Goal: Feedback & Contribution: Submit feedback/report problem

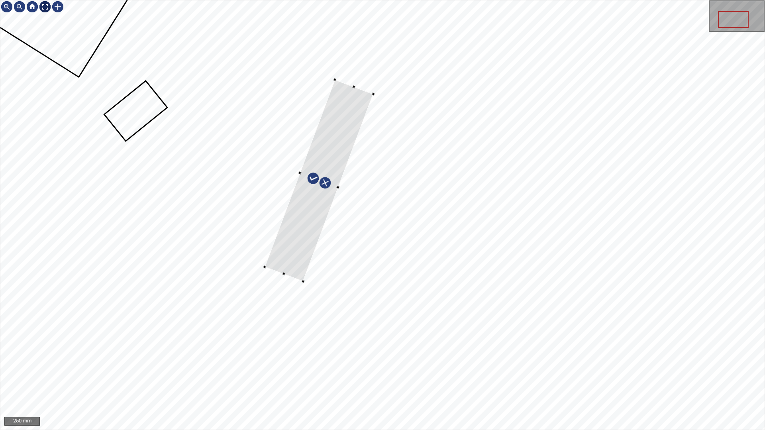
click at [47, 4] on div at bounding box center [45, 6] width 13 height 13
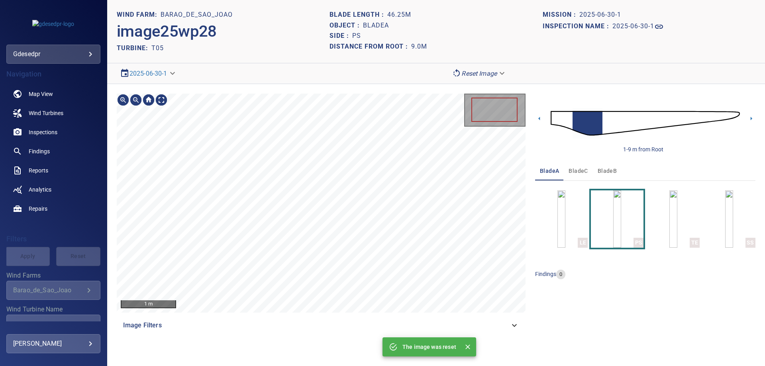
scroll to position [113, 0]
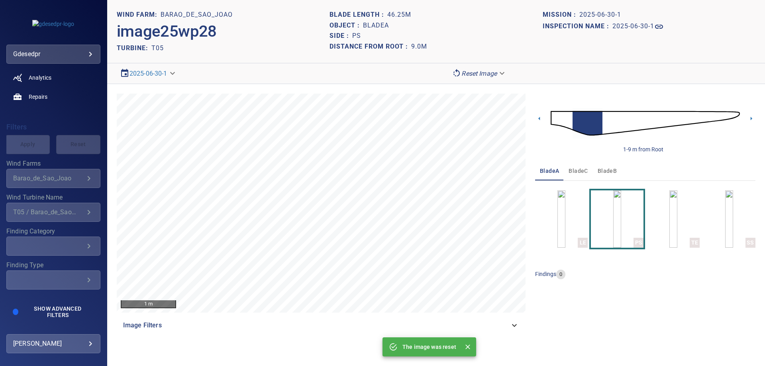
click at [91, 54] on body "**********" at bounding box center [382, 183] width 765 height 366
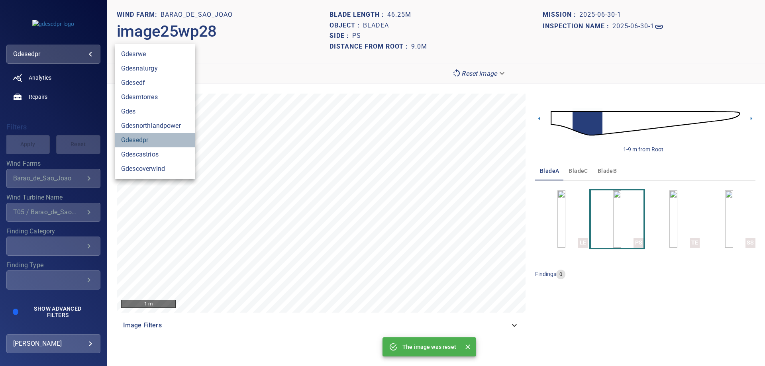
click at [135, 143] on link "gdesedpr" at bounding box center [155, 140] width 80 height 14
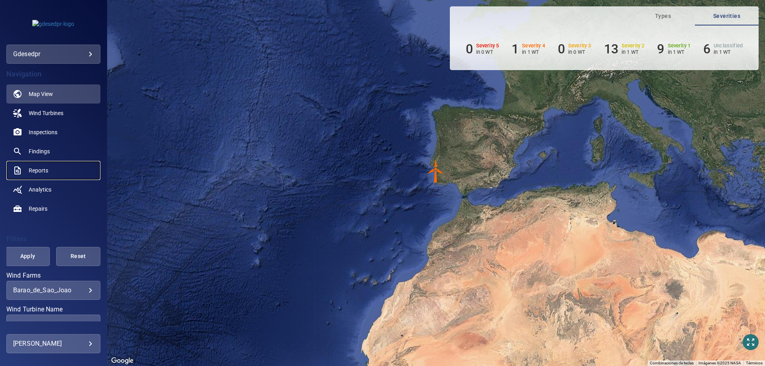
click at [38, 172] on span "Reports" at bounding box center [39, 171] width 20 height 8
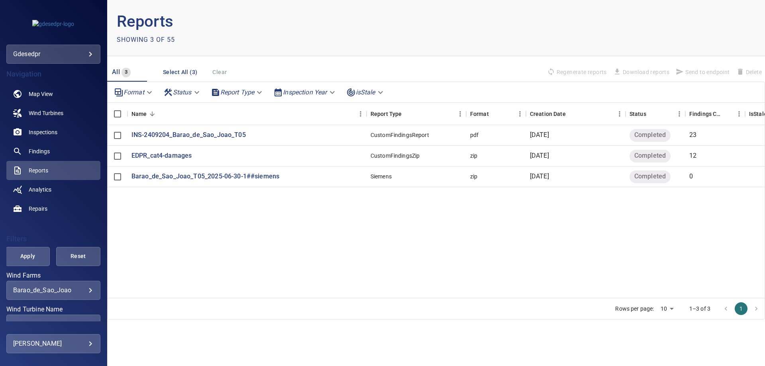
scroll to position [80, 0]
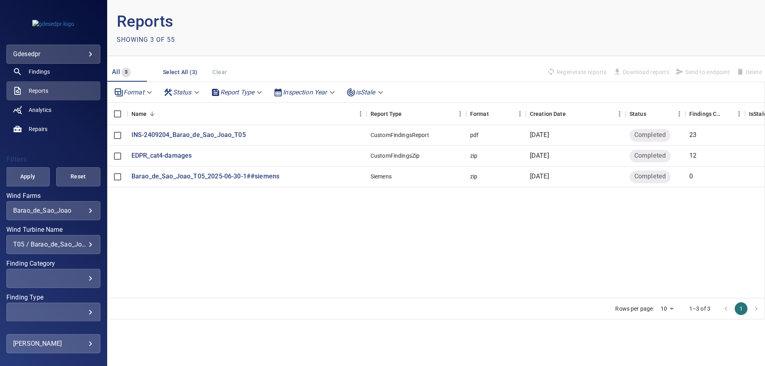
click at [60, 249] on div "**********" at bounding box center [53, 244] width 94 height 19
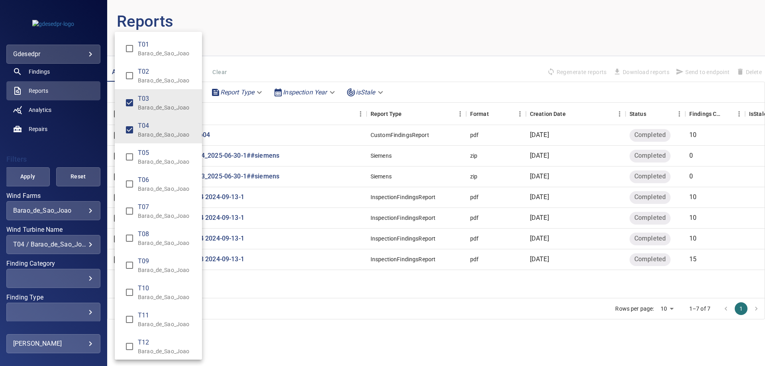
click at [129, 41] on span "T01 / Barao_de_Sao_Joao T01 / Barao_de_Sao_Joao" at bounding box center [129, 48] width 17 height 17
type input "**********"
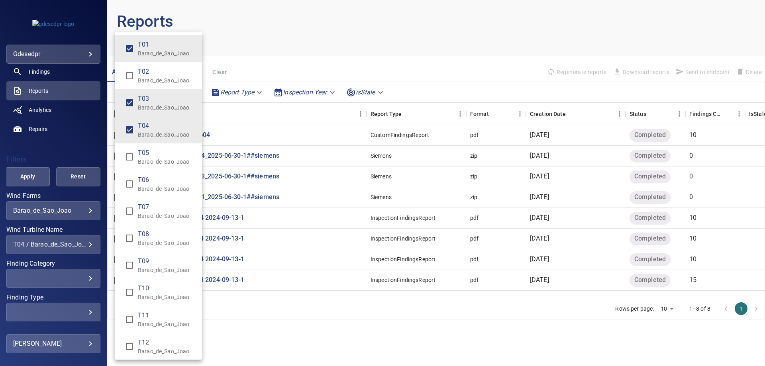
click at [44, 148] on div "Wind Turbine Name" at bounding box center [382, 183] width 765 height 366
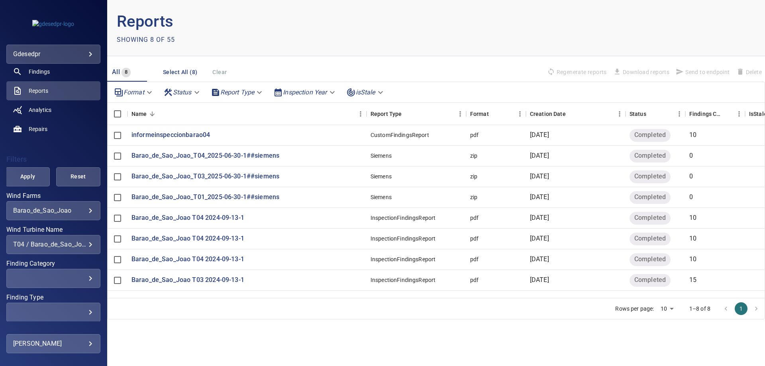
drag, startPoint x: 29, startPoint y: 176, endPoint x: 20, endPoint y: 176, distance: 9.6
click at [30, 176] on span "Apply" at bounding box center [28, 177] width 24 height 10
click at [741, 313] on button "2" at bounding box center [741, 309] width 13 height 13
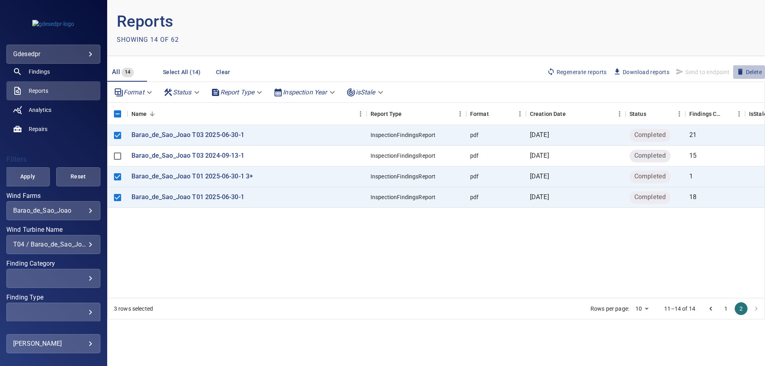
click at [758, 71] on span "Delete" at bounding box center [748, 72] width 25 height 9
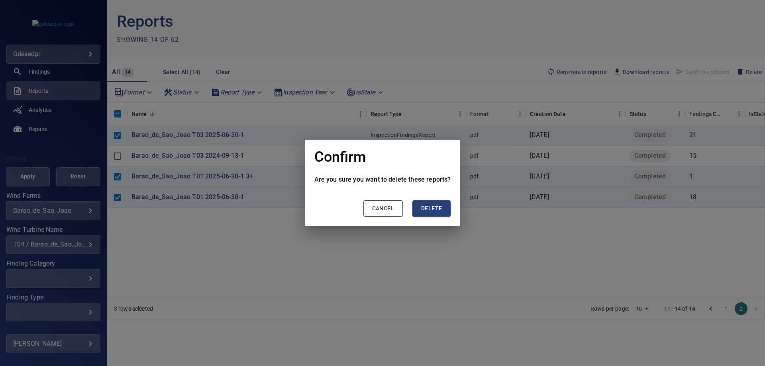
click at [435, 214] on button "Delete" at bounding box center [431, 208] width 38 height 16
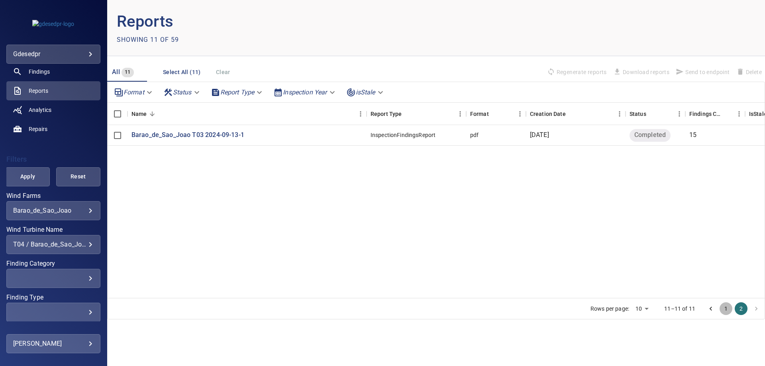
click at [725, 310] on button "1" at bounding box center [725, 308] width 13 height 13
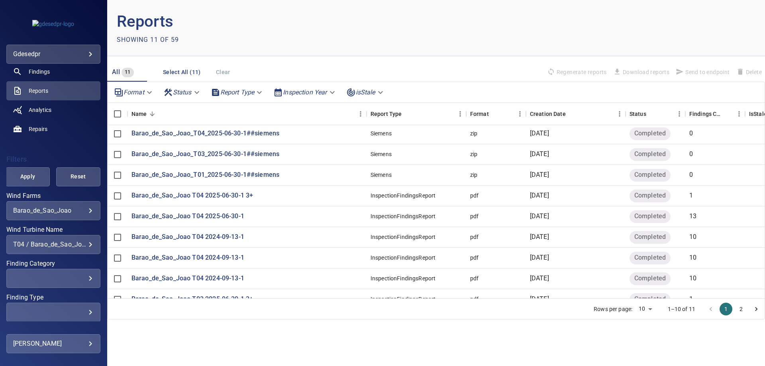
scroll to position [40, 0]
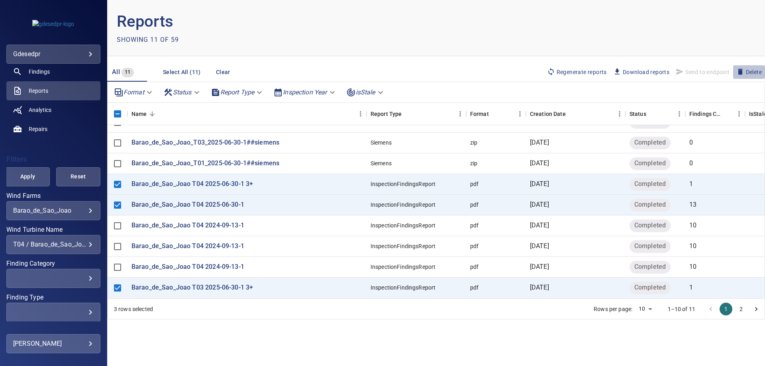
click at [746, 74] on span "Delete" at bounding box center [748, 72] width 25 height 9
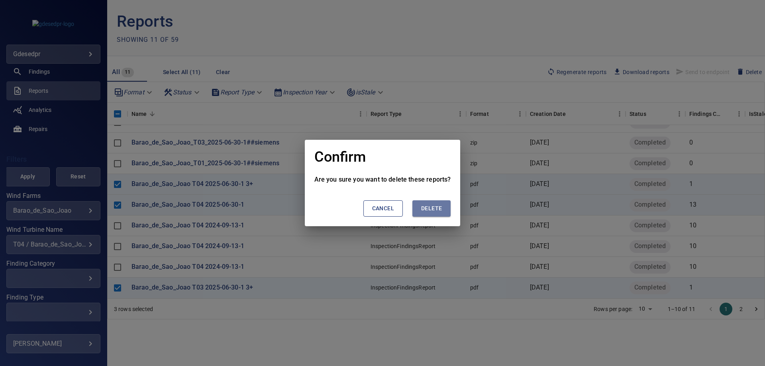
click at [441, 213] on button "Delete" at bounding box center [431, 208] width 38 height 16
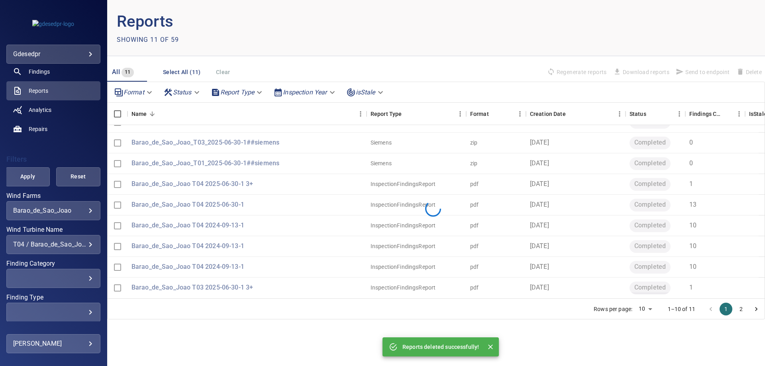
click at [58, 247] on div "T04 / Barao_de_Sao_Joao, T03 / Barao_de_Sao_Joao, T01 / Barao_de_Sao_Joao" at bounding box center [53, 245] width 80 height 8
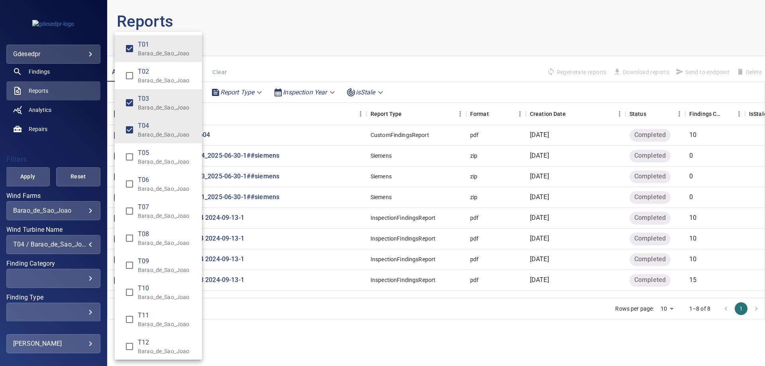
drag, startPoint x: 159, startPoint y: 94, endPoint x: 157, endPoint y: 126, distance: 32.0
click at [159, 98] on span "T03" at bounding box center [167, 99] width 58 height 10
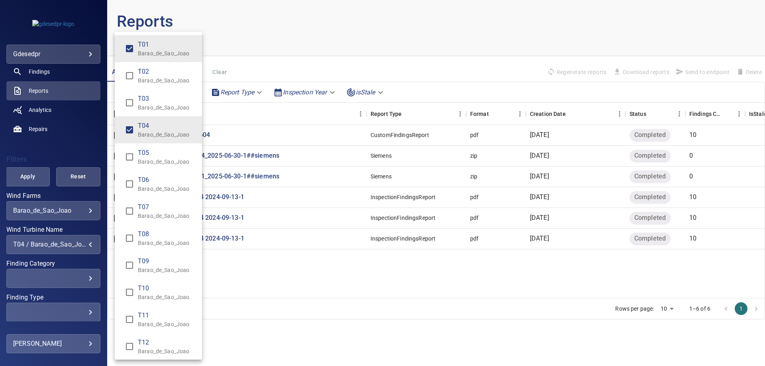
click at [156, 135] on p "Barao_de_Sao_Joao" at bounding box center [167, 135] width 58 height 8
type input "**********"
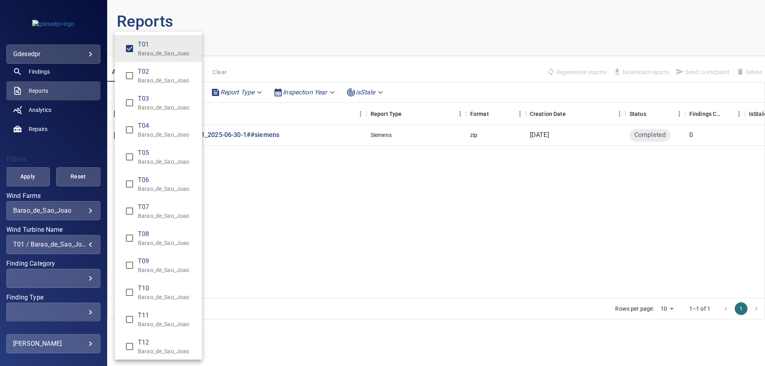
click at [49, 143] on div "Wind Turbine Name" at bounding box center [382, 183] width 765 height 366
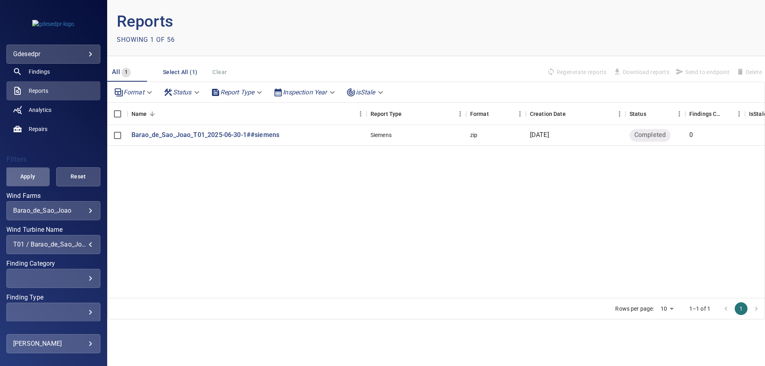
click at [29, 176] on span "Apply" at bounding box center [28, 177] width 24 height 10
click at [33, 75] on span "Findings" at bounding box center [39, 72] width 21 height 8
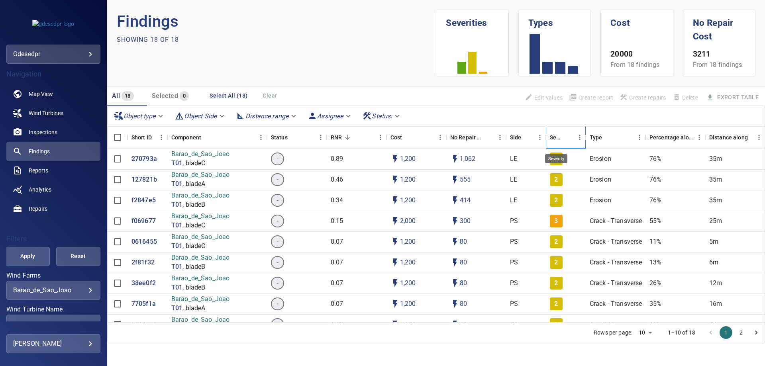
click at [556, 137] on div "Severity" at bounding box center [556, 137] width 13 height 22
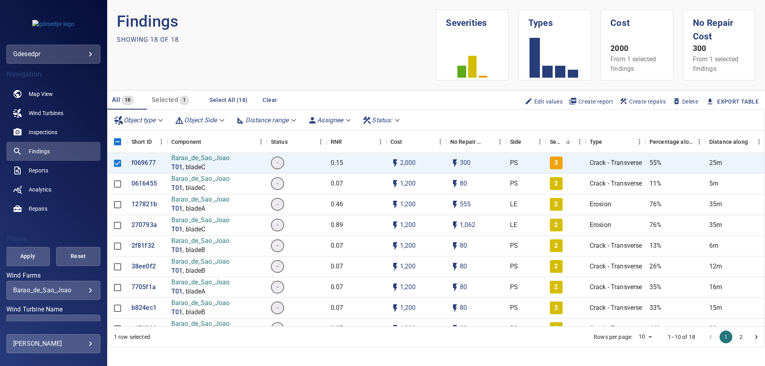
click at [232, 95] on button "Select All (18)" at bounding box center [228, 100] width 44 height 15
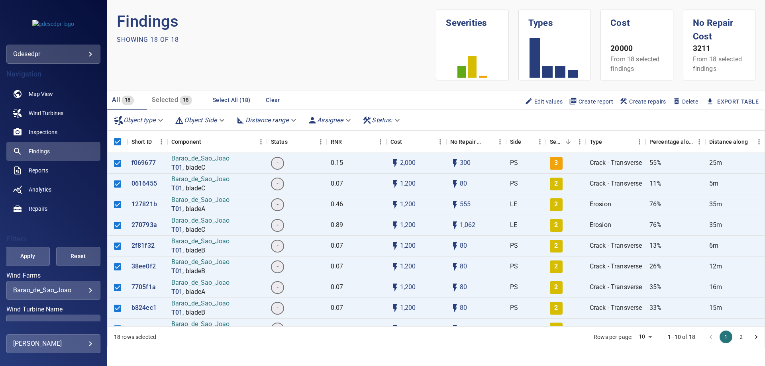
click at [595, 102] on span "Create report" at bounding box center [591, 101] width 44 height 9
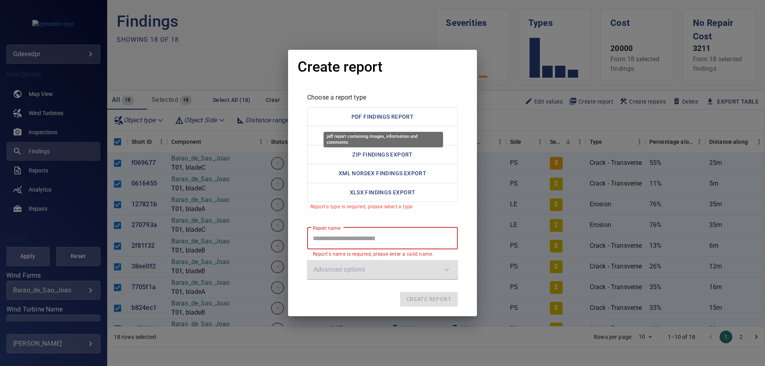
drag, startPoint x: 418, startPoint y: 114, endPoint x: 382, endPoint y: 179, distance: 74.7
click at [417, 113] on button "PDF Findings Report" at bounding box center [382, 117] width 151 height 20
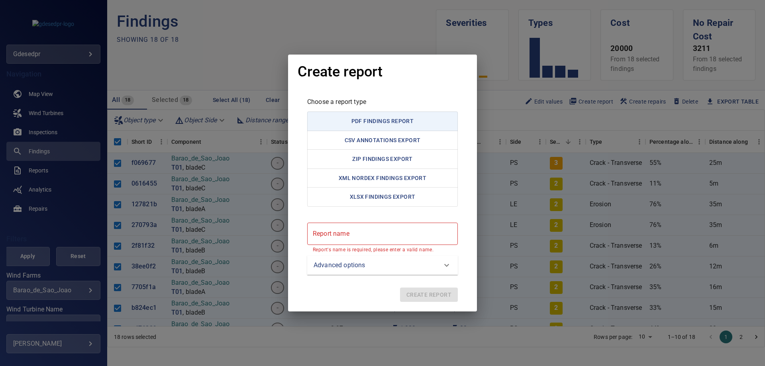
click at [382, 238] on report "Report name" at bounding box center [382, 234] width 151 height 22
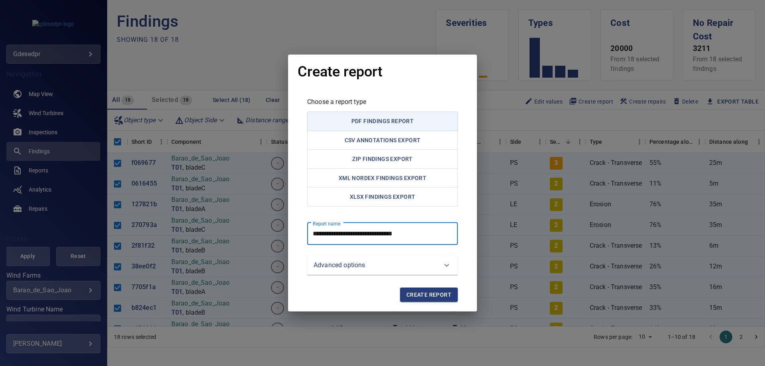
type report "**********"
click at [439, 297] on span "Create report" at bounding box center [428, 295] width 45 height 10
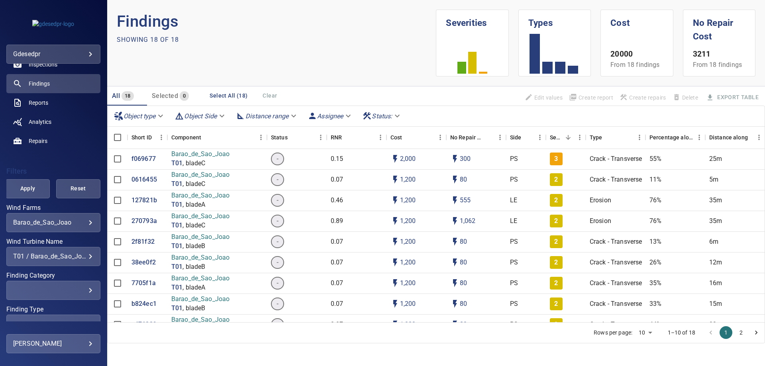
scroll to position [80, 0]
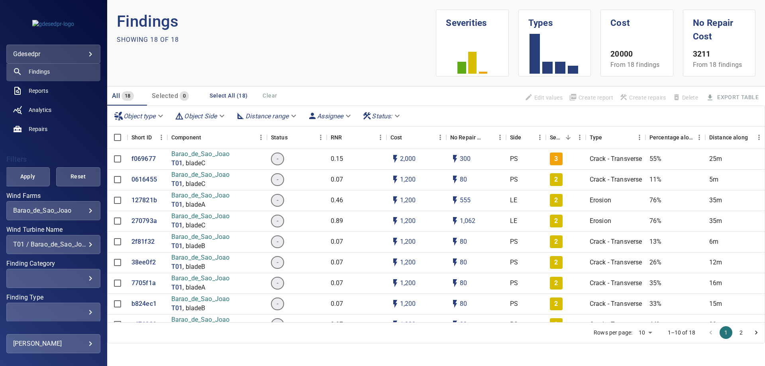
click at [69, 240] on div "**********" at bounding box center [53, 244] width 94 height 19
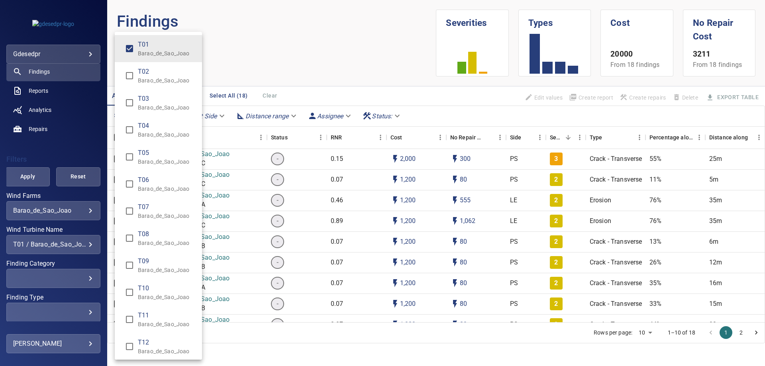
click at [161, 110] on p "Barao_de_Sao_Joao" at bounding box center [167, 108] width 58 height 8
click at [146, 46] on span "T01" at bounding box center [167, 45] width 58 height 10
type input "**********"
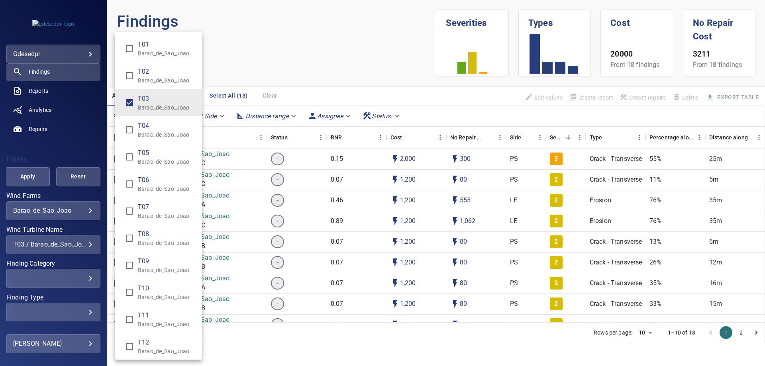
click at [44, 159] on div "Wind Turbine Name" at bounding box center [382, 183] width 765 height 366
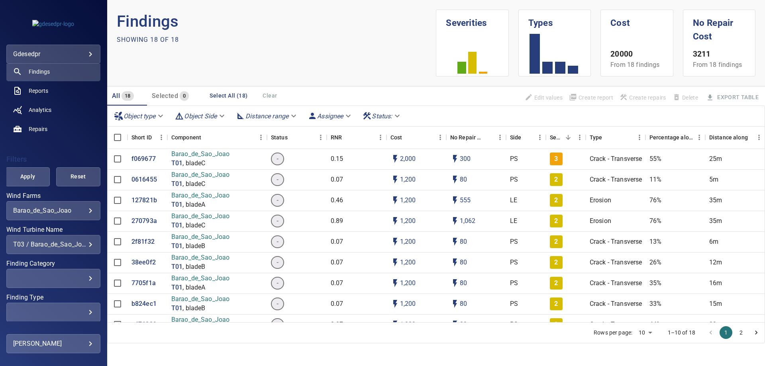
drag, startPoint x: 16, startPoint y: 183, endPoint x: 26, endPoint y: 174, distance: 14.1
click at [17, 183] on button "Apply" at bounding box center [28, 176] width 44 height 19
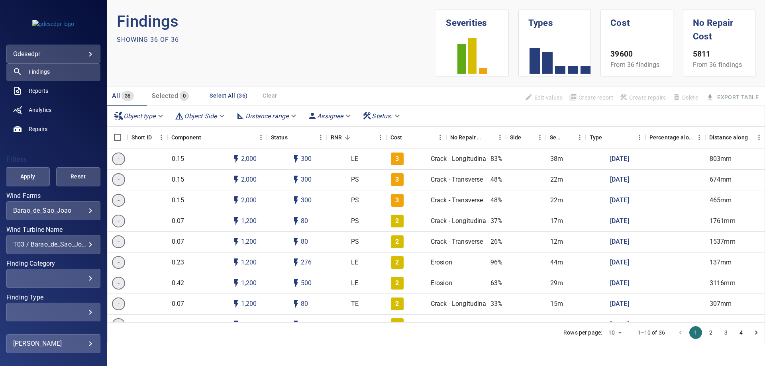
scroll to position [0, 0]
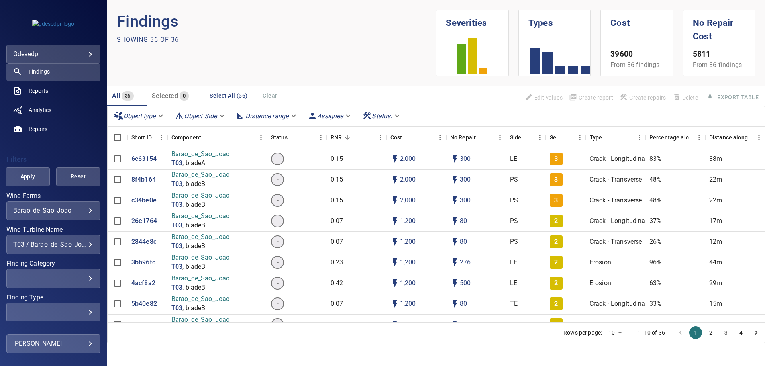
click at [15, 170] on button "Apply" at bounding box center [28, 176] width 44 height 19
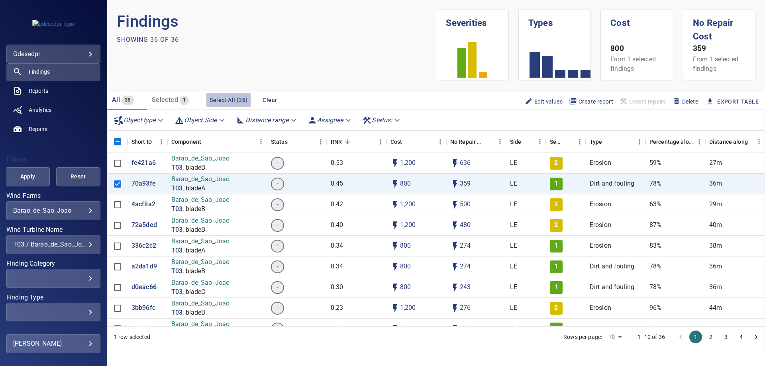
click at [230, 96] on button "Select All (36)" at bounding box center [228, 100] width 44 height 15
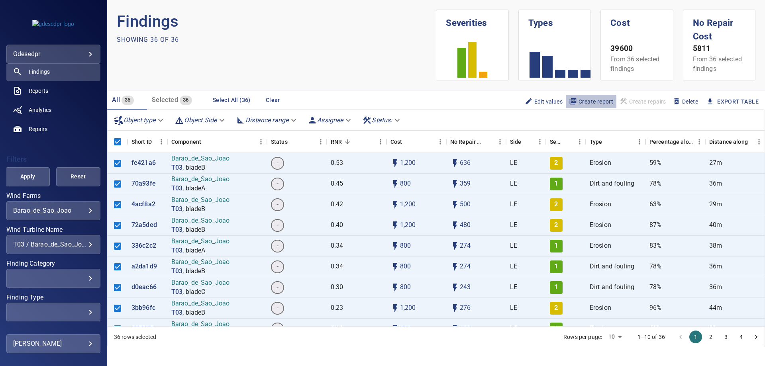
click at [598, 102] on span "Create report" at bounding box center [591, 101] width 44 height 9
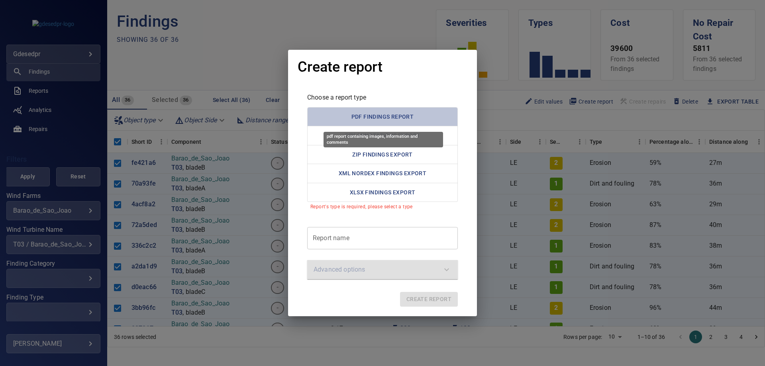
click at [379, 114] on button "PDF Findings Report" at bounding box center [382, 117] width 151 height 20
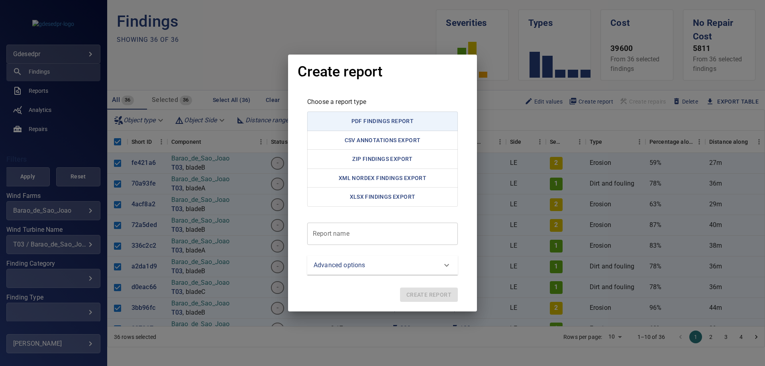
click at [376, 235] on report "Report name" at bounding box center [382, 234] width 151 height 22
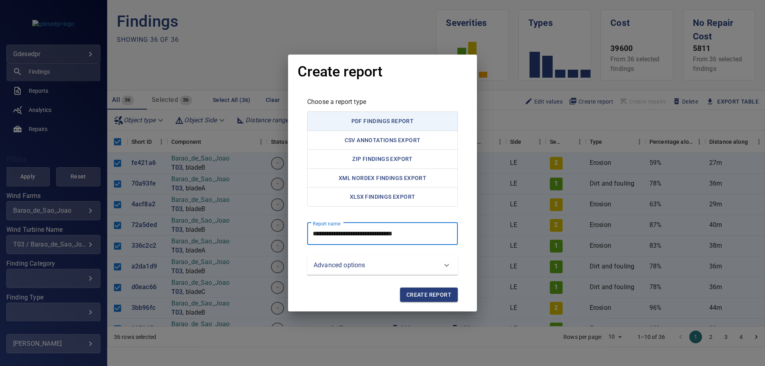
type report "**********"
click at [431, 294] on span "Create report" at bounding box center [428, 295] width 45 height 10
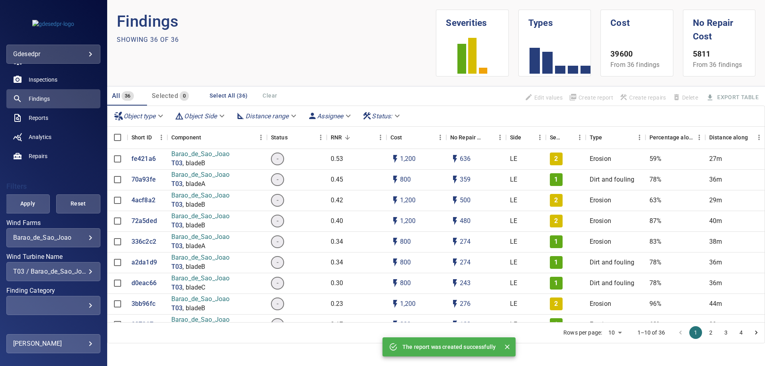
scroll to position [40, 0]
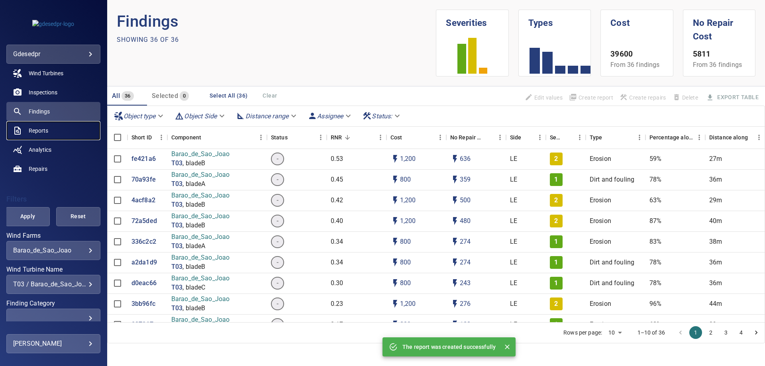
click at [42, 131] on span "Reports" at bounding box center [39, 131] width 20 height 8
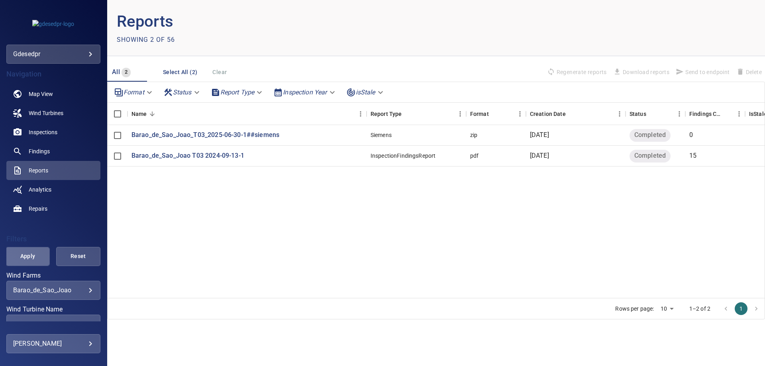
click at [35, 261] on span "Apply" at bounding box center [28, 256] width 24 height 10
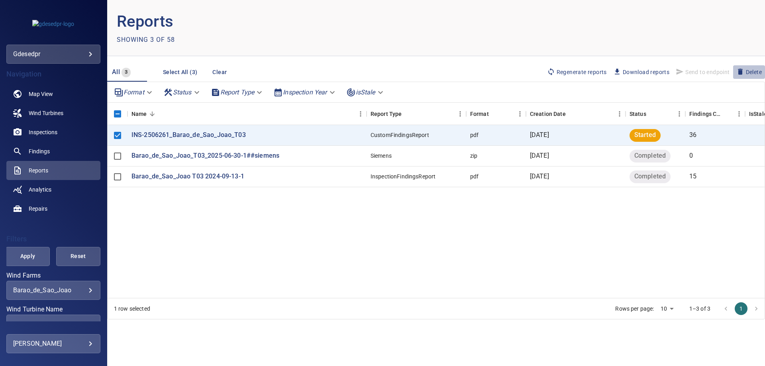
click at [743, 72] on icon "button" at bounding box center [740, 72] width 8 height 8
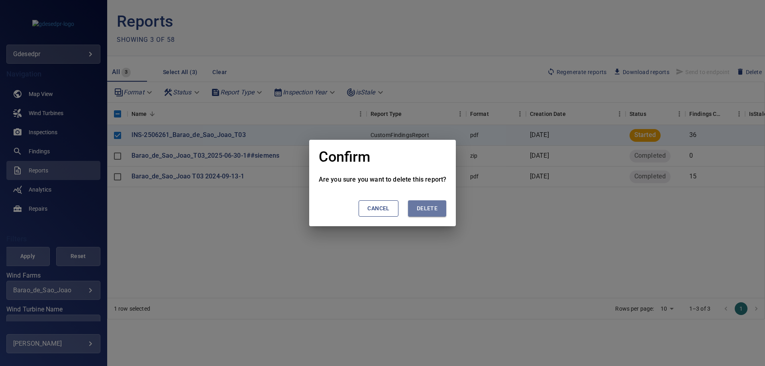
click at [430, 206] on span "Delete" at bounding box center [427, 209] width 21 height 10
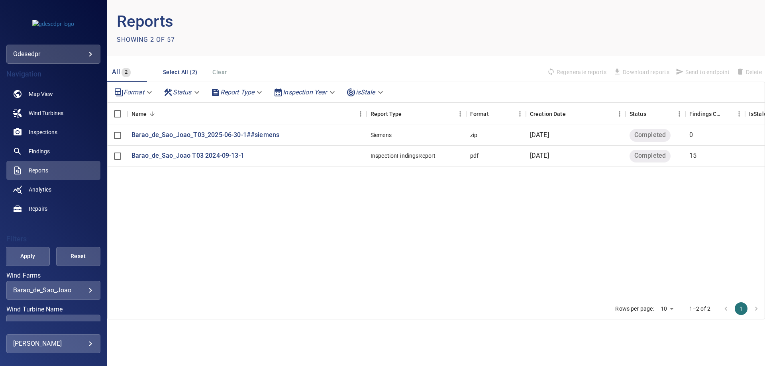
scroll to position [113, 0]
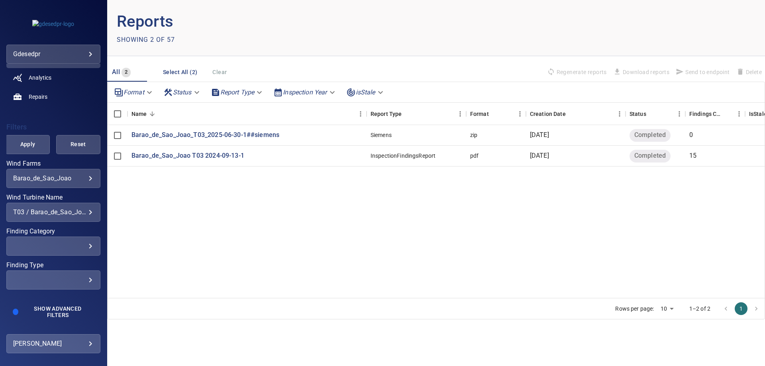
click at [68, 213] on div "T03 / Barao_de_Sao_Joao" at bounding box center [53, 212] width 80 height 8
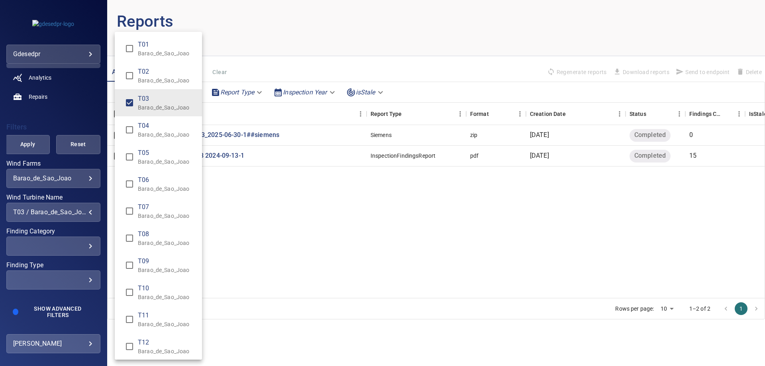
drag, startPoint x: 44, startPoint y: 146, endPoint x: 34, endPoint y: 146, distance: 10.0
click at [43, 146] on div "Wind Turbine Name" at bounding box center [382, 183] width 765 height 366
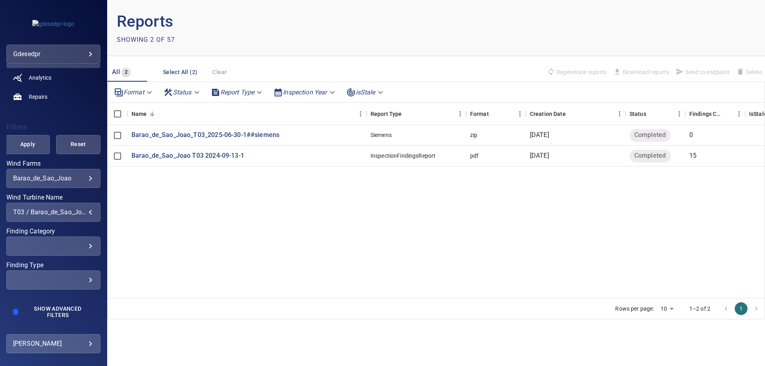
click at [33, 146] on div "T01 Barao_de_Sao_Joao T02 Barao_de_Sao_Joao T03 Barao_de_Sao_Joao T04 Barao_de_…" at bounding box center [382, 183] width 765 height 366
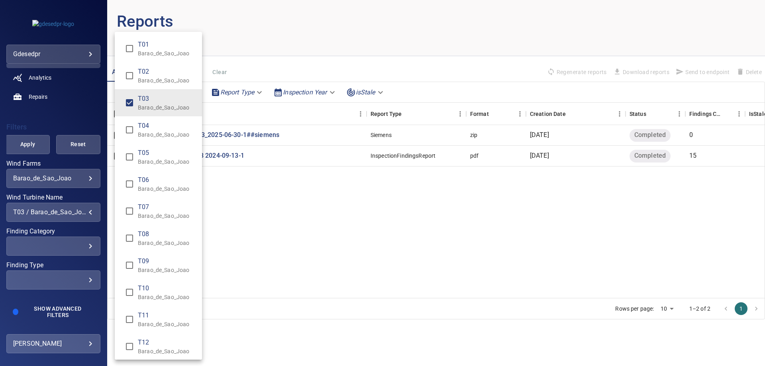
click at [34, 139] on div "Wind Turbine Name" at bounding box center [382, 183] width 765 height 366
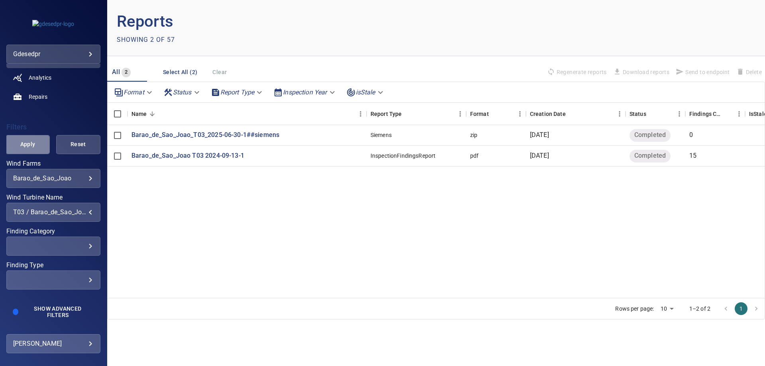
click at [27, 143] on span "Apply" at bounding box center [28, 144] width 24 height 10
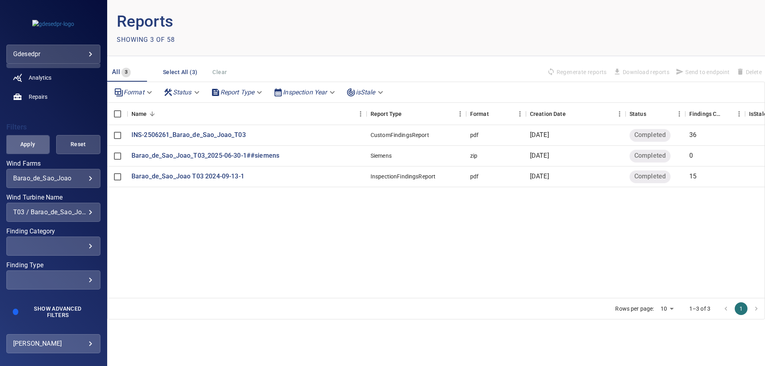
click at [30, 144] on span "Apply" at bounding box center [28, 144] width 24 height 10
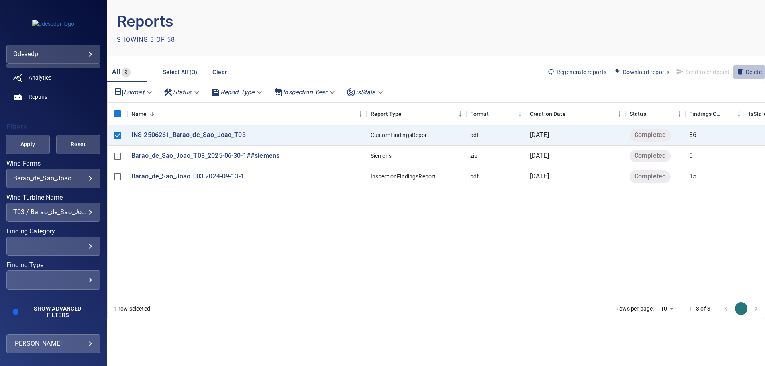
click at [750, 71] on span "Delete" at bounding box center [748, 72] width 25 height 9
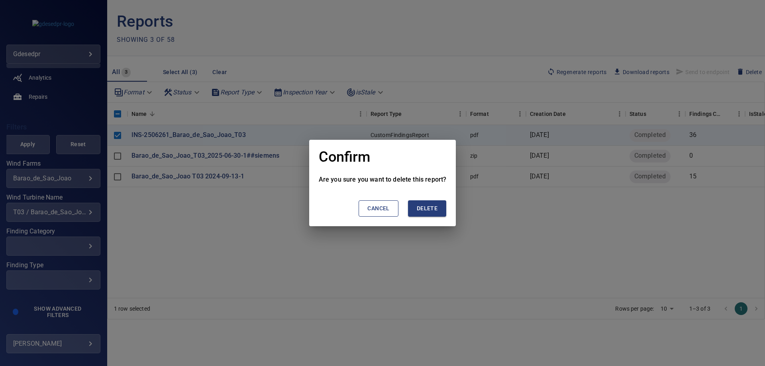
click at [426, 207] on span "Delete" at bounding box center [427, 209] width 21 height 10
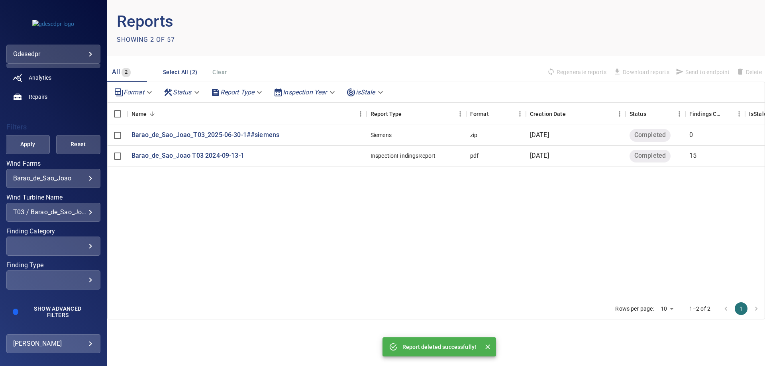
click at [45, 219] on div "**********" at bounding box center [53, 212] width 94 height 19
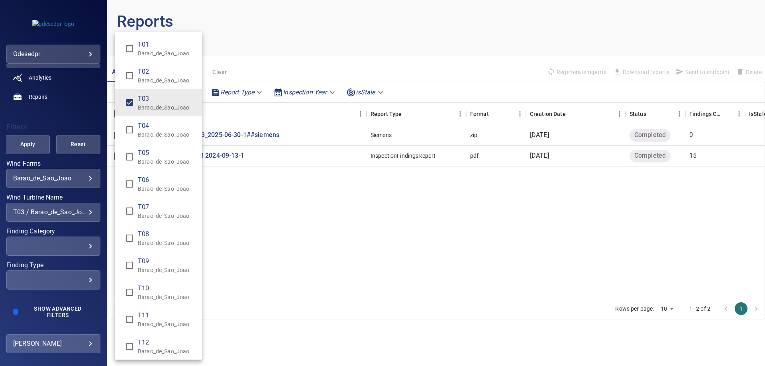
click at [151, 48] on span "T01" at bounding box center [167, 45] width 58 height 10
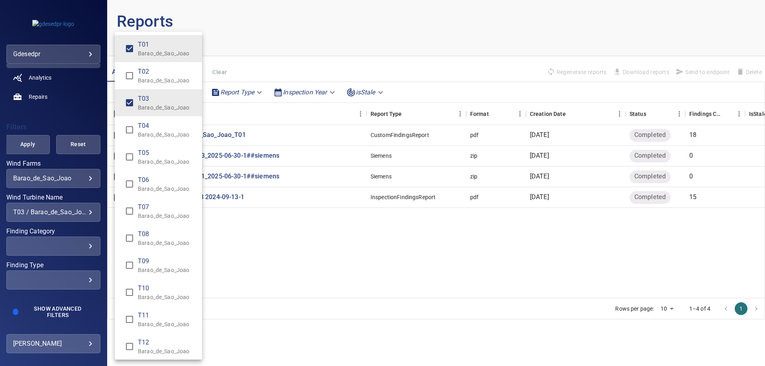
click at [145, 72] on span "T02" at bounding box center [167, 72] width 58 height 10
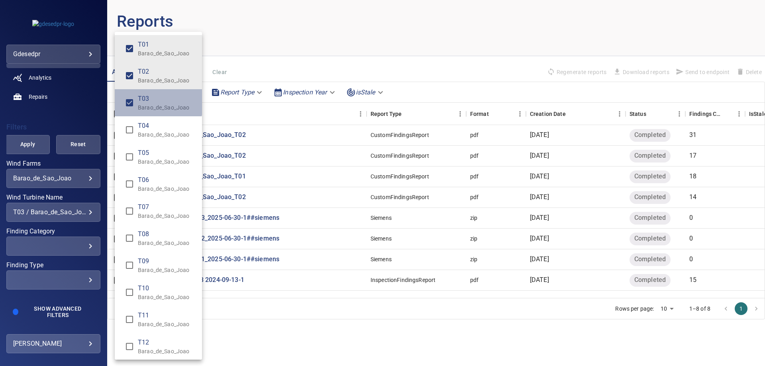
click at [139, 96] on span "T03" at bounding box center [167, 99] width 58 height 10
type input "**********"
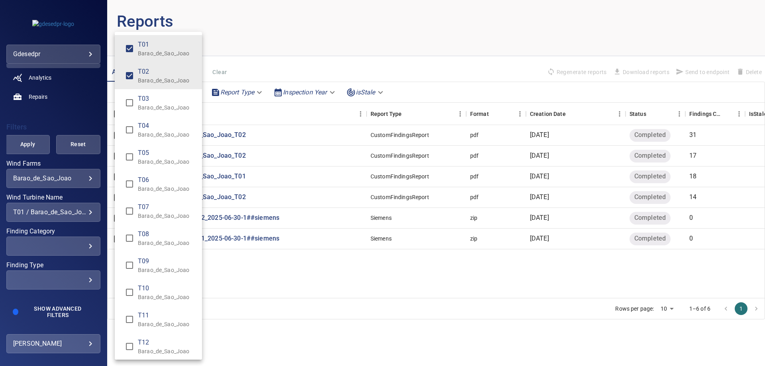
click at [33, 141] on div "Wind Turbine Name" at bounding box center [382, 183] width 765 height 366
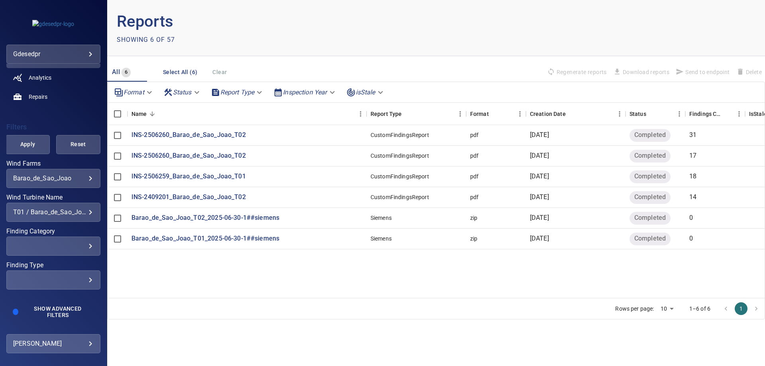
click at [32, 141] on span "Apply" at bounding box center [28, 144] width 24 height 10
click at [216, 160] on p "INS-2506260_Barao_de_Sao_Joao_T02" at bounding box center [188, 155] width 114 height 9
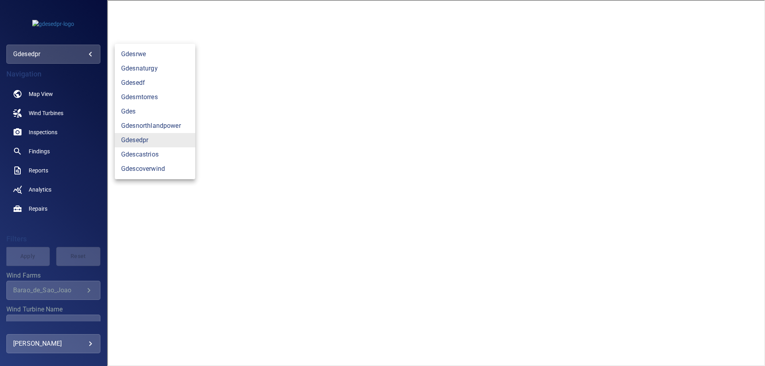
click at [81, 54] on body "**********" at bounding box center [382, 183] width 765 height 366
click at [38, 170] on div at bounding box center [382, 183] width 765 height 366
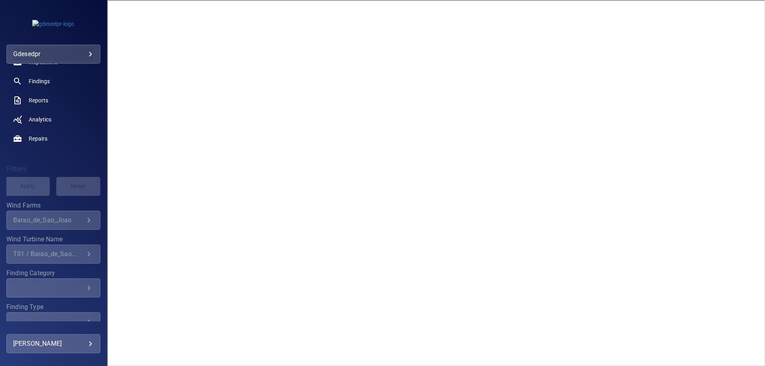
scroll to position [113, 0]
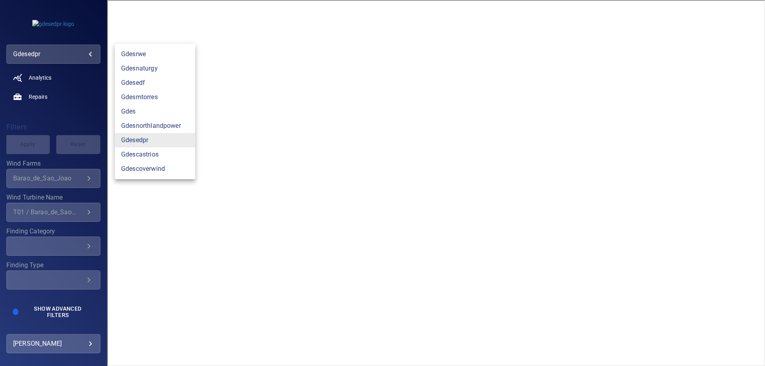
drag, startPoint x: 62, startPoint y: 50, endPoint x: 79, endPoint y: 67, distance: 24.2
click at [62, 50] on body "**********" at bounding box center [382, 183] width 765 height 366
click at [146, 141] on link "gdesedpr" at bounding box center [155, 140] width 80 height 14
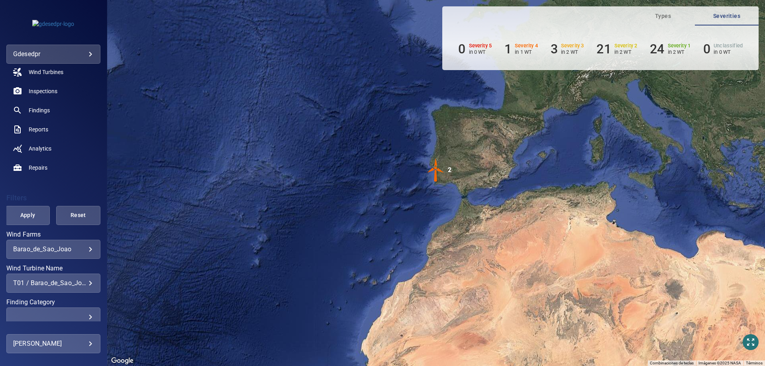
scroll to position [80, 0]
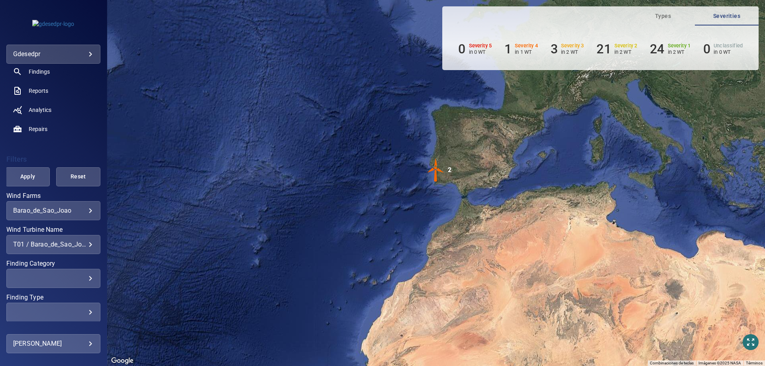
click at [75, 245] on div "T01 / Barao_de_Sao_Joao, T02 / Barao_de_Sao_Joao" at bounding box center [53, 245] width 80 height 8
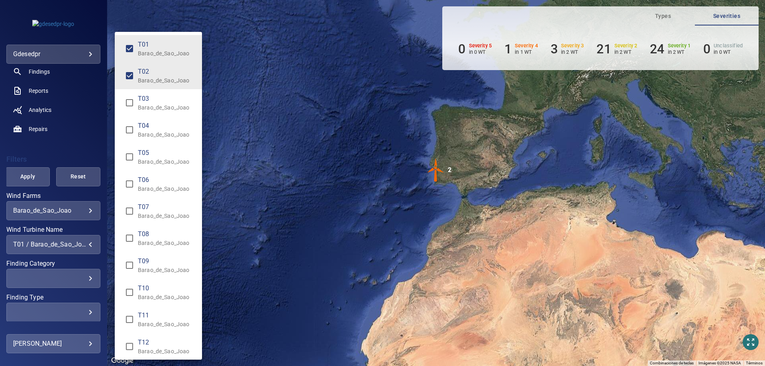
drag, startPoint x: 145, startPoint y: 50, endPoint x: 182, endPoint y: 86, distance: 52.1
click at [145, 51] on p "Barao_de_Sao_Joao" at bounding box center [167, 53] width 58 height 8
type input "**********"
drag, startPoint x: 178, startPoint y: 82, endPoint x: 152, endPoint y: 103, distance: 33.7
click at [178, 82] on p "Barao_de_Sao_Joao" at bounding box center [167, 80] width 58 height 8
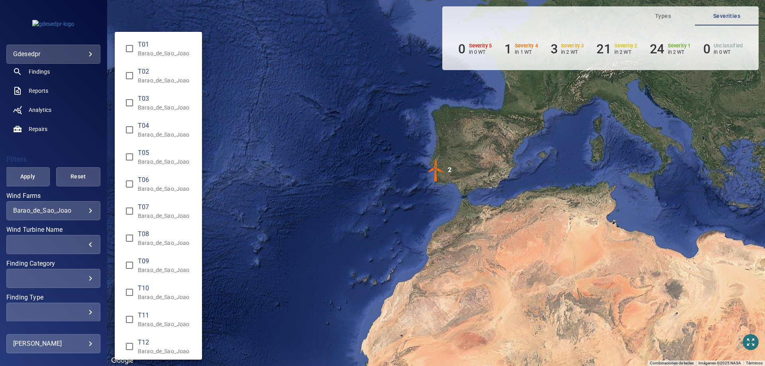
click at [145, 105] on p "Barao_de_Sao_Joao" at bounding box center [167, 108] width 58 height 8
type input "**********"
drag, startPoint x: 22, startPoint y: 184, endPoint x: 31, endPoint y: 182, distance: 8.8
click at [24, 183] on div "Wind Turbine Name" at bounding box center [382, 183] width 765 height 366
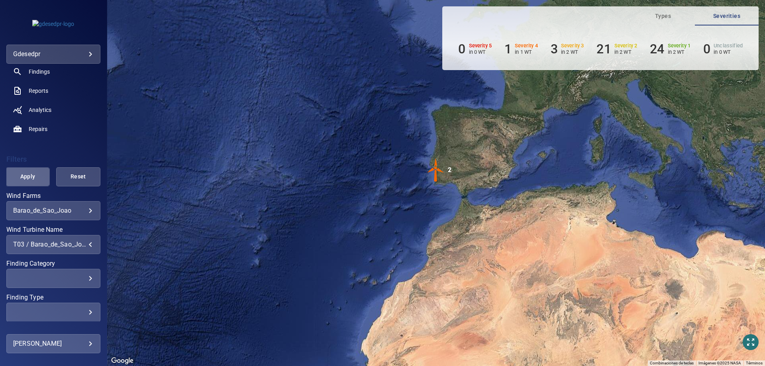
click at [28, 178] on span "Apply" at bounding box center [28, 177] width 24 height 10
click at [41, 91] on span "Reports" at bounding box center [39, 91] width 20 height 8
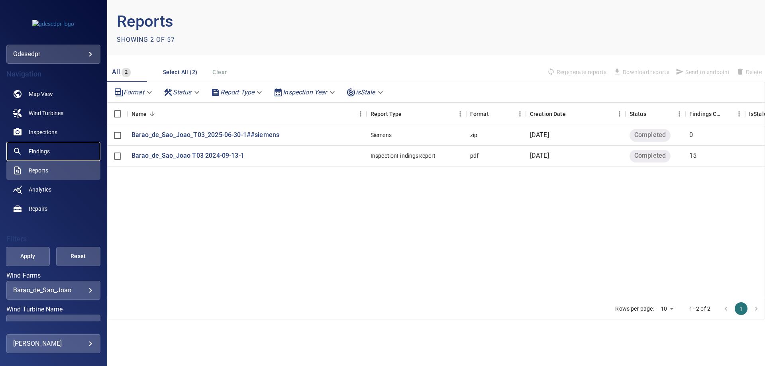
click at [43, 156] on link "Findings" at bounding box center [53, 151] width 94 height 19
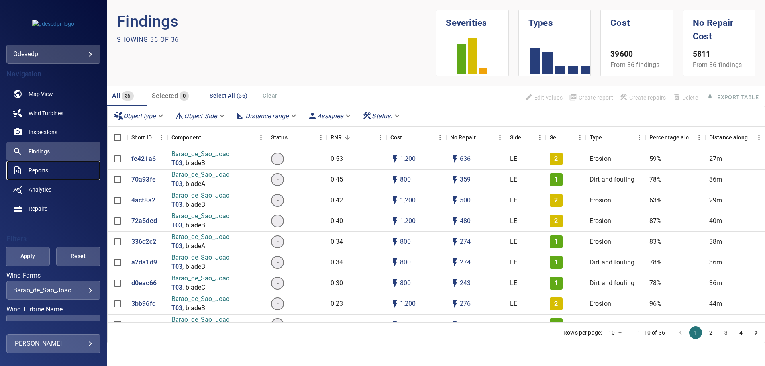
click at [47, 167] on span "Reports" at bounding box center [39, 171] width 20 height 8
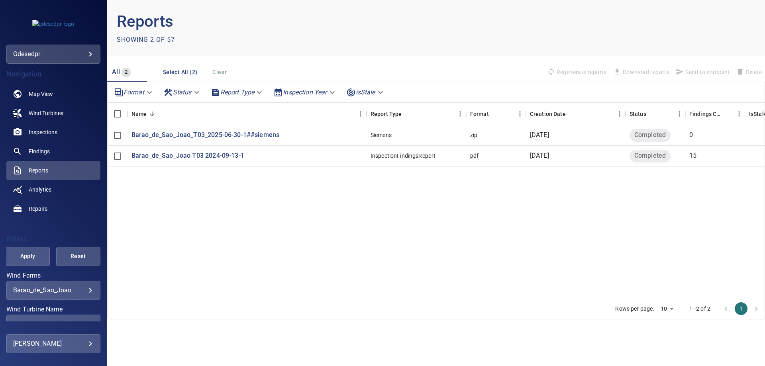
click at [323, 93] on body "**********" at bounding box center [382, 183] width 765 height 366
click at [289, 201] on div at bounding box center [382, 183] width 765 height 366
click at [58, 153] on link "Findings" at bounding box center [53, 151] width 94 height 19
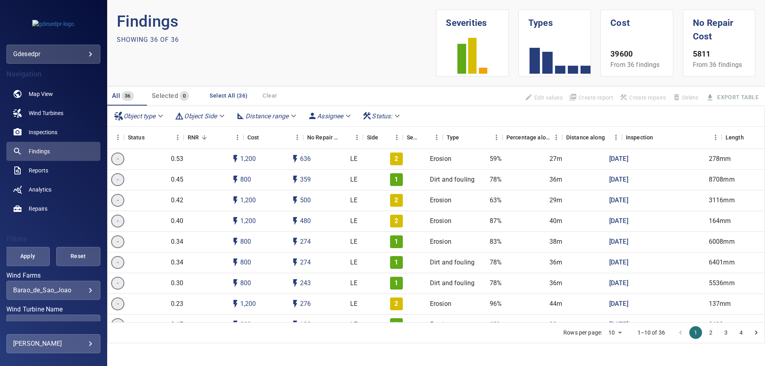
scroll to position [0, 141]
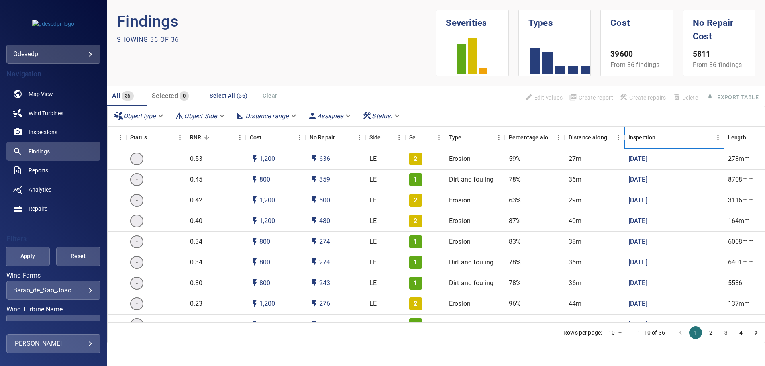
click at [649, 134] on div "Inspection" at bounding box center [641, 137] width 27 height 22
click at [717, 137] on icon "Menu" at bounding box center [718, 137] width 8 height 8
click at [669, 172] on span "Manage columns" at bounding box center [682, 168] width 72 height 10
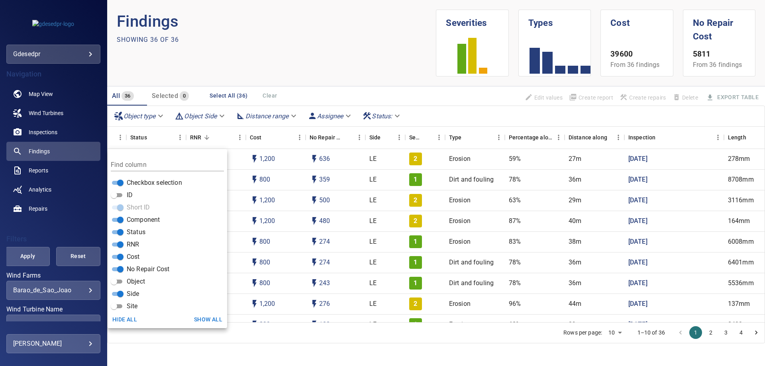
click at [348, 51] on section "Findings Showing 36 of 36" at bounding box center [276, 43] width 319 height 67
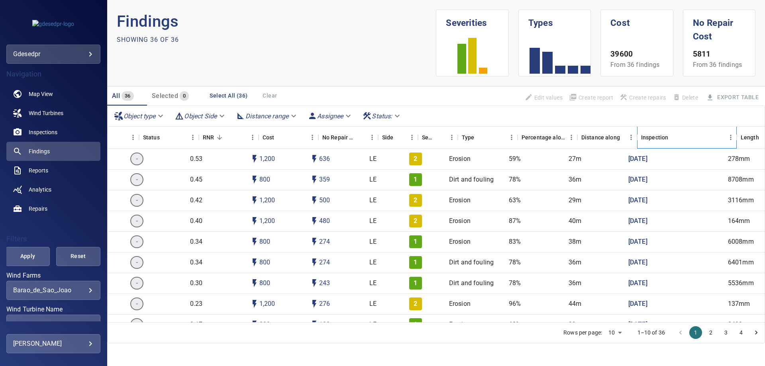
scroll to position [0, 0]
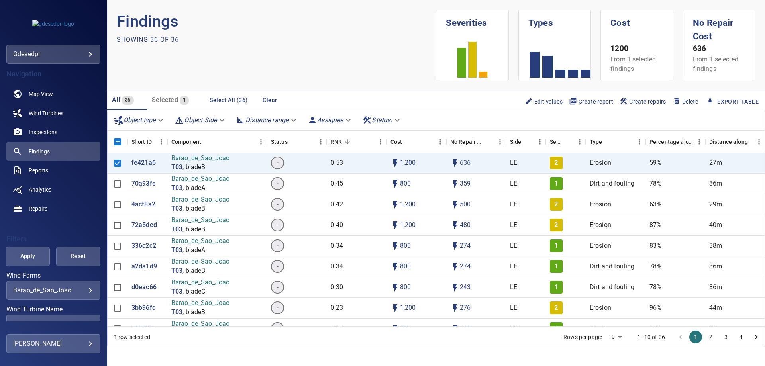
click at [233, 93] on button "Select All (36)" at bounding box center [228, 100] width 44 height 15
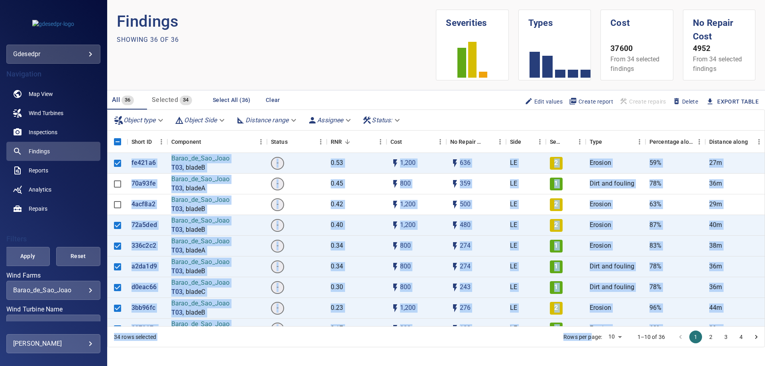
drag, startPoint x: 586, startPoint y: 328, endPoint x: 627, endPoint y: 326, distance: 41.1
click at [627, 326] on div "Object type Object Side Distance range Assignee Status : Short ID Component Sta…" at bounding box center [436, 229] width 658 height 238
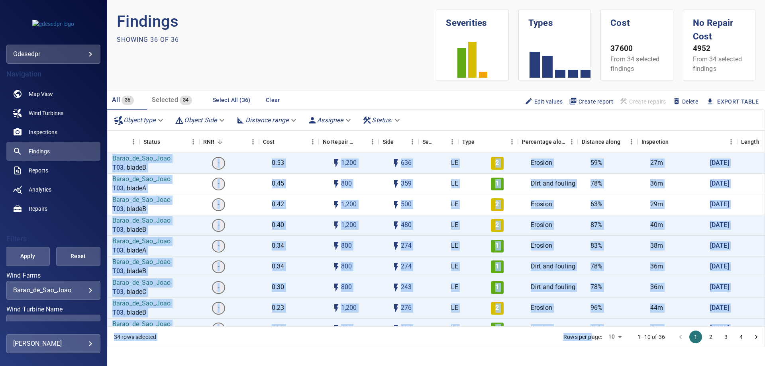
scroll to position [0, 172]
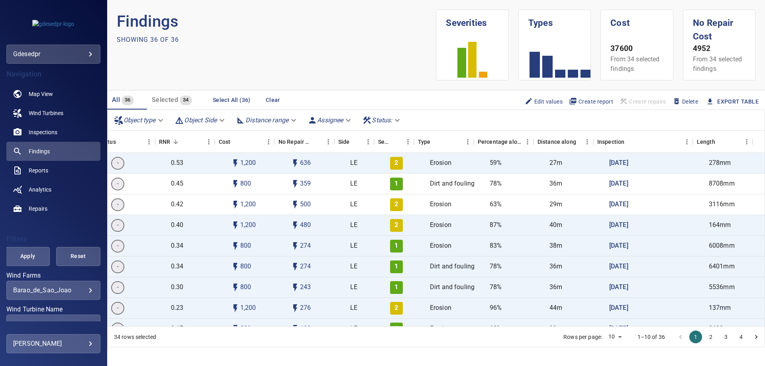
click at [294, 68] on section "Findings Showing 36 of 36" at bounding box center [276, 45] width 319 height 71
click at [50, 128] on span "Inspections" at bounding box center [43, 132] width 29 height 8
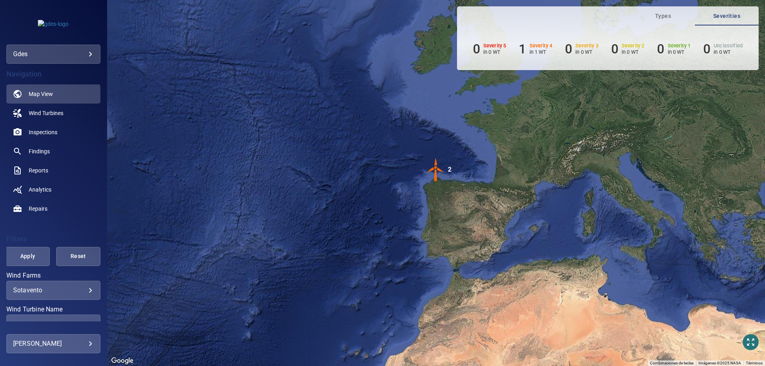
click at [89, 56] on body "**********" at bounding box center [382, 183] width 765 height 366
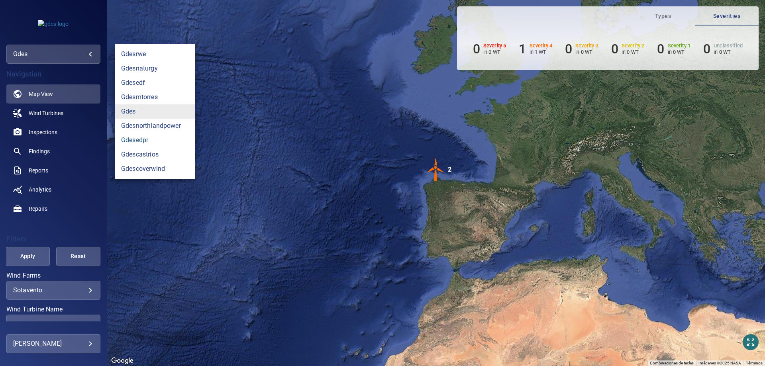
click at [140, 141] on link "gdesedpr" at bounding box center [155, 140] width 80 height 14
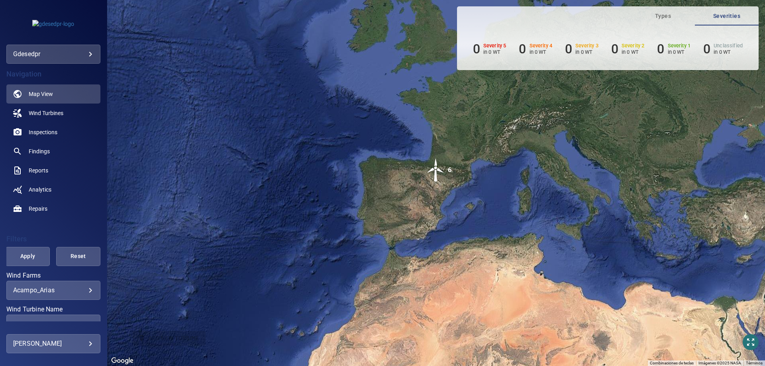
click at [43, 284] on div "**********" at bounding box center [53, 290] width 94 height 19
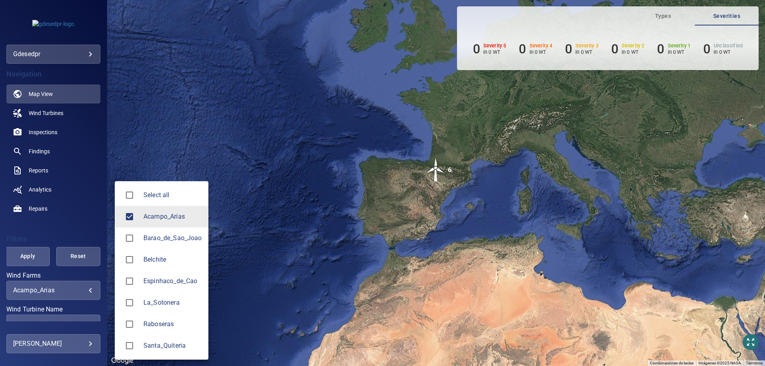
click at [31, 291] on body "**********" at bounding box center [382, 183] width 765 height 366
click at [164, 243] on span "Barao_de_Sao_Joao" at bounding box center [172, 238] width 59 height 10
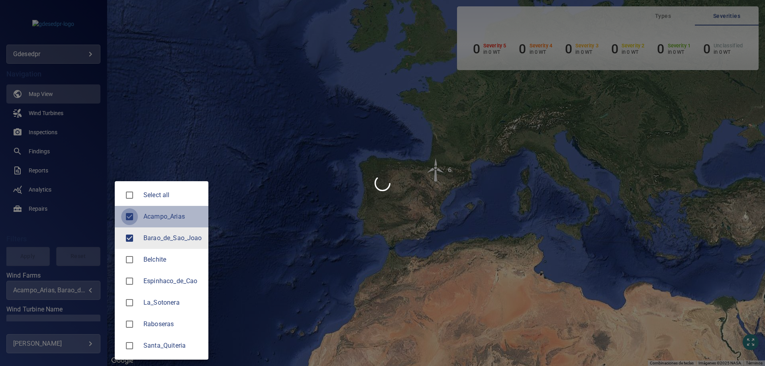
type input "**********"
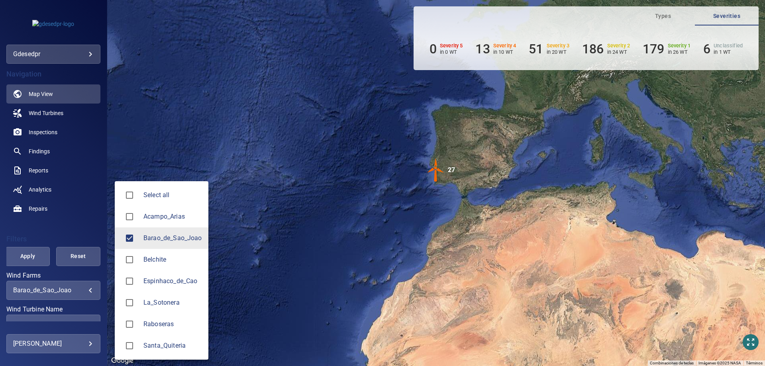
click at [72, 218] on div at bounding box center [382, 183] width 765 height 366
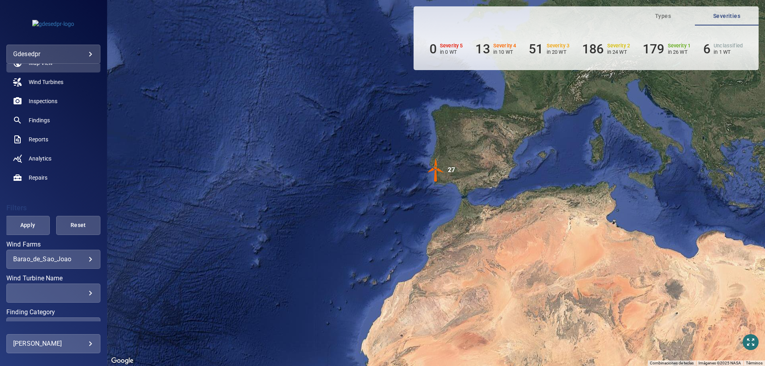
scroll to position [40, 0]
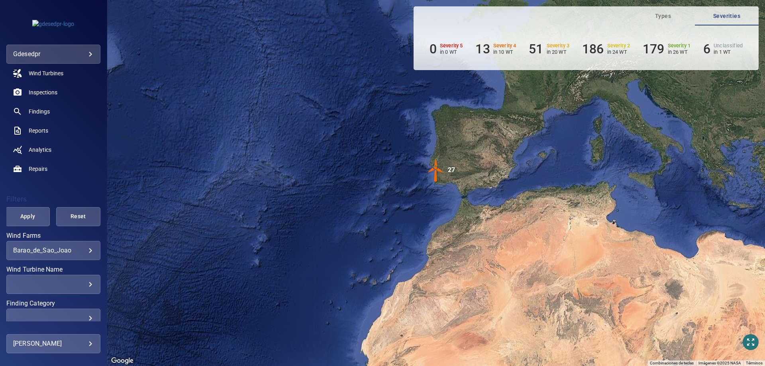
click at [47, 278] on div "​ ​" at bounding box center [53, 284] width 94 height 19
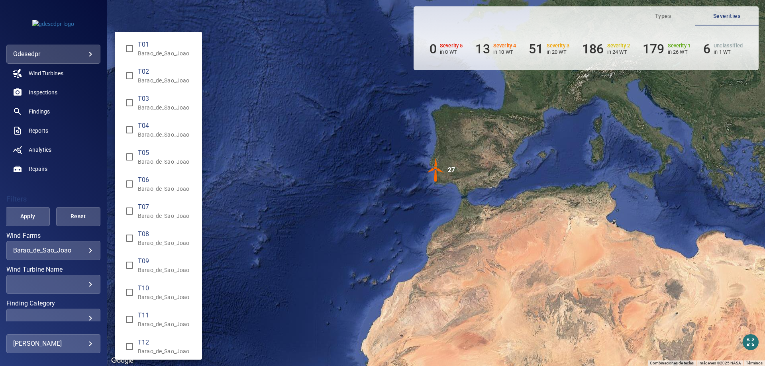
type input "**********"
click at [35, 188] on div "Wind Turbine Name" at bounding box center [382, 183] width 765 height 366
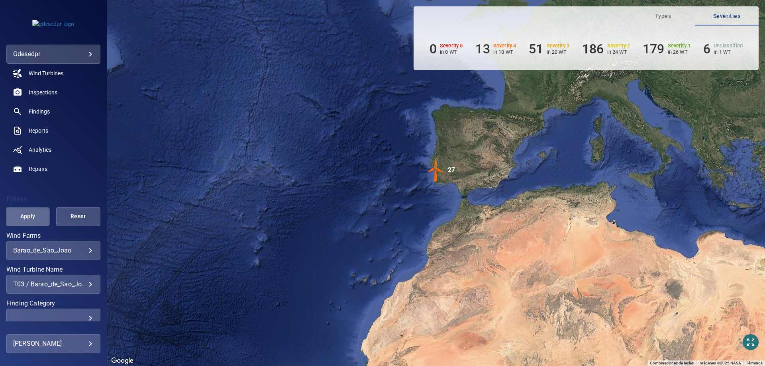
click at [30, 212] on span "Apply" at bounding box center [28, 217] width 24 height 10
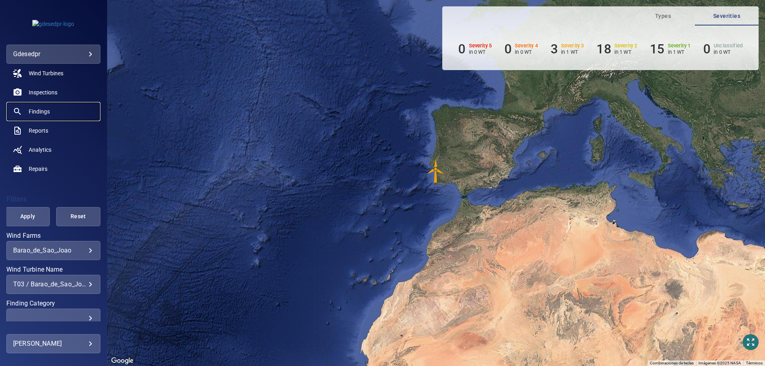
click at [32, 111] on span "Findings" at bounding box center [39, 112] width 21 height 8
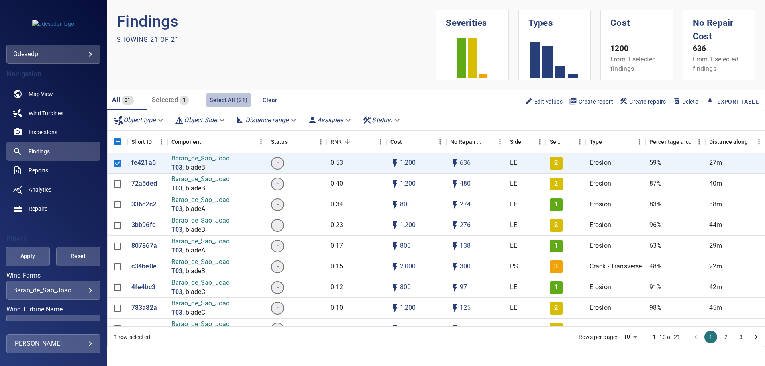
click at [232, 96] on button "Select All (21)" at bounding box center [228, 100] width 44 height 15
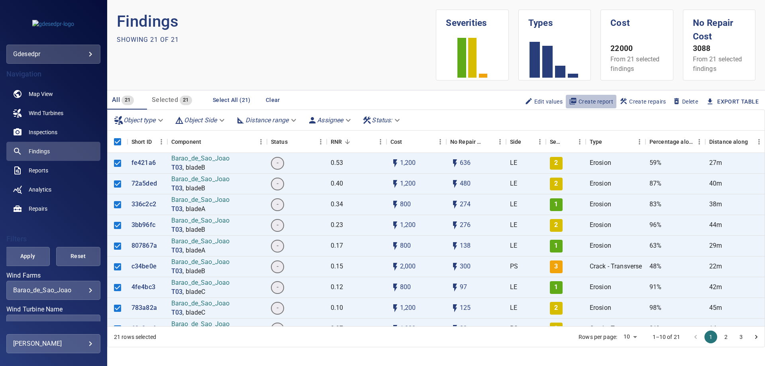
click at [584, 100] on span "Create report" at bounding box center [591, 101] width 44 height 9
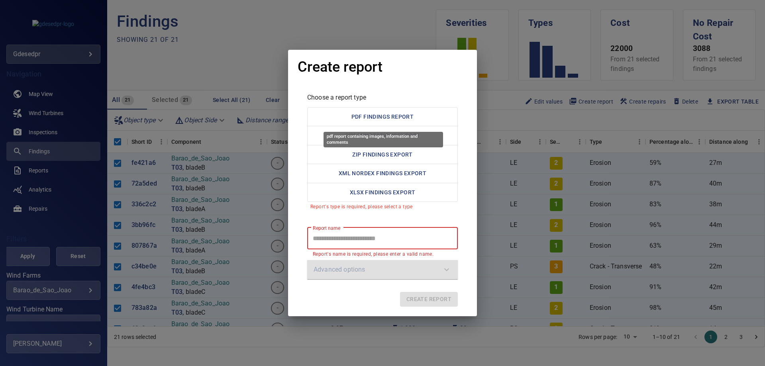
click at [356, 110] on button "PDF Findings Report" at bounding box center [382, 117] width 151 height 20
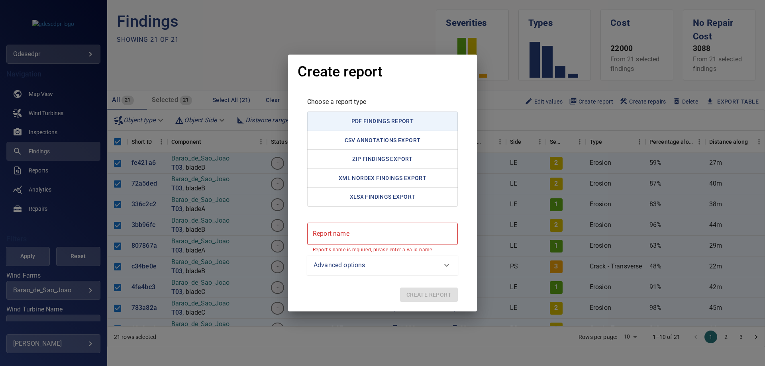
click at [418, 235] on report "Report name" at bounding box center [382, 234] width 151 height 22
paste report "**********"
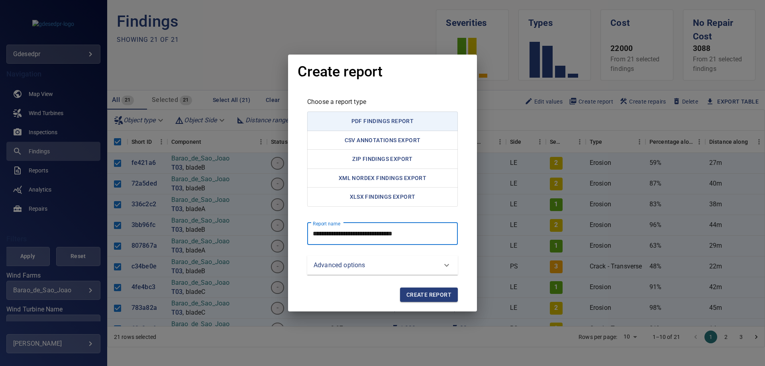
type report "**********"
click at [431, 296] on span "Create report" at bounding box center [428, 295] width 45 height 10
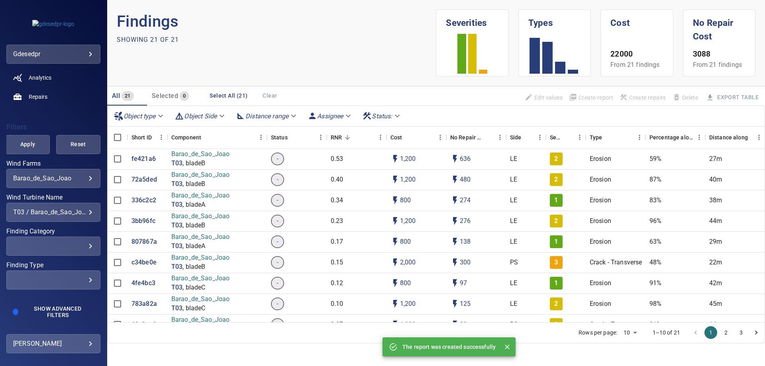
scroll to position [113, 0]
click at [66, 213] on div "T03 / Barao_de_Sao_Joao" at bounding box center [53, 212] width 80 height 8
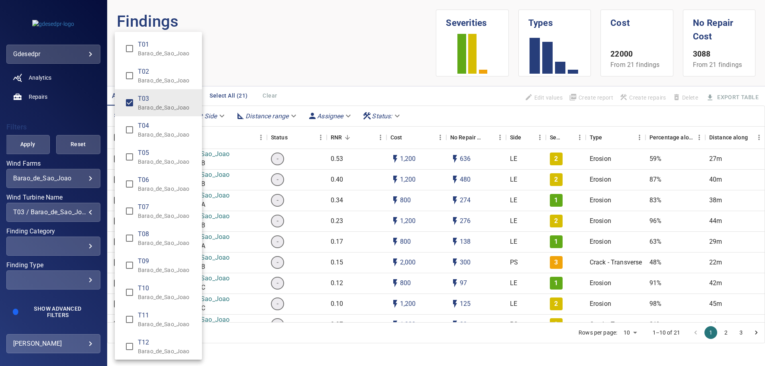
click at [151, 56] on p "Barao_de_Sao_Joao" at bounding box center [167, 53] width 58 height 8
click at [143, 100] on span "T03" at bounding box center [167, 99] width 58 height 10
type input "**********"
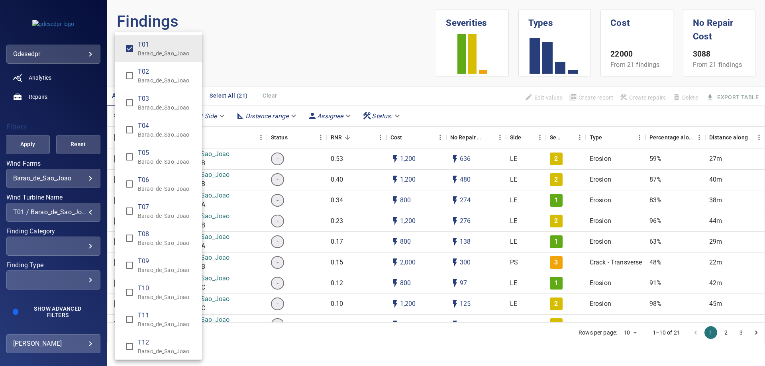
click at [25, 147] on div "Wind Turbine Name" at bounding box center [382, 183] width 765 height 366
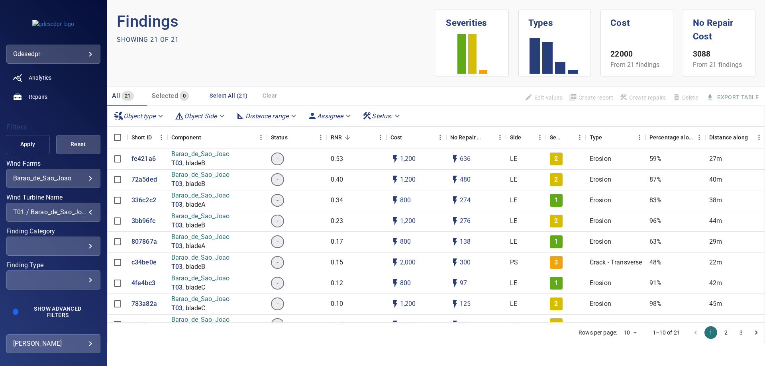
click at [33, 146] on span "Apply" at bounding box center [28, 144] width 24 height 10
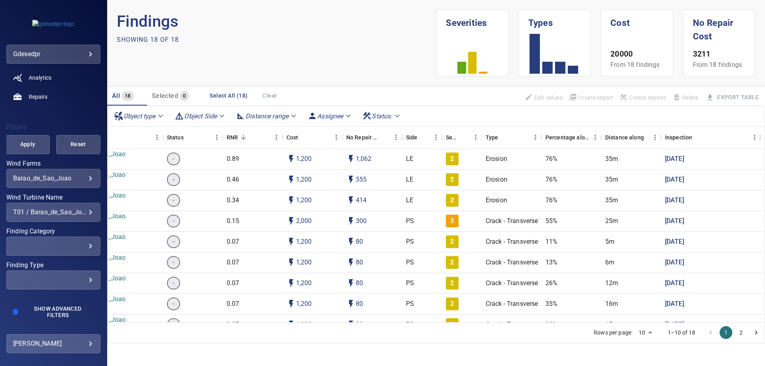
scroll to position [0, 0]
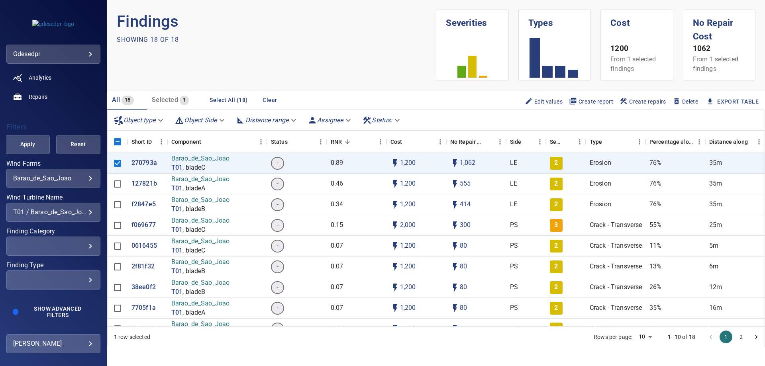
click at [229, 100] on button "Select All (18)" at bounding box center [228, 100] width 44 height 15
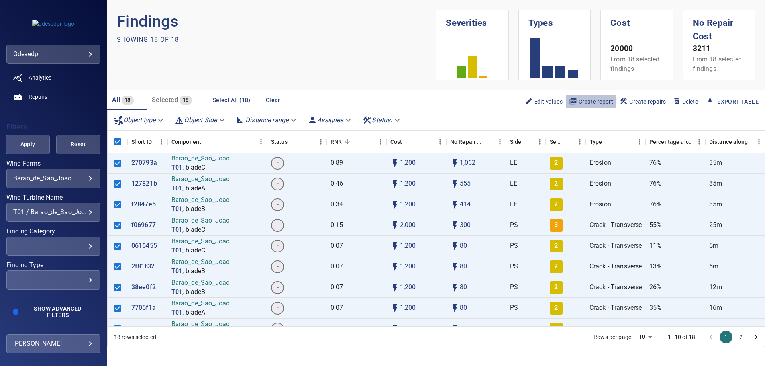
click at [592, 103] on span "Create report" at bounding box center [591, 101] width 44 height 9
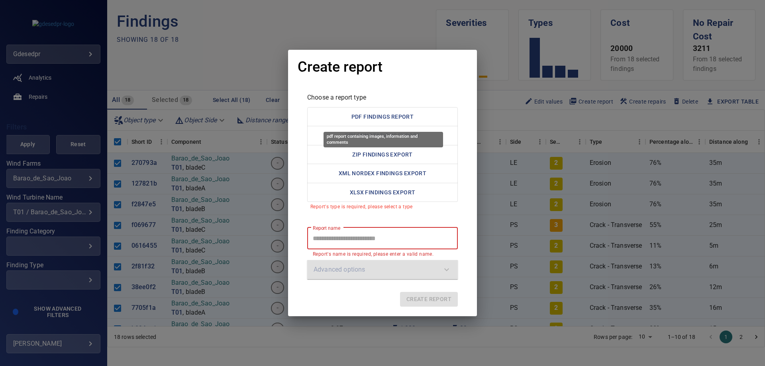
click at [398, 121] on button "PDF Findings Report" at bounding box center [382, 117] width 151 height 20
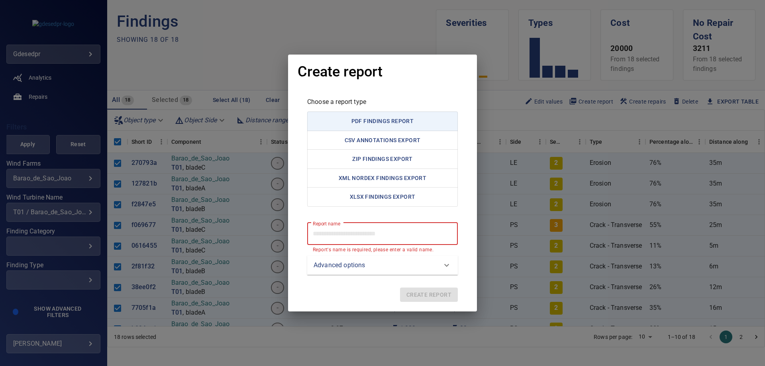
click at [392, 225] on report "Report name" at bounding box center [382, 234] width 151 height 22
paste report "**********"
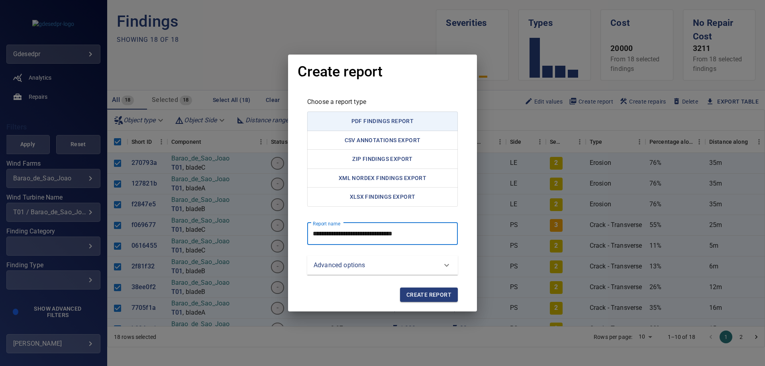
click at [344, 229] on report "**********" at bounding box center [382, 234] width 151 height 22
type report "**********"
click at [429, 291] on span "Create report" at bounding box center [428, 295] width 45 height 10
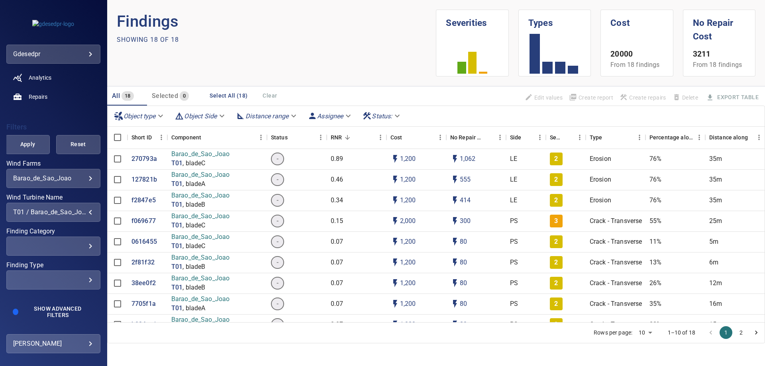
click at [59, 211] on div "T01 / Barao_de_Sao_Joao" at bounding box center [53, 212] width 80 height 8
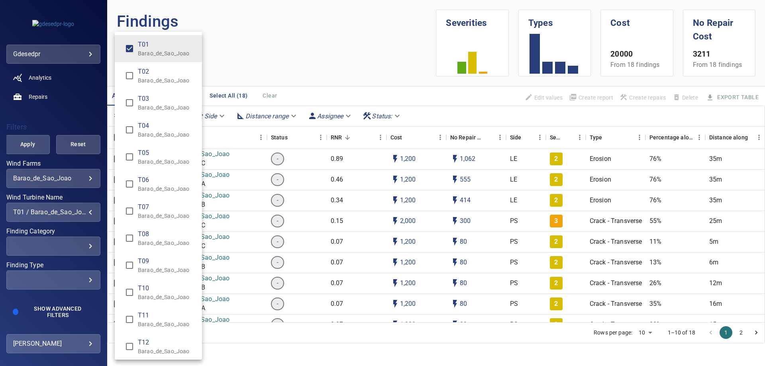
click at [147, 136] on p "Barao_de_Sao_Joao" at bounding box center [167, 135] width 58 height 8
click at [138, 44] on span "T01" at bounding box center [167, 45] width 58 height 10
type input "**********"
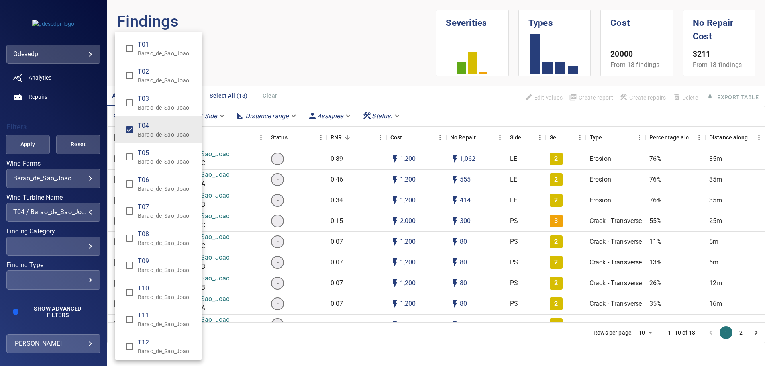
click at [33, 138] on div "Wind Turbine Name" at bounding box center [382, 183] width 765 height 366
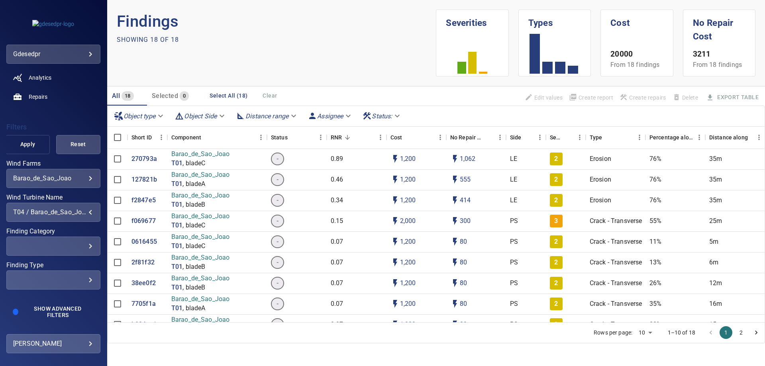
click at [31, 145] on span "Apply" at bounding box center [28, 144] width 24 height 10
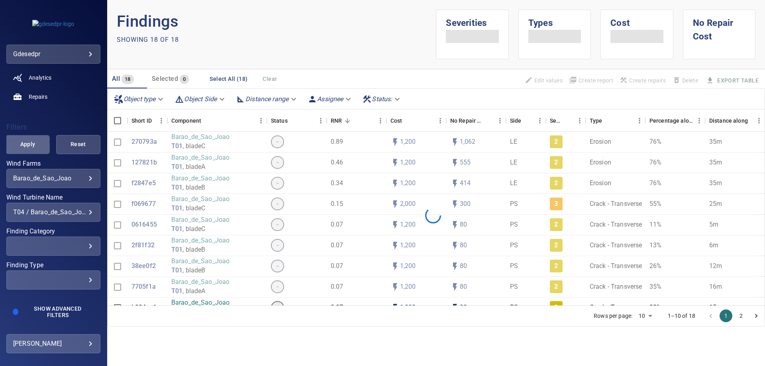
click at [31, 145] on span "Apply" at bounding box center [28, 144] width 24 height 10
click at [31, 145] on div "Apply Reset" at bounding box center [53, 144] width 94 height 19
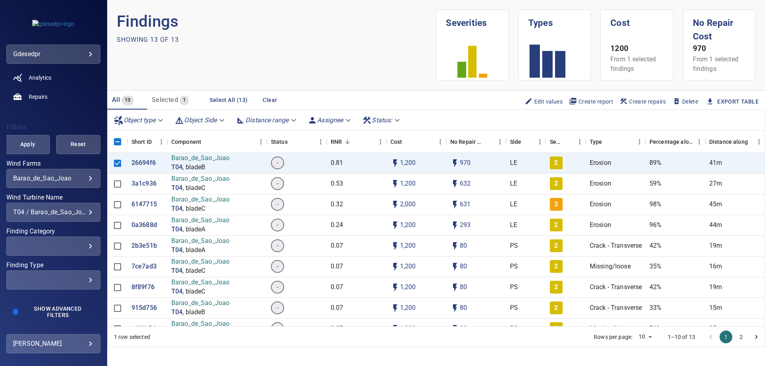
click at [212, 100] on button "Select All (13)" at bounding box center [228, 100] width 44 height 15
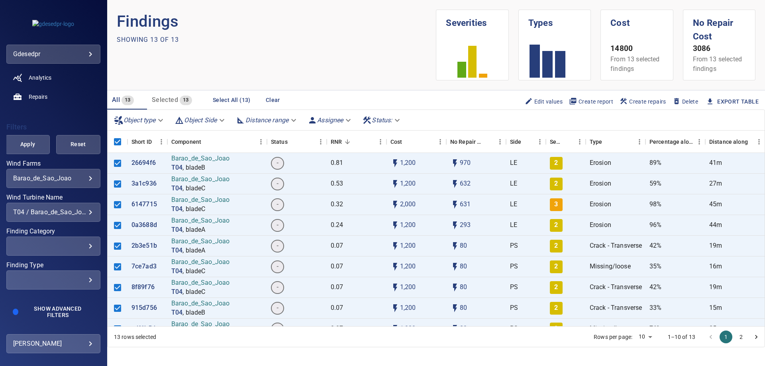
click at [583, 99] on span "Create report" at bounding box center [591, 101] width 44 height 9
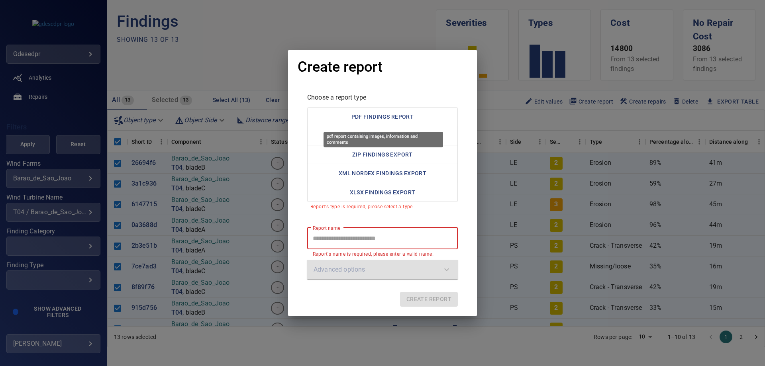
click at [405, 116] on button "PDF Findings Report" at bounding box center [382, 117] width 151 height 20
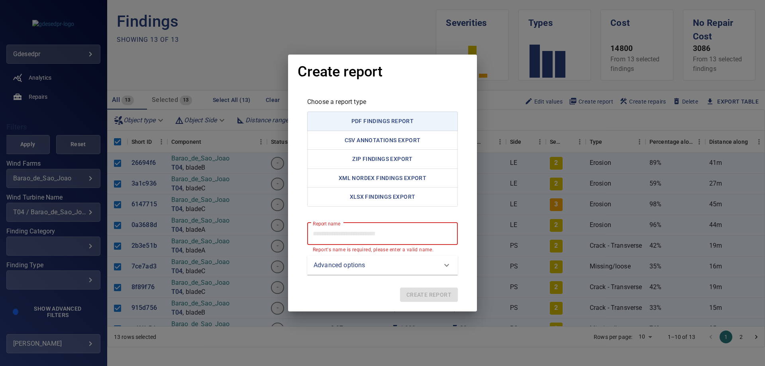
click at [399, 233] on report "Report name" at bounding box center [382, 234] width 151 height 22
paste report "**********"
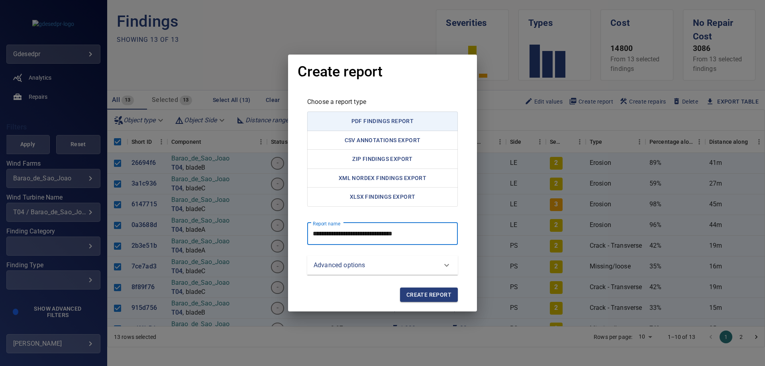
click at [343, 232] on report "**********" at bounding box center [382, 234] width 151 height 22
type report "**********"
click at [429, 296] on span "Create report" at bounding box center [428, 295] width 45 height 10
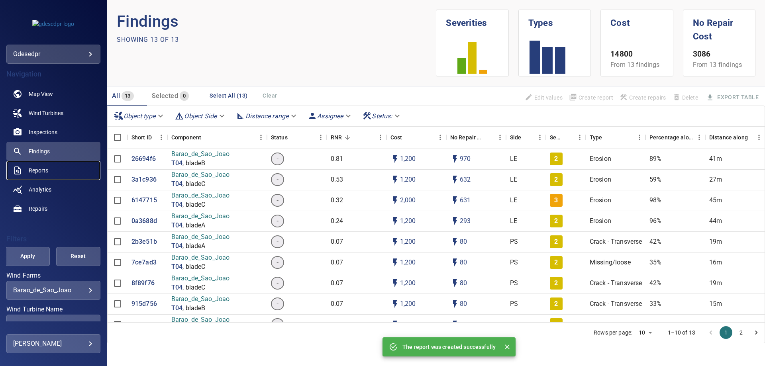
click at [54, 174] on link "Reports" at bounding box center [53, 170] width 94 height 19
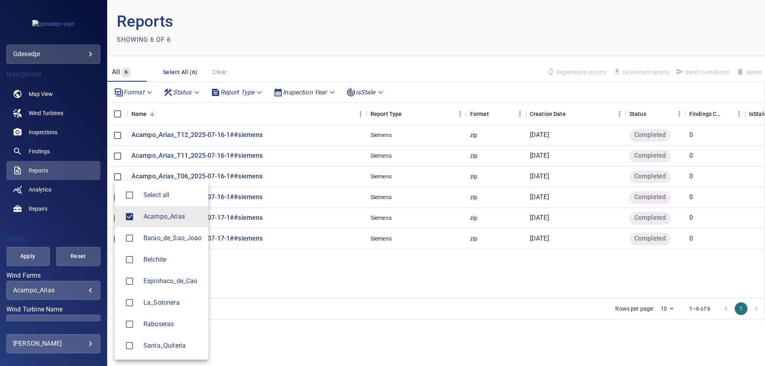
click at [69, 291] on body "**********" at bounding box center [382, 183] width 765 height 366
click at [173, 243] on span "Barao_de_Sao_Joao" at bounding box center [172, 238] width 59 height 10
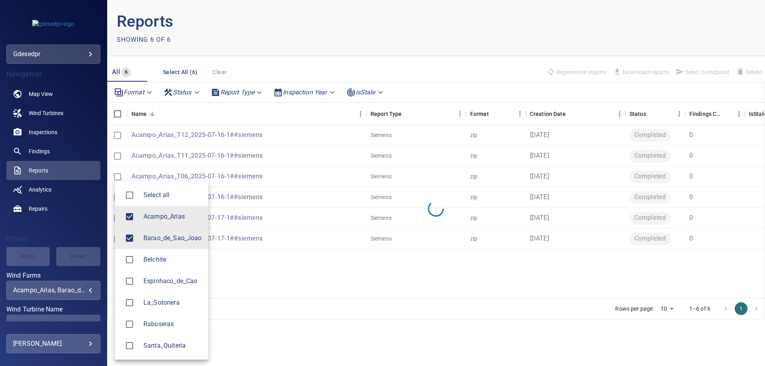
click at [174, 221] on li "Acampo_Arias" at bounding box center [162, 217] width 94 height 22
type input "**********"
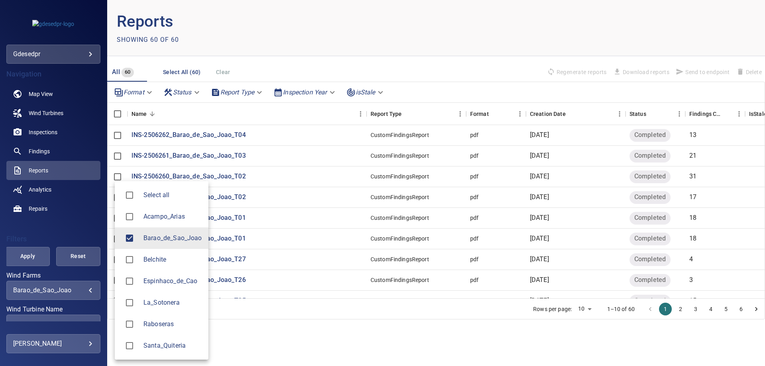
drag, startPoint x: 17, startPoint y: 228, endPoint x: 22, endPoint y: 252, distance: 24.5
click at [20, 232] on div at bounding box center [382, 183] width 765 height 366
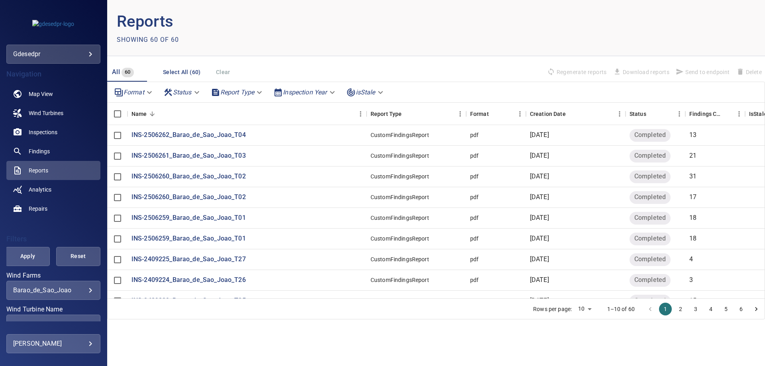
click at [22, 266] on button "Apply" at bounding box center [28, 256] width 44 height 19
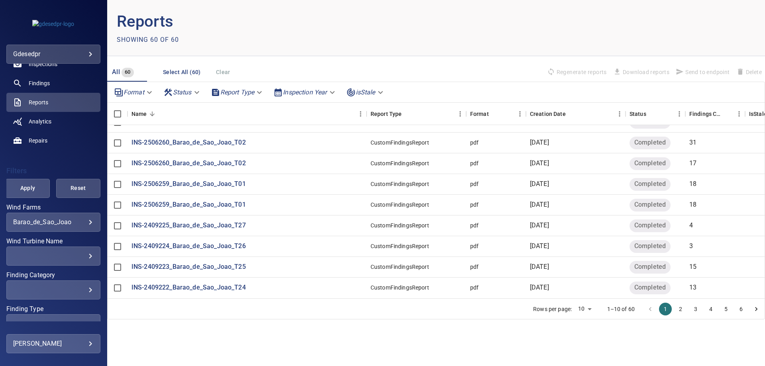
scroll to position [113, 0]
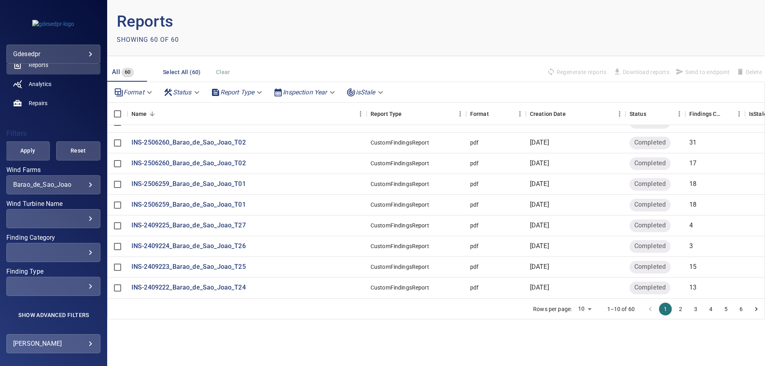
click at [80, 215] on div "​" at bounding box center [53, 219] width 80 height 8
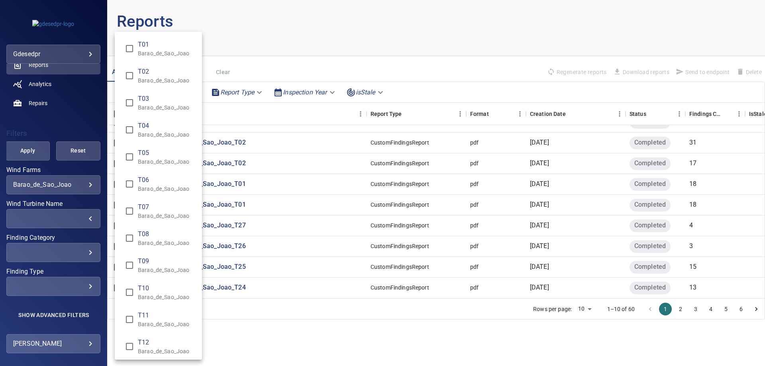
click at [145, 106] on p "Barao_de_Sao_Joao" at bounding box center [167, 108] width 58 height 8
type input "**********"
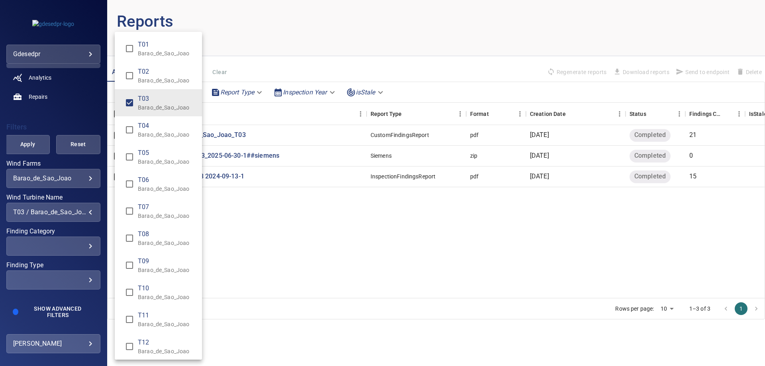
click at [138, 101] on span "T03" at bounding box center [167, 99] width 58 height 10
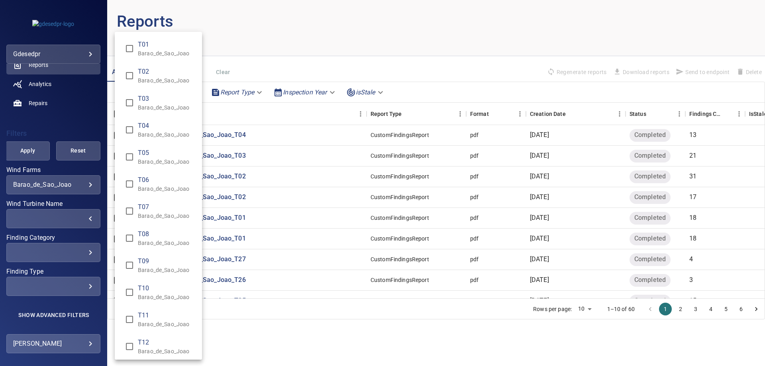
click at [162, 129] on span "T04" at bounding box center [167, 126] width 58 height 10
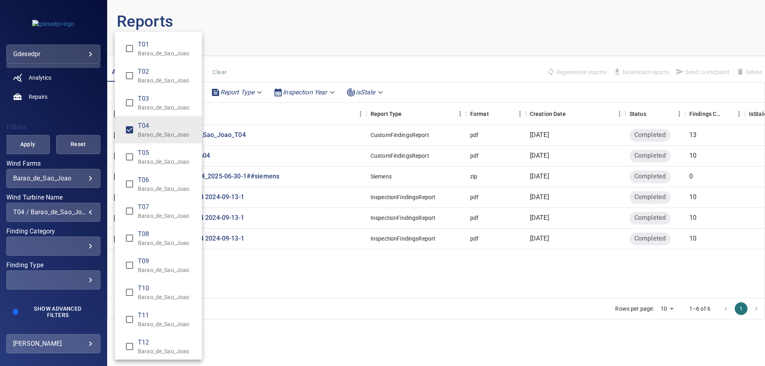
click at [154, 54] on p "Barao_de_Sao_Joao" at bounding box center [167, 53] width 58 height 8
type input "**********"
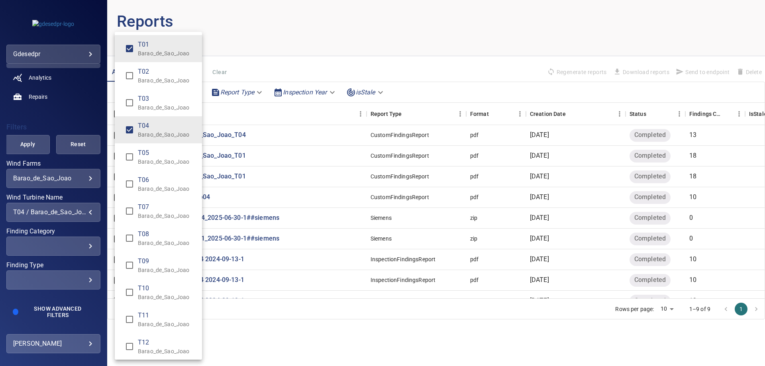
click at [33, 147] on div "Wind Turbine Name" at bounding box center [382, 183] width 765 height 366
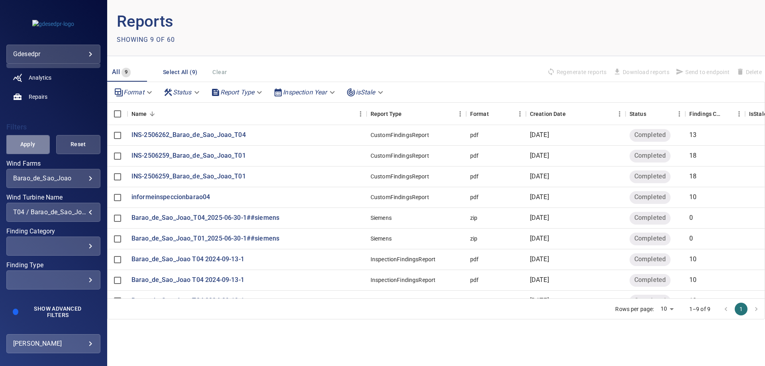
click at [32, 143] on span "Apply" at bounding box center [28, 144] width 24 height 10
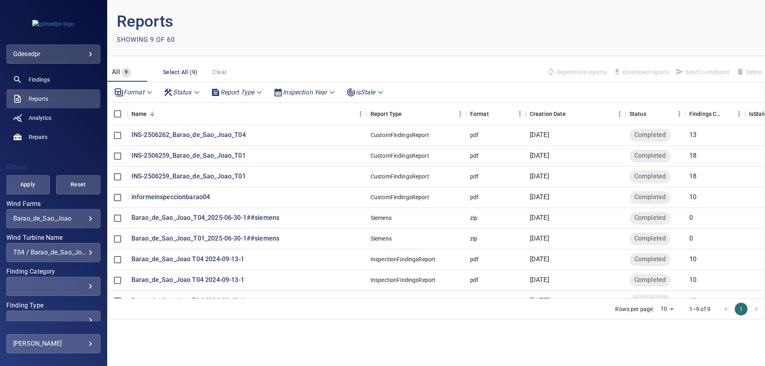
scroll to position [33, 0]
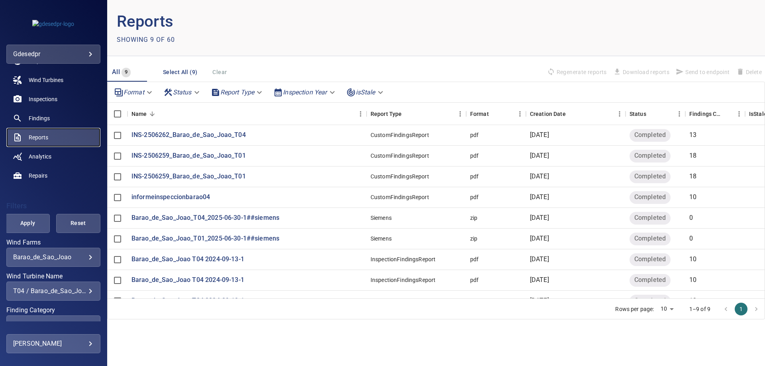
click at [42, 135] on span "Reports" at bounding box center [39, 137] width 20 height 8
click at [67, 293] on div "T04 / Barao_de_Sao_Joao, T01 / Barao_de_Sao_Joao" at bounding box center [53, 291] width 80 height 8
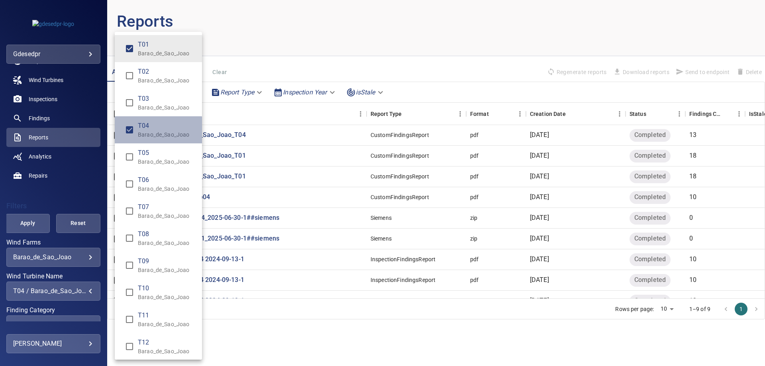
click at [143, 133] on p "Barao_de_Sao_Joao" at bounding box center [167, 135] width 58 height 8
type input "**********"
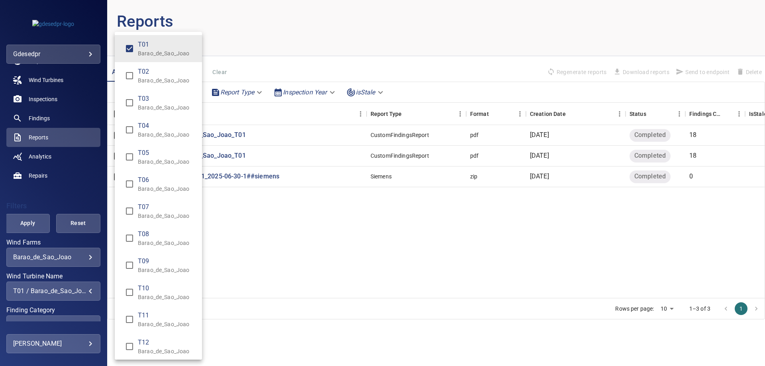
click at [28, 227] on div "Wind Turbine Name" at bounding box center [382, 183] width 765 height 366
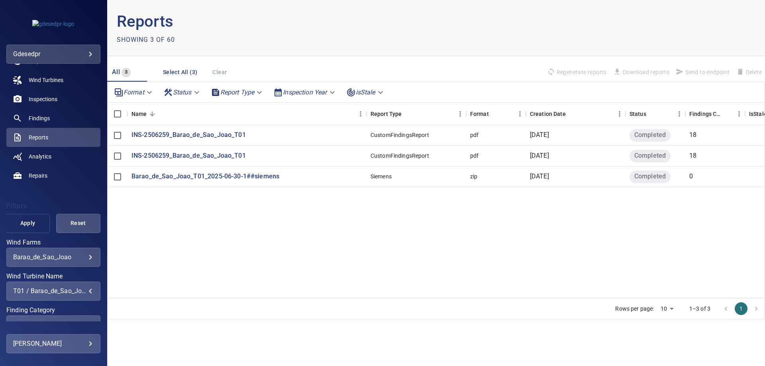
click at [37, 223] on button "Apply" at bounding box center [28, 223] width 44 height 19
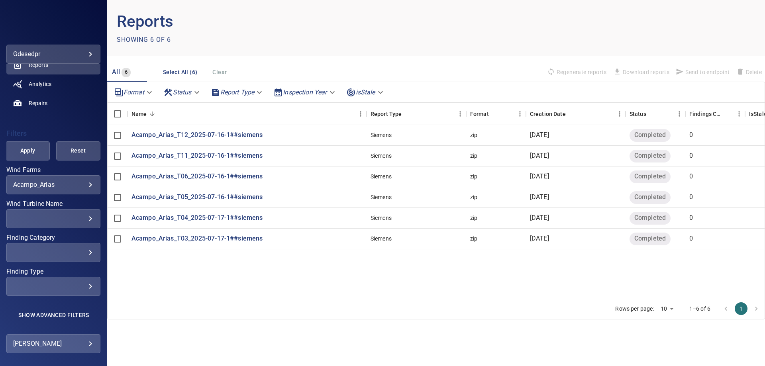
scroll to position [113, 0]
click at [73, 177] on body "**********" at bounding box center [382, 183] width 765 height 366
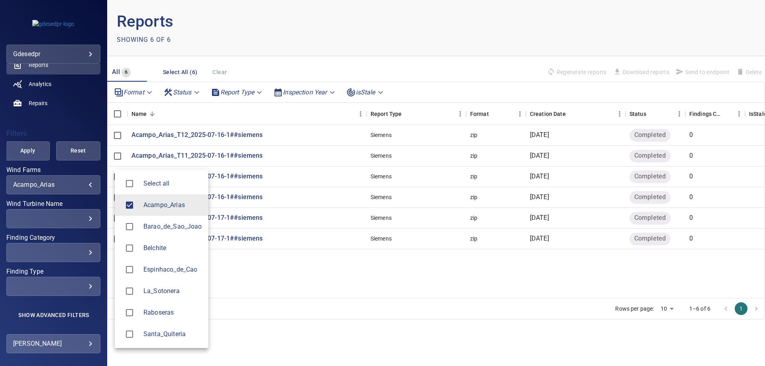
click at [159, 230] on span "Barao_de_Sao_Joao" at bounding box center [172, 227] width 59 height 10
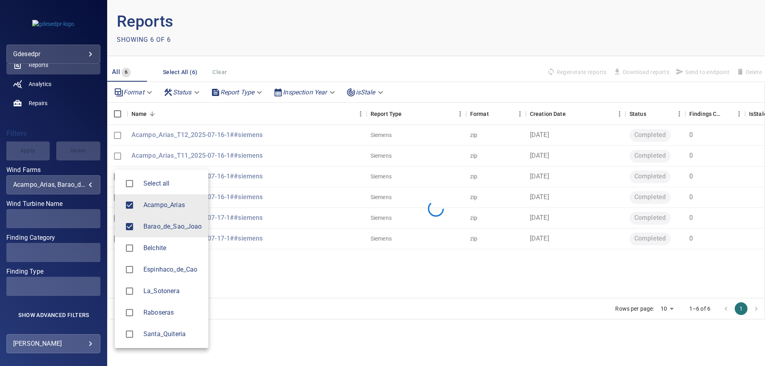
click at [143, 208] on span "Acampo_Arias" at bounding box center [172, 205] width 59 height 10
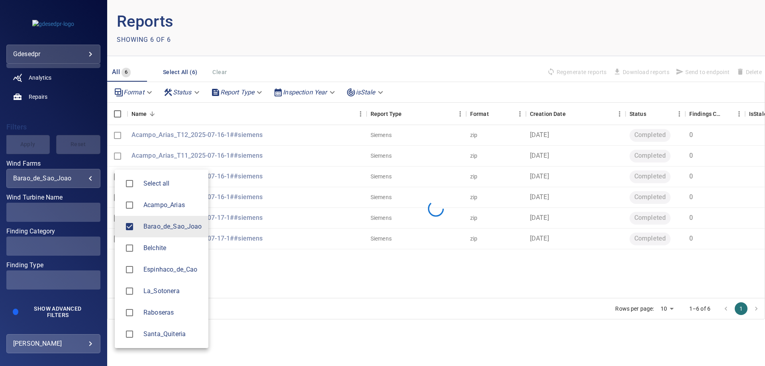
type input "**********"
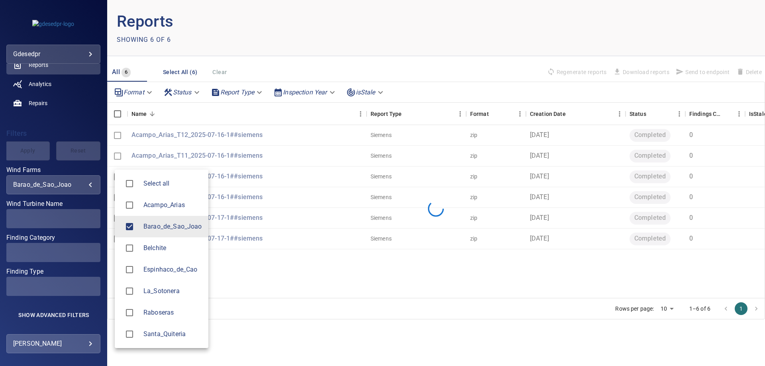
click at [58, 213] on div at bounding box center [382, 183] width 765 height 366
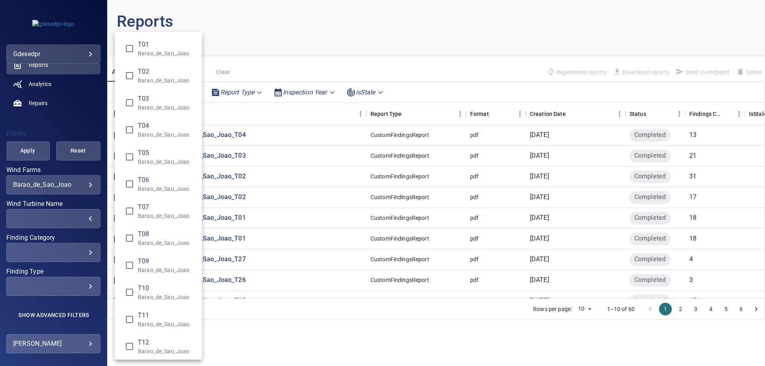
click at [57, 212] on div "Wind Turbine Name" at bounding box center [382, 183] width 765 height 366
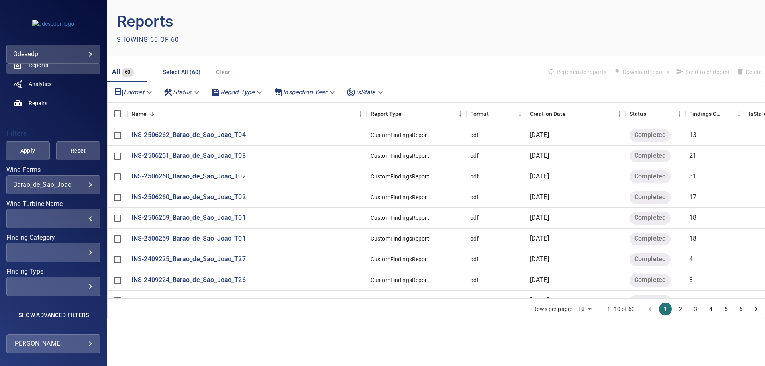
click at [74, 215] on div "​" at bounding box center [53, 219] width 80 height 8
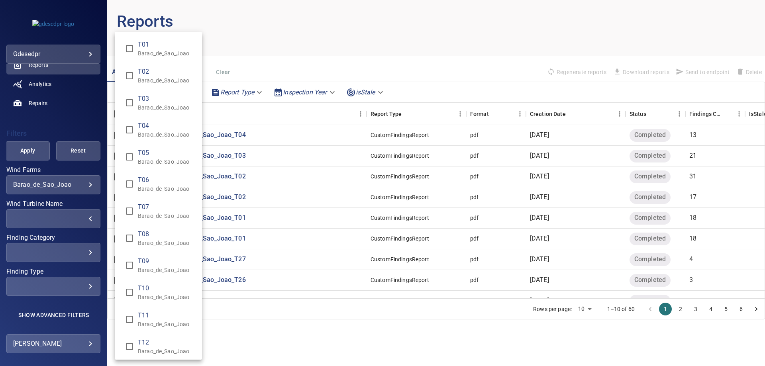
type input "**********"
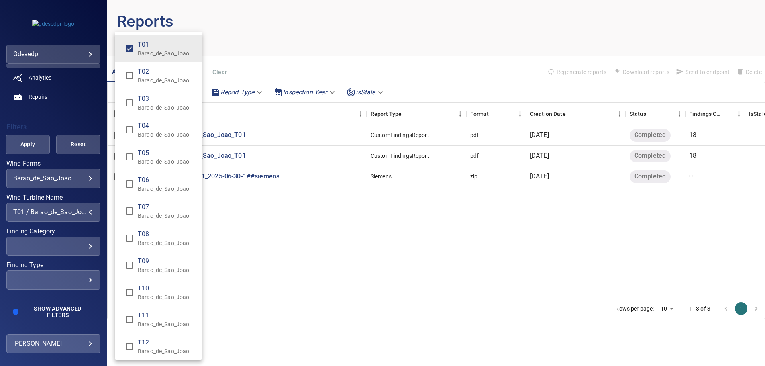
click at [27, 149] on div "Wind Turbine Name" at bounding box center [382, 183] width 765 height 366
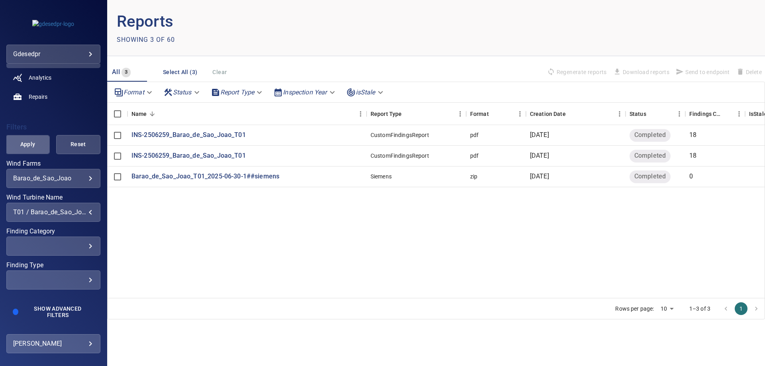
click at [34, 142] on span "Apply" at bounding box center [28, 144] width 24 height 10
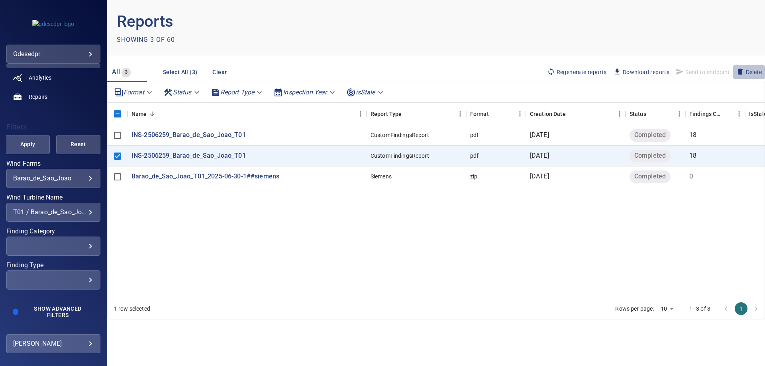
click at [744, 74] on span "Delete" at bounding box center [748, 72] width 25 height 9
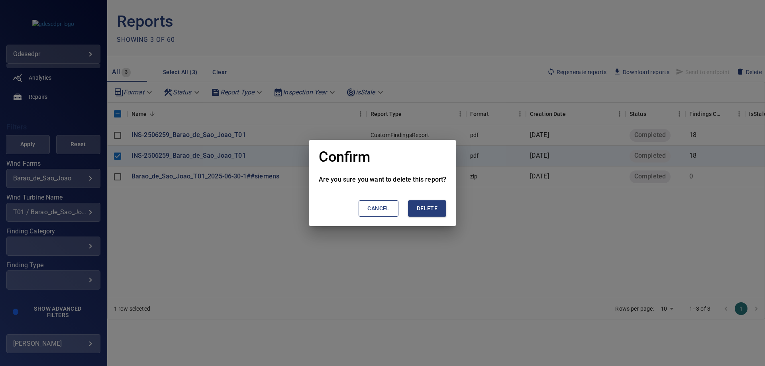
click at [441, 213] on button "Delete" at bounding box center [427, 208] width 38 height 16
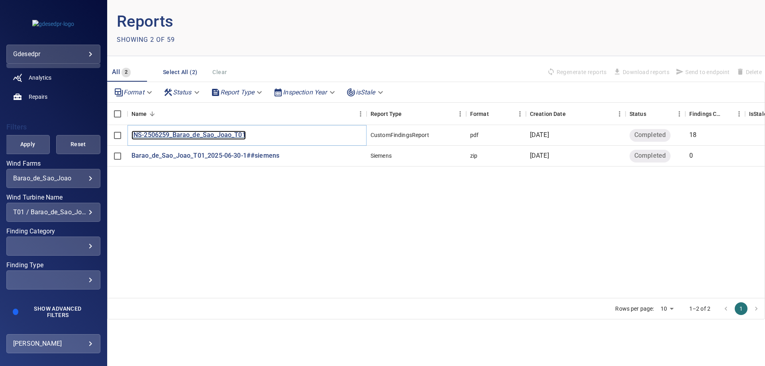
click at [174, 135] on p "INS-2506259_Barao_de_Sao_Joao_T01" at bounding box center [188, 135] width 114 height 9
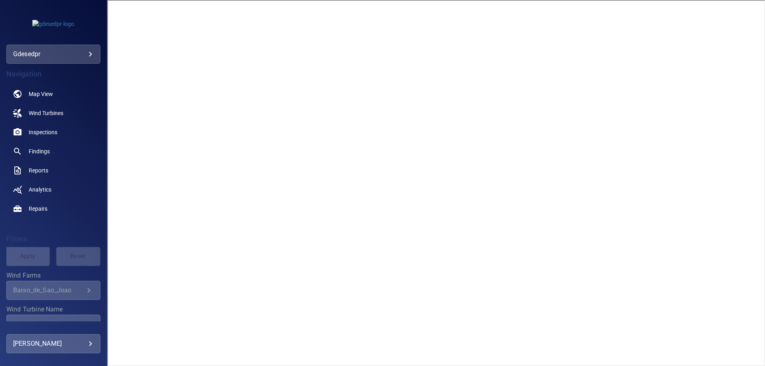
click at [37, 56] on body "**********" at bounding box center [382, 183] width 765 height 366
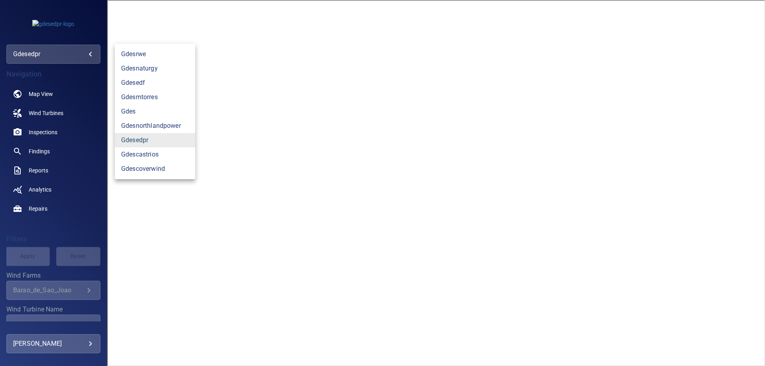
click at [146, 141] on link "gdesedpr" at bounding box center [155, 140] width 80 height 14
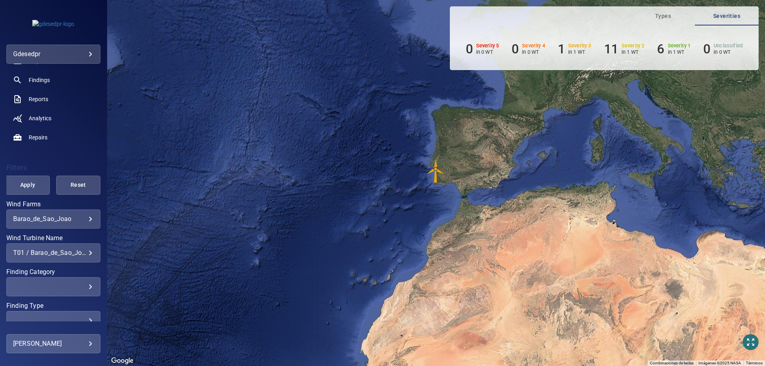
scroll to position [113, 0]
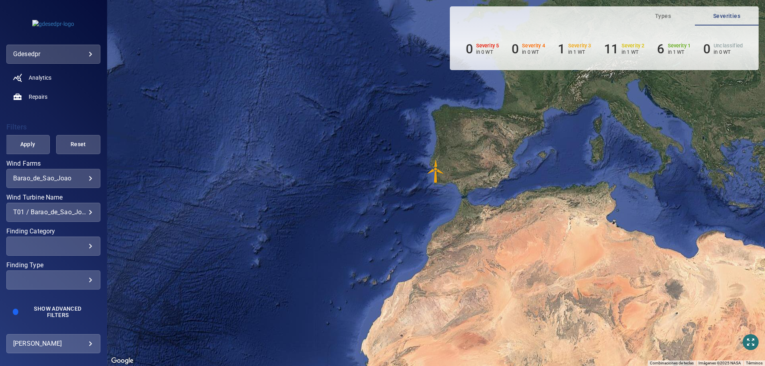
click at [52, 217] on div "**********" at bounding box center [53, 212] width 94 height 19
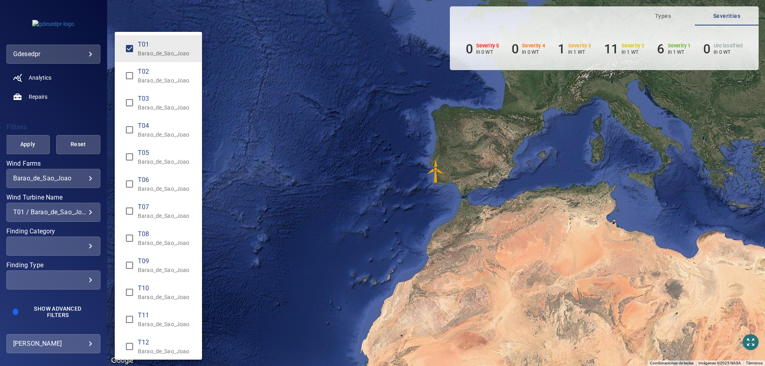
click at [161, 57] on p "Barao_de_Sao_Joao" at bounding box center [167, 53] width 58 height 8
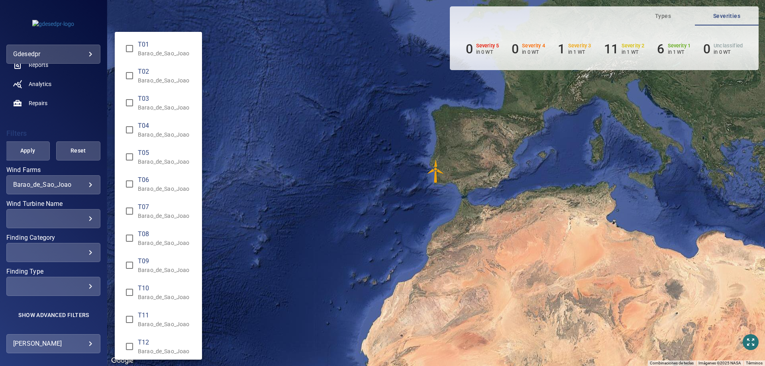
type input "**********"
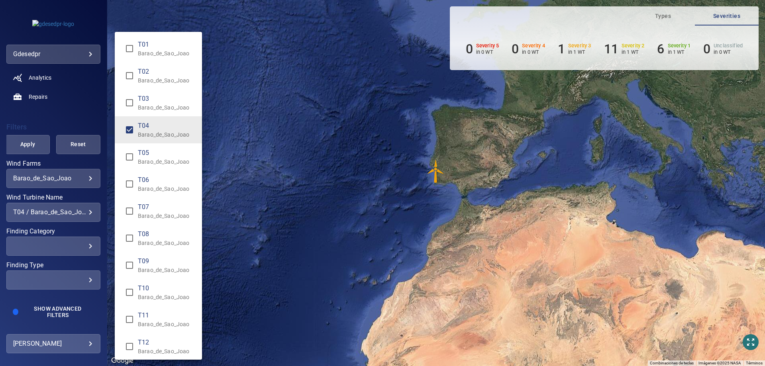
click at [29, 141] on div "Wind Turbine Name" at bounding box center [382, 183] width 765 height 366
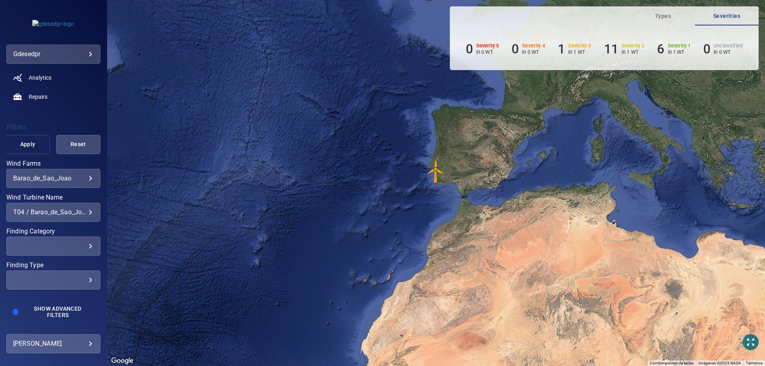
click at [27, 147] on span "Apply" at bounding box center [28, 144] width 24 height 10
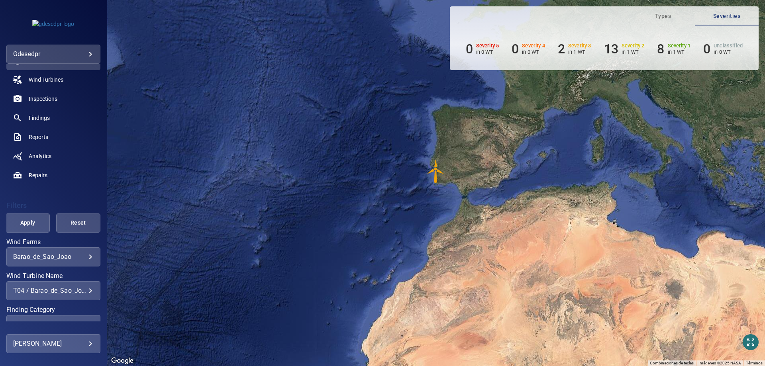
scroll to position [33, 0]
click at [43, 141] on span "Reports" at bounding box center [39, 137] width 20 height 8
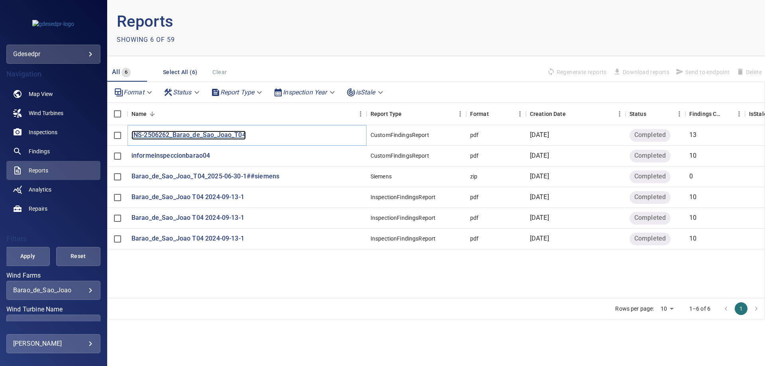
click at [195, 138] on p "INS-2506262_Barao_de_Sao_Joao_T04" at bounding box center [188, 135] width 114 height 9
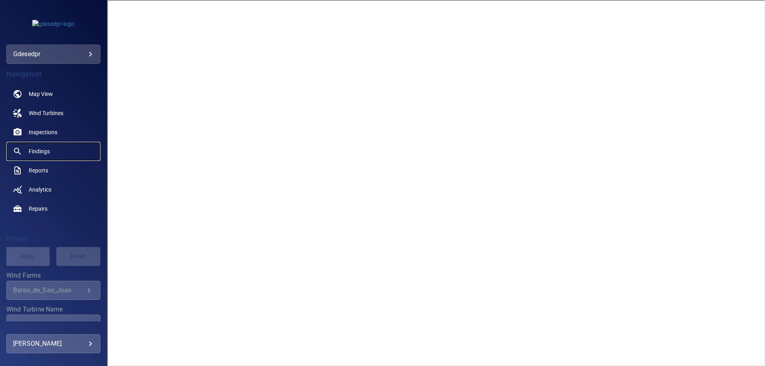
click at [49, 155] on span "Findings" at bounding box center [39, 151] width 21 height 8
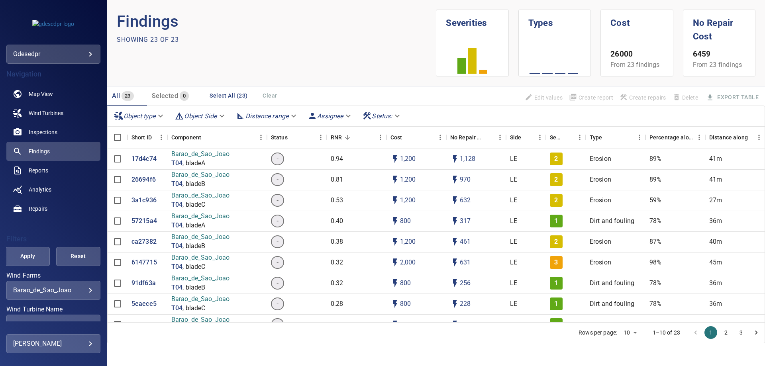
scroll to position [113, 0]
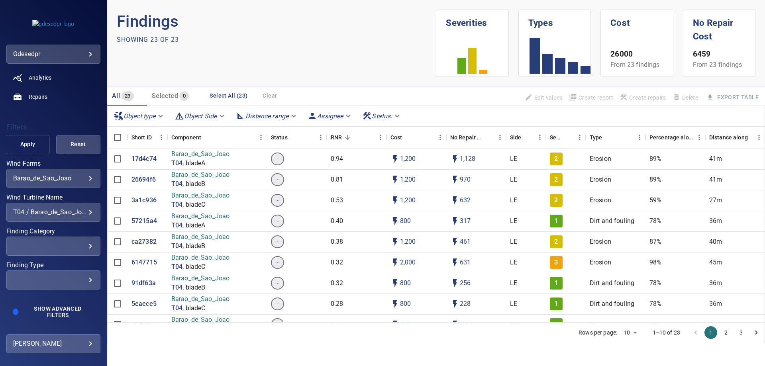
click at [27, 145] on span "Apply" at bounding box center [28, 144] width 24 height 10
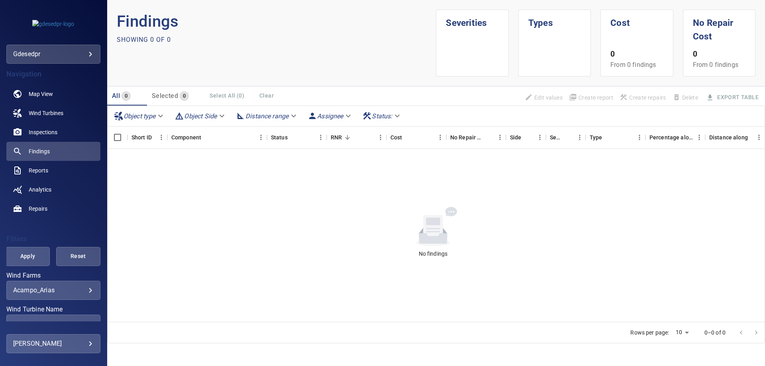
click at [62, 278] on label "Wind Farms" at bounding box center [53, 275] width 94 height 6
click at [65, 299] on div "**********" at bounding box center [53, 290] width 94 height 19
click at [78, 286] on div "**********" at bounding box center [53, 290] width 94 height 19
click at [86, 290] on body "**********" at bounding box center [382, 183] width 765 height 366
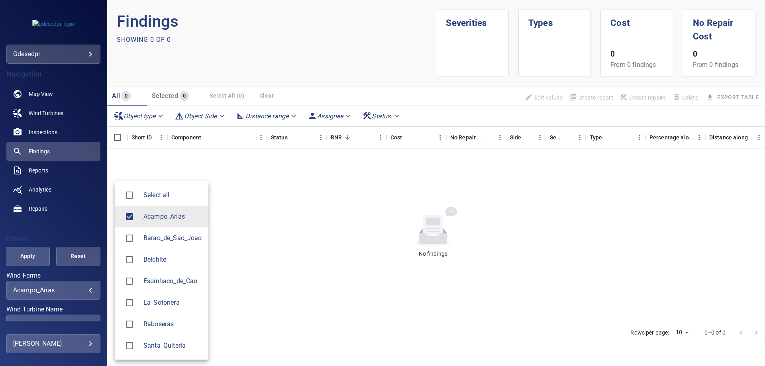
click at [167, 241] on span "Barao_de_Sao_Joao" at bounding box center [172, 238] width 59 height 10
click at [162, 223] on li "Acampo_Arias" at bounding box center [162, 217] width 94 height 22
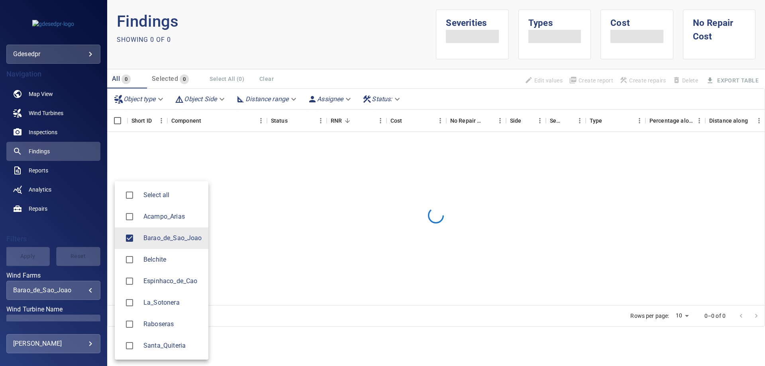
type input "**********"
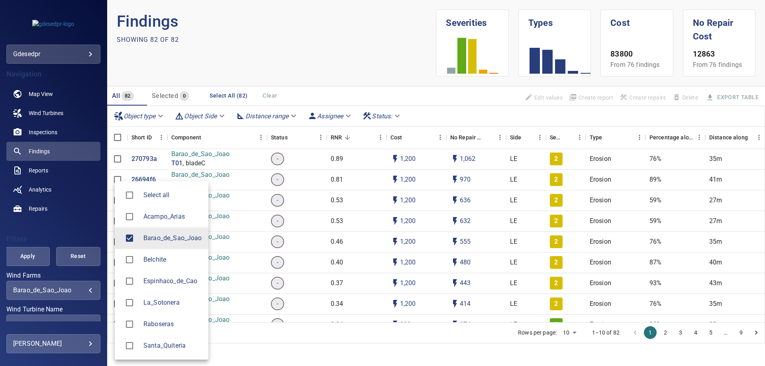
click at [103, 239] on div at bounding box center [382, 183] width 765 height 366
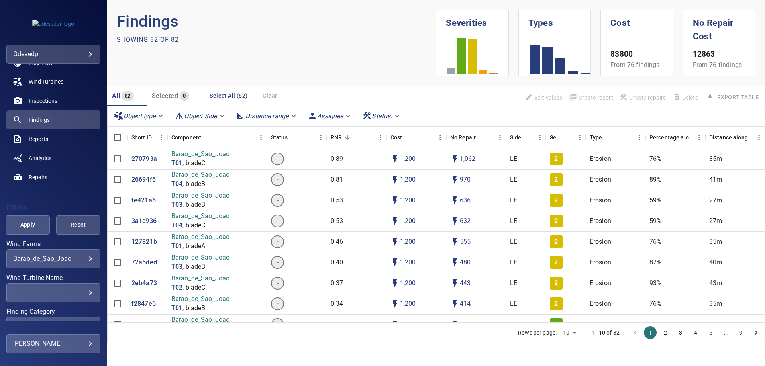
scroll to position [33, 0]
click at [68, 293] on div "​" at bounding box center [53, 292] width 80 height 8
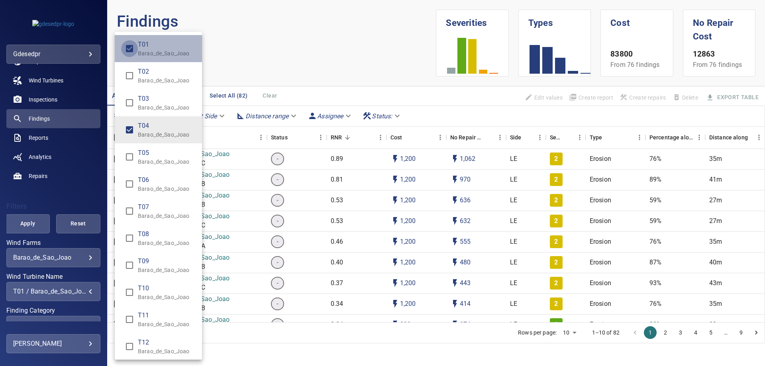
type input "**********"
drag, startPoint x: 20, startPoint y: 234, endPoint x: 21, endPoint y: 230, distance: 4.1
click at [20, 232] on div "Wind Turbine Name" at bounding box center [382, 183] width 765 height 366
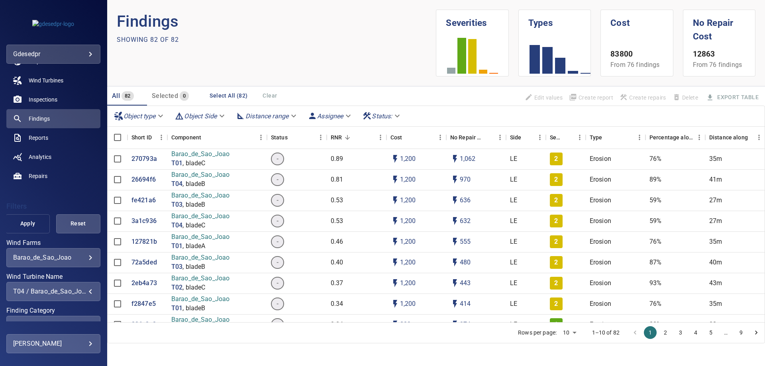
click at [31, 225] on span "Apply" at bounding box center [28, 224] width 24 height 10
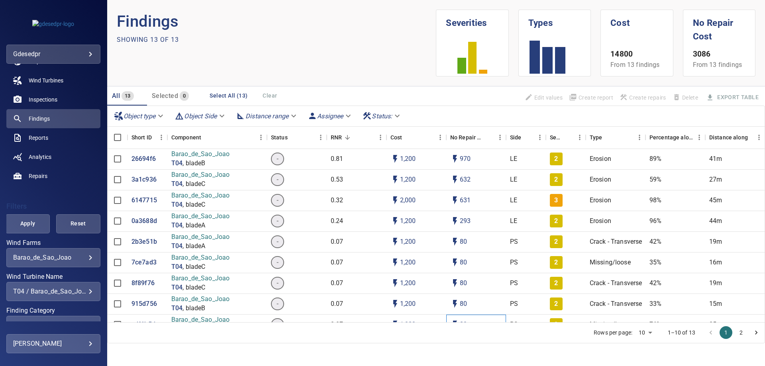
click at [482, 315] on div "80" at bounding box center [476, 325] width 60 height 21
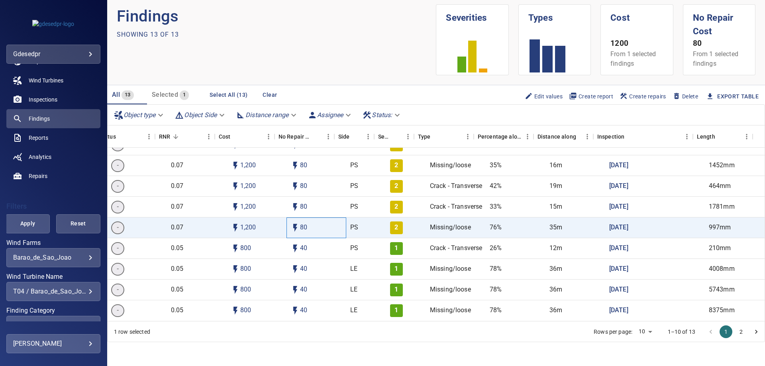
scroll to position [7, 0]
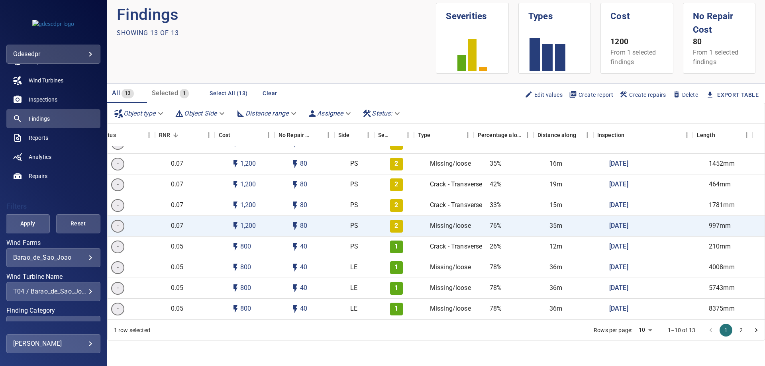
click at [735, 332] on button "2" at bounding box center [741, 330] width 13 height 13
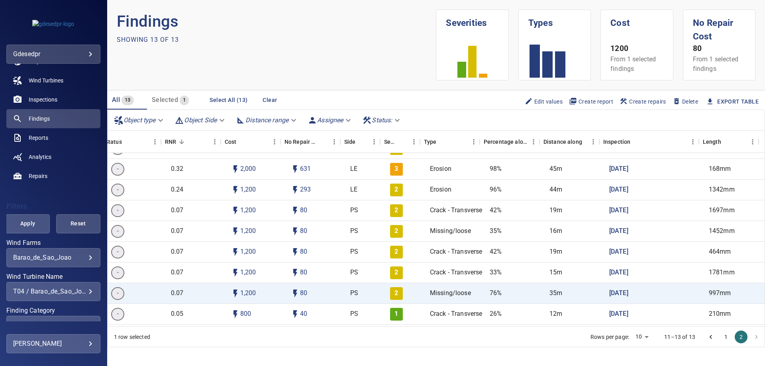
scroll to position [102, 166]
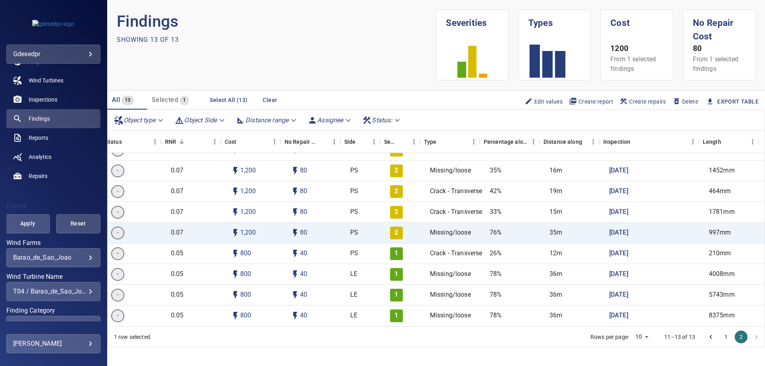
click at [49, 287] on div "**********" at bounding box center [53, 291] width 94 height 19
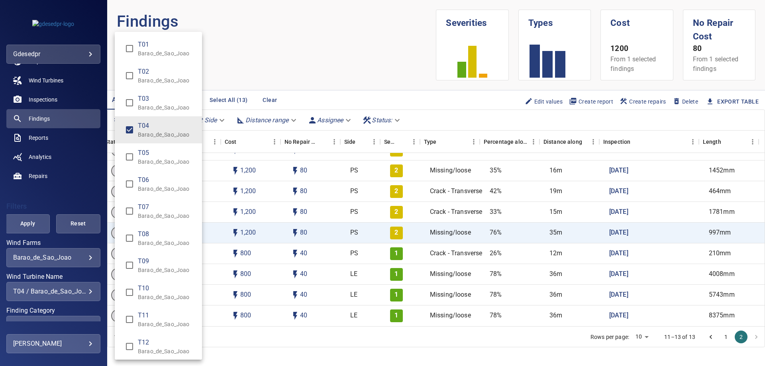
drag, startPoint x: 69, startPoint y: 295, endPoint x: 102, endPoint y: 282, distance: 36.0
click at [69, 295] on div "Wind Turbine Name" at bounding box center [382, 183] width 765 height 366
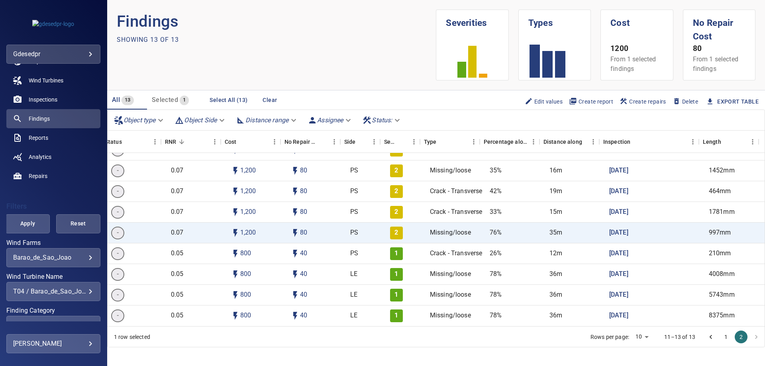
click at [56, 283] on div "**********" at bounding box center [53, 291] width 94 height 19
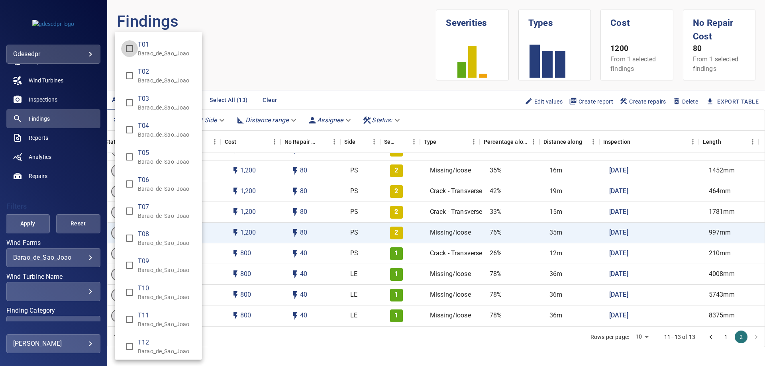
type input "**********"
click at [31, 216] on div "Wind Turbine Name" at bounding box center [382, 183] width 765 height 366
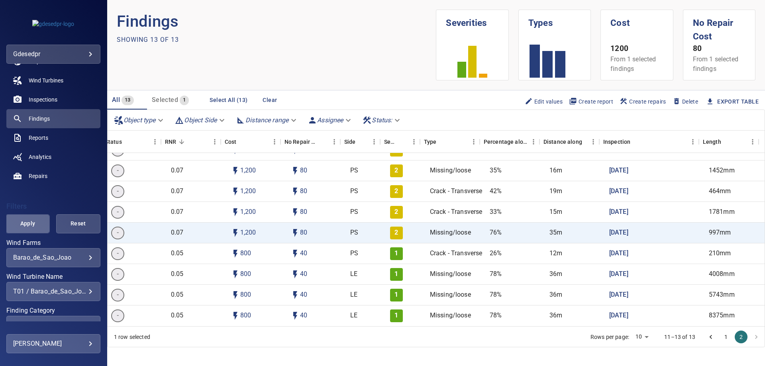
click at [31, 228] on span "Apply" at bounding box center [28, 224] width 24 height 10
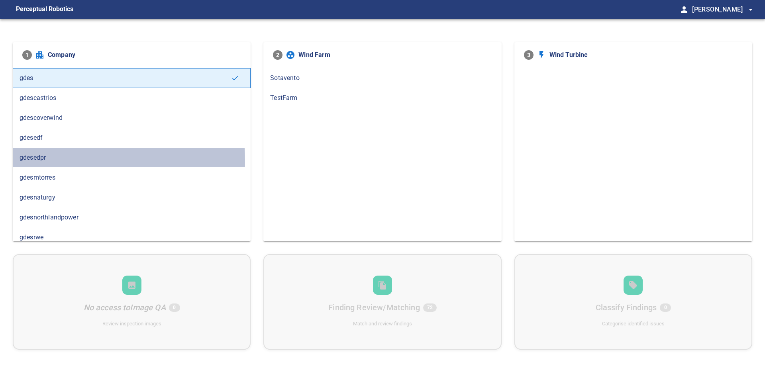
click at [42, 161] on span "gdesedpr" at bounding box center [132, 158] width 224 height 10
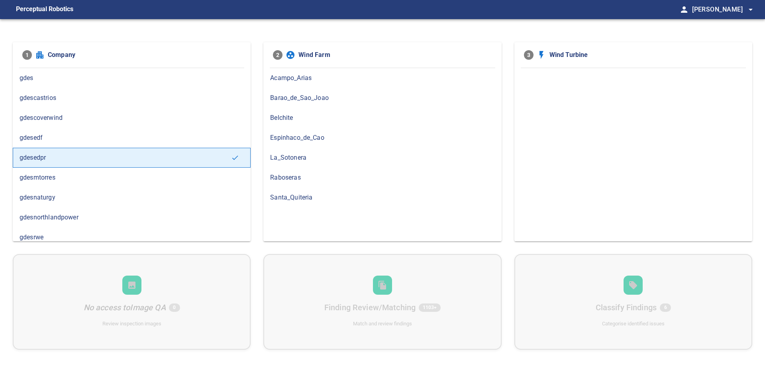
click at [302, 100] on span "Barao_de_Sao_Joao" at bounding box center [382, 98] width 224 height 10
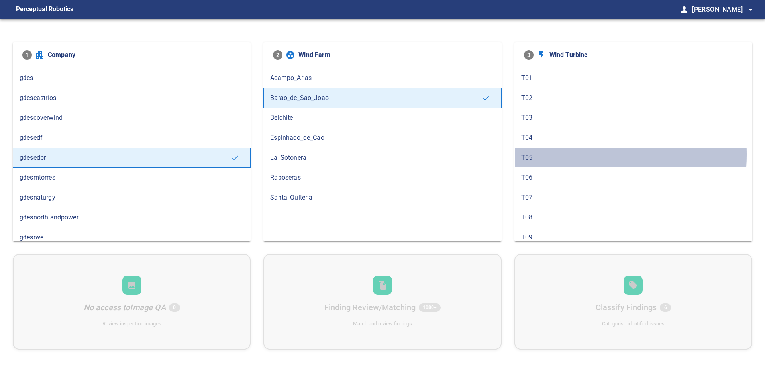
click at [529, 154] on span "T05" at bounding box center [633, 158] width 224 height 10
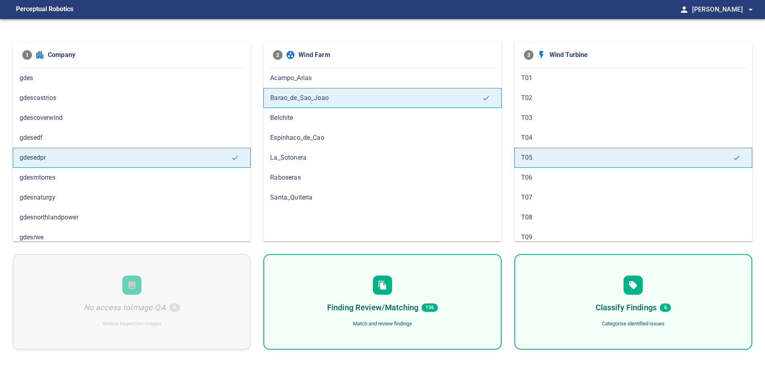
click at [466, 296] on div "Finding Review/Matching 136 Match and review findings" at bounding box center [382, 302] width 238 height 96
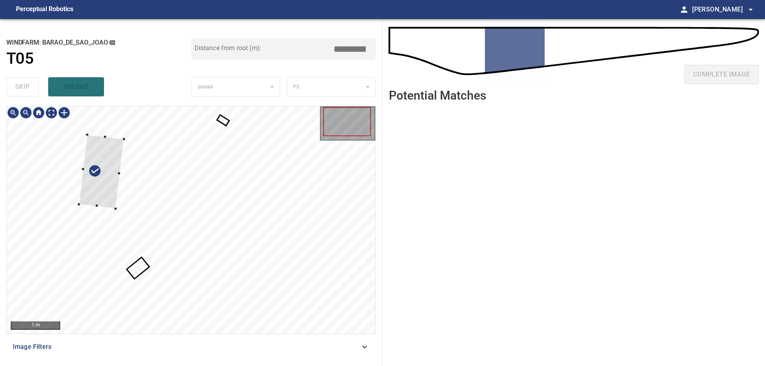
click at [87, 175] on div at bounding box center [101, 172] width 45 height 74
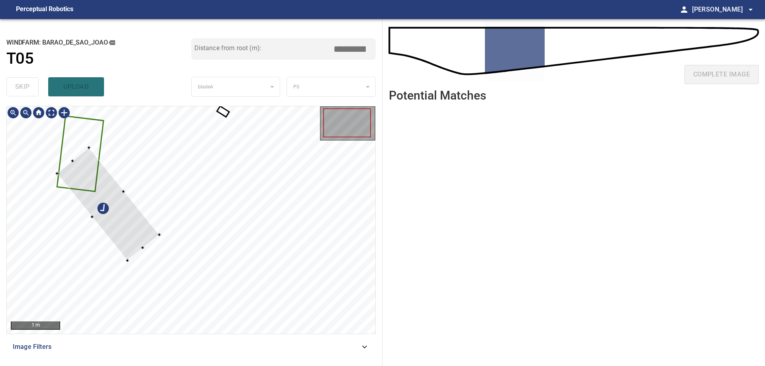
click at [75, 142] on div at bounding box center [191, 219] width 368 height 227
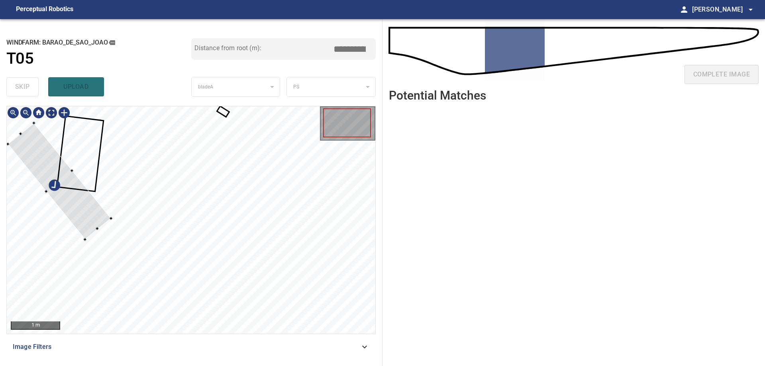
click at [74, 207] on div at bounding box center [59, 181] width 103 height 116
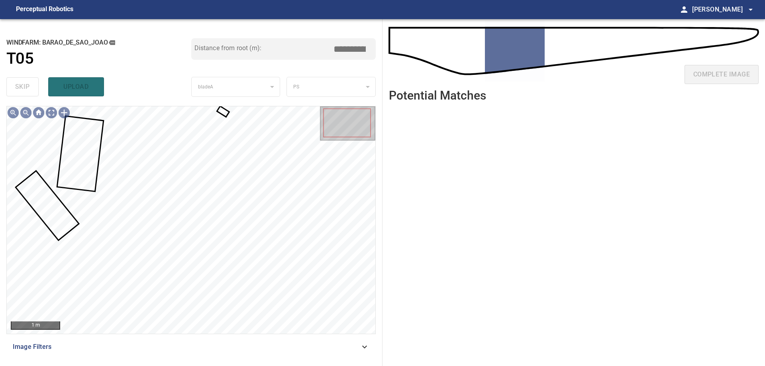
click at [226, 112] on div at bounding box center [191, 219] width 368 height 227
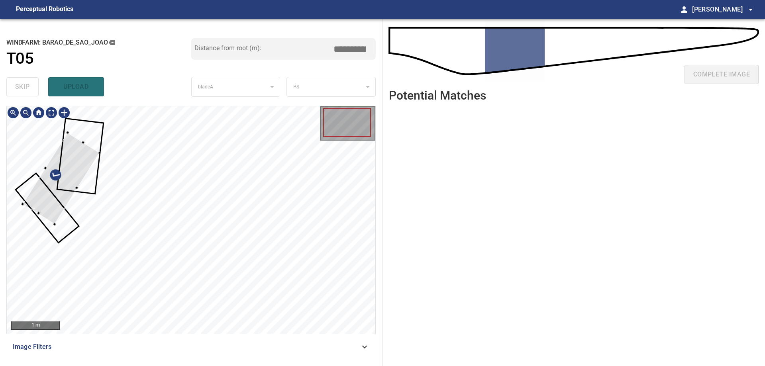
click at [49, 163] on div at bounding box center [61, 179] width 77 height 92
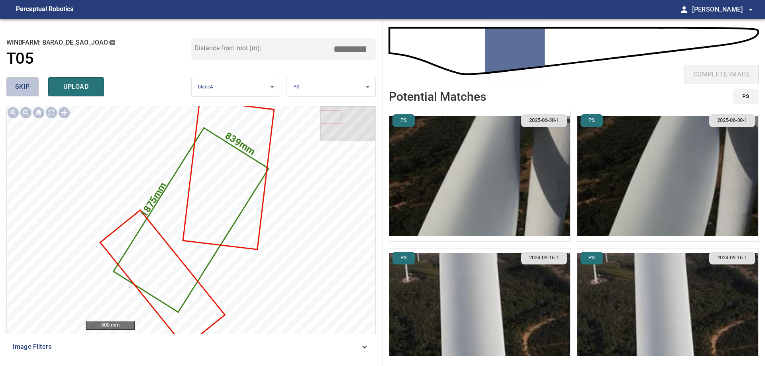
click at [25, 86] on span "skip" at bounding box center [22, 86] width 15 height 11
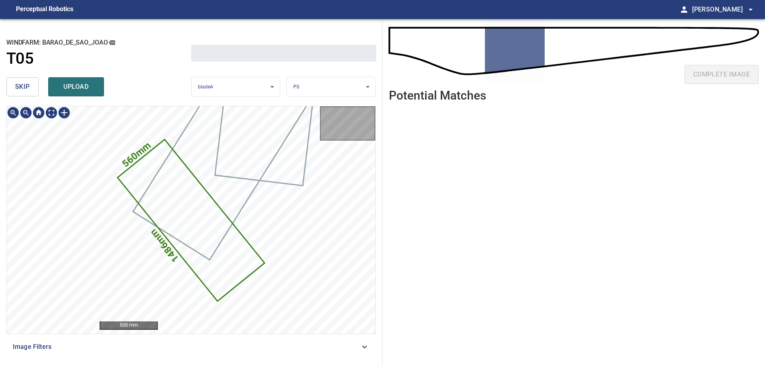
click at [25, 86] on span "skip" at bounding box center [22, 86] width 15 height 11
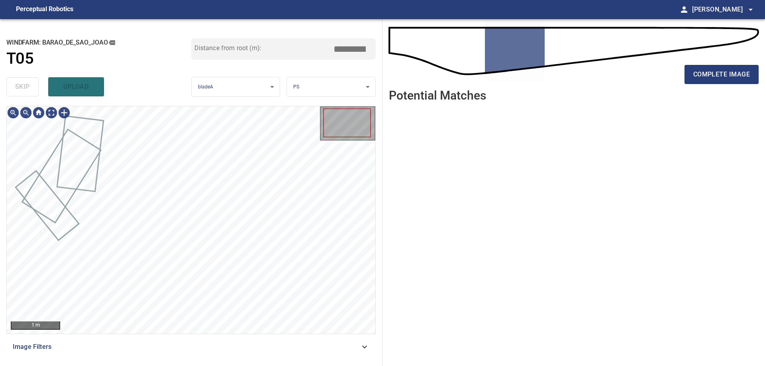
click at [25, 86] on div "skip upload" at bounding box center [98, 86] width 185 height 25
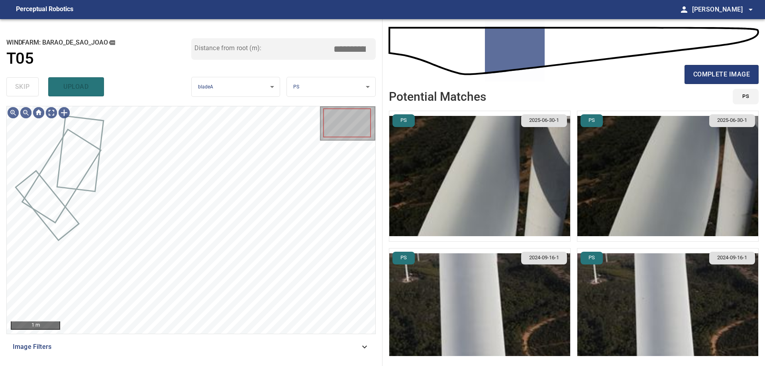
click at [25, 86] on div "skip upload" at bounding box center [98, 86] width 185 height 25
type input "*****"
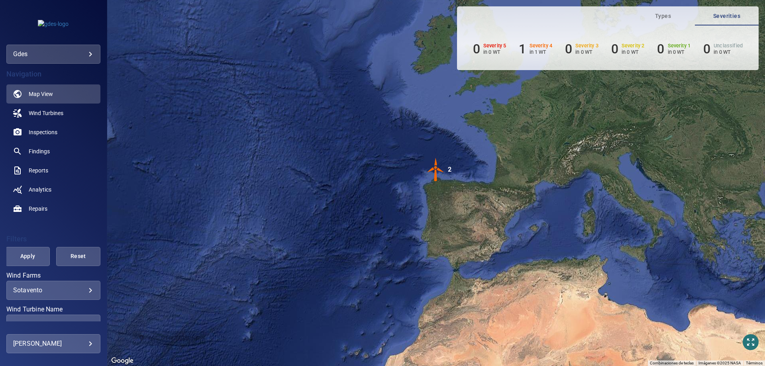
click at [78, 60] on body "**********" at bounding box center [382, 183] width 765 height 366
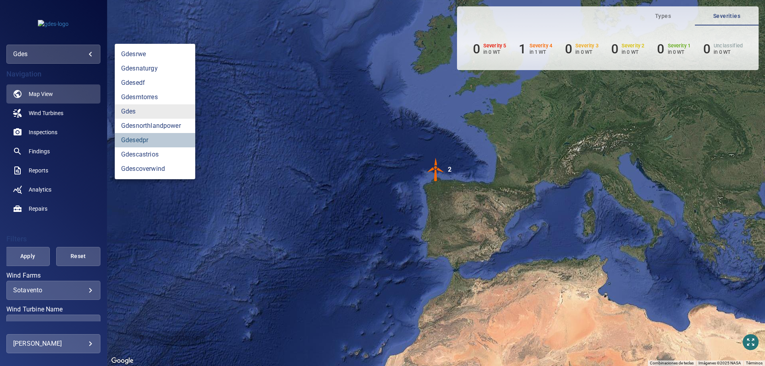
click at [167, 144] on link "gdesedpr" at bounding box center [155, 140] width 80 height 14
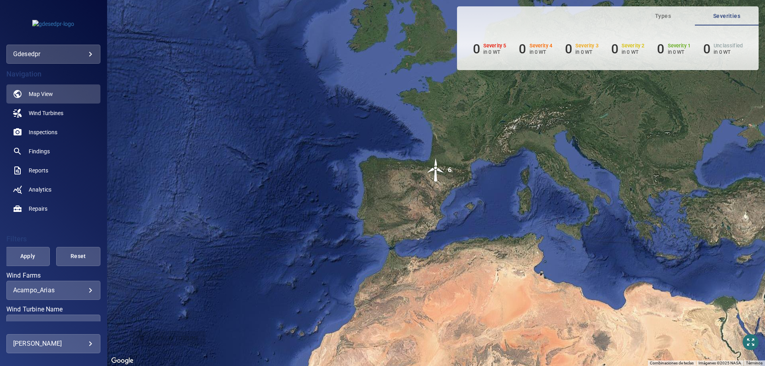
click at [58, 298] on div "**********" at bounding box center [53, 290] width 94 height 19
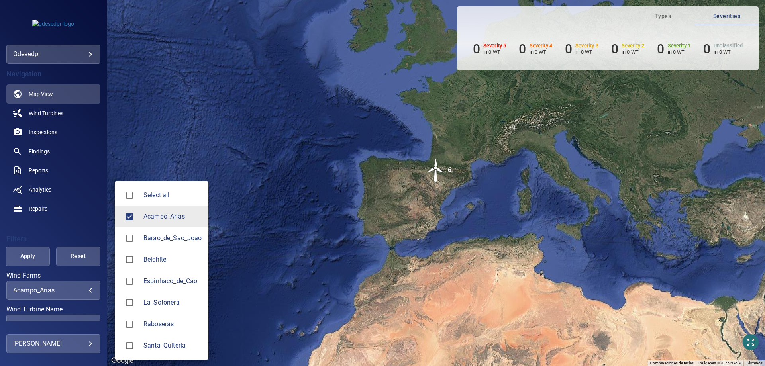
click at [51, 293] on body "**********" at bounding box center [382, 183] width 765 height 366
click at [150, 225] on li "Acampo_Arias" at bounding box center [162, 217] width 94 height 22
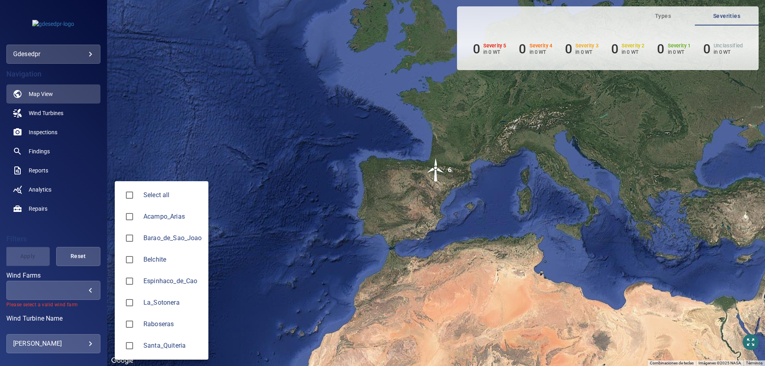
click at [154, 237] on span "Barao_de_Sao_Joao" at bounding box center [172, 238] width 59 height 10
type input "**********"
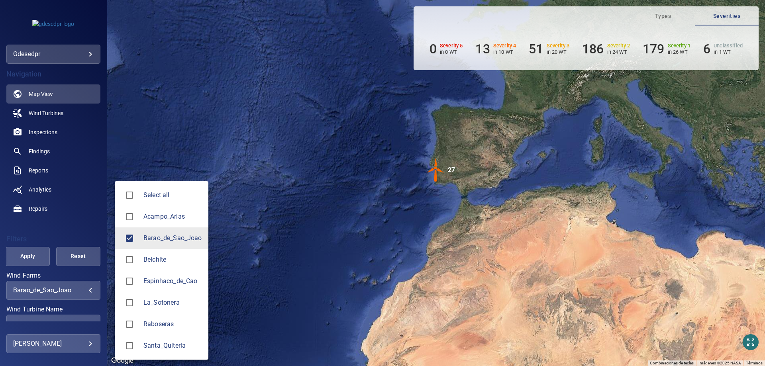
click at [39, 221] on div at bounding box center [382, 183] width 765 height 366
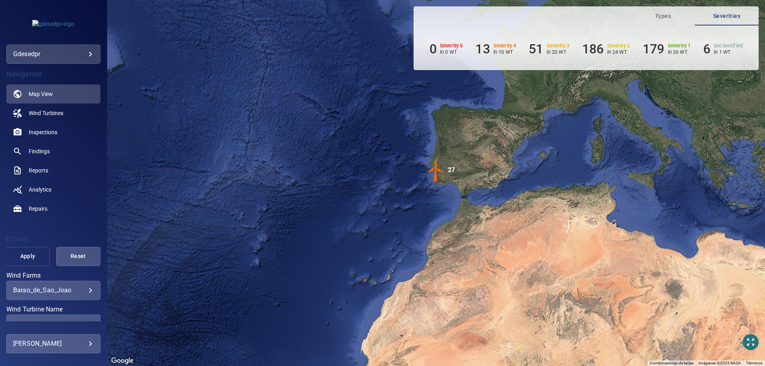
scroll to position [113, 0]
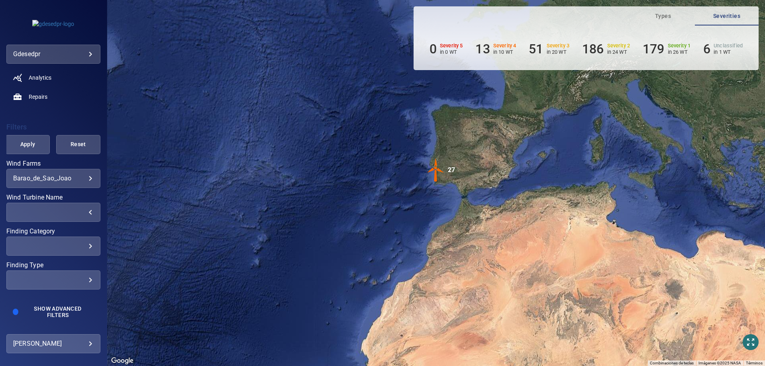
click at [34, 209] on div "​" at bounding box center [53, 212] width 80 height 8
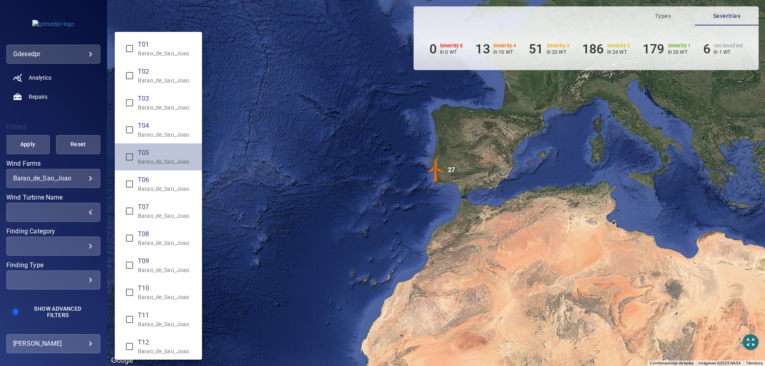
click at [166, 162] on p "Barao_de_Sao_Joao" at bounding box center [167, 162] width 58 height 8
type input "**********"
click at [58, 133] on div "Wind Turbine Name" at bounding box center [382, 183] width 765 height 366
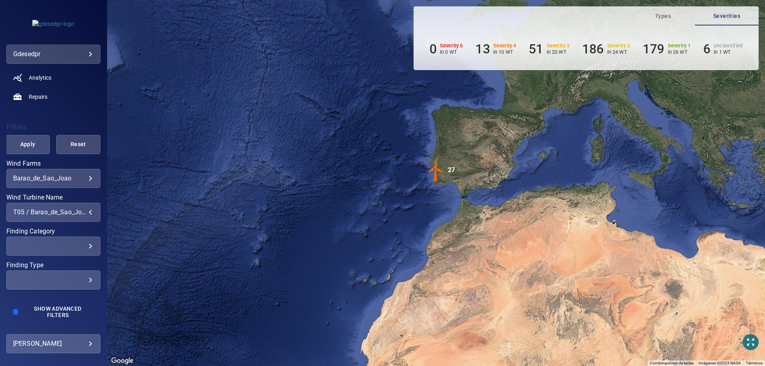
click at [19, 139] on span "Apply" at bounding box center [28, 144] width 24 height 10
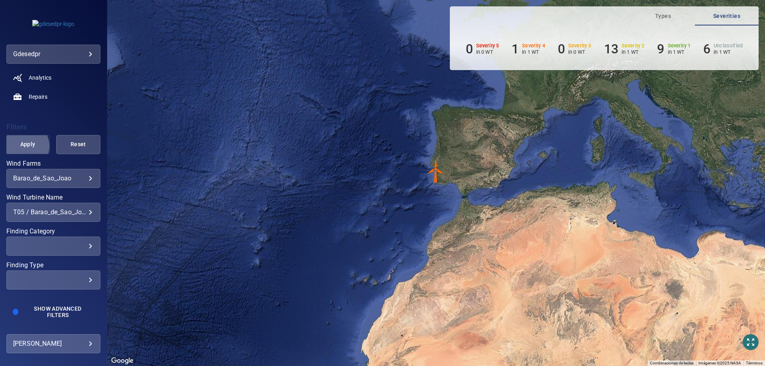
click at [21, 145] on span "Apply" at bounding box center [28, 144] width 24 height 10
click at [31, 139] on span "Apply" at bounding box center [28, 144] width 24 height 10
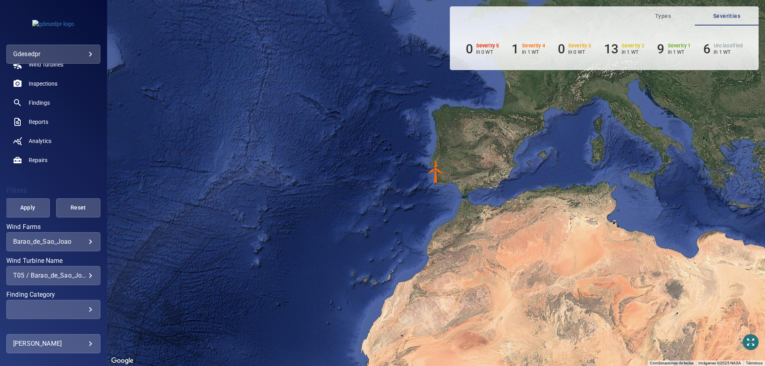
scroll to position [0, 0]
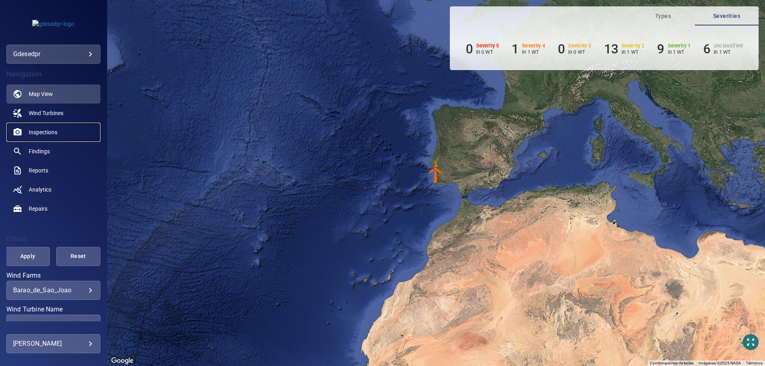
click at [59, 133] on link "Inspections" at bounding box center [53, 132] width 94 height 19
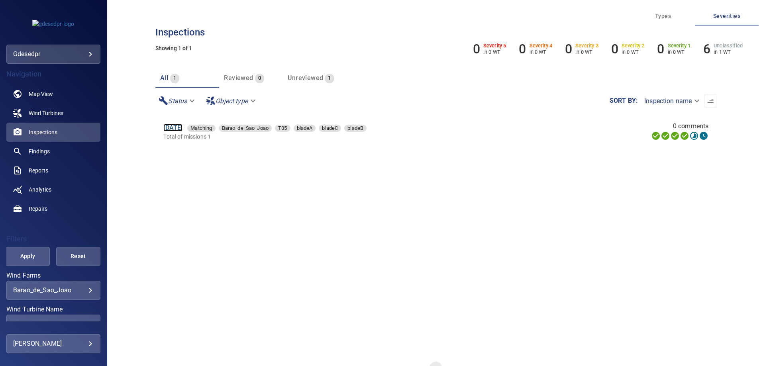
click at [182, 128] on link "[DATE]" at bounding box center [172, 128] width 19 height 8
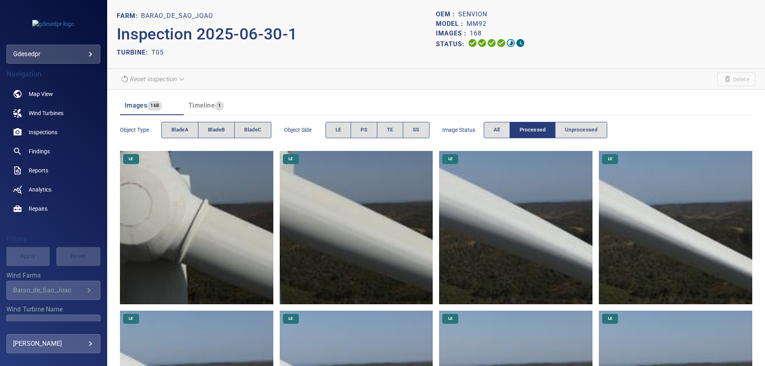
click at [180, 240] on img at bounding box center [196, 227] width 153 height 153
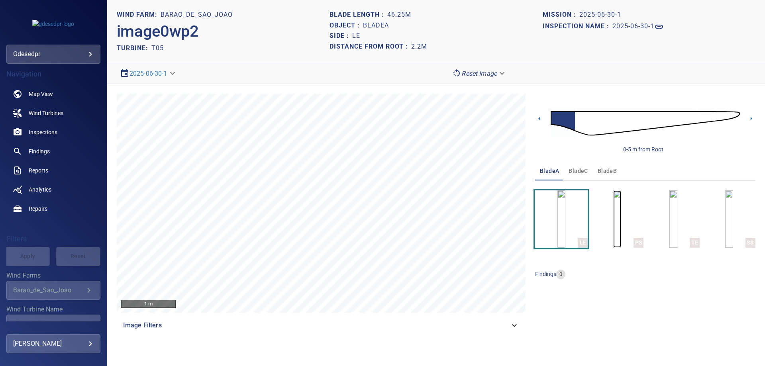
click at [621, 204] on img "button" at bounding box center [617, 218] width 8 height 57
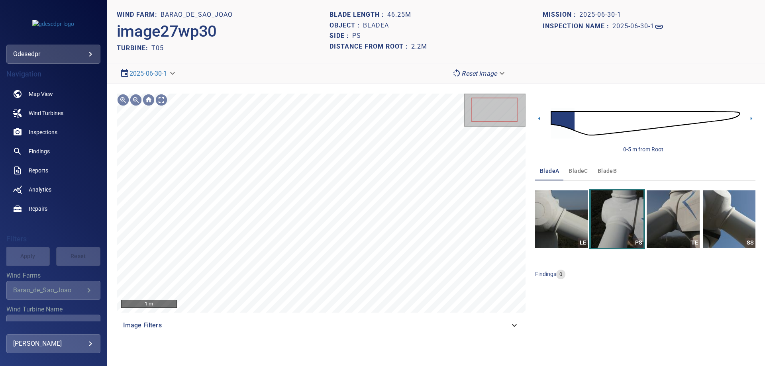
click at [626, 123] on img at bounding box center [645, 123] width 189 height 46
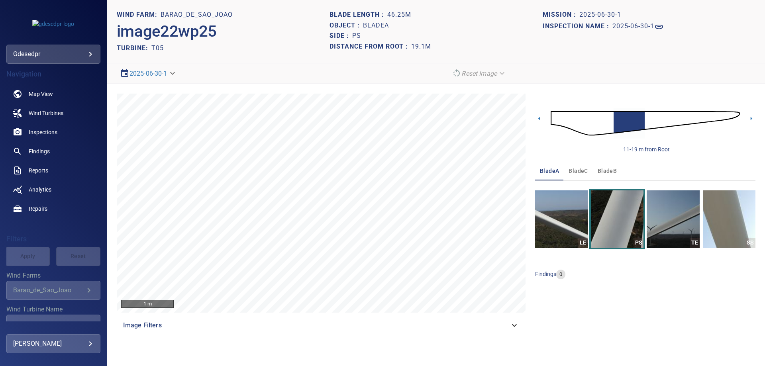
click at [610, 123] on img at bounding box center [645, 123] width 189 height 46
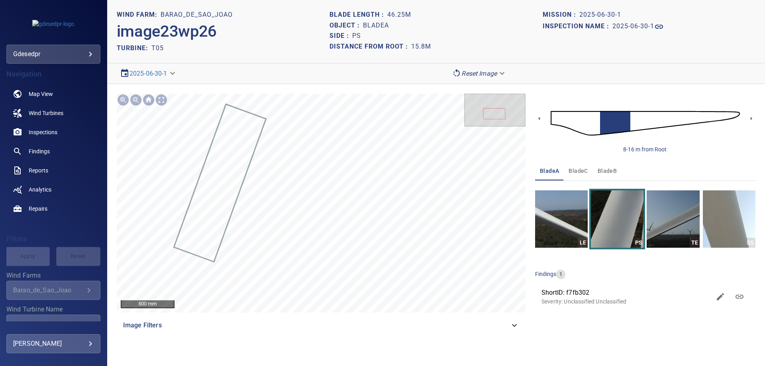
click at [637, 118] on img at bounding box center [645, 123] width 189 height 46
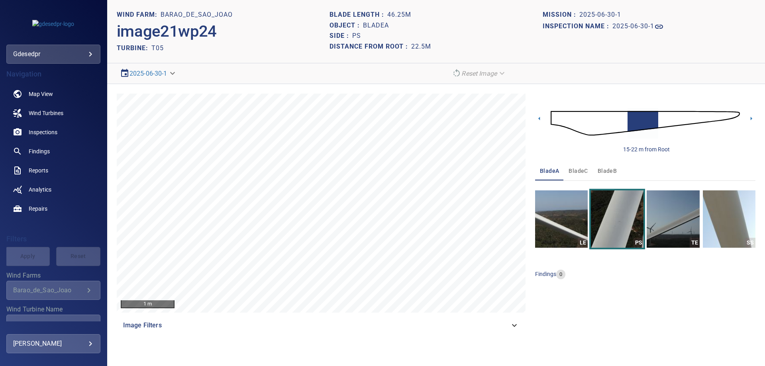
click at [668, 118] on img at bounding box center [645, 123] width 189 height 46
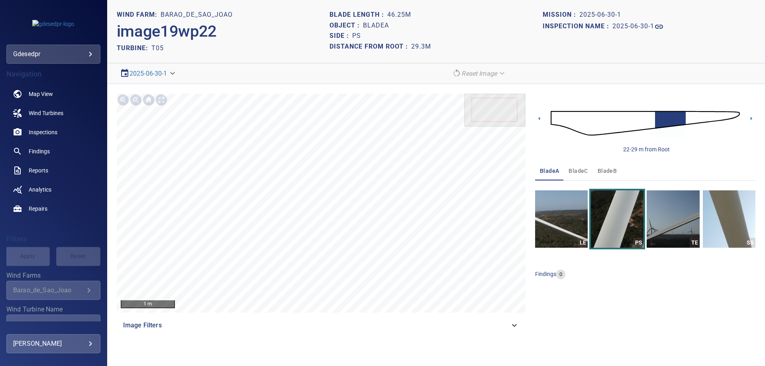
click at [650, 122] on img at bounding box center [645, 123] width 189 height 46
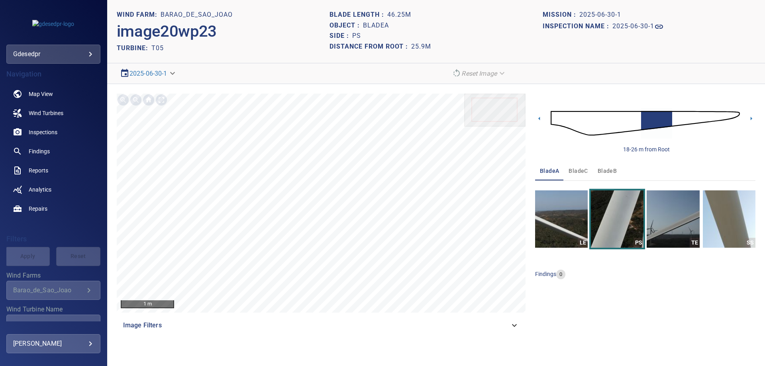
click at [638, 122] on img at bounding box center [645, 123] width 189 height 46
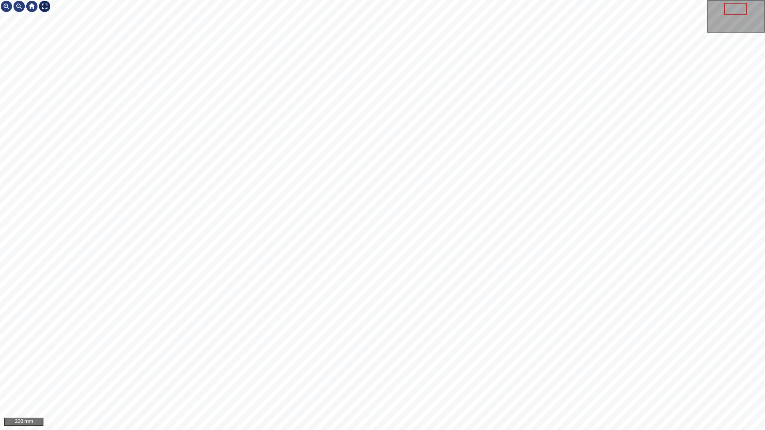
click at [42, 7] on div at bounding box center [44, 6] width 13 height 13
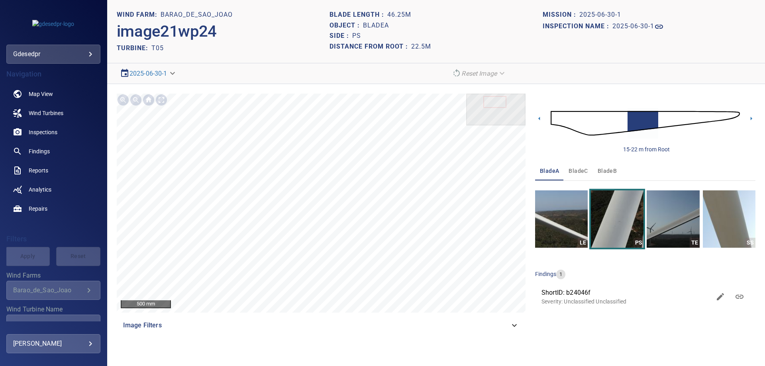
click at [621, 121] on img at bounding box center [645, 123] width 189 height 46
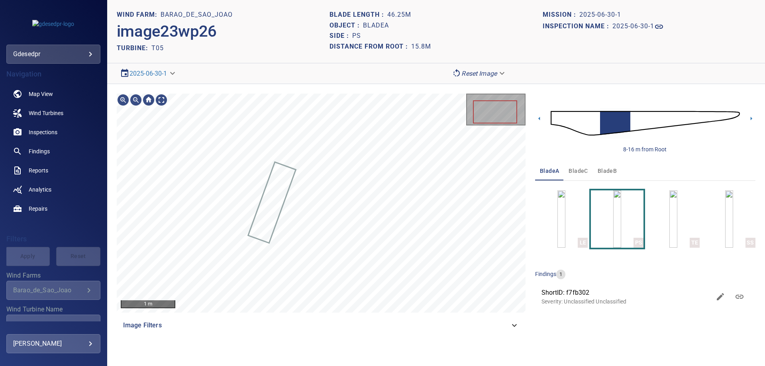
click at [635, 121] on img at bounding box center [645, 123] width 189 height 46
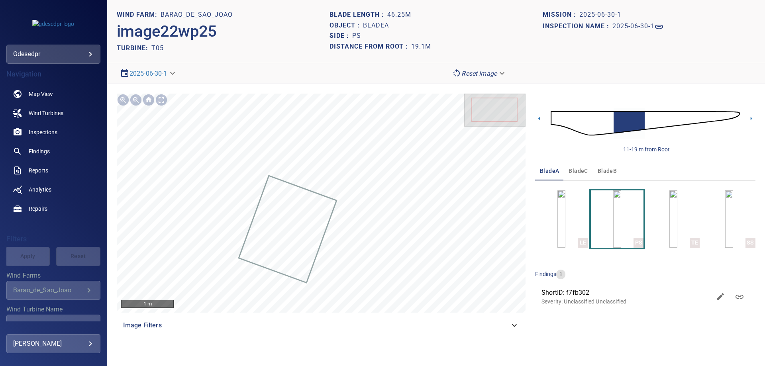
click at [648, 120] on img at bounding box center [645, 123] width 189 height 46
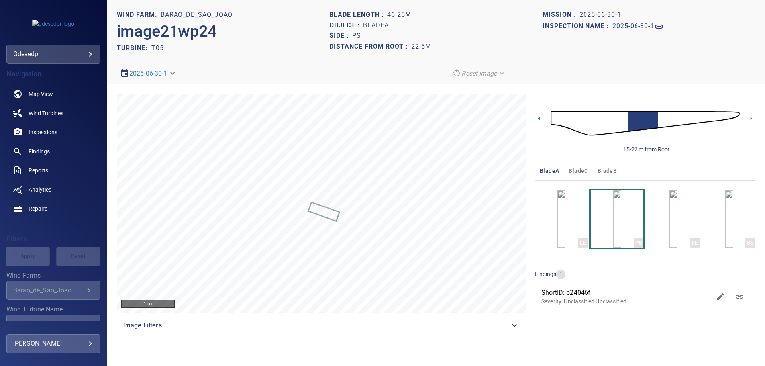
click at [661, 117] on img at bounding box center [645, 123] width 189 height 46
click at [637, 119] on img at bounding box center [645, 123] width 189 height 46
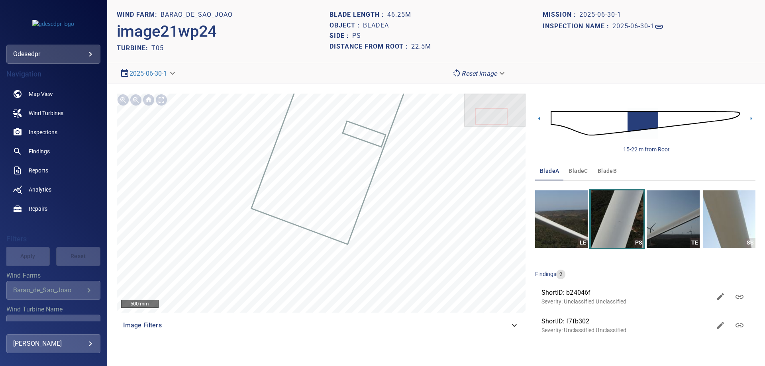
click at [675, 116] on img at bounding box center [645, 123] width 189 height 46
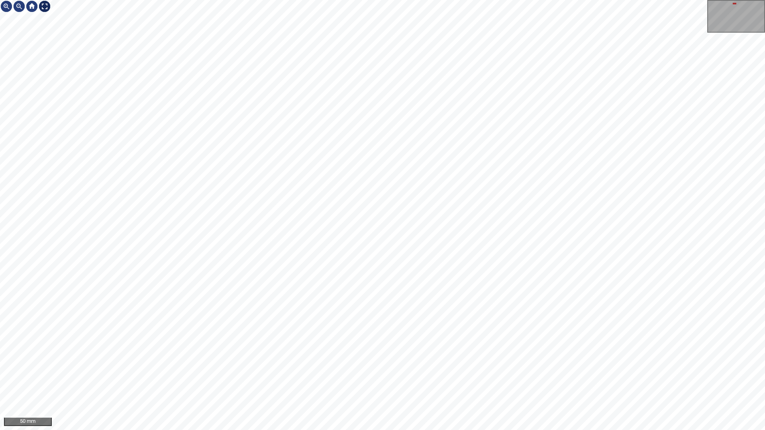
click at [43, 4] on div at bounding box center [44, 6] width 13 height 13
click at [45, 11] on div at bounding box center [44, 6] width 13 height 13
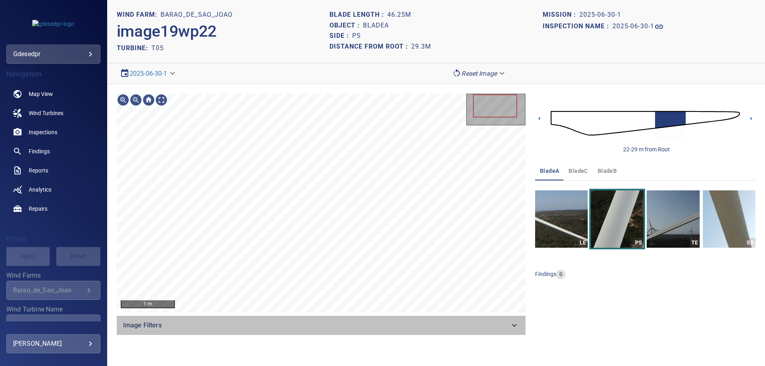
drag, startPoint x: 411, startPoint y: 328, endPoint x: 410, endPoint y: 339, distance: 10.8
click at [412, 335] on div "1 m Image Filters 22-29 m from Root bladeA bladeC bladeB LE PS TE SS findings 0" at bounding box center [436, 214] width 658 height 261
drag, startPoint x: 515, startPoint y: 324, endPoint x: 512, endPoint y: 319, distance: 6.0
click at [512, 322] on icon at bounding box center [514, 326] width 10 height 10
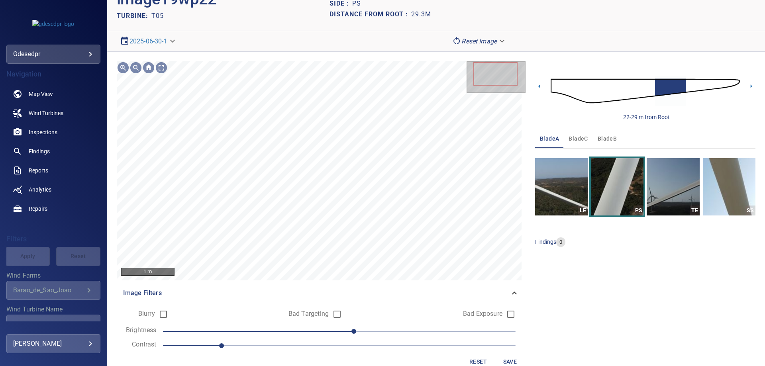
scroll to position [48, 0]
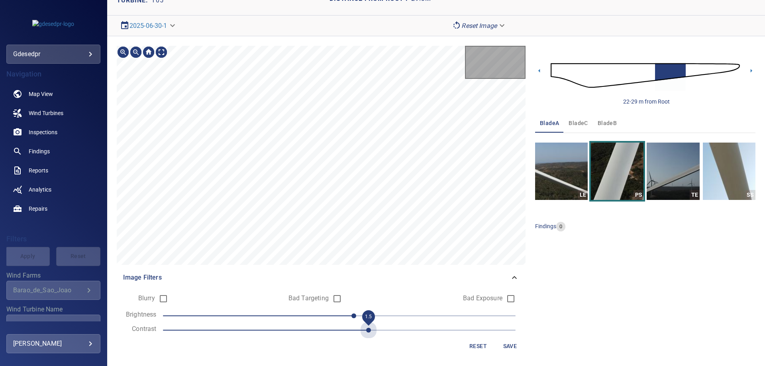
click at [365, 328] on span "1.5" at bounding box center [339, 330] width 353 height 11
click at [285, 316] on span "-40" at bounding box center [339, 315] width 353 height 11
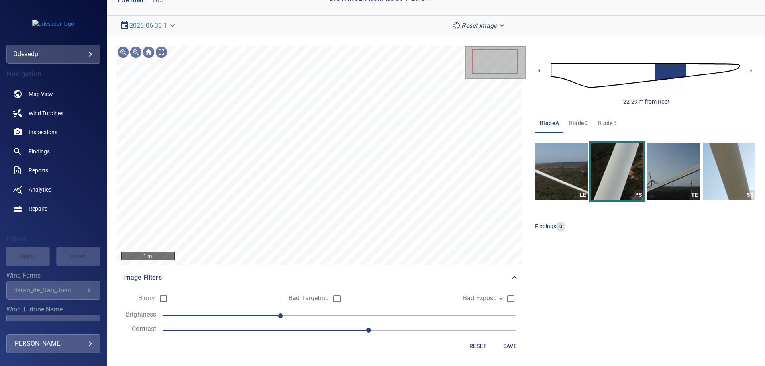
click at [257, 316] on span "-40" at bounding box center [339, 315] width 353 height 11
click at [392, 315] on span "-50" at bounding box center [339, 315] width 353 height 11
click at [288, 326] on span "1.5" at bounding box center [339, 330] width 353 height 11
click at [237, 331] on span "1.2" at bounding box center [339, 330] width 353 height 11
click at [280, 317] on span "40" at bounding box center [339, 315] width 353 height 11
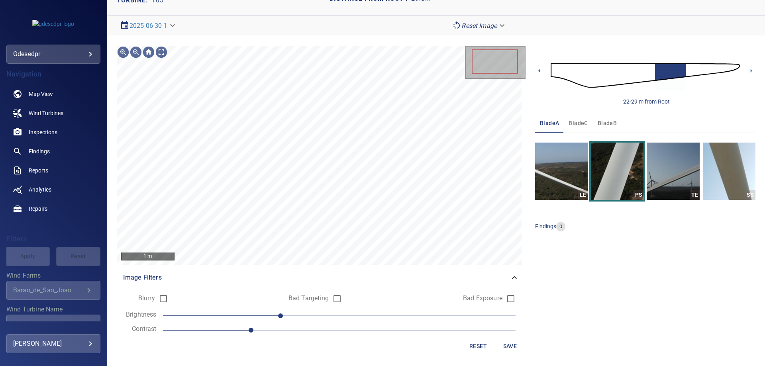
click at [319, 327] on span "1.1" at bounding box center [339, 330] width 353 height 11
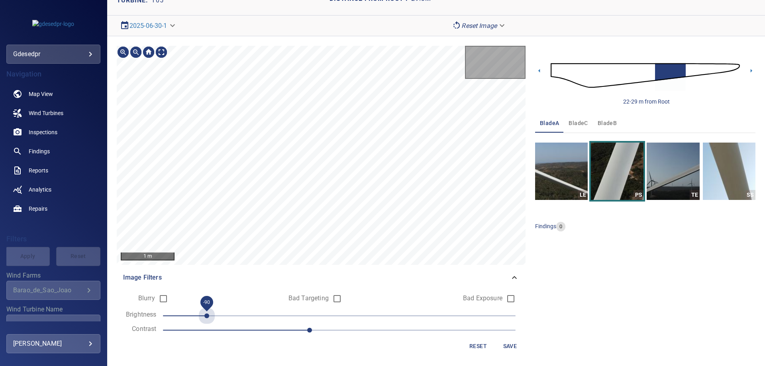
click at [214, 315] on span "-90" at bounding box center [339, 315] width 353 height 11
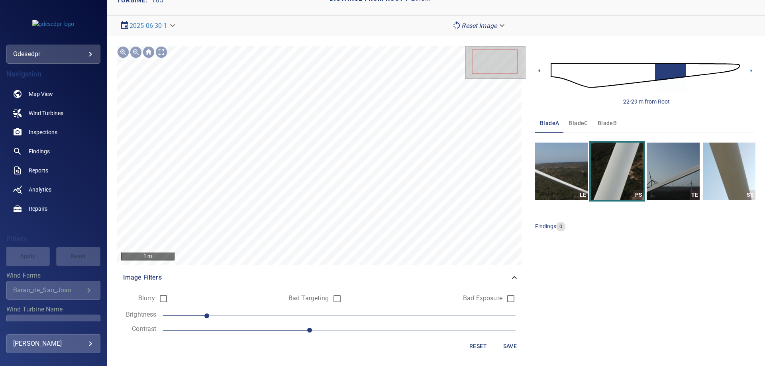
click at [263, 326] on span "1.3" at bounding box center [339, 330] width 353 height 11
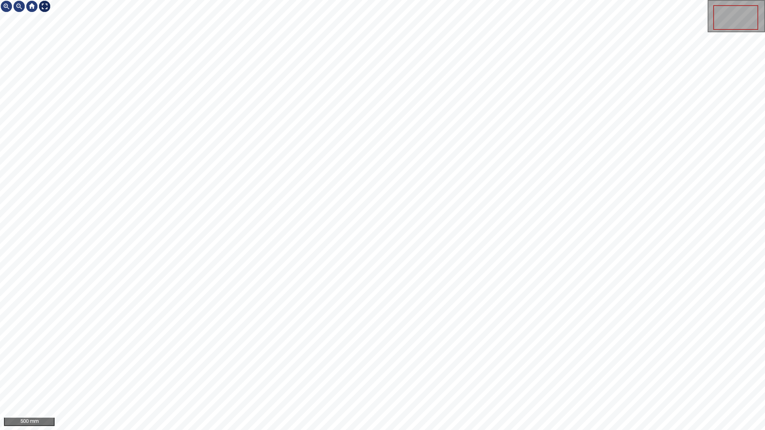
click at [46, 5] on div at bounding box center [44, 6] width 13 height 13
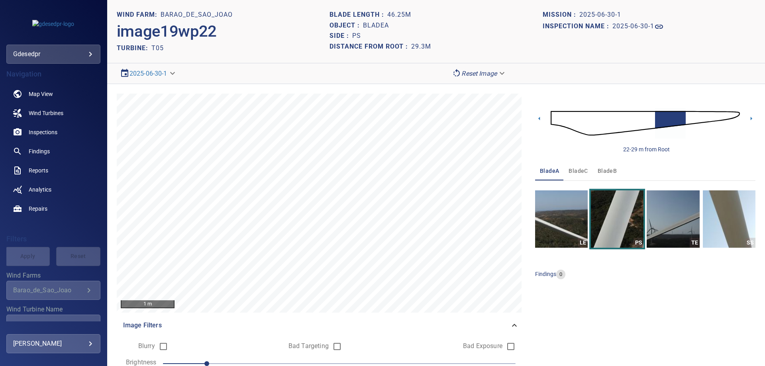
click at [686, 118] on img at bounding box center [645, 123] width 189 height 46
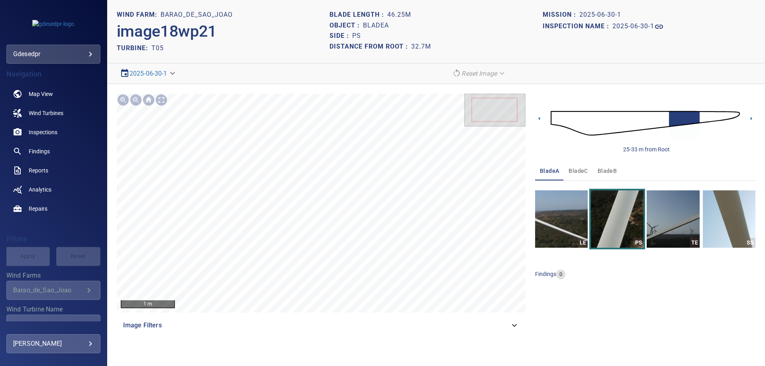
click at [479, 336] on div "1 m Image Filters 25-33 m from Root bladeA bladeC bladeB LE PS TE SS findings 0" at bounding box center [436, 214] width 658 height 261
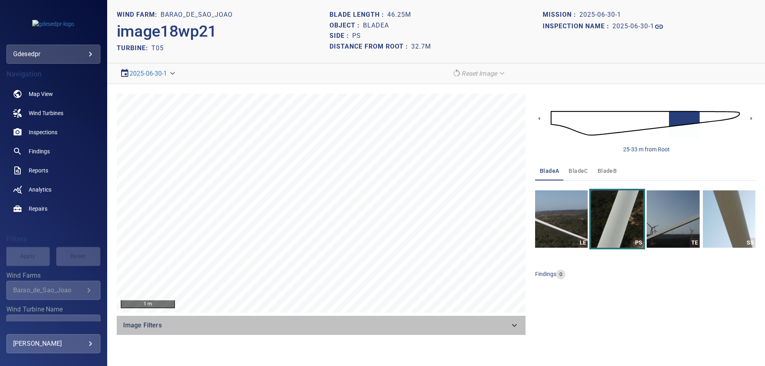
click at [494, 331] on div "Image Filters" at bounding box center [321, 325] width 409 height 19
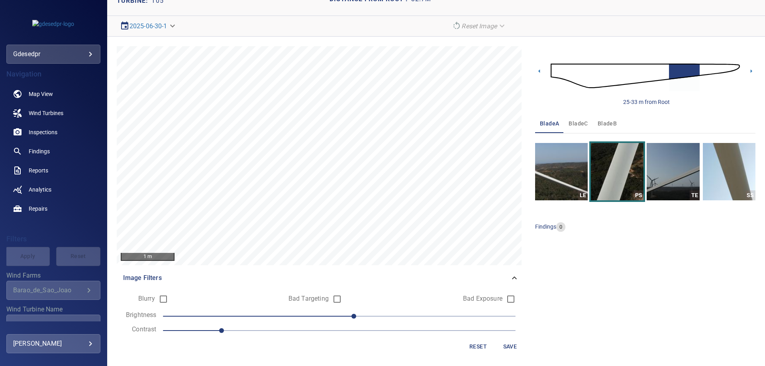
scroll to position [48, 0]
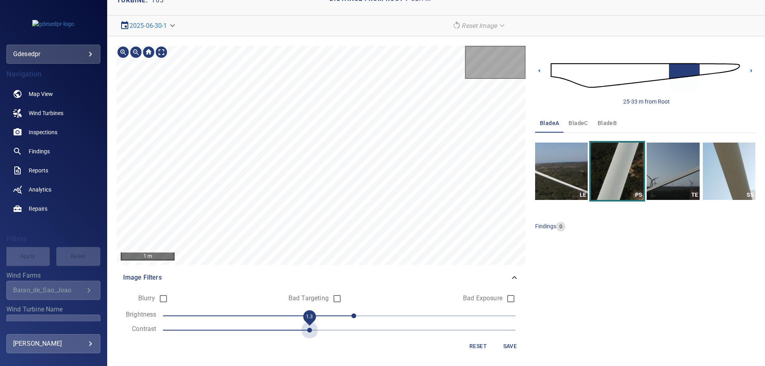
click at [294, 328] on span "1.3" at bounding box center [339, 330] width 353 height 11
drag, startPoint x: 253, startPoint y: 310, endPoint x: 229, endPoint y: 314, distance: 23.8
click at [253, 310] on span "-60" at bounding box center [339, 315] width 353 height 11
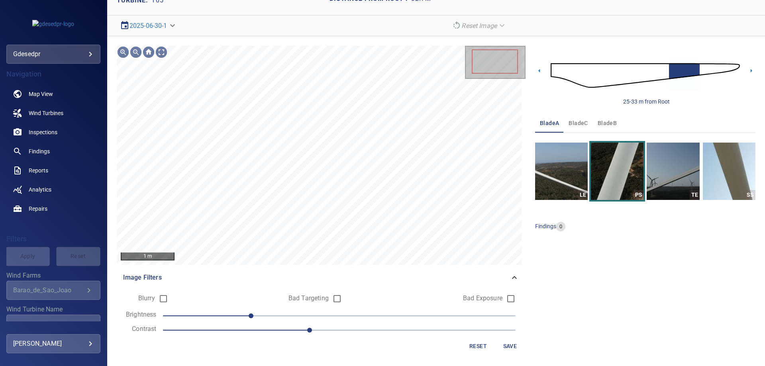
click at [229, 314] on span "-60" at bounding box center [339, 315] width 353 height 11
click at [256, 314] on span "-70" at bounding box center [339, 315] width 353 height 11
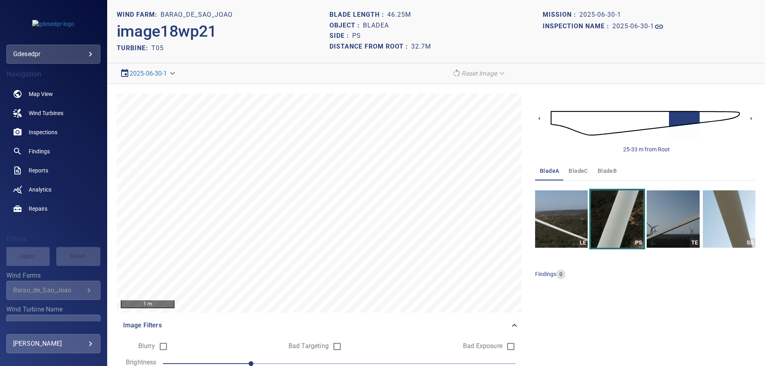
click at [698, 120] on img at bounding box center [645, 123] width 189 height 46
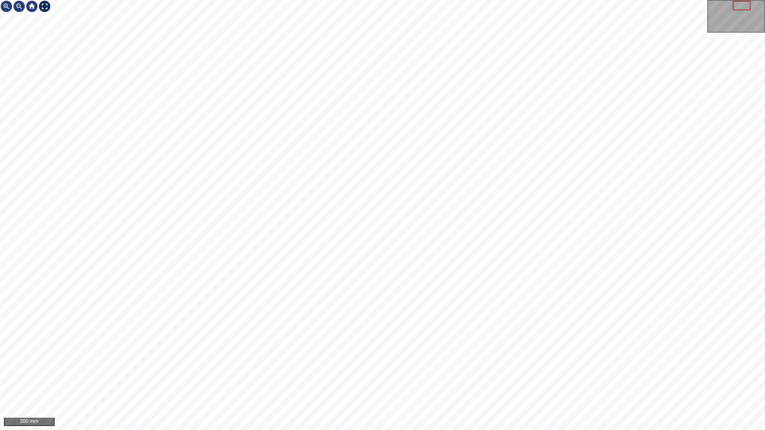
click at [50, 9] on div at bounding box center [44, 6] width 13 height 13
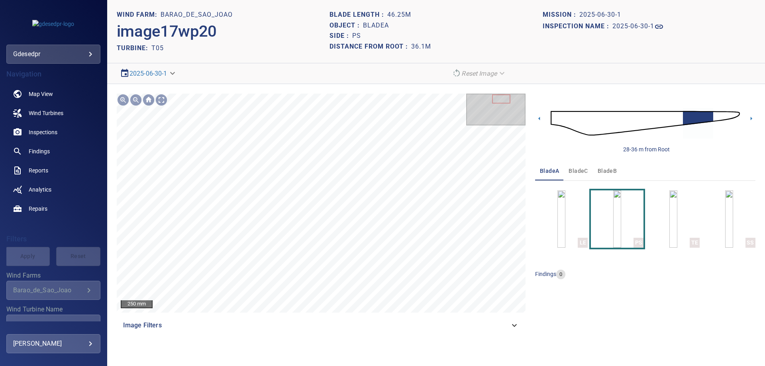
drag, startPoint x: 320, startPoint y: 336, endPoint x: 327, endPoint y: 330, distance: 9.6
click at [320, 336] on div "250 mm Image Filters 28-36 m from Root bladeA bladeC bladeB LE PS TE SS finding…" at bounding box center [436, 214] width 658 height 261
click at [394, 320] on div "Image Filters" at bounding box center [321, 325] width 409 height 19
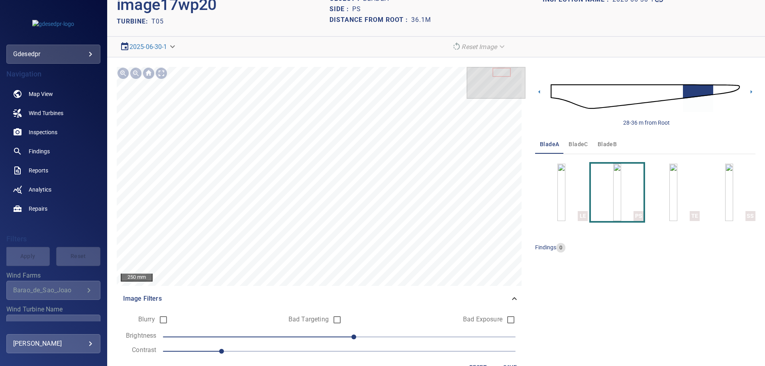
scroll to position [48, 0]
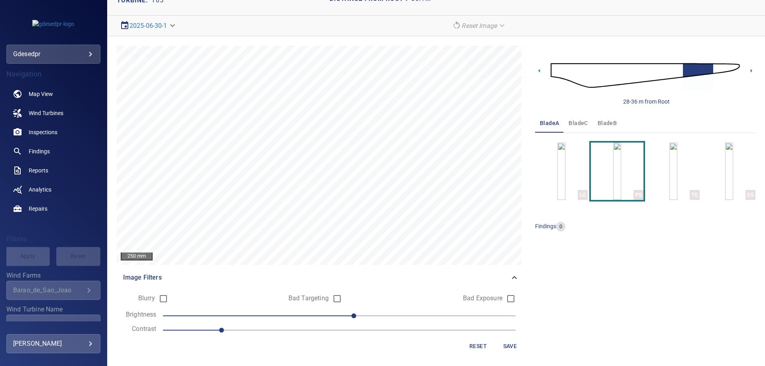
click at [293, 332] on span "1" at bounding box center [339, 330] width 353 height 11
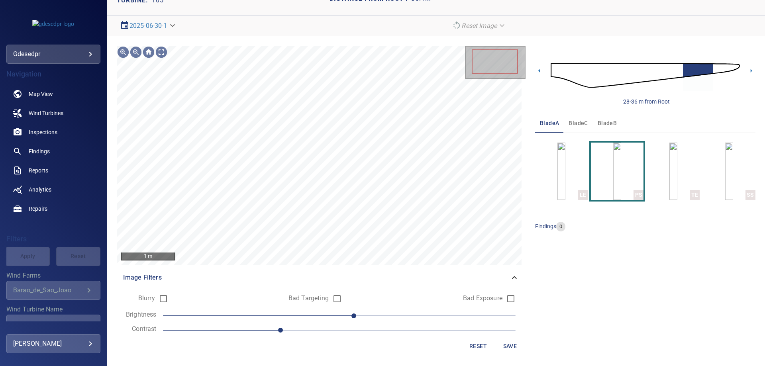
click at [300, 314] on span "10" at bounding box center [339, 315] width 353 height 11
click at [281, 317] on span "-30" at bounding box center [339, 315] width 353 height 11
click at [259, 317] on span "-50" at bounding box center [339, 315] width 353 height 11
click at [383, 334] on div "200 mm Image Filters Blurry Bad Targeting Bad Exposure Brightness -50 Contrast …" at bounding box center [321, 201] width 409 height 311
click at [402, 273] on div "200 mm Image Filters Blurry Bad Targeting Bad Exposure Brightness -50 Contrast …" at bounding box center [321, 201] width 409 height 311
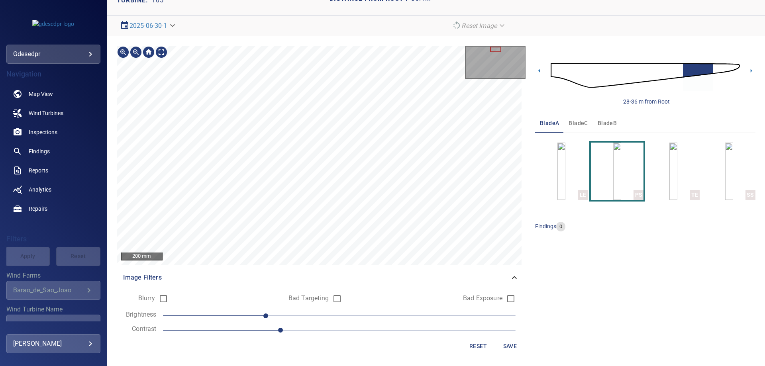
click at [372, 265] on div "200 mm Image Filters Blurry Bad Targeting Bad Exposure Brightness -50 Contrast …" at bounding box center [321, 201] width 409 height 311
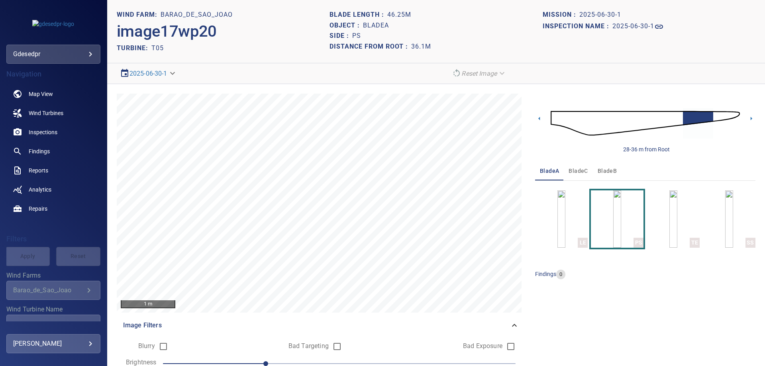
click at [722, 116] on img at bounding box center [645, 123] width 189 height 46
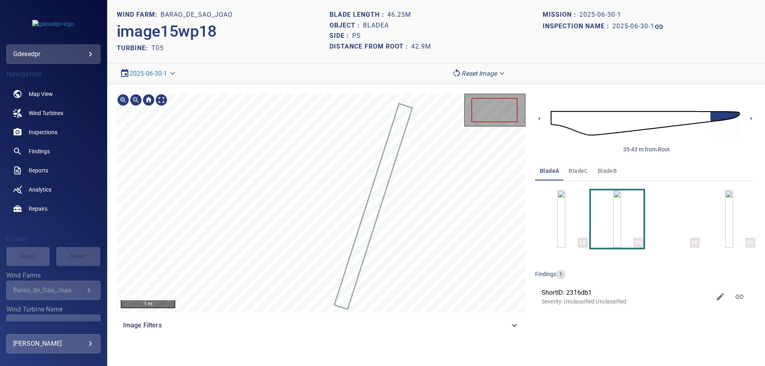
click at [469, 128] on div "1 m" at bounding box center [321, 203] width 409 height 219
click at [364, 331] on div "Image Filters" at bounding box center [321, 325] width 409 height 19
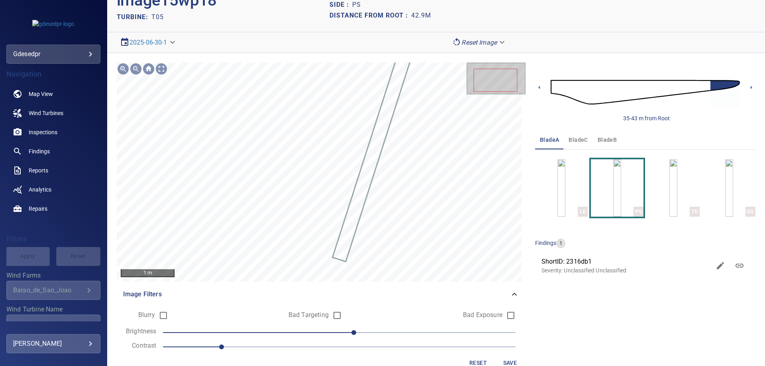
scroll to position [48, 0]
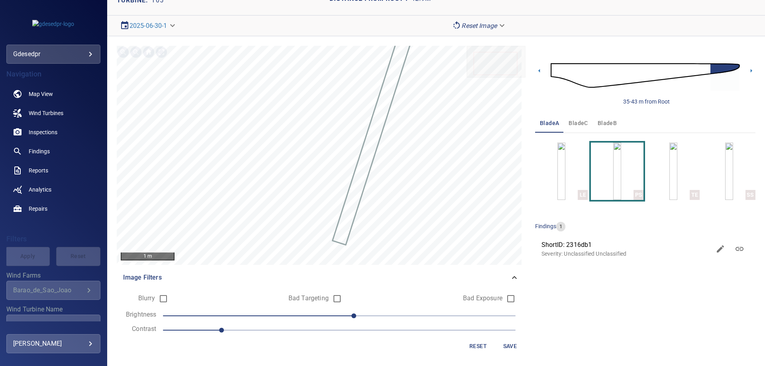
drag, startPoint x: 322, startPoint y: 330, endPoint x: 303, endPoint y: 325, distance: 19.4
click at [321, 329] on span "1" at bounding box center [339, 330] width 353 height 11
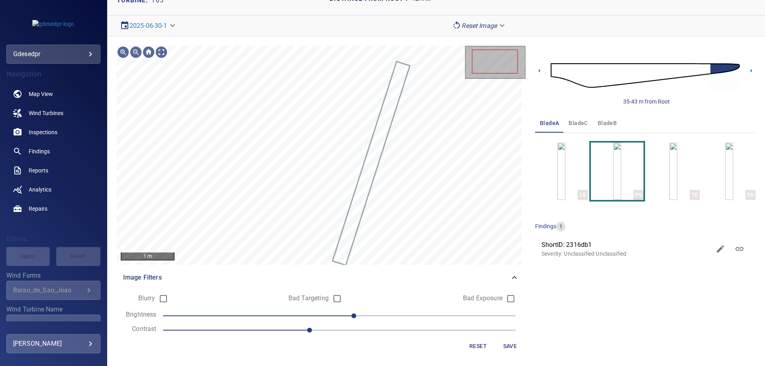
click at [288, 320] on span "10" at bounding box center [339, 315] width 353 height 11
click at [279, 317] on span "-40" at bounding box center [339, 315] width 353 height 11
click at [267, 318] on span "-40" at bounding box center [339, 315] width 353 height 11
click at [257, 320] on span "-50" at bounding box center [339, 315] width 353 height 11
click at [241, 318] on span "-60" at bounding box center [339, 315] width 353 height 11
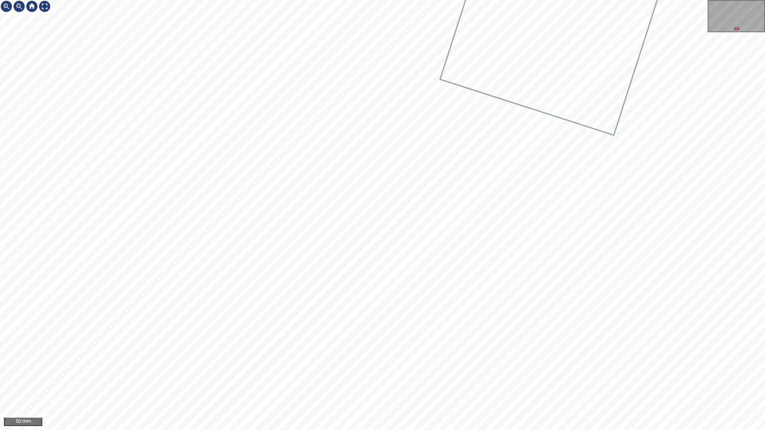
click at [613, 83] on div at bounding box center [382, 215] width 765 height 430
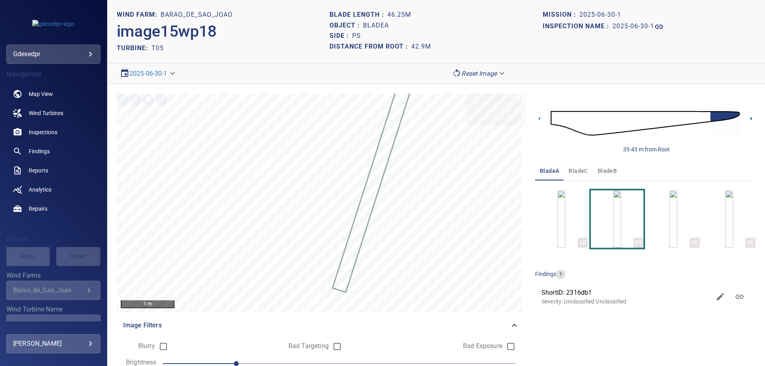
click at [750, 118] on icon at bounding box center [751, 119] width 2 height 4
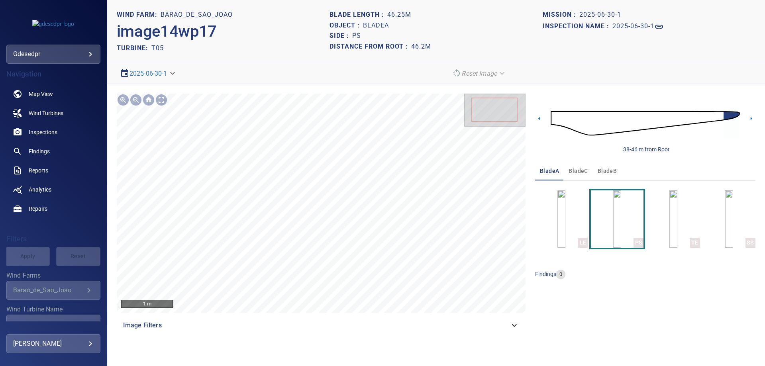
click at [721, 117] on img at bounding box center [645, 123] width 189 height 46
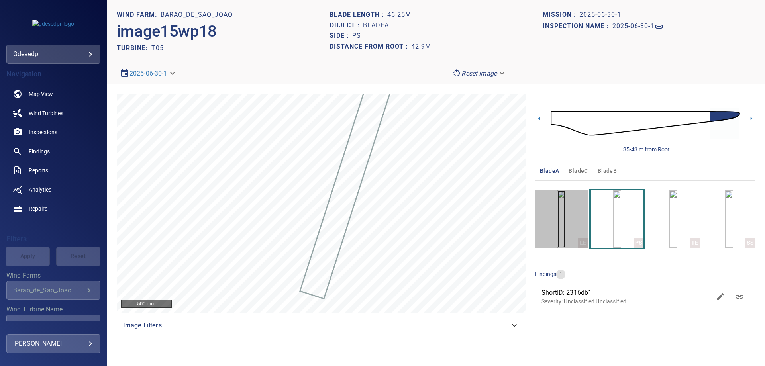
click at [565, 214] on img "button" at bounding box center [561, 218] width 8 height 57
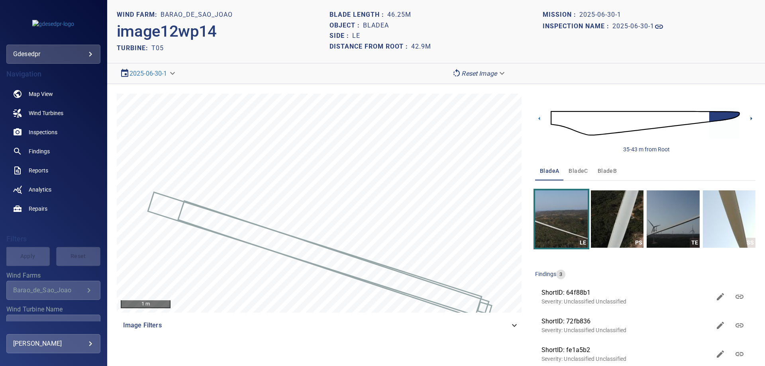
click at [747, 117] on icon at bounding box center [751, 118] width 8 height 8
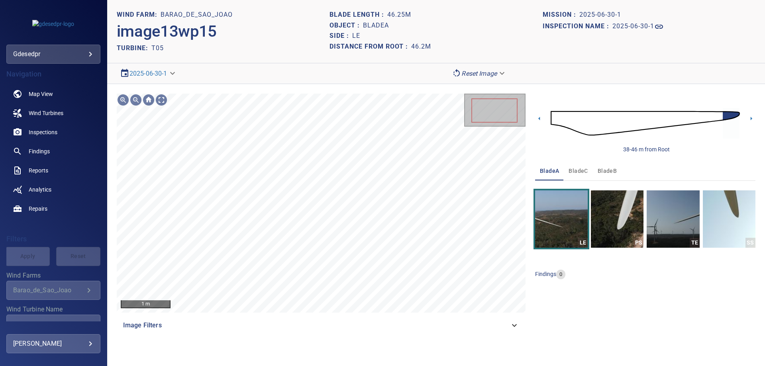
click at [719, 118] on img at bounding box center [645, 123] width 189 height 46
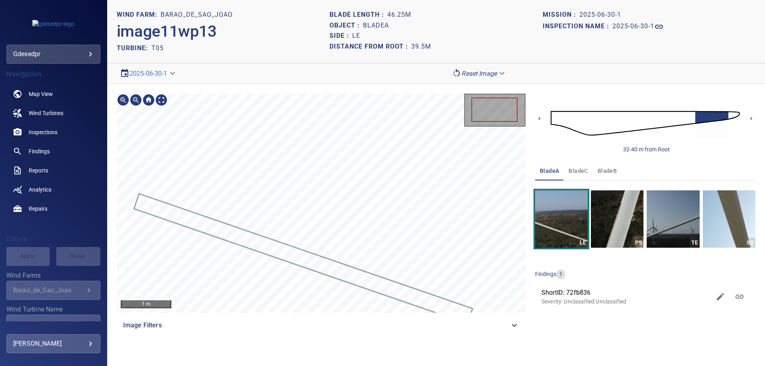
click at [376, 84] on div "1 m Image Filters 32-40 m from Root bladeA bladeC bladeB LE PS TE SS findings 1…" at bounding box center [436, 214] width 658 height 261
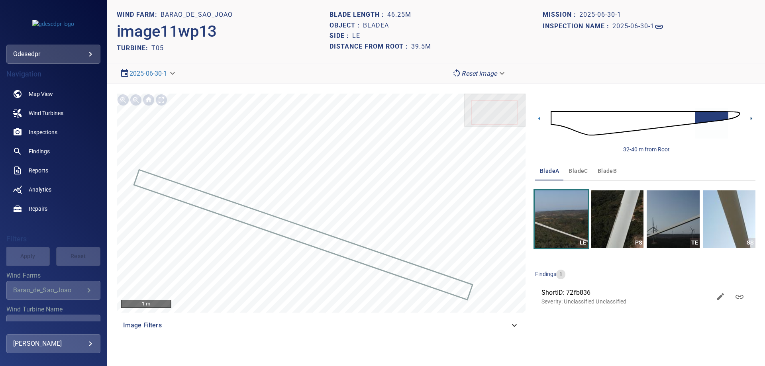
click at [753, 120] on icon at bounding box center [751, 118] width 8 height 8
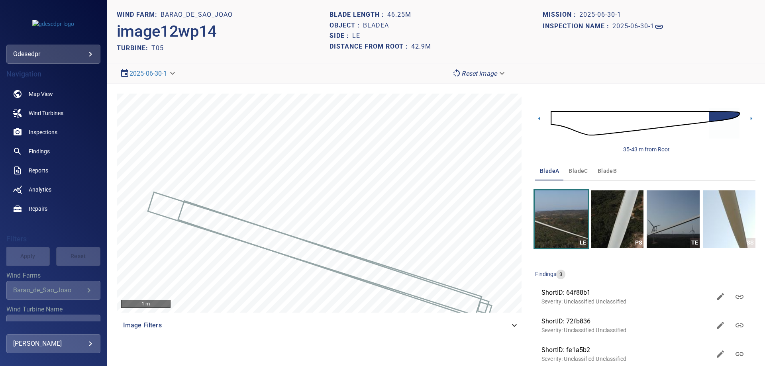
click at [611, 360] on p "Severity: Unclassified Unclassified" at bounding box center [625, 359] width 169 height 8
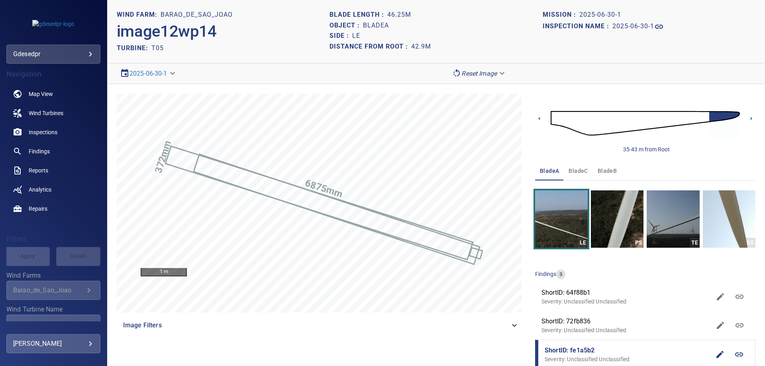
click at [591, 329] on p "Severity: Unclassified Unclassified" at bounding box center [625, 330] width 169 height 8
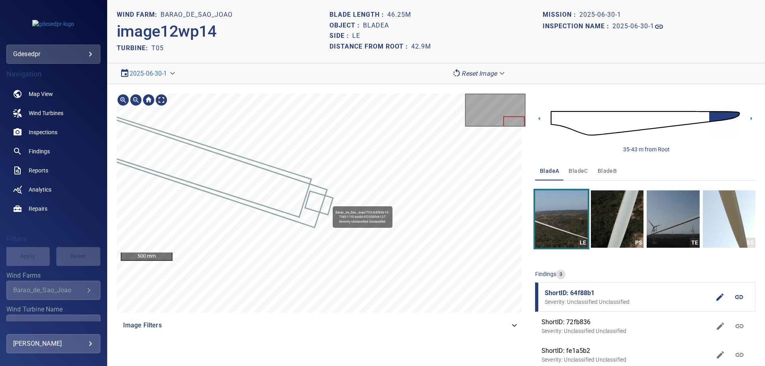
click at [329, 203] on icon at bounding box center [319, 203] width 27 height 22
click at [329, 202] on icon at bounding box center [319, 203] width 27 height 22
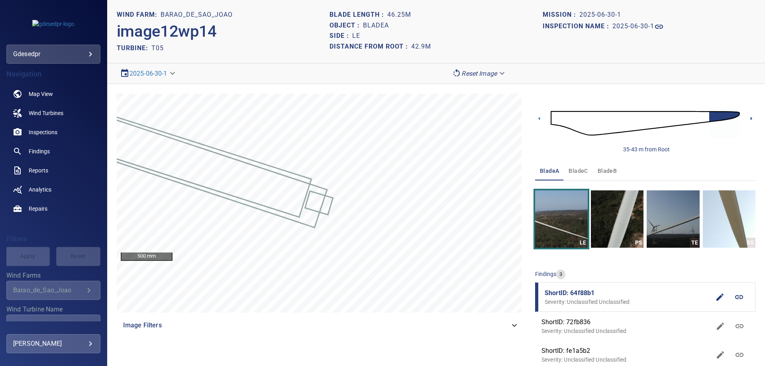
click at [747, 116] on icon at bounding box center [751, 118] width 8 height 8
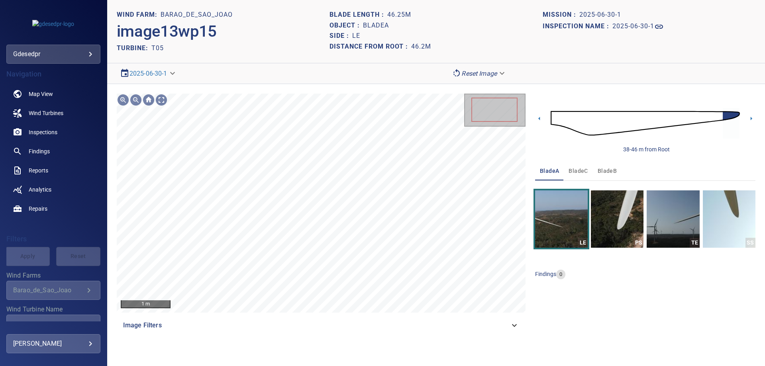
click at [484, 71] on body "**********" at bounding box center [382, 183] width 765 height 366
click at [473, 90] on li "Matching" at bounding box center [480, 87] width 62 height 14
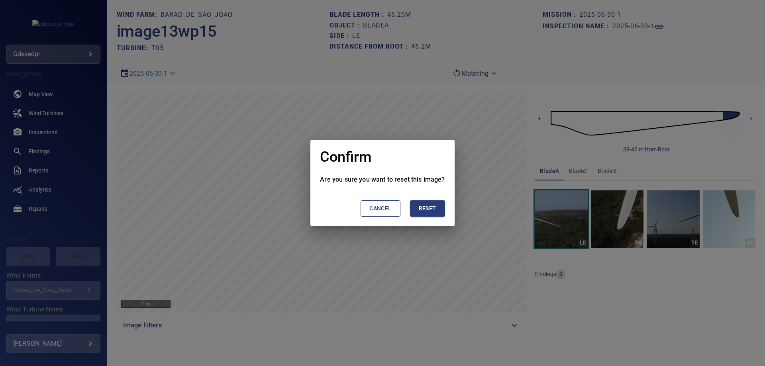
drag, startPoint x: 423, startPoint y: 210, endPoint x: 288, endPoint y: 168, distance: 142.1
click at [423, 210] on span "Reset" at bounding box center [428, 209] width 18 height 10
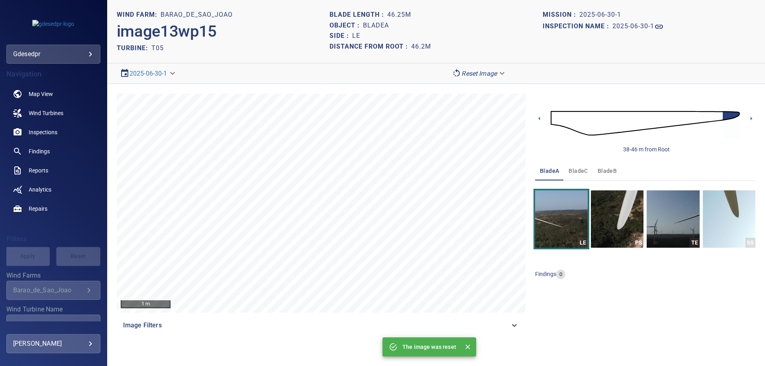
click at [586, 131] on img at bounding box center [645, 123] width 189 height 46
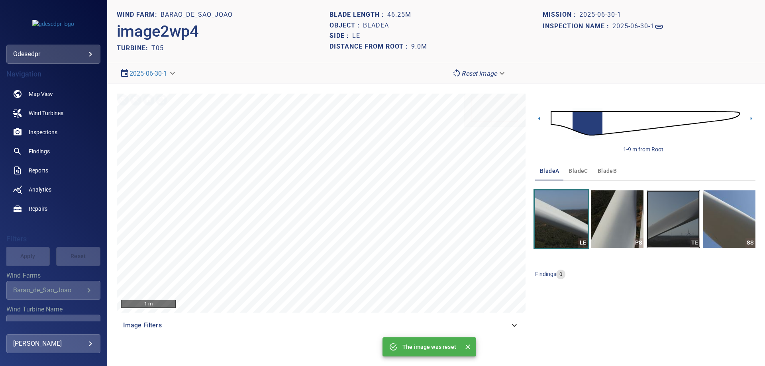
click at [692, 220] on img "button" at bounding box center [673, 218] width 53 height 57
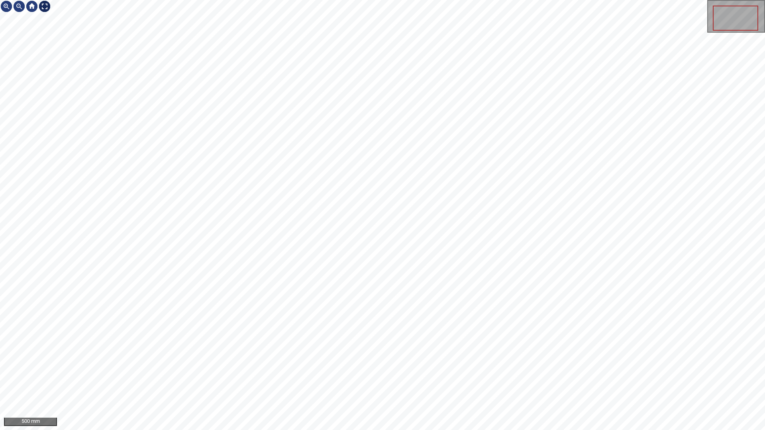
click at [44, 6] on div at bounding box center [44, 6] width 13 height 13
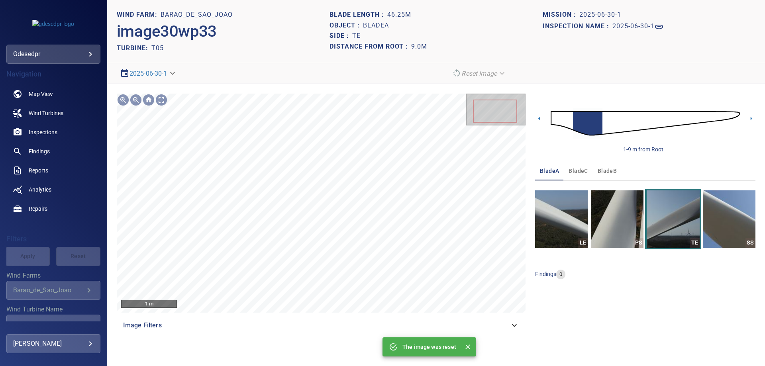
click at [568, 116] on img at bounding box center [645, 123] width 189 height 46
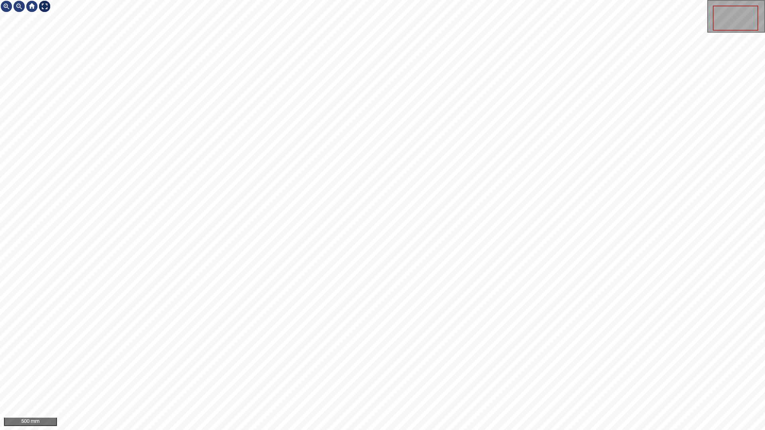
click at [41, 8] on div at bounding box center [44, 6] width 13 height 13
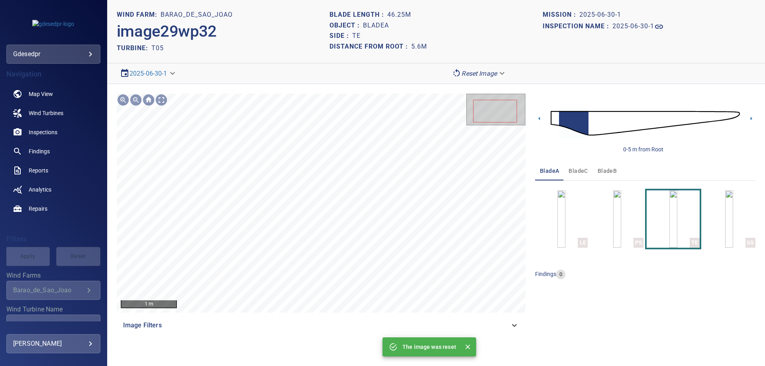
click at [592, 124] on img at bounding box center [645, 123] width 189 height 46
click at [606, 120] on img at bounding box center [645, 123] width 189 height 46
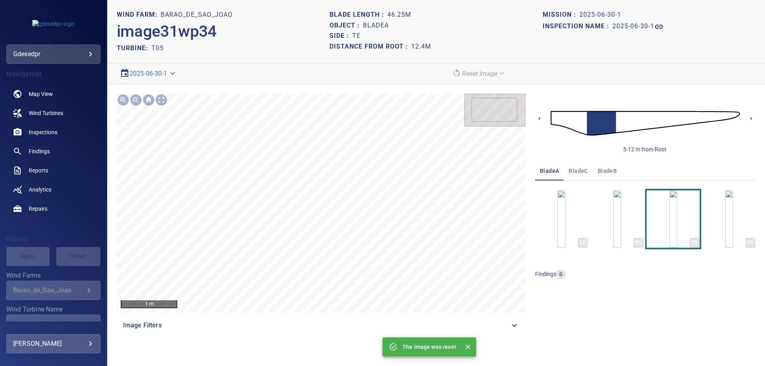
click at [624, 131] on img at bounding box center [645, 123] width 189 height 46
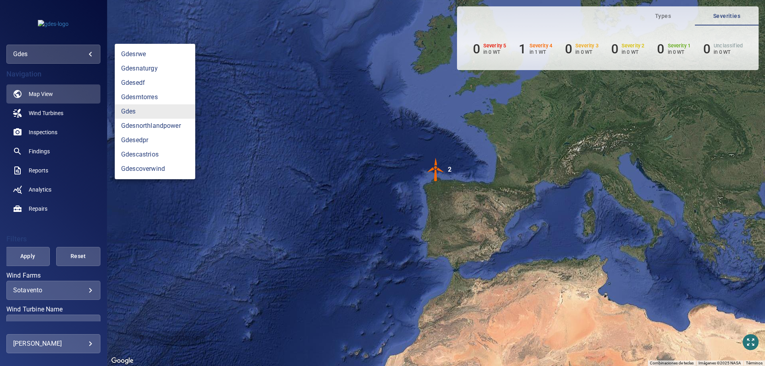
click at [73, 48] on body "**********" at bounding box center [382, 183] width 765 height 366
click at [62, 217] on div at bounding box center [382, 183] width 765 height 366
click at [85, 59] on body "**********" at bounding box center [382, 183] width 765 height 366
click at [138, 140] on link "gdesedpr" at bounding box center [155, 140] width 80 height 14
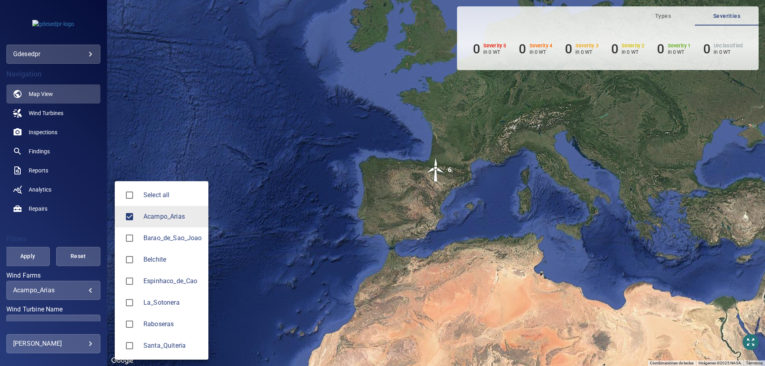
click at [75, 292] on body "**********" at bounding box center [382, 183] width 765 height 366
click at [174, 237] on span "Barao_de_Sao_Joao" at bounding box center [172, 238] width 59 height 10
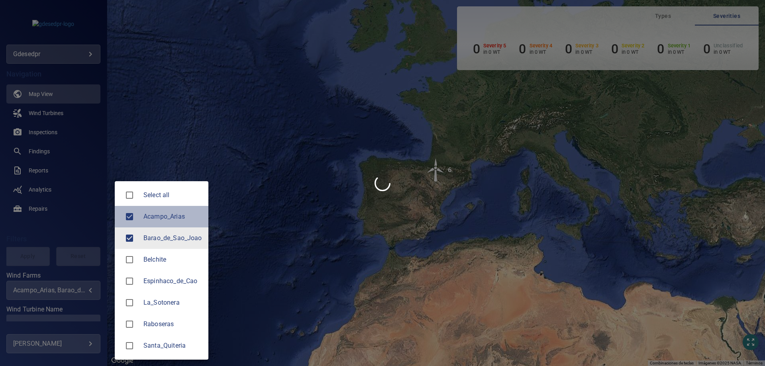
click at [149, 215] on span "Acampo_Arias" at bounding box center [172, 217] width 59 height 10
type input "**********"
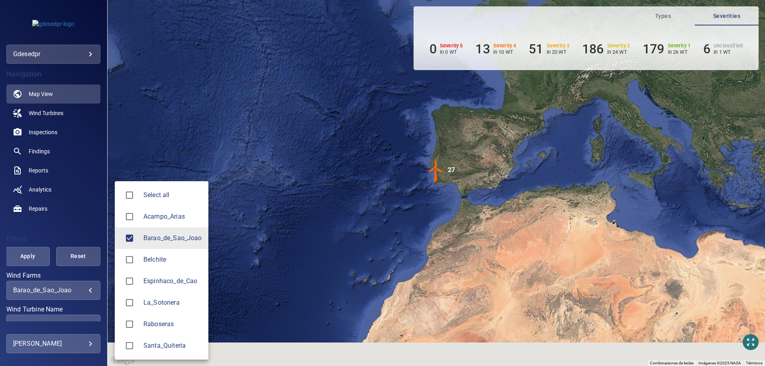
click at [51, 225] on div at bounding box center [382, 183] width 765 height 366
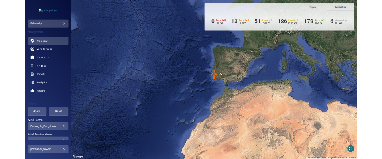
scroll to position [40, 0]
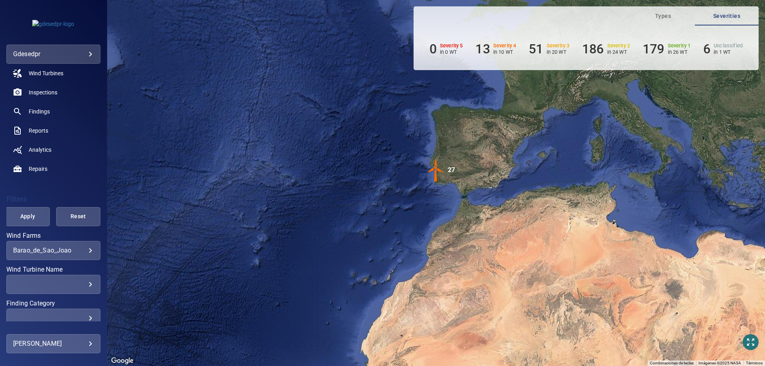
click at [60, 286] on div "​" at bounding box center [53, 284] width 80 height 8
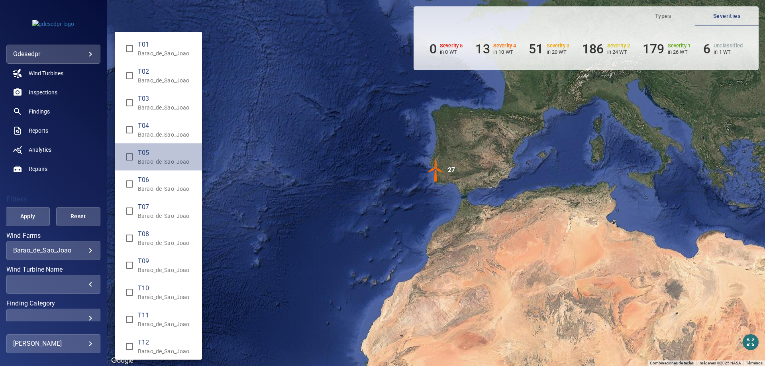
click at [147, 157] on span "T05" at bounding box center [167, 153] width 58 height 10
type input "**********"
drag, startPoint x: 10, startPoint y: 211, endPoint x: 20, endPoint y: 213, distance: 10.2
click at [15, 212] on div "Wind Turbine Name" at bounding box center [382, 183] width 765 height 366
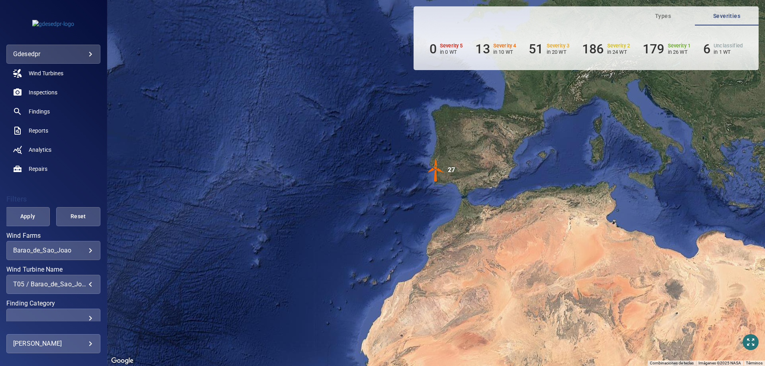
click at [29, 221] on div "T01 Barao_de_Sao_Joao T02 Barao_de_Sao_Joao T03 Barao_de_Sao_Joao T04 Barao_de_…" at bounding box center [382, 183] width 765 height 366
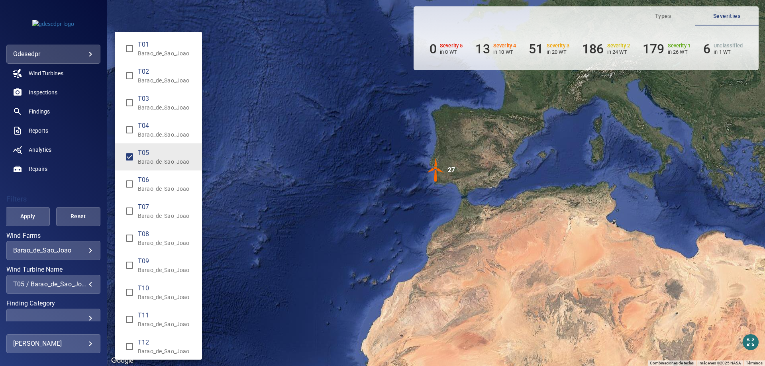
drag, startPoint x: 29, startPoint y: 227, endPoint x: 28, endPoint y: 223, distance: 4.1
click at [29, 226] on div "Wind Turbine Name" at bounding box center [382, 183] width 765 height 366
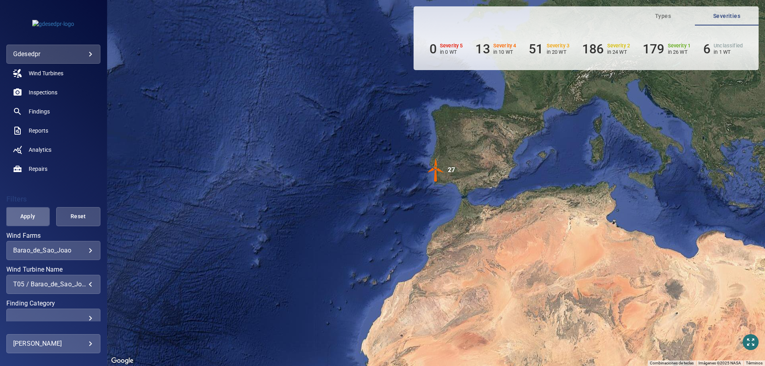
click at [37, 216] on span "Apply" at bounding box center [28, 217] width 24 height 10
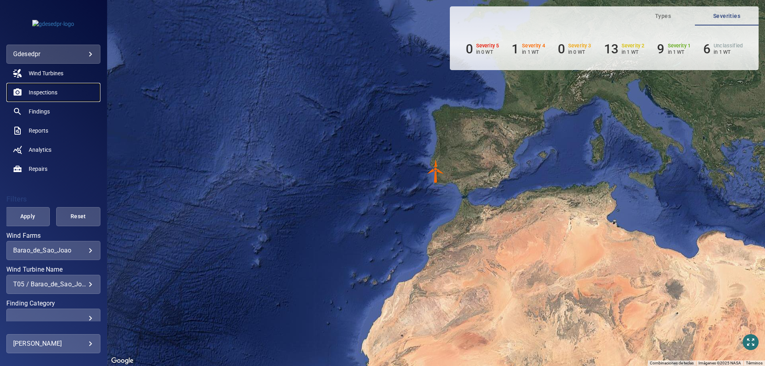
click at [50, 93] on span "Inspections" at bounding box center [43, 92] width 29 height 8
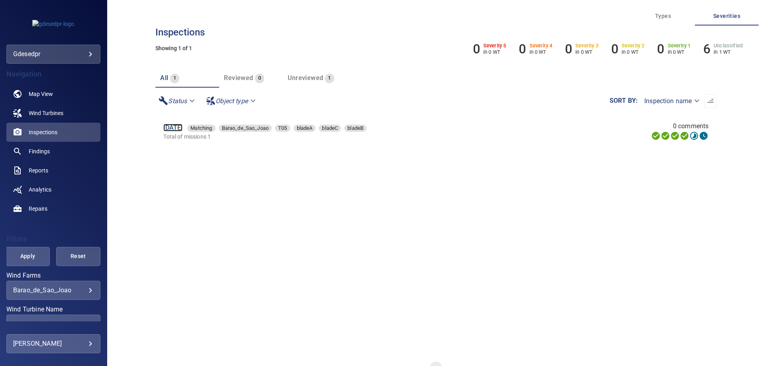
click at [179, 129] on link "30 Jun 2025" at bounding box center [172, 128] width 19 height 8
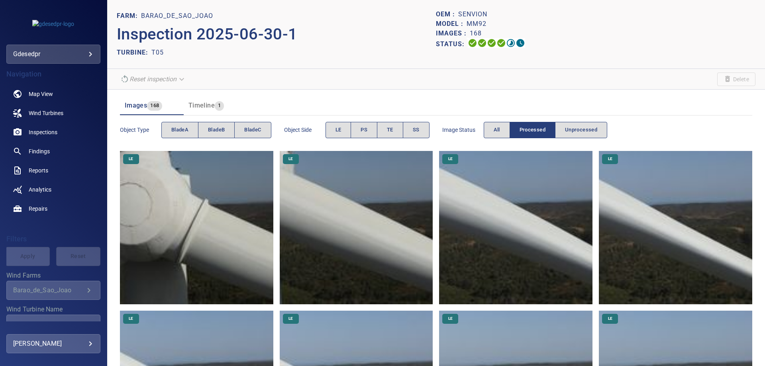
click at [193, 170] on img at bounding box center [196, 227] width 153 height 153
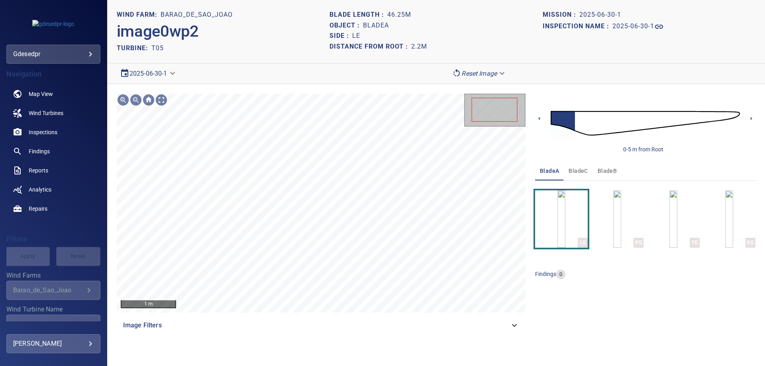
click at [146, 71] on body "**********" at bounding box center [382, 183] width 765 height 366
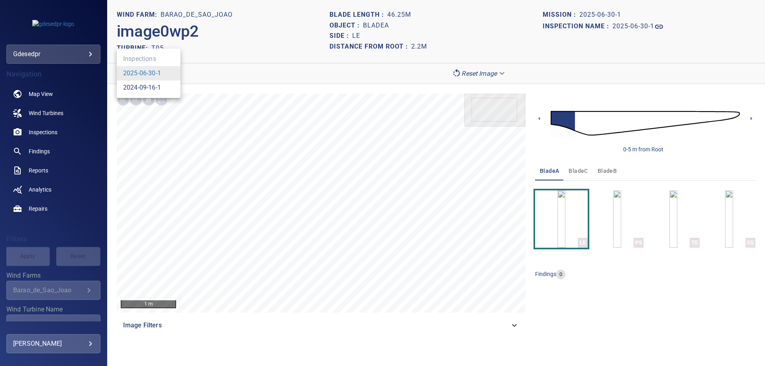
click at [151, 86] on link "2024-09-16-1" at bounding box center [142, 88] width 38 height 10
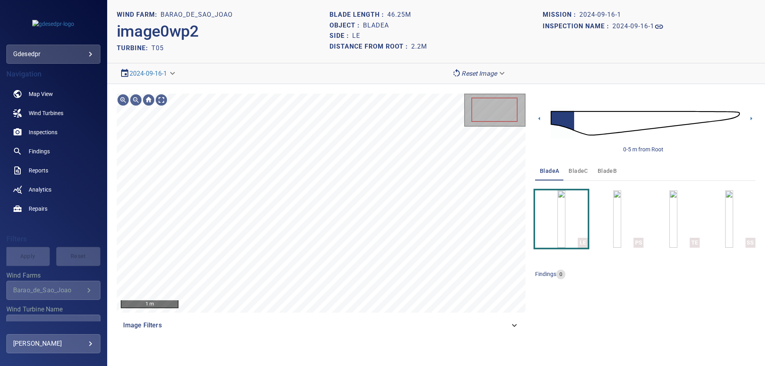
click at [223, 32] on div "image0wp2" at bounding box center [223, 31] width 213 height 22
click at [333, 366] on html "**********" at bounding box center [382, 183] width 765 height 366
click at [601, 167] on span "bladeB" at bounding box center [607, 171] width 19 height 10
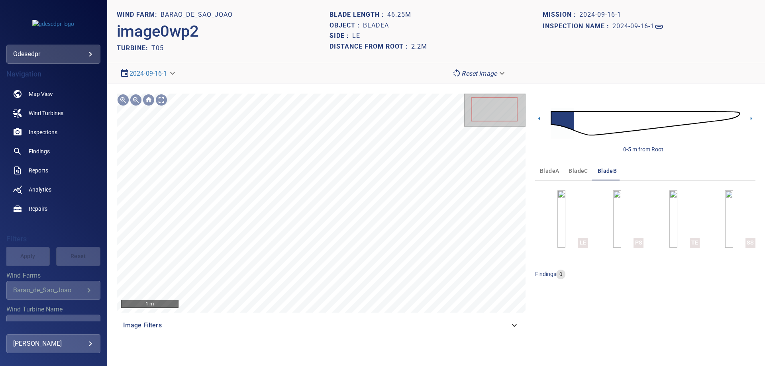
click at [693, 114] on img at bounding box center [645, 123] width 189 height 46
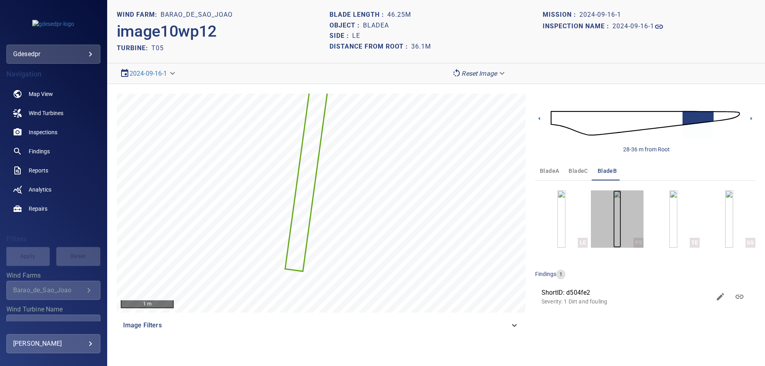
click at [621, 212] on img "button" at bounding box center [617, 218] width 8 height 57
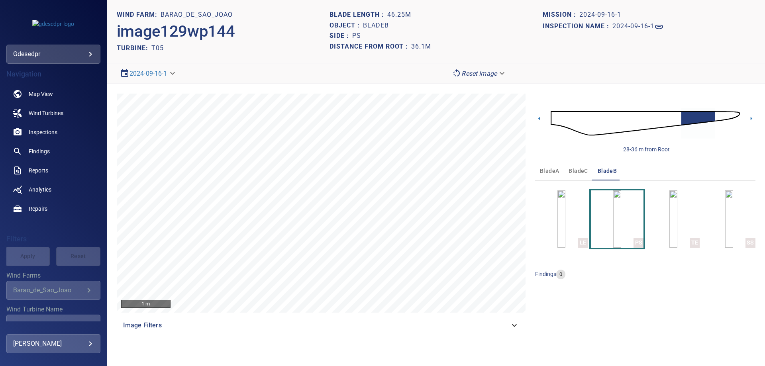
click at [680, 118] on img at bounding box center [645, 123] width 189 height 46
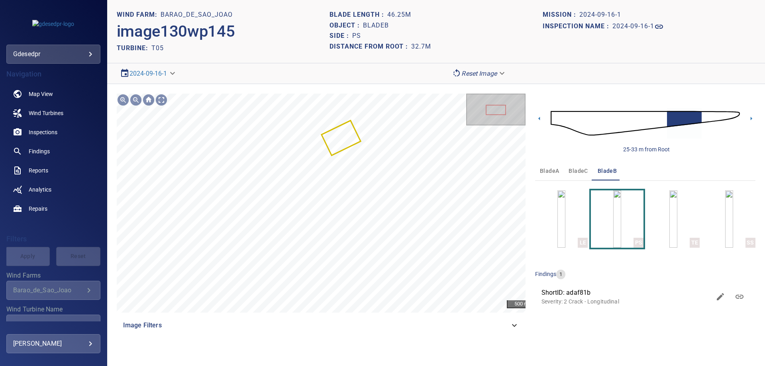
click at [705, 118] on img at bounding box center [645, 123] width 189 height 46
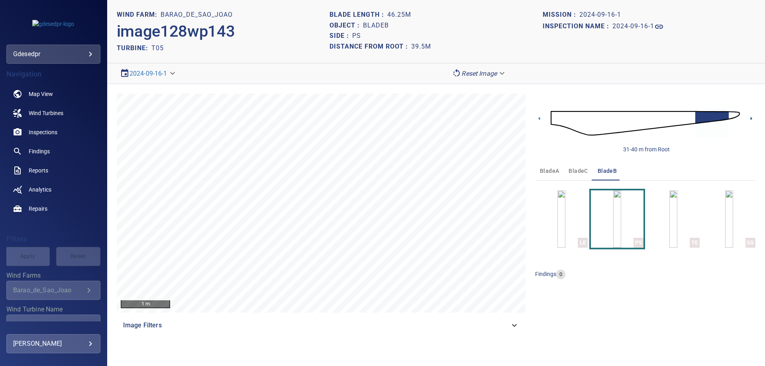
click at [748, 116] on icon at bounding box center [751, 118] width 8 height 8
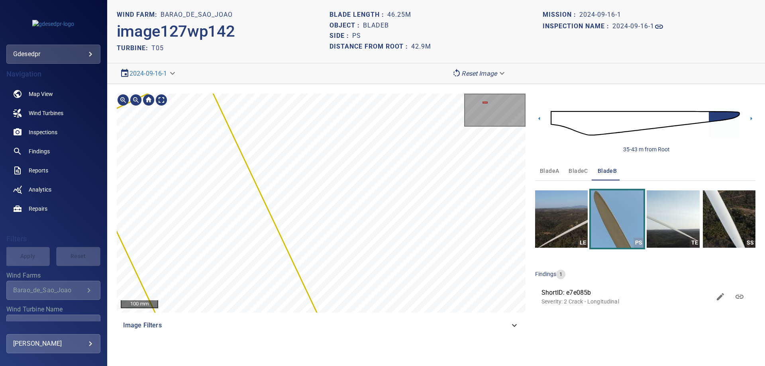
click at [417, 323] on div "100 mm Image Filters" at bounding box center [321, 214] width 409 height 241
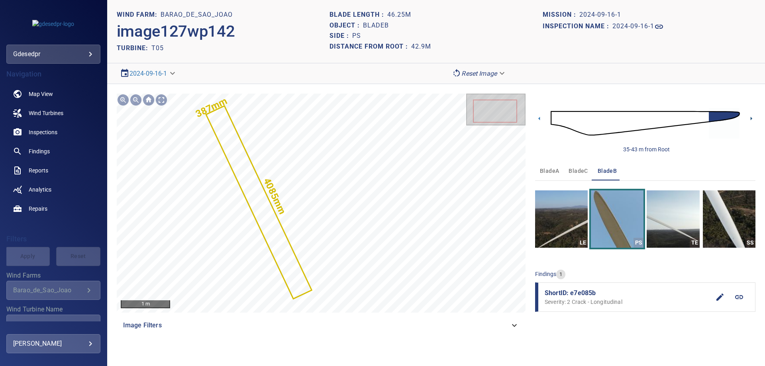
click at [754, 117] on icon at bounding box center [751, 118] width 8 height 8
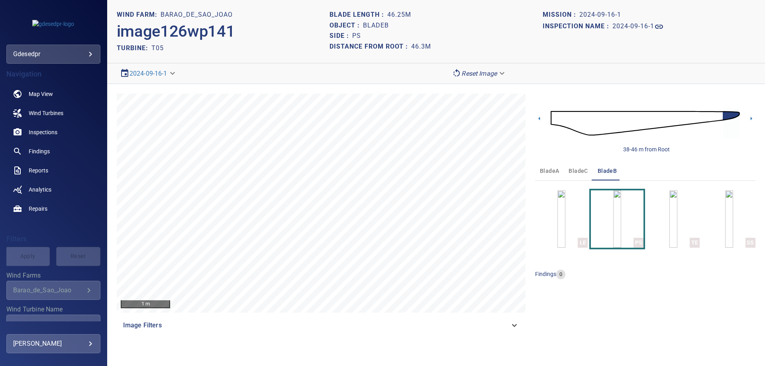
click at [617, 124] on img at bounding box center [645, 123] width 189 height 46
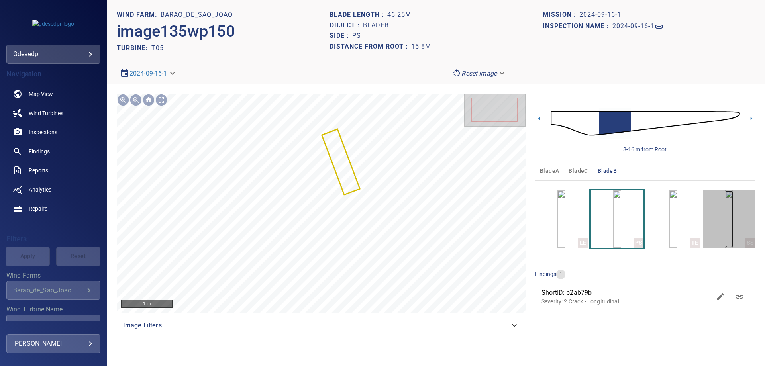
click at [725, 217] on img "button" at bounding box center [729, 218] width 8 height 57
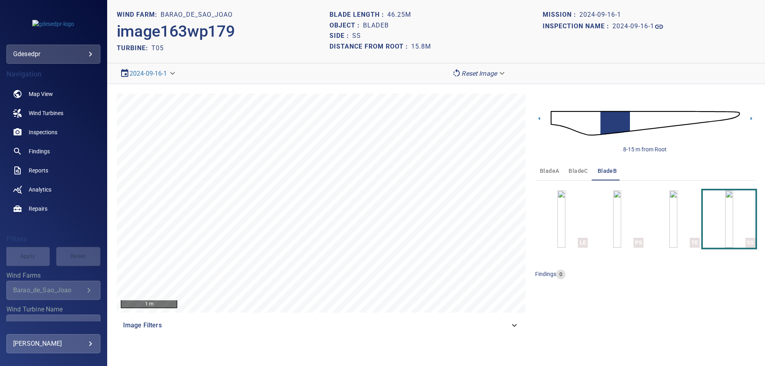
click at [708, 117] on img at bounding box center [645, 123] width 189 height 46
click at [729, 114] on img at bounding box center [645, 123] width 189 height 46
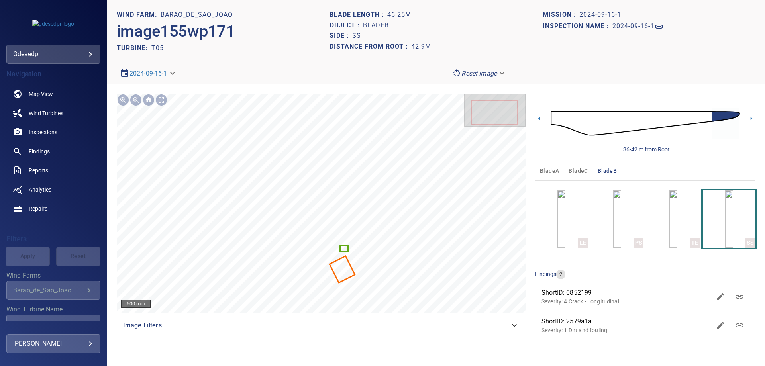
click at [558, 118] on img at bounding box center [645, 123] width 189 height 46
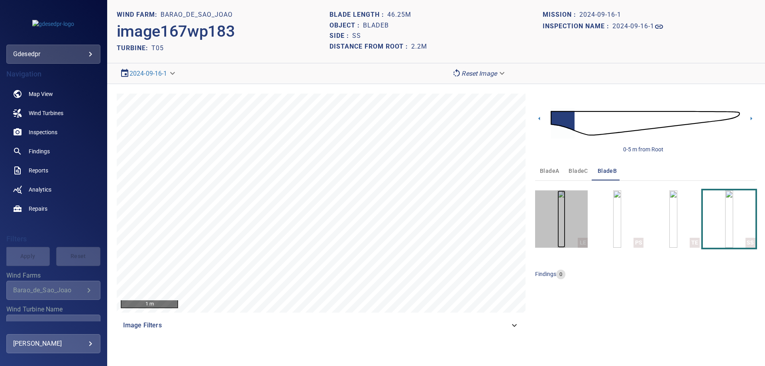
click at [560, 214] on img "button" at bounding box center [561, 218] width 8 height 57
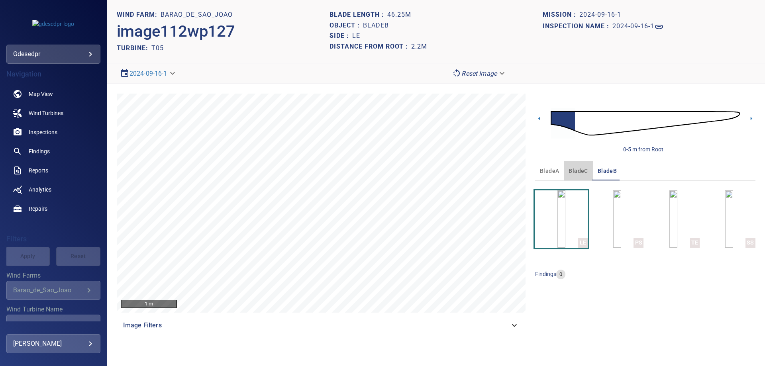
click at [584, 172] on span "bladeC" at bounding box center [577, 171] width 19 height 10
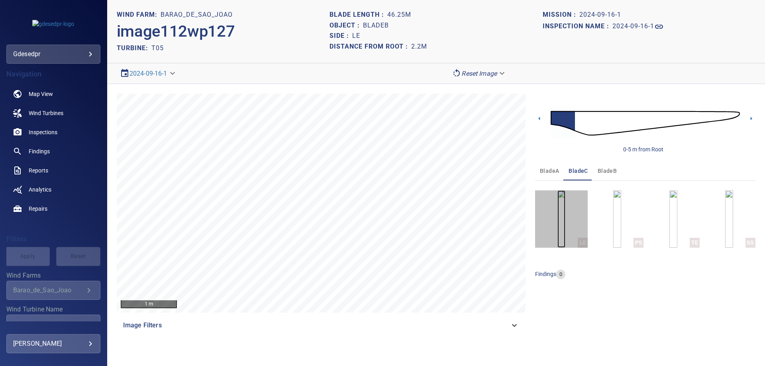
click at [558, 240] on img "button" at bounding box center [561, 218] width 8 height 57
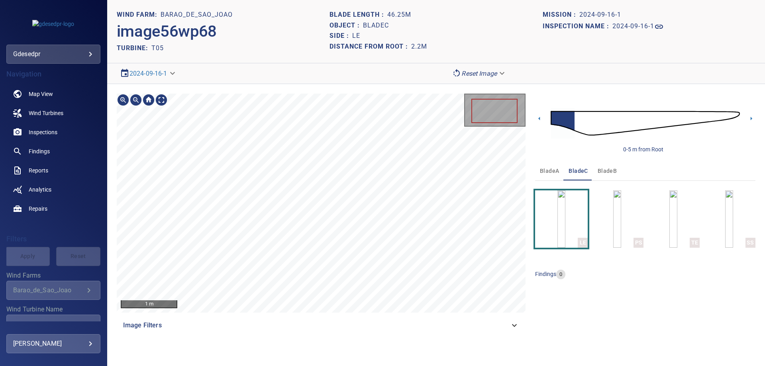
click at [279, 49] on section "**********" at bounding box center [436, 183] width 658 height 366
click at [580, 125] on img at bounding box center [645, 123] width 189 height 46
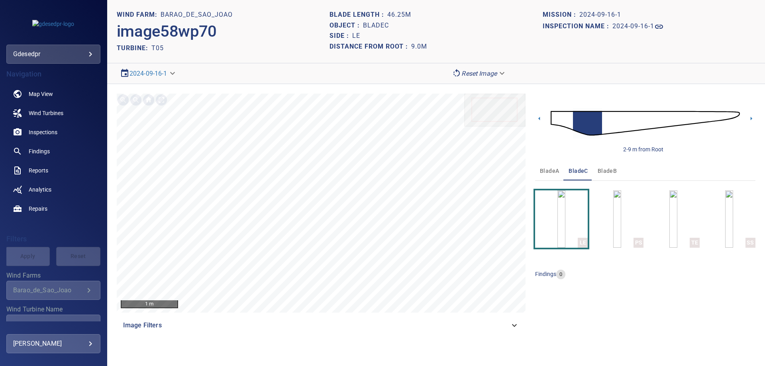
click at [732, 116] on img at bounding box center [645, 123] width 189 height 46
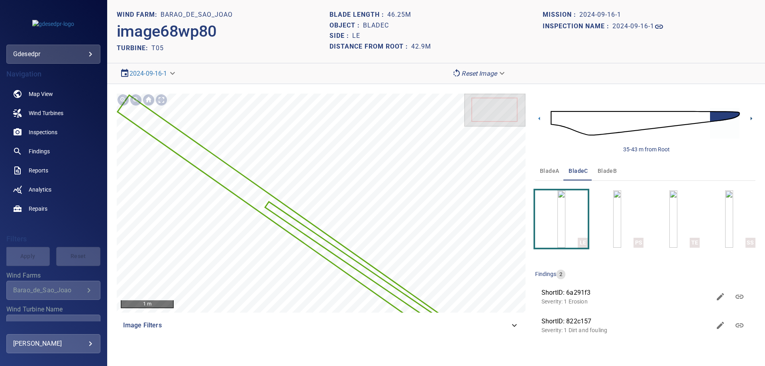
click at [753, 118] on icon at bounding box center [751, 118] width 8 height 8
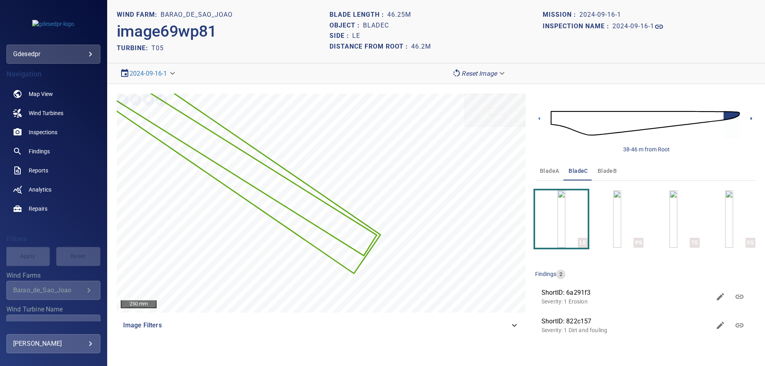
click at [748, 118] on icon at bounding box center [751, 118] width 8 height 8
click at [752, 118] on icon at bounding box center [751, 118] width 8 height 8
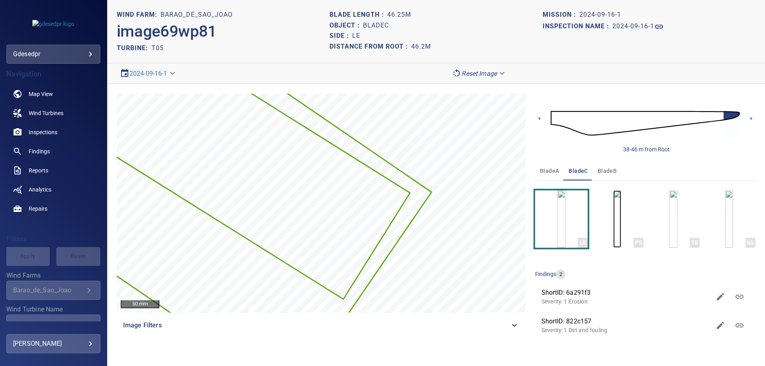
click at [613, 237] on img "button" at bounding box center [617, 218] width 8 height 57
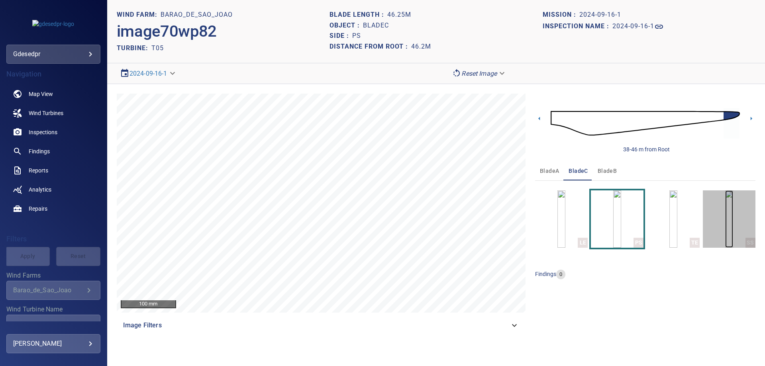
click at [733, 224] on img "button" at bounding box center [729, 218] width 8 height 57
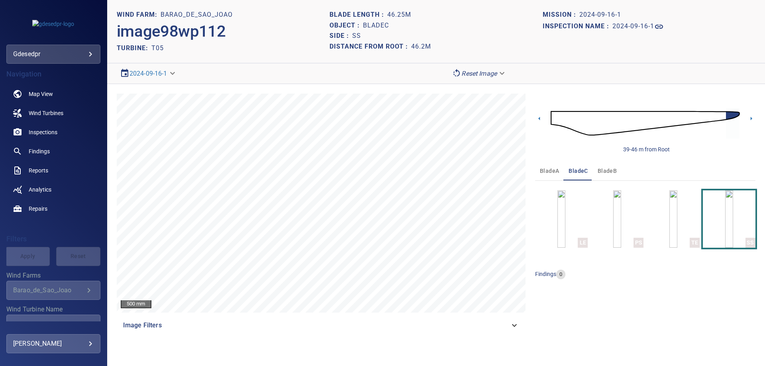
click at [715, 115] on img at bounding box center [645, 123] width 189 height 46
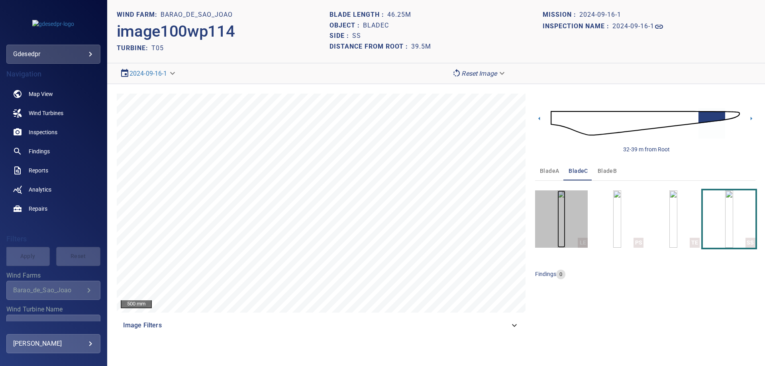
click at [565, 209] on img "button" at bounding box center [561, 218] width 8 height 57
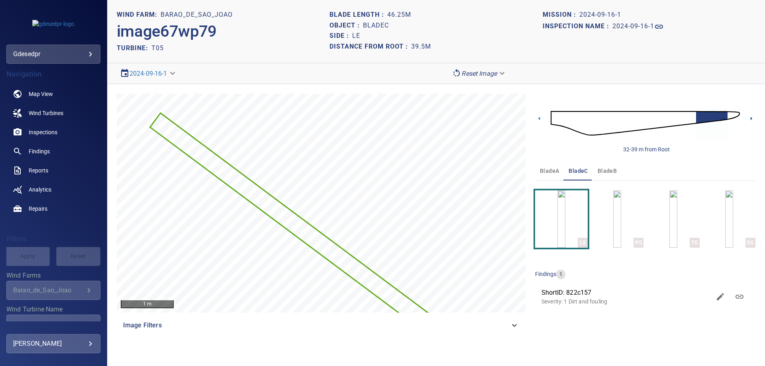
click at [748, 119] on icon at bounding box center [751, 118] width 8 height 8
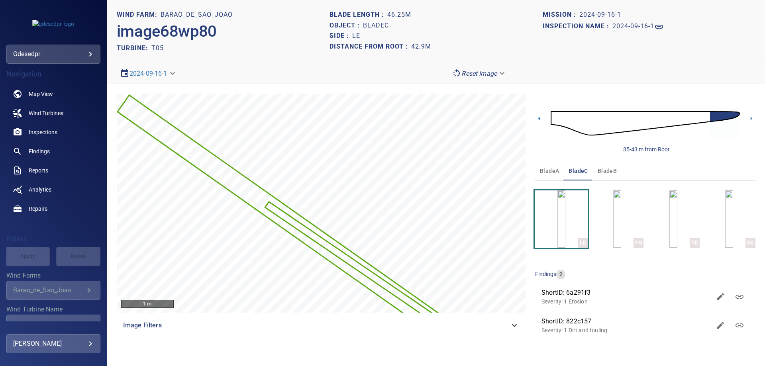
click at [705, 116] on img at bounding box center [645, 123] width 189 height 46
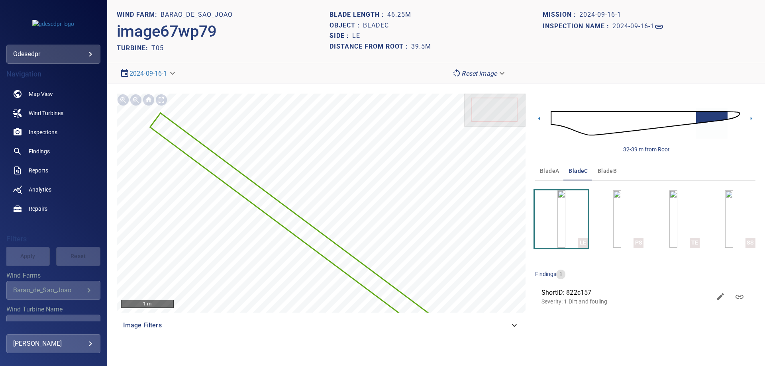
click at [689, 118] on img at bounding box center [645, 123] width 189 height 46
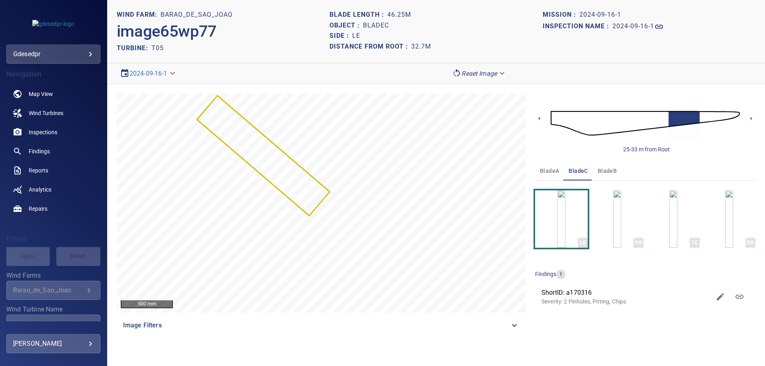
click at [555, 118] on img at bounding box center [645, 123] width 189 height 46
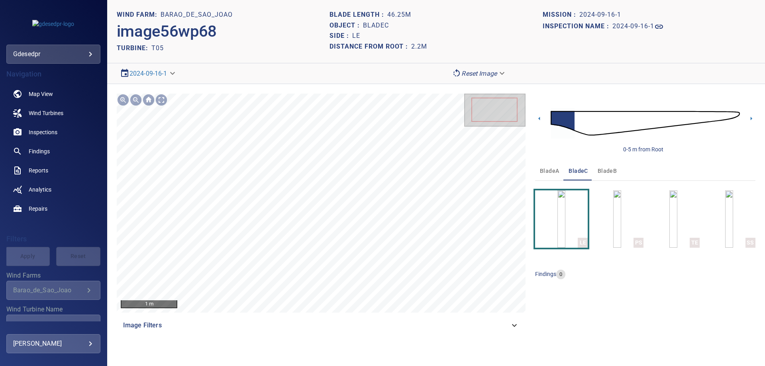
click at [578, 124] on img at bounding box center [645, 123] width 189 height 46
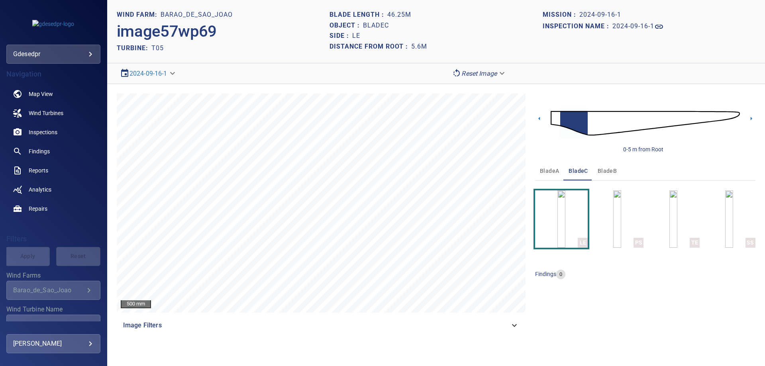
click at [592, 132] on img at bounding box center [645, 123] width 189 height 46
click at [602, 128] on img at bounding box center [645, 123] width 189 height 46
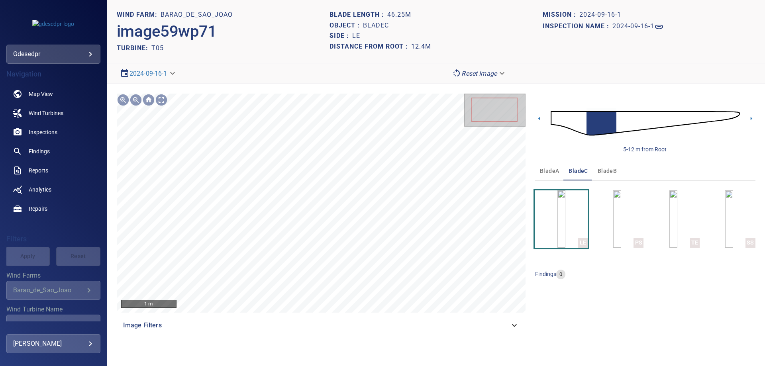
click at [622, 127] on img at bounding box center [645, 123] width 189 height 46
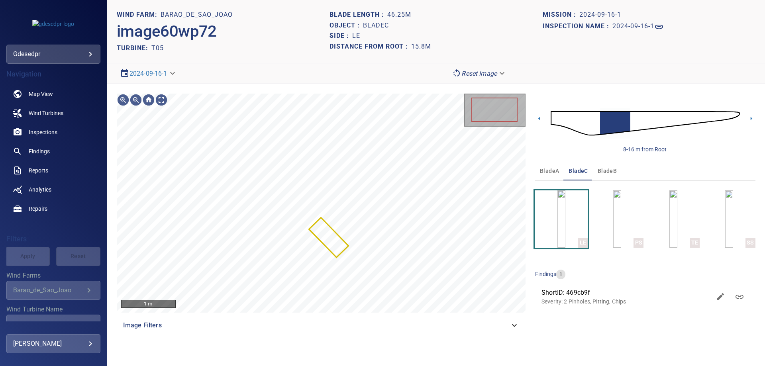
click at [598, 366] on html "**********" at bounding box center [382, 183] width 765 height 366
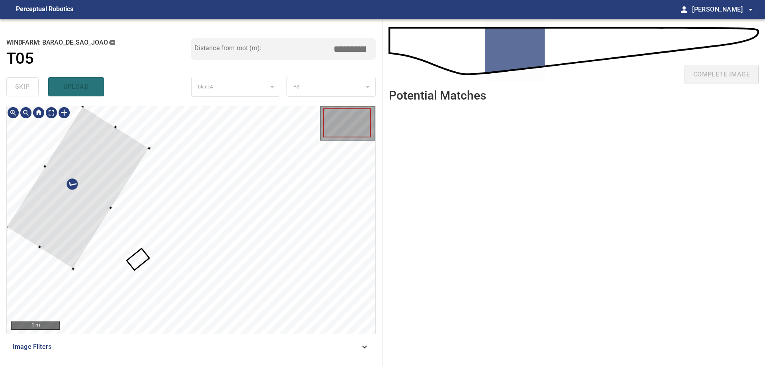
click at [91, 139] on div at bounding box center [78, 187] width 142 height 162
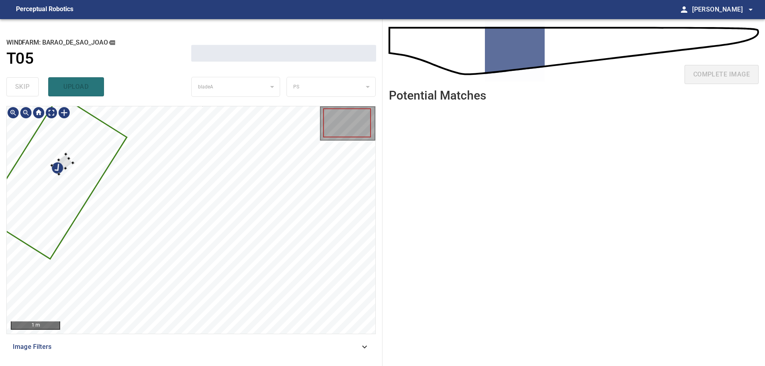
click at [58, 157] on div at bounding box center [191, 219] width 368 height 227
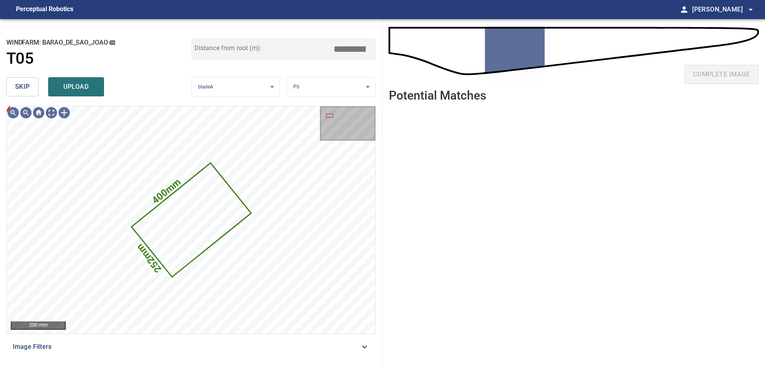
click at [30, 86] on button "skip" at bounding box center [22, 86] width 32 height 19
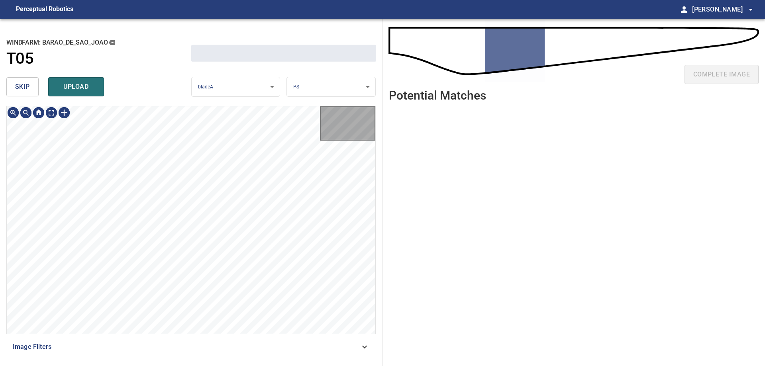
click at [29, 87] on span "skip" at bounding box center [22, 86] width 15 height 11
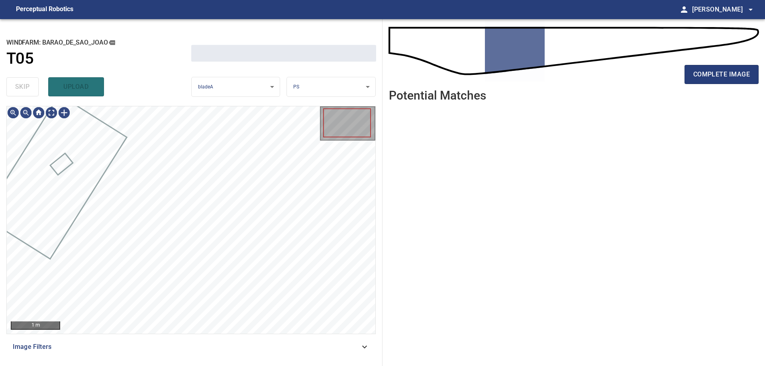
click at [29, 87] on div "skip upload" at bounding box center [98, 86] width 185 height 25
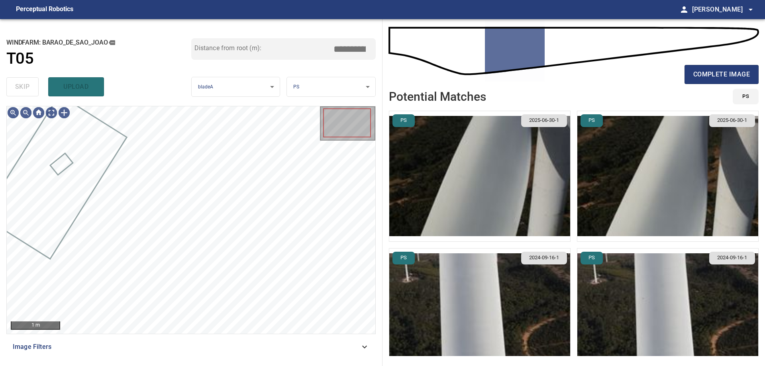
click at [29, 87] on div "skip upload" at bounding box center [98, 86] width 185 height 25
type input "*****"
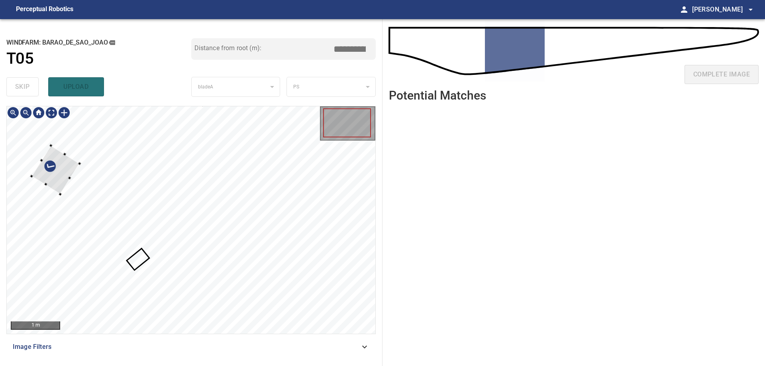
click at [45, 157] on div at bounding box center [55, 170] width 48 height 49
click at [24, 167] on div at bounding box center [191, 219] width 368 height 227
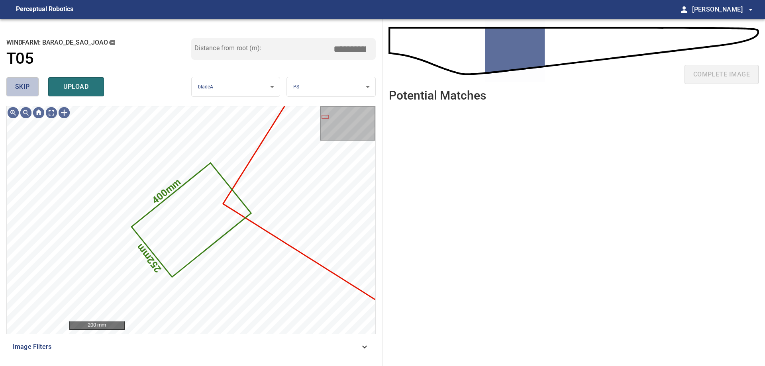
click at [15, 84] on button "skip" at bounding box center [22, 86] width 32 height 19
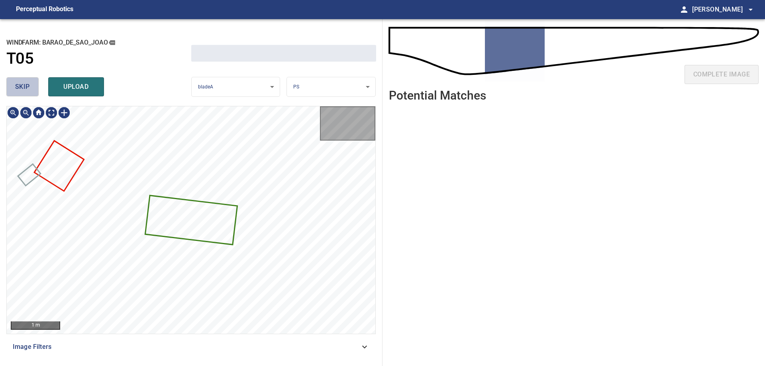
click at [15, 84] on span "skip" at bounding box center [22, 86] width 15 height 11
click at [17, 85] on span "skip" at bounding box center [22, 86] width 15 height 11
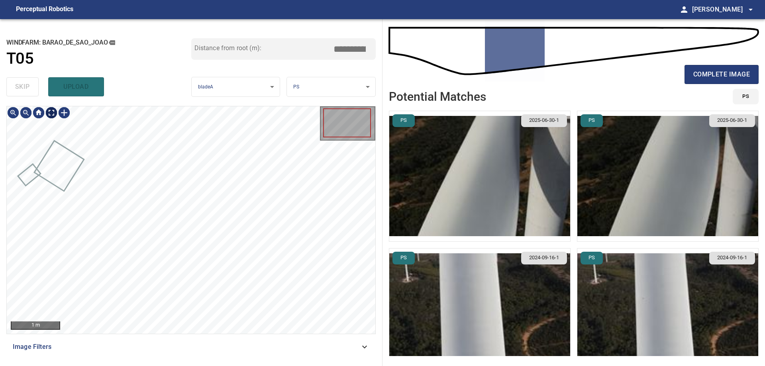
type input "*****"
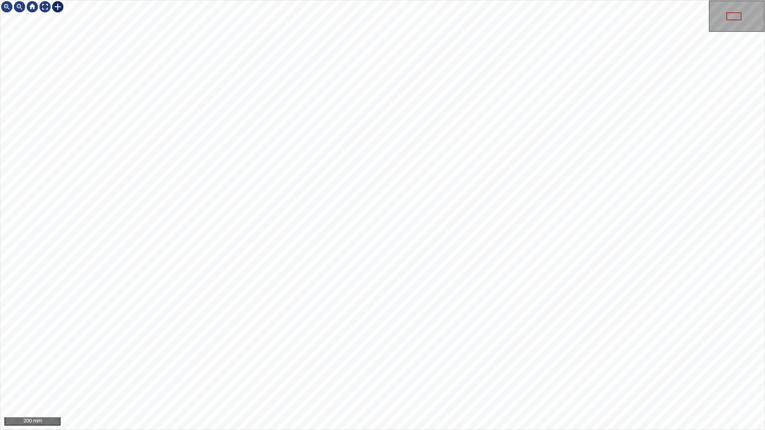
click at [59, 6] on div at bounding box center [57, 6] width 13 height 13
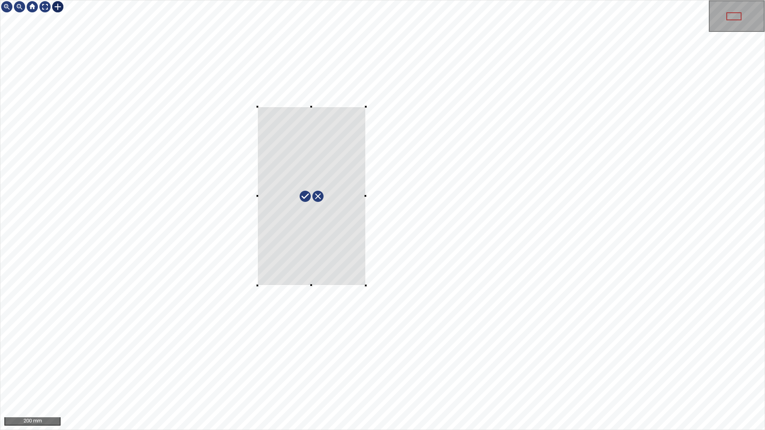
click at [366, 286] on div at bounding box center [382, 214] width 764 height 429
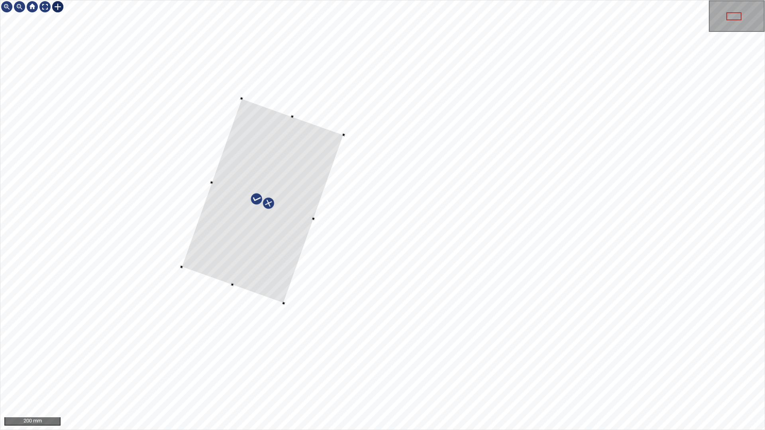
click at [279, 258] on div at bounding box center [263, 200] width 162 height 205
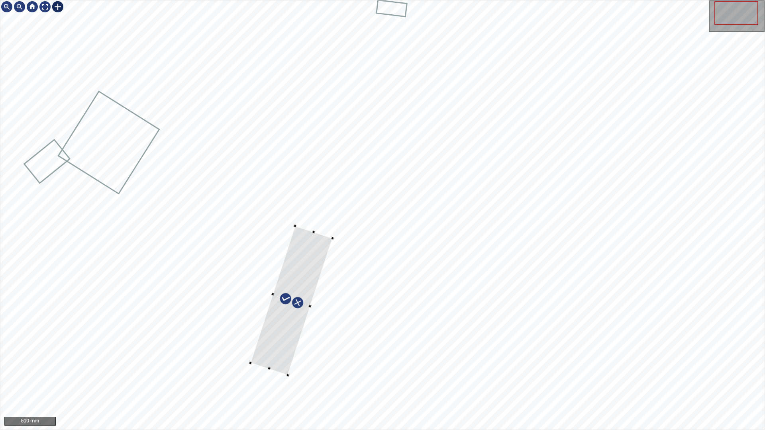
click at [266, 366] on div at bounding box center [382, 214] width 764 height 429
click at [280, 359] on div at bounding box center [290, 300] width 82 height 149
click at [284, 354] on div at bounding box center [294, 294] width 86 height 149
click at [308, 270] on div at bounding box center [291, 298] width 86 height 149
click at [312, 266] on div at bounding box center [290, 303] width 86 height 149
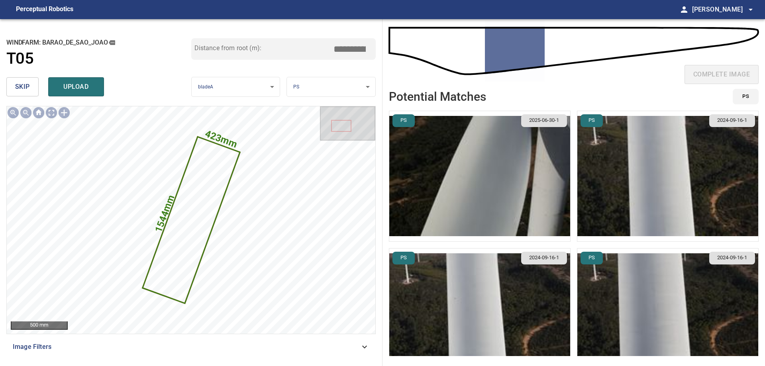
drag, startPoint x: 357, startPoint y: 50, endPoint x: 402, endPoint y: 41, distance: 45.9
click at [401, 42] on div "**********" at bounding box center [382, 192] width 765 height 347
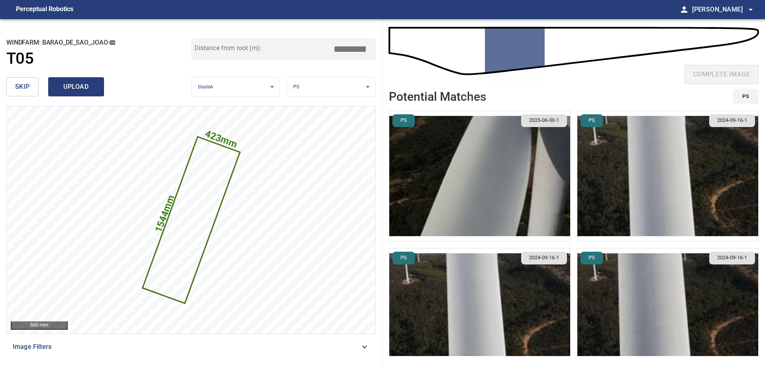
type input "*****"
click at [86, 88] on span "upload" at bounding box center [76, 86] width 38 height 11
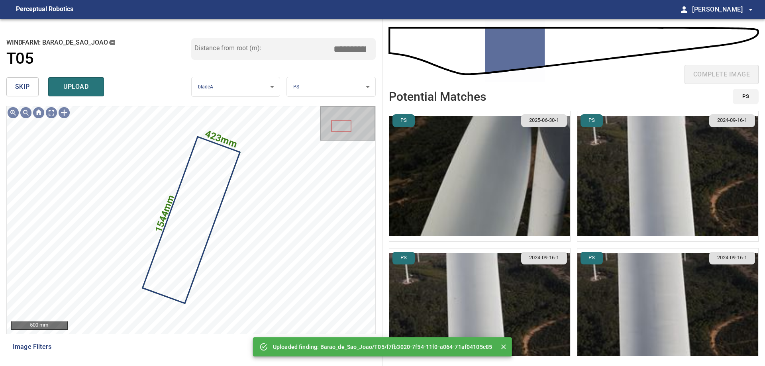
click at [38, 88] on button "skip" at bounding box center [22, 86] width 32 height 19
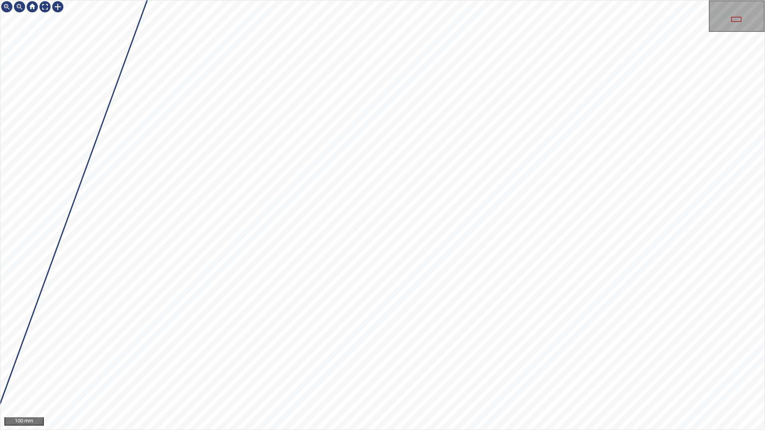
click at [460, 366] on div "100 mm" at bounding box center [382, 215] width 765 height 430
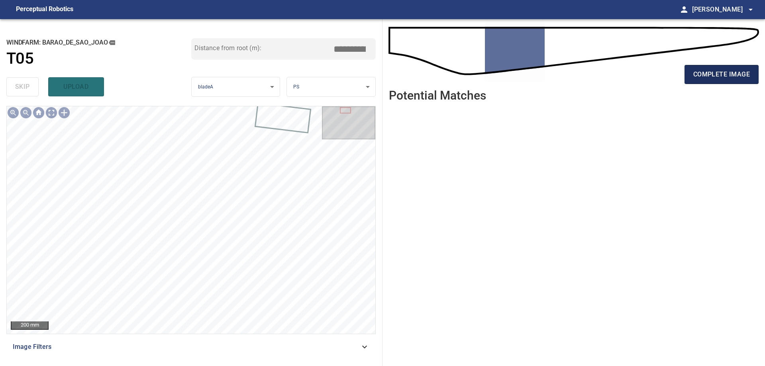
click at [730, 77] on span "complete image" at bounding box center [721, 74] width 57 height 11
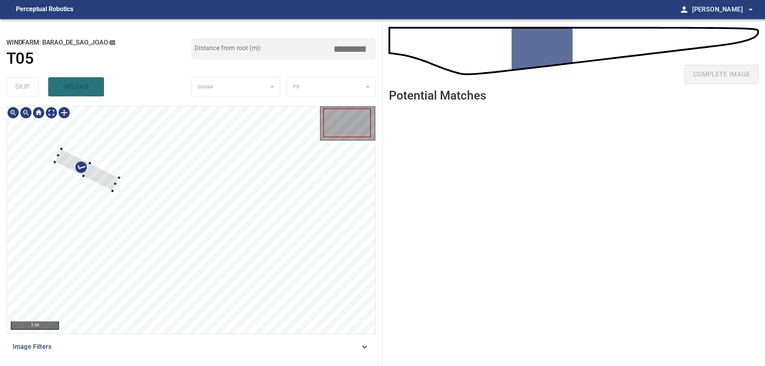
click at [94, 159] on div at bounding box center [191, 219] width 368 height 227
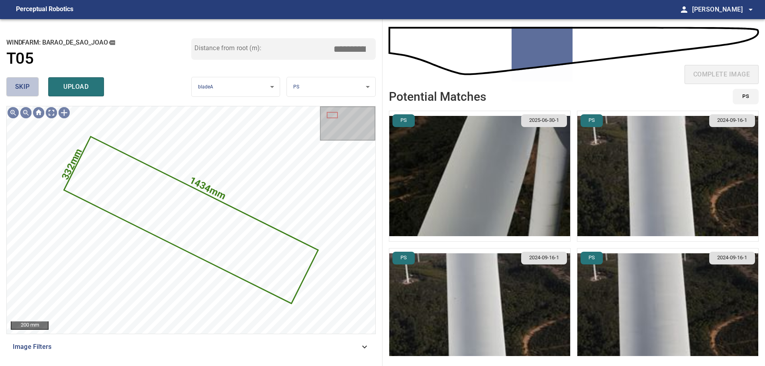
click at [27, 81] on span "skip" at bounding box center [22, 86] width 15 height 11
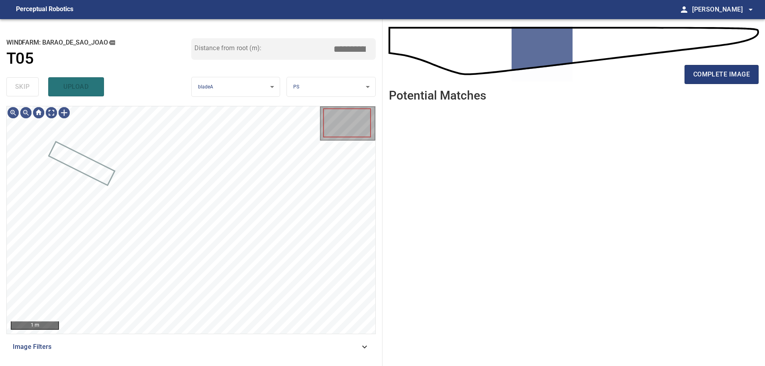
click at [32, 93] on div "skip upload" at bounding box center [98, 86] width 185 height 25
click at [248, 336] on div "1 m Image Filters" at bounding box center [190, 233] width 369 height 254
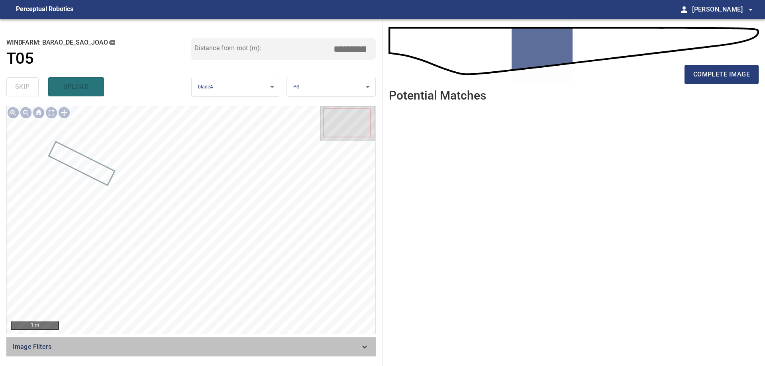
click at [227, 341] on div "Image Filters" at bounding box center [190, 346] width 369 height 19
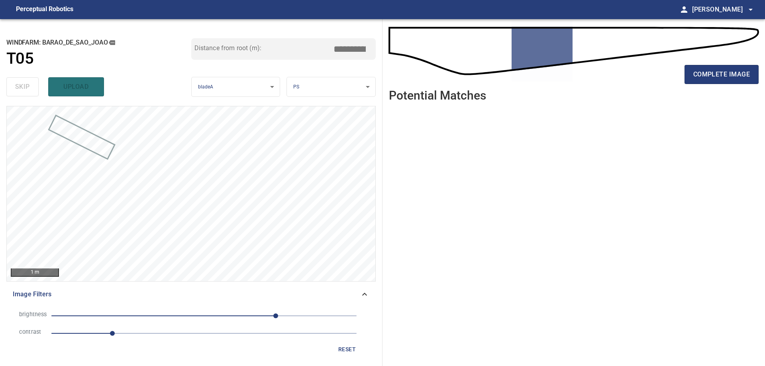
click at [162, 342] on div "reset" at bounding box center [191, 349] width 357 height 15
click at [165, 339] on li "contrast 1" at bounding box center [191, 334] width 357 height 18
click at [183, 334] on span "1" at bounding box center [203, 333] width 305 height 11
drag, startPoint x: 186, startPoint y: 322, endPoint x: 162, endPoint y: 315, distance: 25.3
click at [186, 321] on li "brightness 120" at bounding box center [191, 316] width 357 height 18
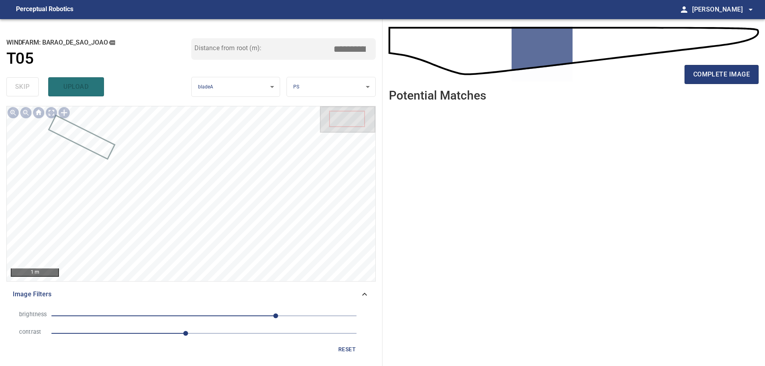
click at [162, 315] on span "120" at bounding box center [203, 315] width 305 height 11
click at [145, 315] on span "-70" at bounding box center [203, 315] width 305 height 11
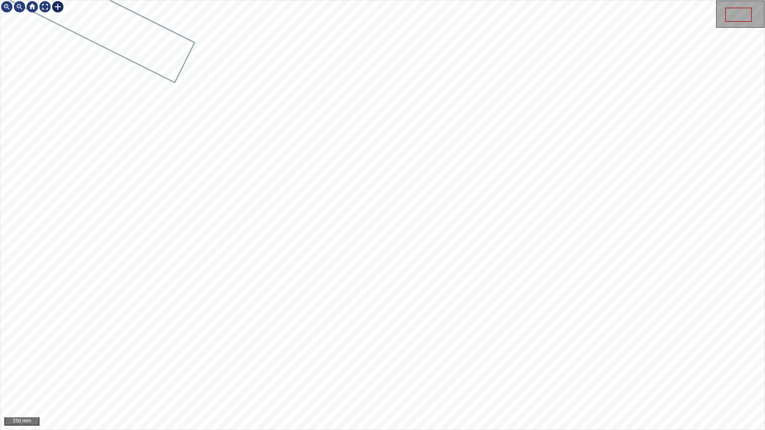
click at [56, 11] on div at bounding box center [57, 6] width 13 height 13
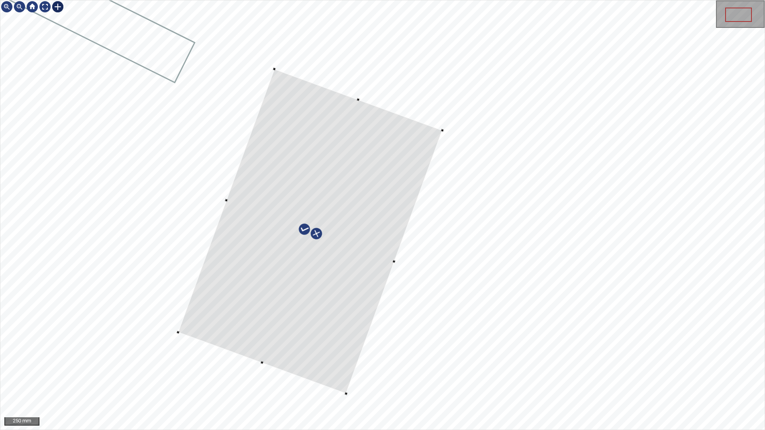
click at [292, 309] on div at bounding box center [310, 231] width 264 height 325
click at [452, 153] on div at bounding box center [382, 214] width 764 height 429
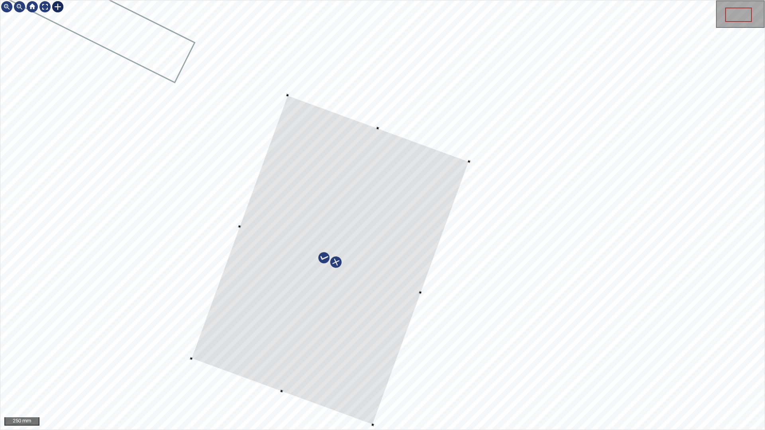
click at [447, 176] on div at bounding box center [330, 260] width 278 height 330
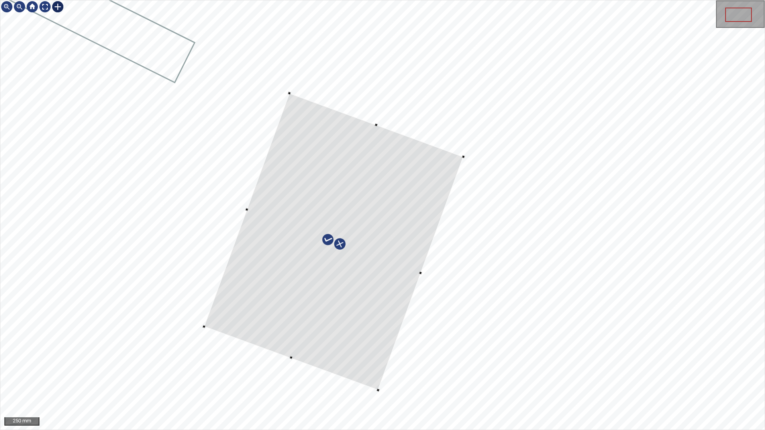
click at [379, 366] on div at bounding box center [382, 214] width 764 height 429
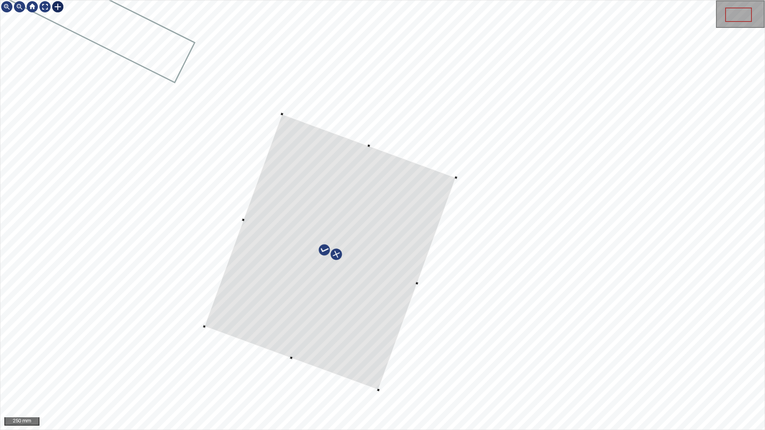
click at [375, 146] on div at bounding box center [382, 214] width 764 height 429
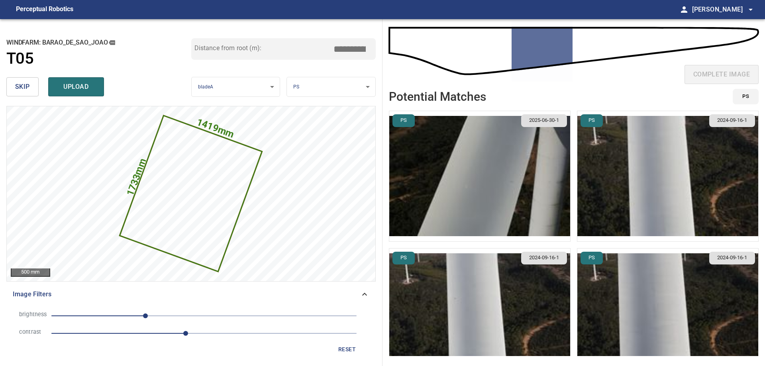
click at [437, 151] on img "button" at bounding box center [479, 176] width 181 height 130
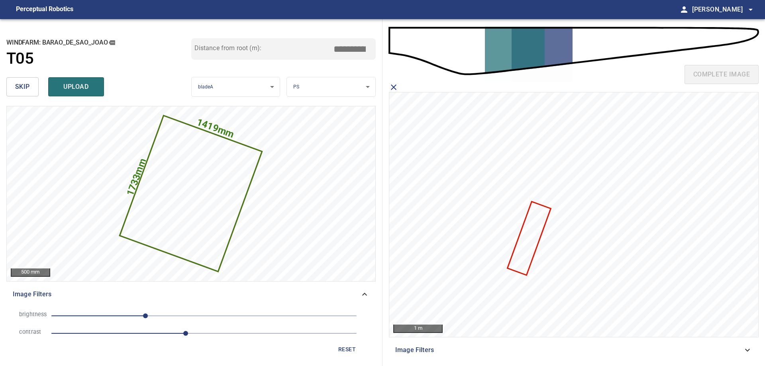
click at [521, 257] on icon at bounding box center [529, 238] width 42 height 72
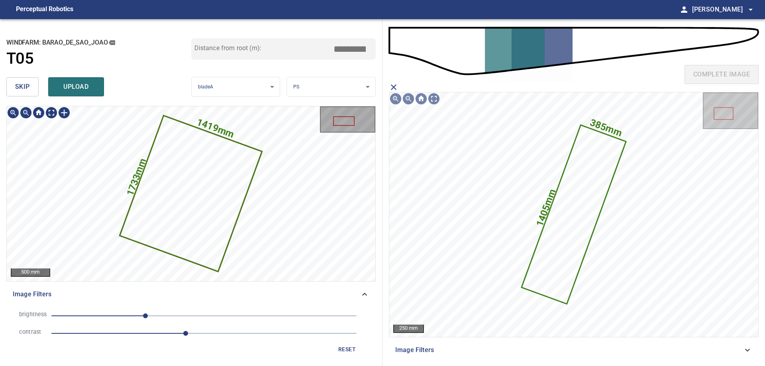
click at [182, 166] on icon at bounding box center [191, 193] width 141 height 155
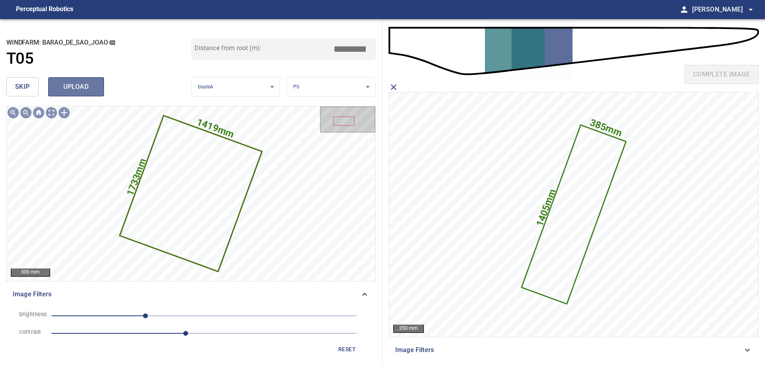
click at [88, 87] on span "upload" at bounding box center [76, 86] width 38 height 11
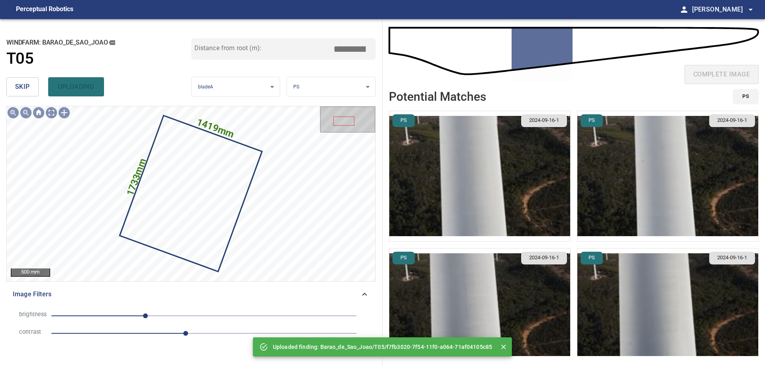
click at [27, 90] on span "skip" at bounding box center [22, 86] width 15 height 11
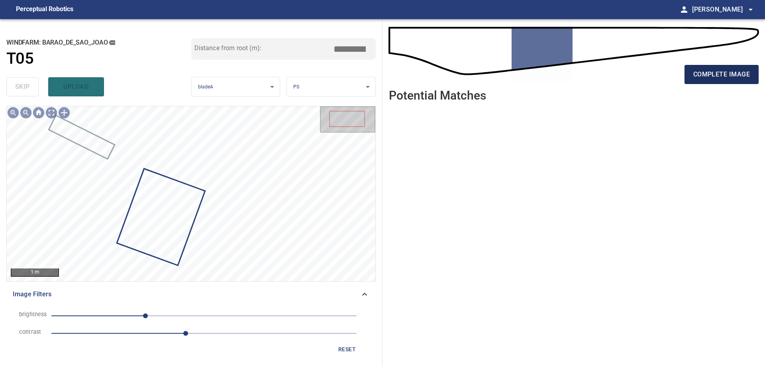
click at [717, 73] on span "complete image" at bounding box center [721, 74] width 57 height 11
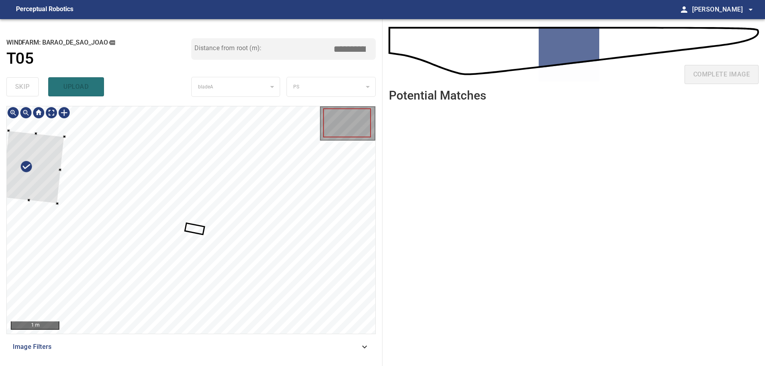
click at [65, 170] on div at bounding box center [33, 167] width 63 height 73
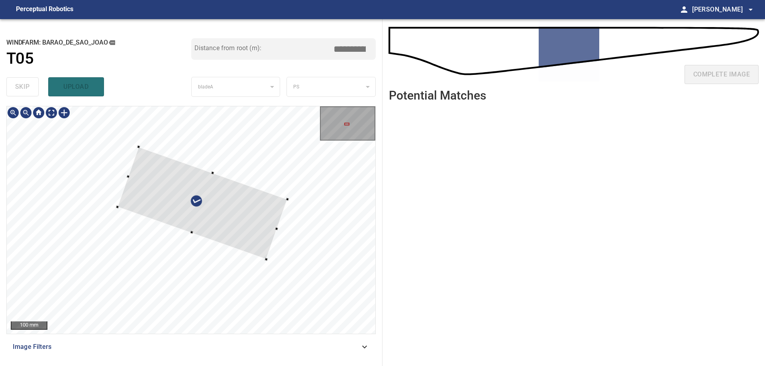
click at [263, 227] on div at bounding box center [203, 203] width 170 height 112
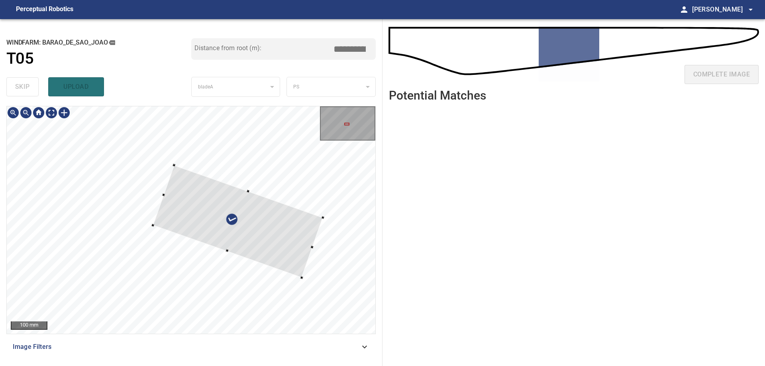
click at [312, 246] on div at bounding box center [238, 221] width 170 height 112
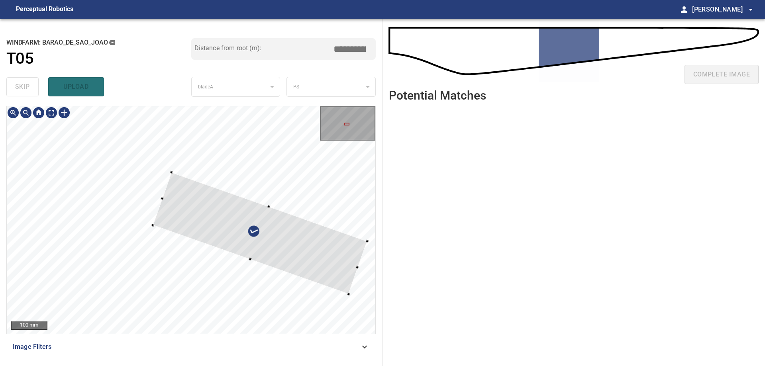
click at [364, 240] on div at bounding box center [260, 233] width 214 height 122
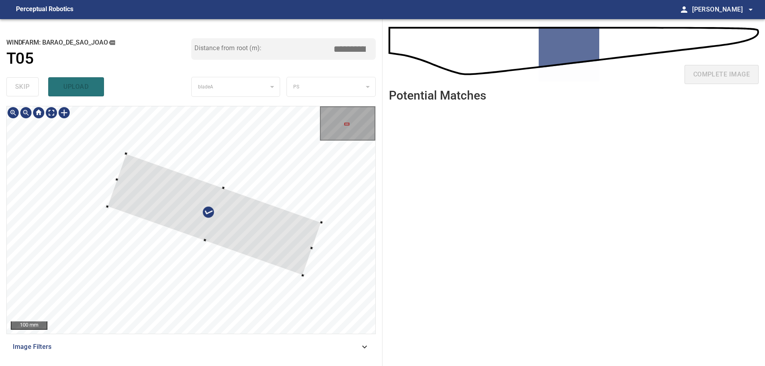
click at [290, 242] on div at bounding box center [214, 213] width 214 height 121
click at [303, 245] on div at bounding box center [191, 219] width 368 height 227
click at [298, 238] on div at bounding box center [207, 212] width 201 height 118
click at [284, 233] on div at bounding box center [213, 214] width 201 height 118
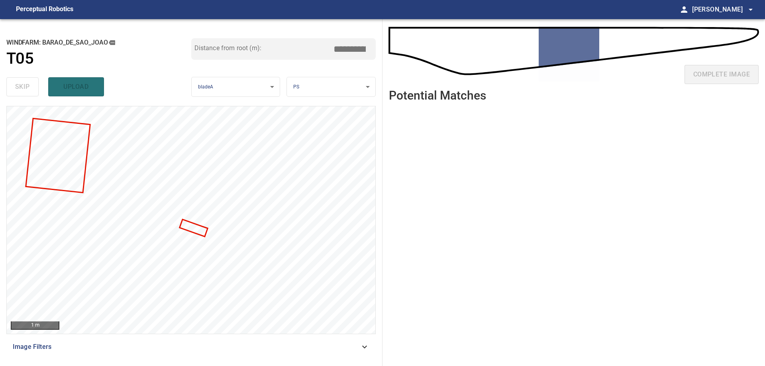
drag, startPoint x: 349, startPoint y: 49, endPoint x: 401, endPoint y: 55, distance: 52.5
click at [401, 55] on div "**********" at bounding box center [382, 192] width 765 height 347
type input "*****"
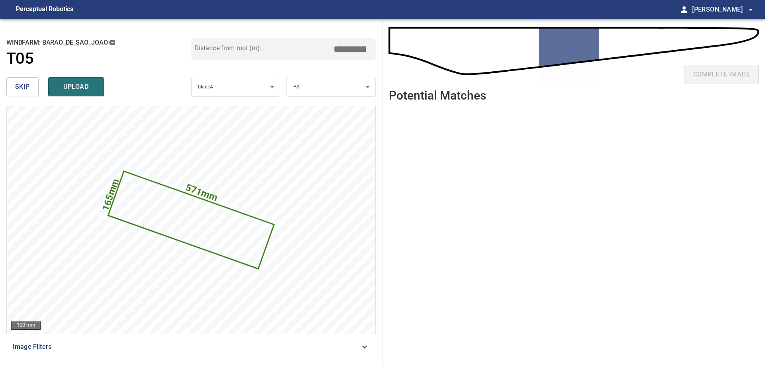
drag, startPoint x: 349, startPoint y: 49, endPoint x: 412, endPoint y: 47, distance: 62.6
click at [410, 47] on div "**********" at bounding box center [382, 192] width 765 height 347
type input "*****"
click at [81, 83] on span "upload" at bounding box center [76, 86] width 38 height 11
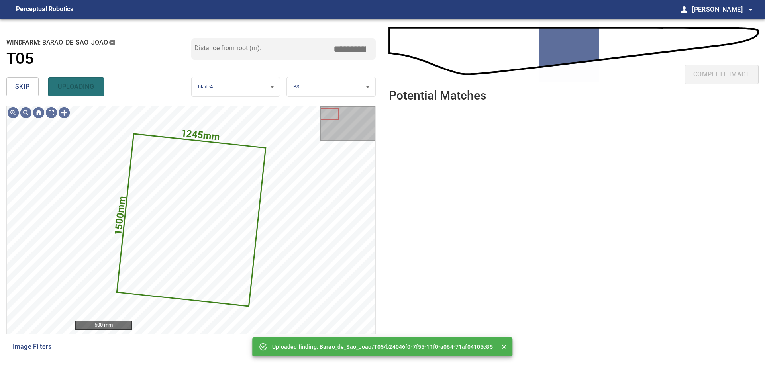
click at [10, 88] on button "skip" at bounding box center [22, 86] width 32 height 19
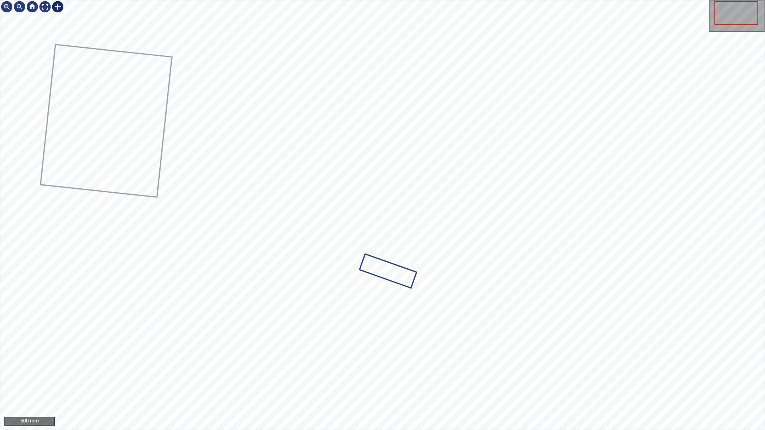
click at [56, 8] on div at bounding box center [57, 6] width 13 height 13
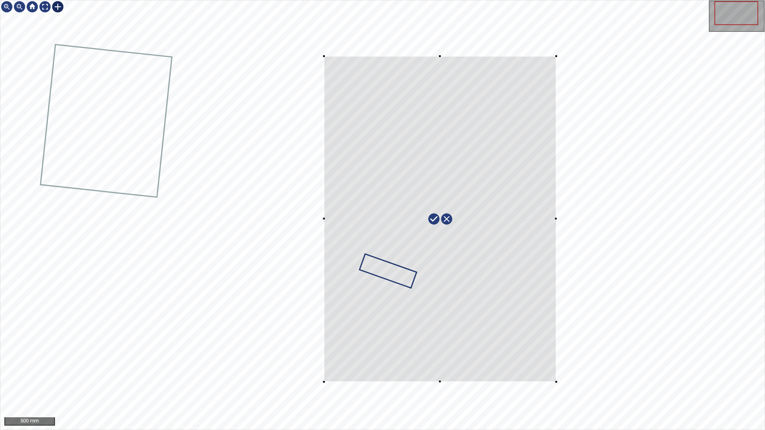
click at [556, 366] on div at bounding box center [382, 214] width 764 height 429
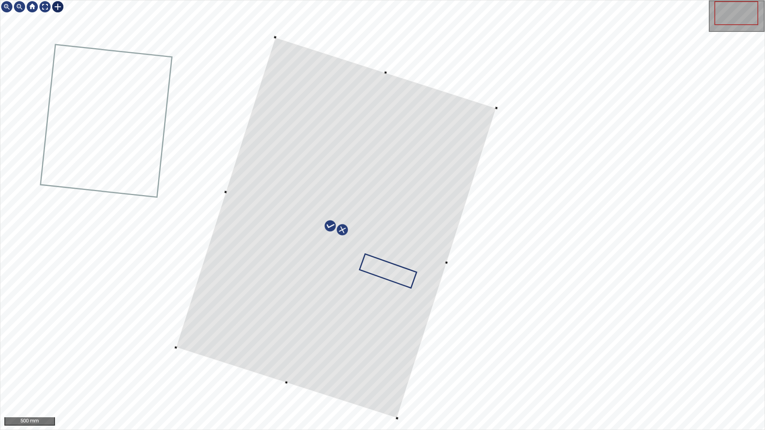
click at [411, 303] on div at bounding box center [336, 227] width 321 height 381
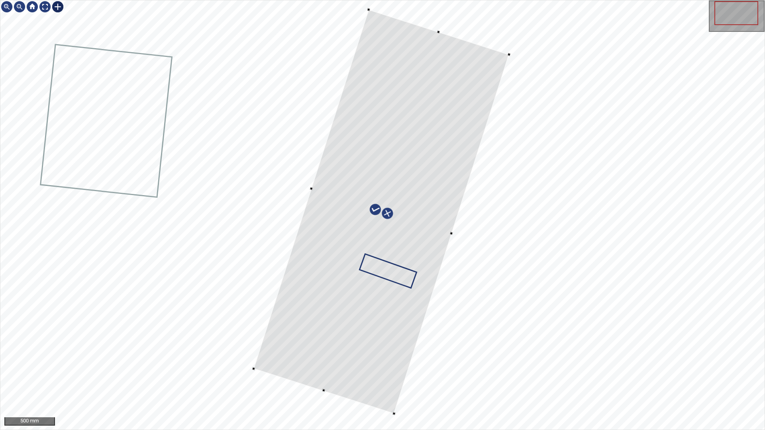
click at [368, 7] on div at bounding box center [382, 214] width 764 height 429
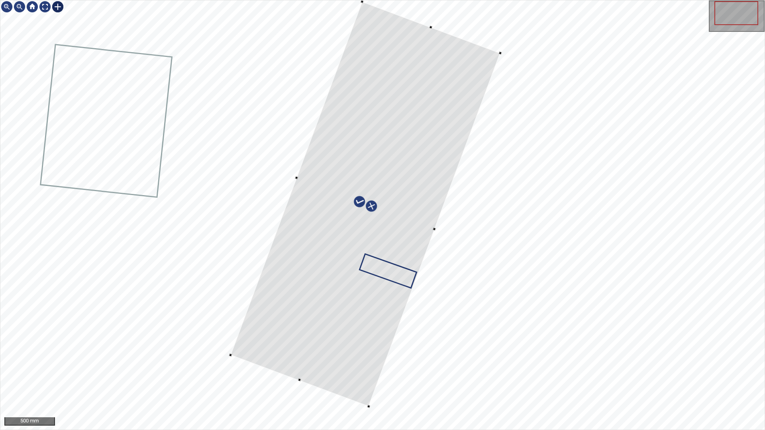
click at [399, 200] on div at bounding box center [366, 204] width 270 height 405
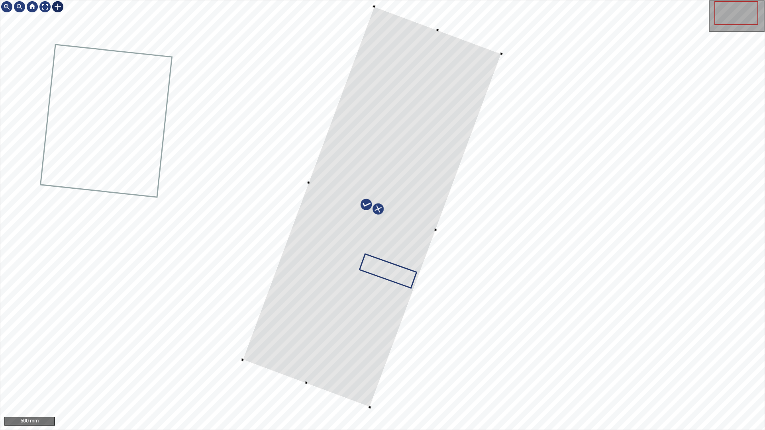
click at [310, 178] on div at bounding box center [308, 183] width 132 height 354
click at [300, 366] on div at bounding box center [382, 214] width 764 height 429
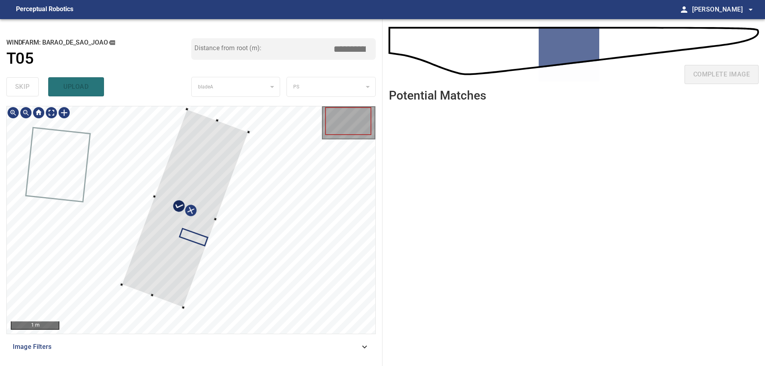
click at [180, 199] on div at bounding box center [184, 208] width 127 height 198
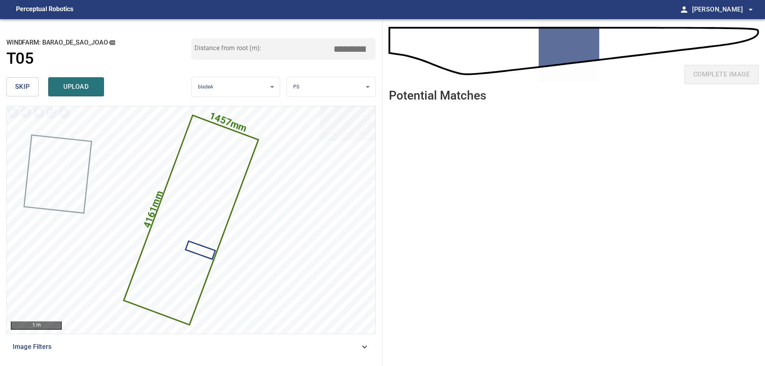
drag, startPoint x: 350, startPoint y: 52, endPoint x: 448, endPoint y: 39, distance: 98.8
click at [427, 44] on div "**********" at bounding box center [382, 192] width 765 height 347
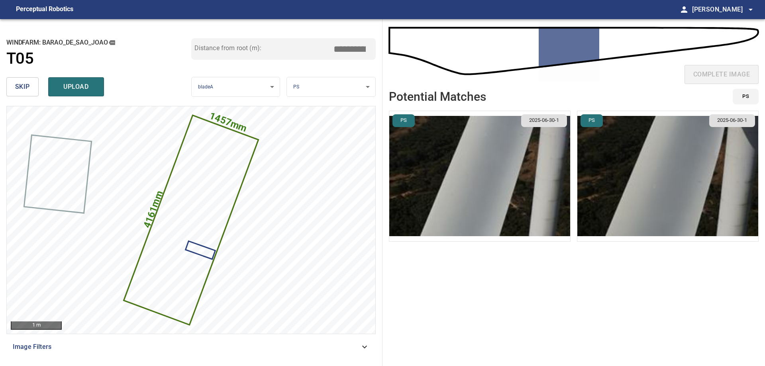
type input "*****"
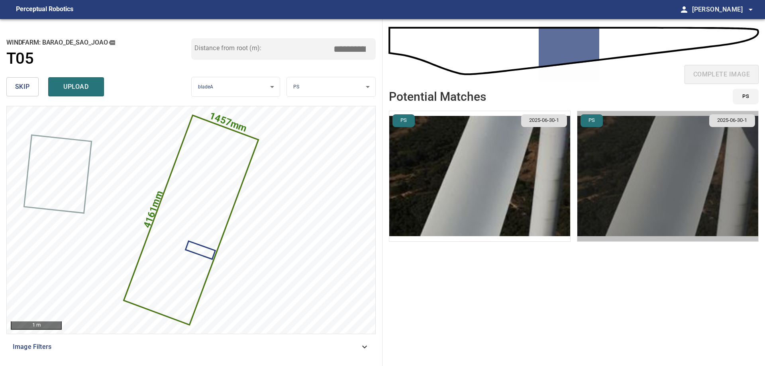
click at [611, 143] on img "button" at bounding box center [667, 176] width 181 height 130
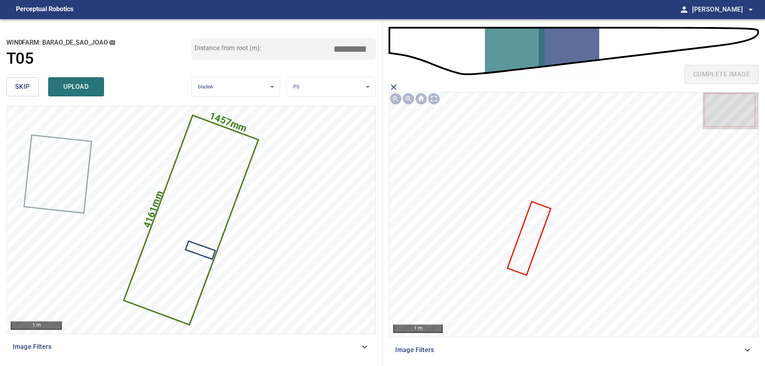
click at [523, 240] on icon at bounding box center [529, 238] width 42 height 72
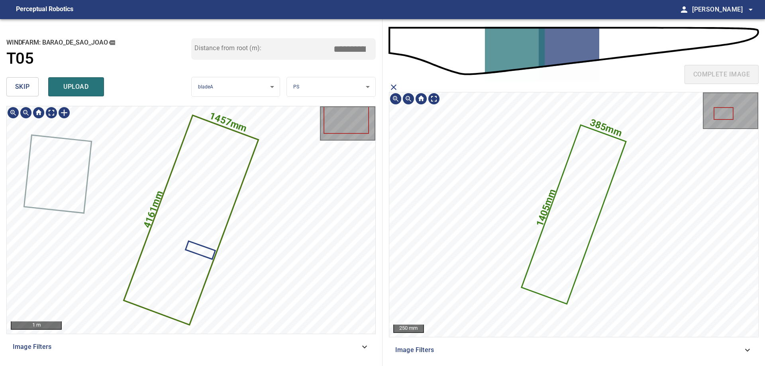
click at [201, 180] on icon at bounding box center [191, 220] width 133 height 208
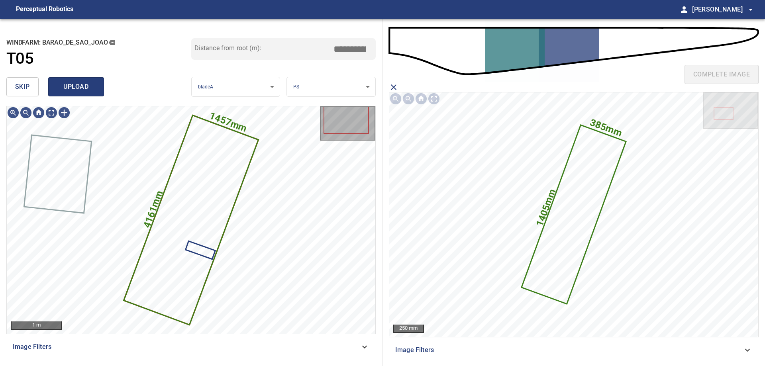
click at [80, 94] on button "upload" at bounding box center [76, 86] width 56 height 19
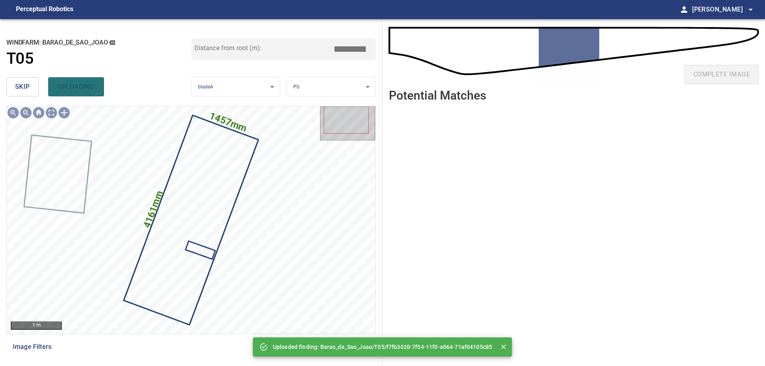
click at [38, 85] on button "skip" at bounding box center [22, 86] width 32 height 19
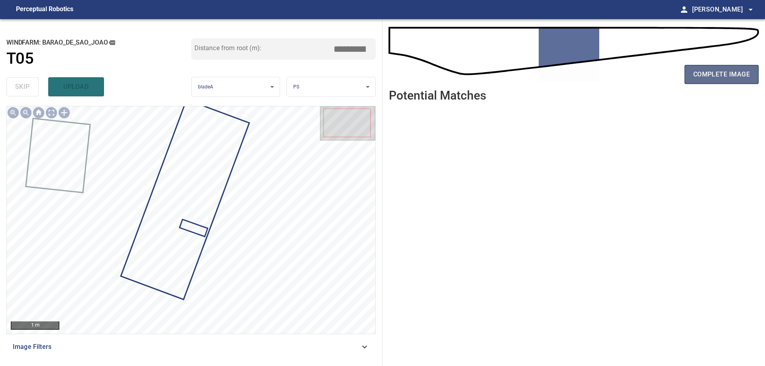
click at [707, 75] on span "complete image" at bounding box center [721, 74] width 57 height 11
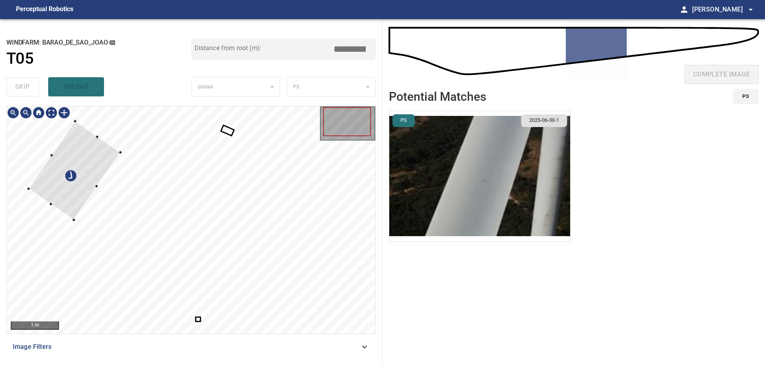
click at [49, 203] on div at bounding box center [75, 170] width 92 height 99
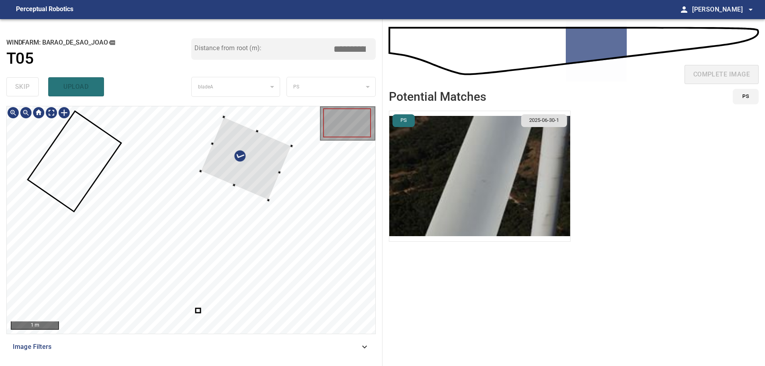
click at [269, 202] on div at bounding box center [191, 219] width 368 height 227
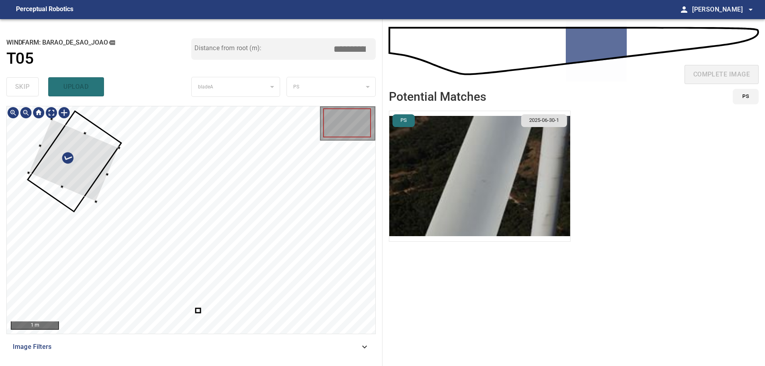
click at [99, 153] on div at bounding box center [73, 160] width 90 height 83
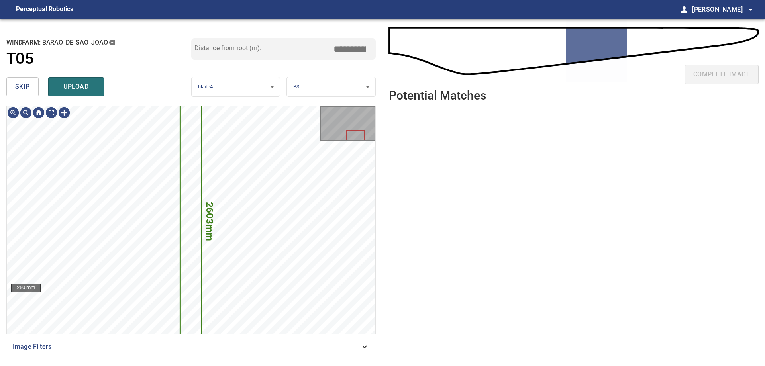
click at [13, 84] on button "skip" at bounding box center [22, 86] width 32 height 19
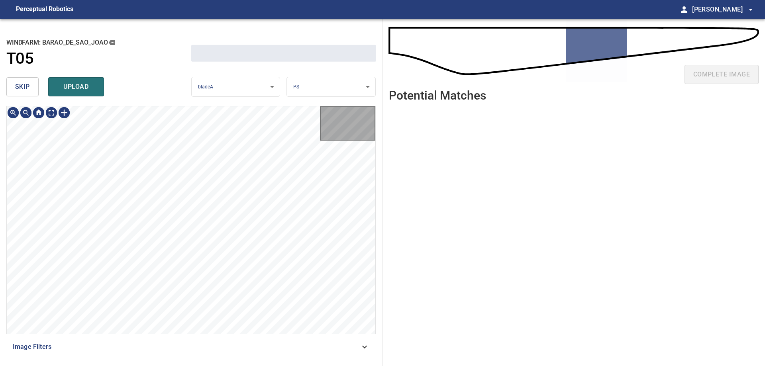
click at [13, 84] on button "skip" at bounding box center [22, 86] width 32 height 19
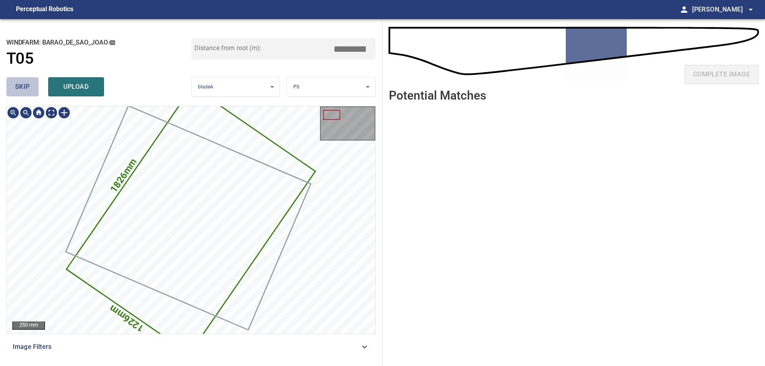
click at [13, 84] on button "skip" at bounding box center [22, 86] width 32 height 19
click at [13, 84] on div "skip upload" at bounding box center [98, 86] width 185 height 25
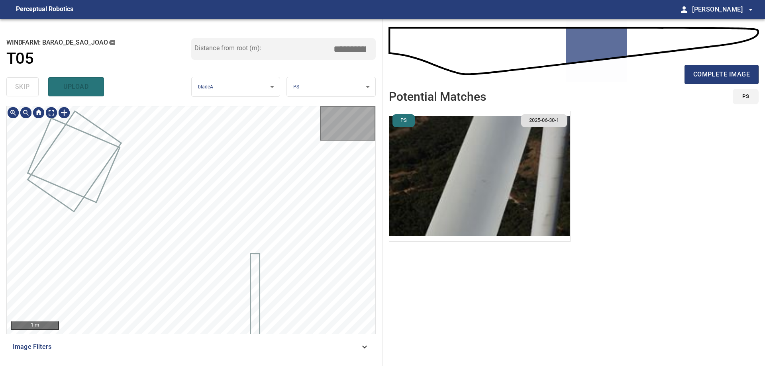
type input "*****"
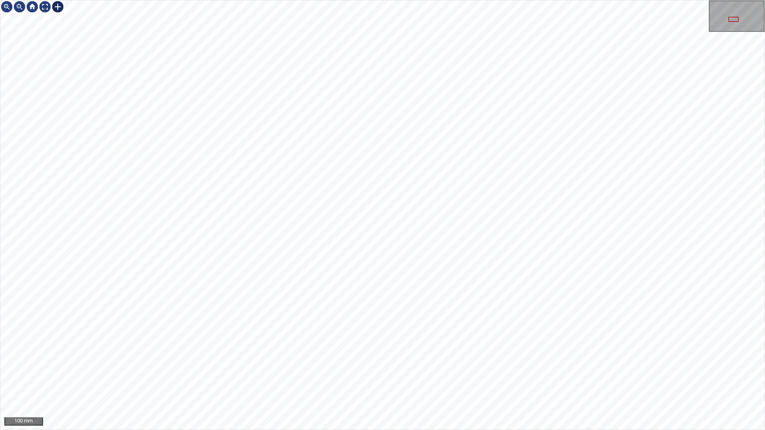
click at [57, 8] on div at bounding box center [57, 6] width 13 height 13
click at [452, 200] on div at bounding box center [382, 214] width 764 height 429
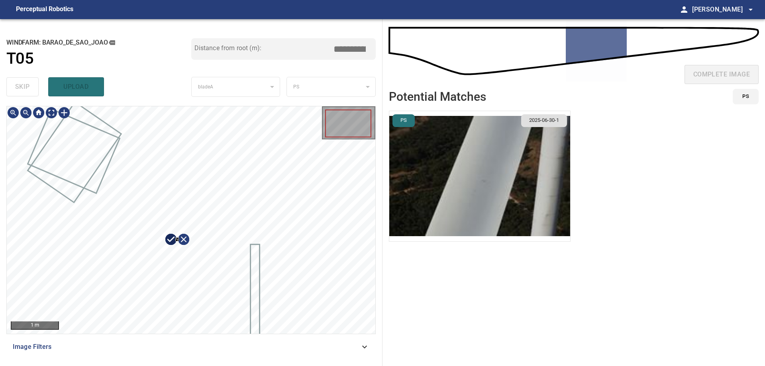
click at [194, 261] on div at bounding box center [191, 219] width 368 height 227
click at [194, 267] on div at bounding box center [191, 219] width 368 height 227
click at [188, 251] on icon at bounding box center [184, 253] width 29 height 29
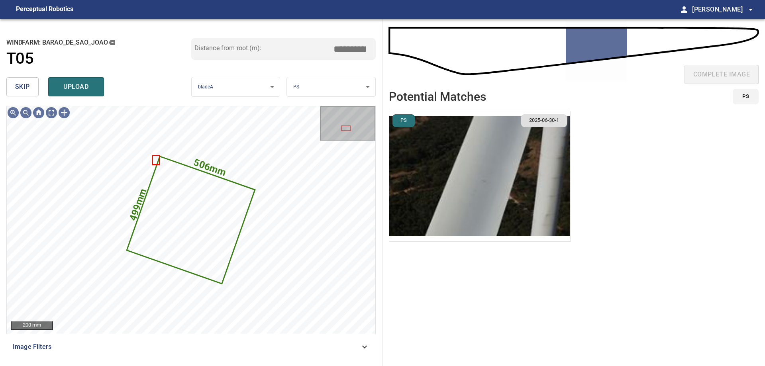
click at [23, 88] on span "skip" at bounding box center [22, 86] width 15 height 11
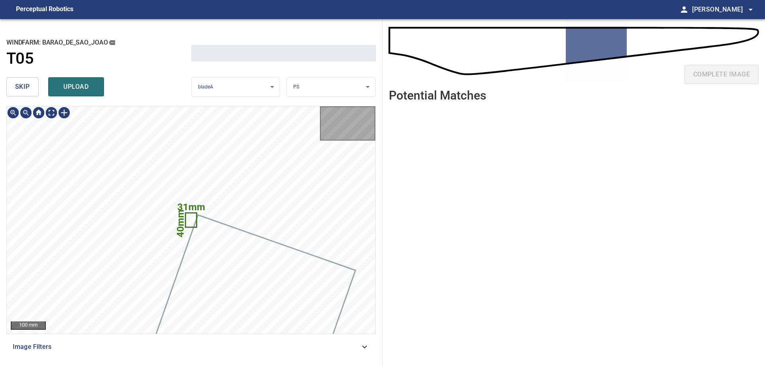
click at [23, 88] on span "skip" at bounding box center [22, 86] width 15 height 11
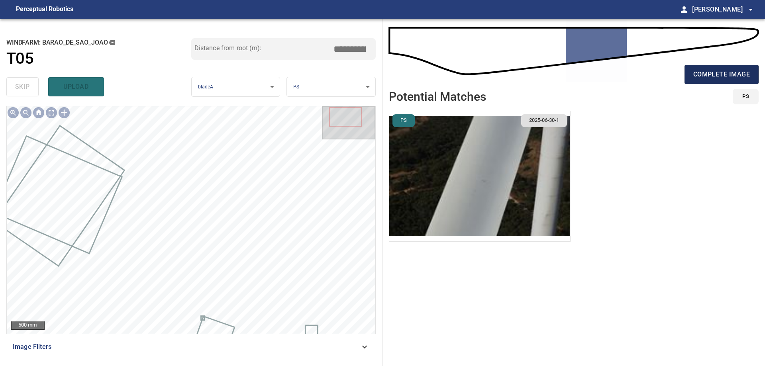
click at [747, 78] on span "complete image" at bounding box center [721, 74] width 57 height 11
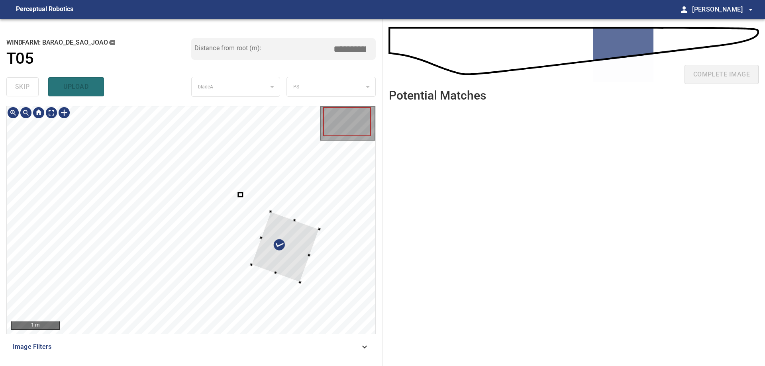
click at [319, 250] on div at bounding box center [285, 247] width 68 height 71
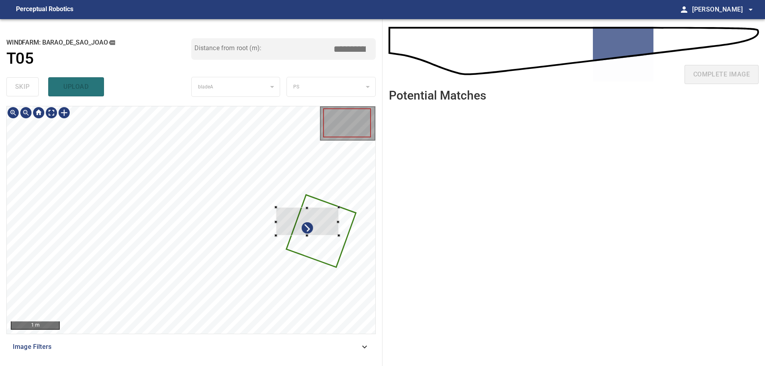
click at [349, 223] on div at bounding box center [191, 219] width 368 height 227
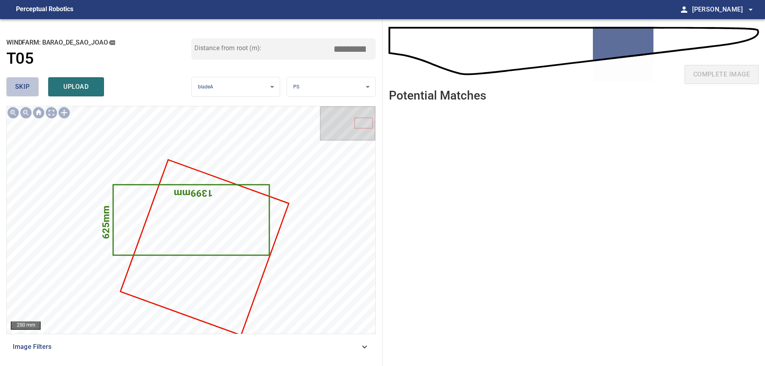
click at [16, 84] on span "skip" at bounding box center [22, 86] width 15 height 11
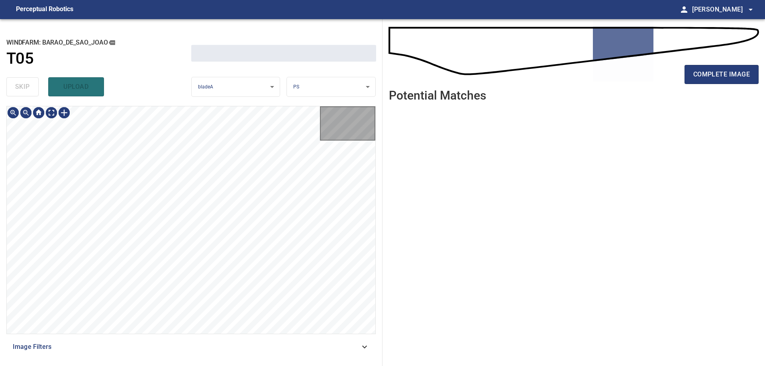
click at [16, 84] on div "skip upload" at bounding box center [98, 86] width 185 height 25
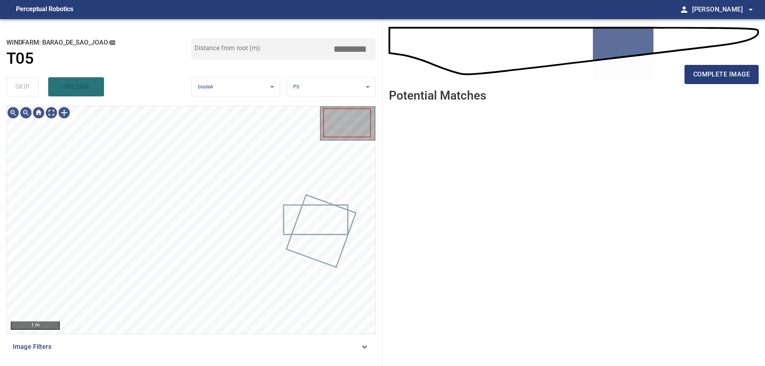
drag, startPoint x: 16, startPoint y: 84, endPoint x: 24, endPoint y: 114, distance: 31.4
click at [15, 84] on div "skip upload" at bounding box center [98, 86] width 185 height 25
drag, startPoint x: 351, startPoint y: 346, endPoint x: 282, endPoint y: 335, distance: 70.1
click at [347, 346] on span "Image Filters" at bounding box center [186, 347] width 347 height 10
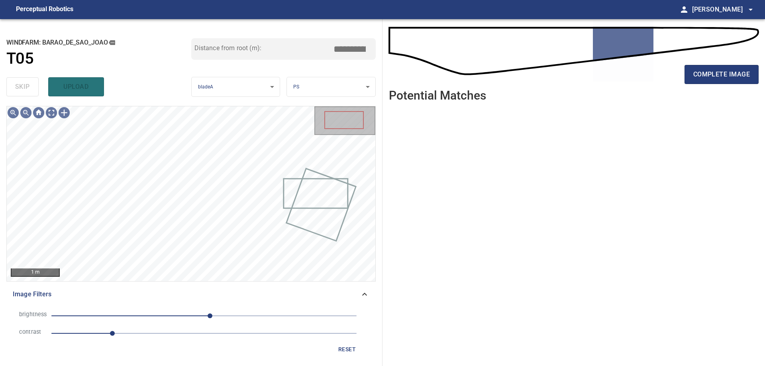
click at [176, 335] on span "1" at bounding box center [203, 333] width 305 height 11
drag, startPoint x: 155, startPoint y: 313, endPoint x: 156, endPoint y: 317, distance: 4.2
click at [155, 315] on span "10" at bounding box center [203, 315] width 305 height 11
click at [138, 315] on span "-81" at bounding box center [203, 315] width 305 height 11
click at [49, 106] on div "**********" at bounding box center [191, 192] width 382 height 347
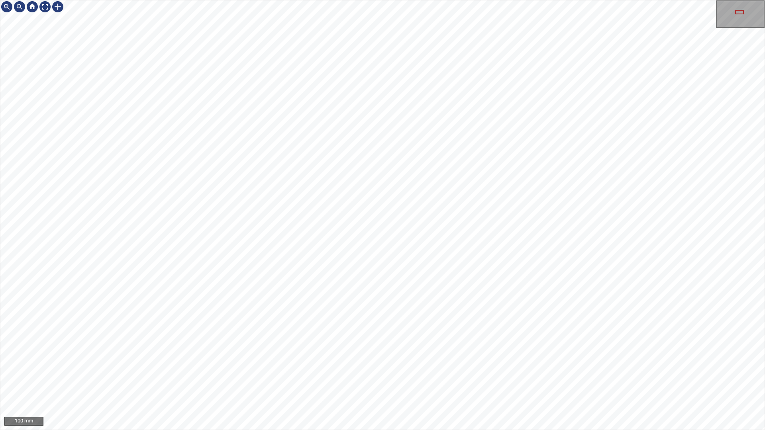
click at [460, 366] on div "100 mm" at bounding box center [382, 215] width 765 height 430
click at [491, 0] on div "100 mm" at bounding box center [382, 215] width 765 height 430
click at [388, 143] on div "100 mm" at bounding box center [382, 215] width 765 height 430
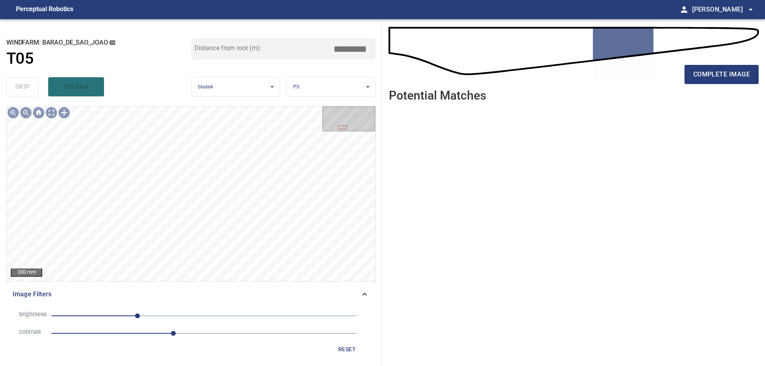
click at [718, 90] on div "complete image" at bounding box center [574, 78] width 370 height 32
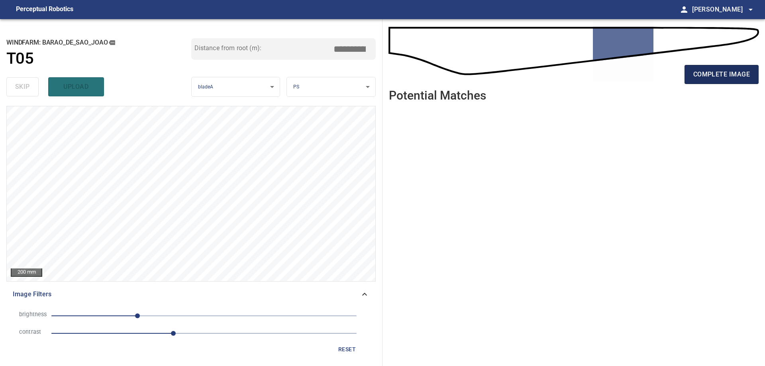
click at [712, 75] on span "complete image" at bounding box center [721, 74] width 57 height 11
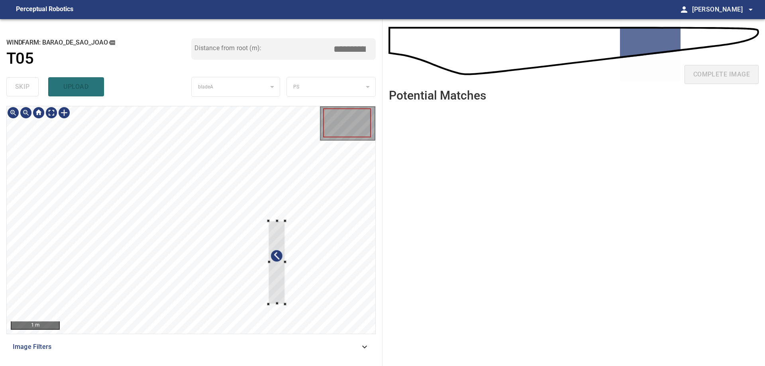
click at [296, 275] on div at bounding box center [191, 219] width 368 height 227
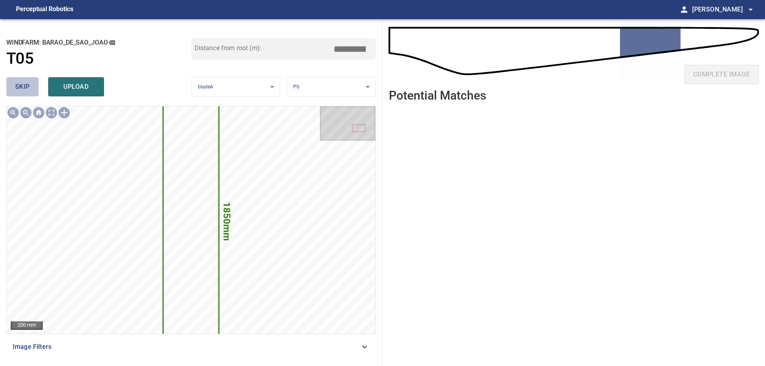
drag, startPoint x: 14, startPoint y: 88, endPoint x: 57, endPoint y: 106, distance: 46.6
click at [14, 89] on button "skip" at bounding box center [22, 86] width 32 height 19
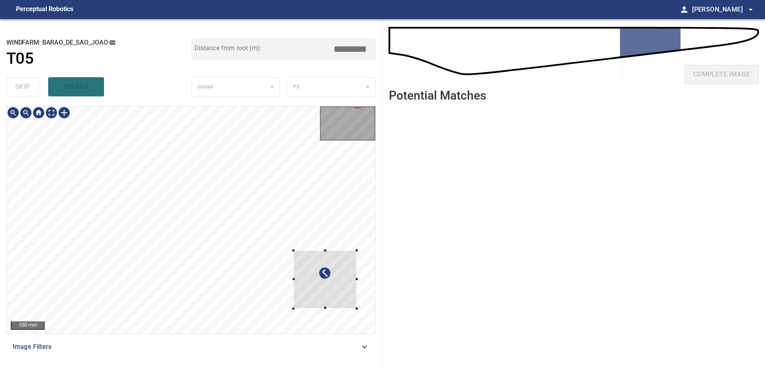
click at [313, 286] on div at bounding box center [324, 279] width 63 height 58
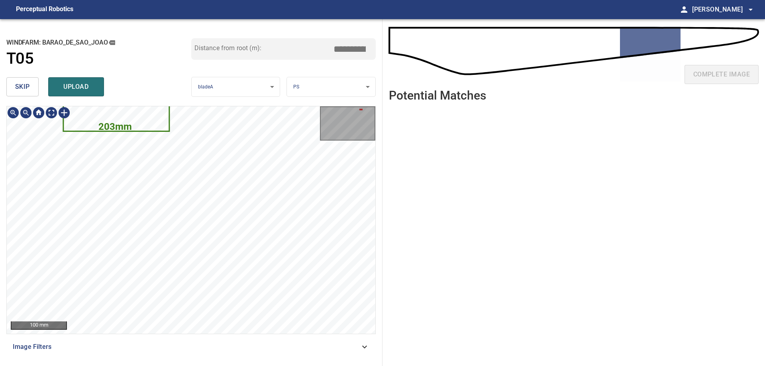
click at [131, 113] on icon at bounding box center [116, 83] width 105 height 96
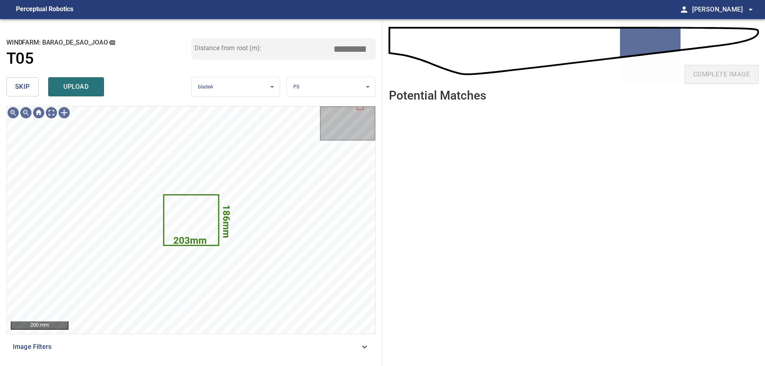
click at [27, 89] on span "skip" at bounding box center [22, 86] width 15 height 11
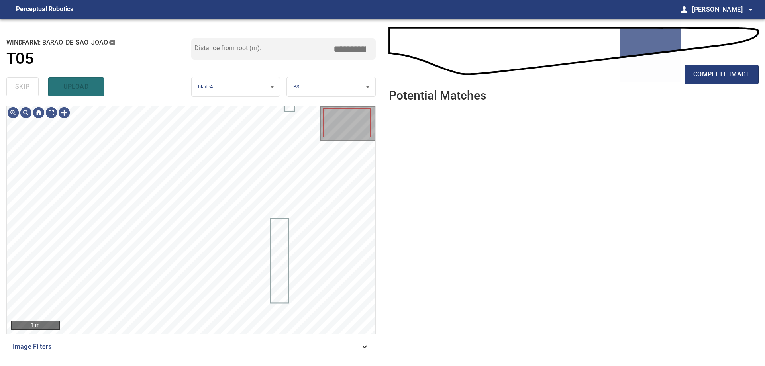
click at [27, 89] on div "skip upload" at bounding box center [98, 86] width 185 height 25
click at [346, 352] on span "Image Filters" at bounding box center [186, 347] width 347 height 10
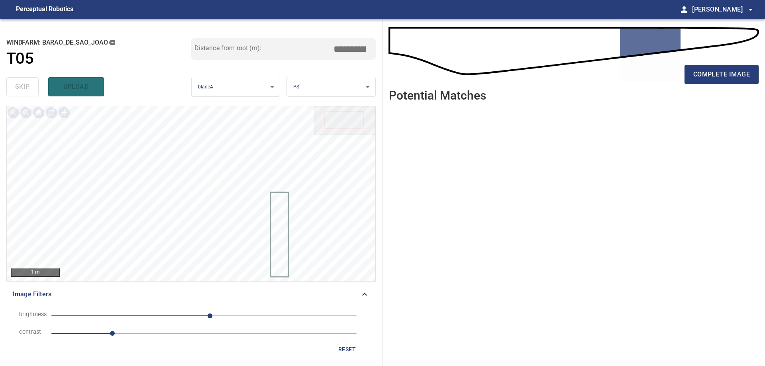
click at [181, 335] on span "1" at bounding box center [203, 333] width 305 height 11
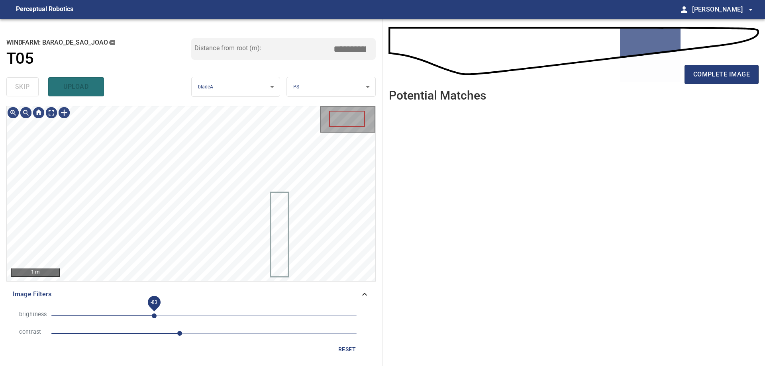
click at [155, 314] on span "-83" at bounding box center [203, 315] width 305 height 11
click at [141, 315] on span "-82" at bounding box center [203, 315] width 305 height 11
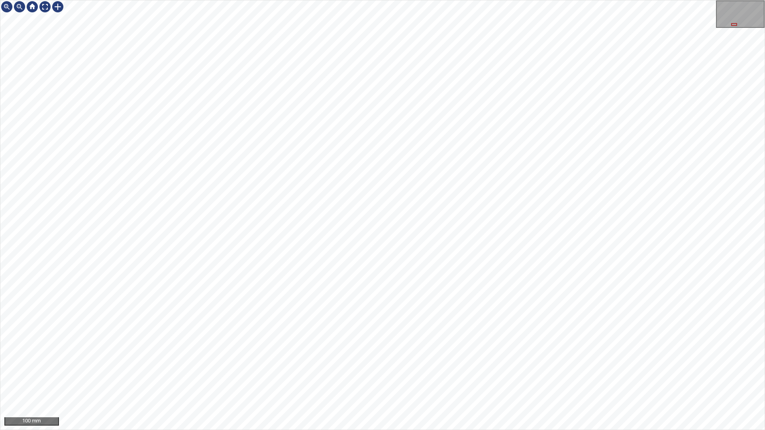
click at [290, 366] on div "100 mm" at bounding box center [382, 215] width 765 height 430
click at [487, 366] on div "100 mm" at bounding box center [382, 215] width 765 height 430
click at [525, 366] on div "100 mm" at bounding box center [382, 215] width 765 height 430
click at [357, 366] on div "100 mm" at bounding box center [382, 215] width 765 height 430
click at [512, 366] on div "100 mm" at bounding box center [382, 215] width 765 height 430
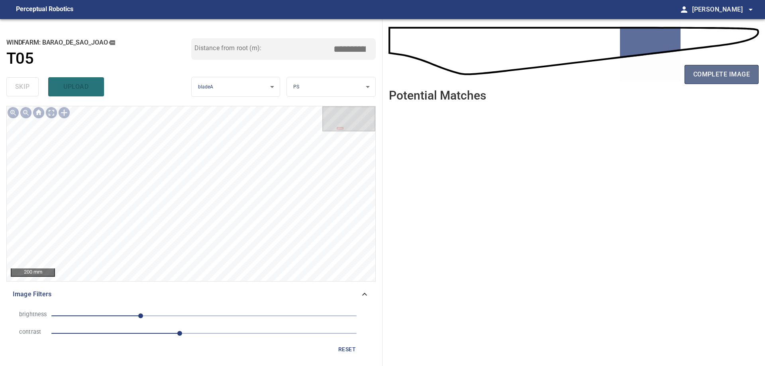
drag, startPoint x: 702, startPoint y: 70, endPoint x: 729, endPoint y: 72, distance: 27.2
click at [702, 70] on span "complete image" at bounding box center [721, 74] width 57 height 11
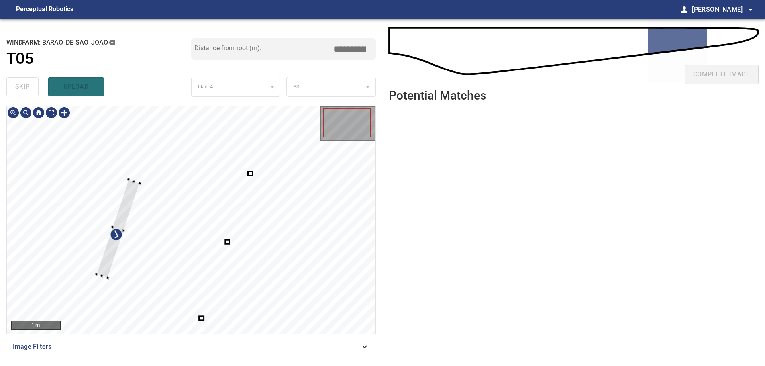
click at [116, 198] on div at bounding box center [191, 219] width 368 height 227
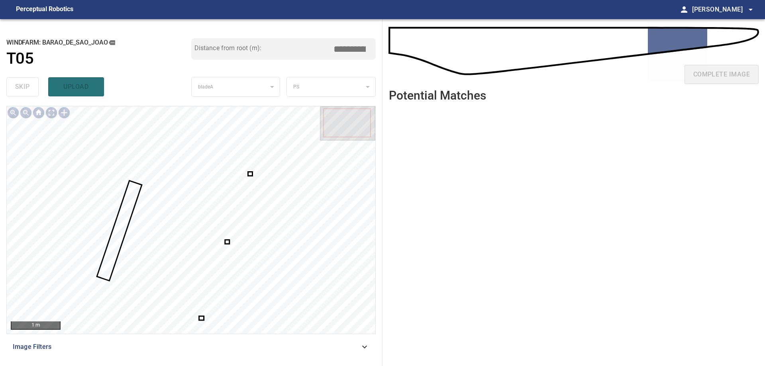
click at [252, 172] on div at bounding box center [191, 219] width 368 height 227
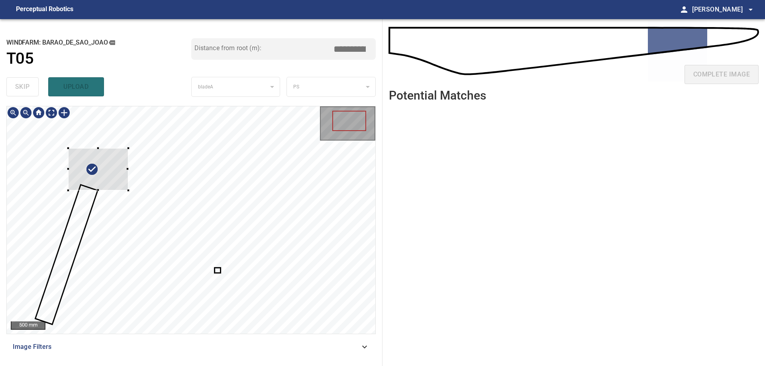
click at [63, 184] on div at bounding box center [191, 219] width 368 height 227
click at [100, 188] on div at bounding box center [96, 183] width 60 height 42
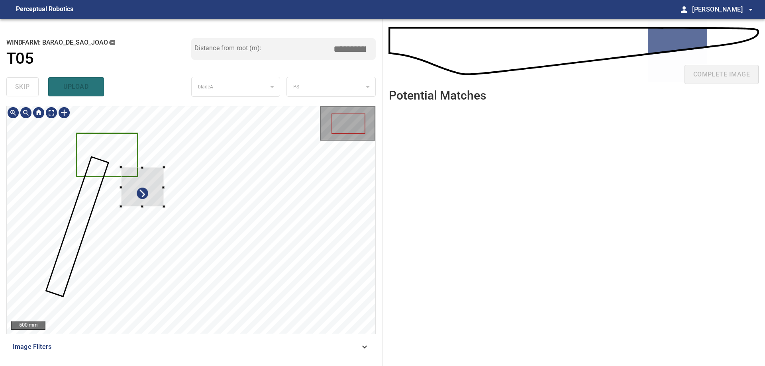
click at [47, 147] on div at bounding box center [191, 219] width 368 height 227
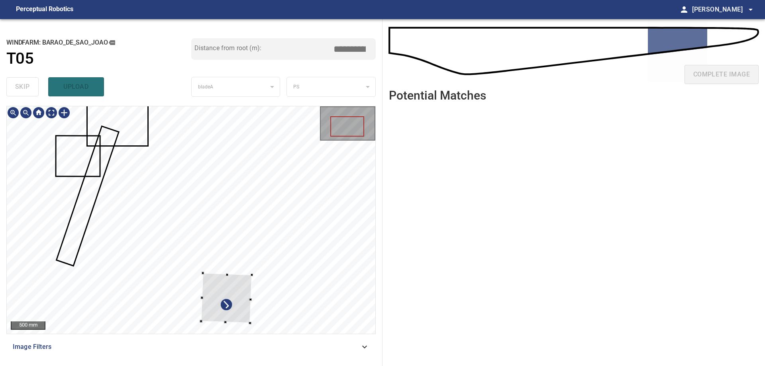
click at [251, 279] on div at bounding box center [191, 219] width 368 height 227
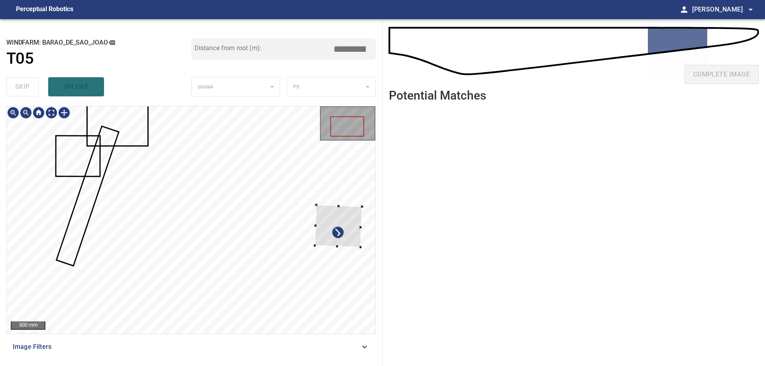
click at [364, 206] on div at bounding box center [191, 219] width 368 height 227
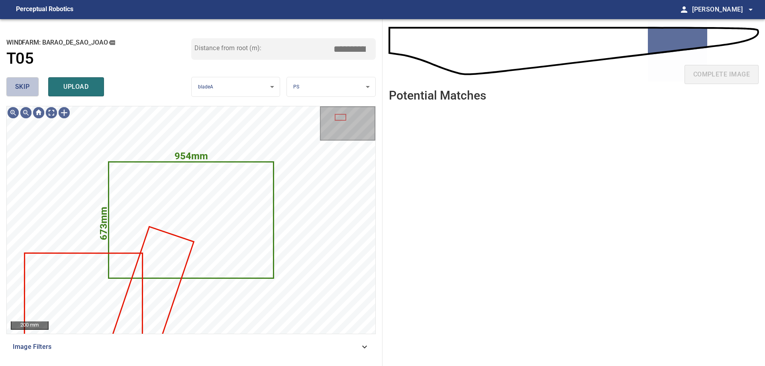
click at [24, 84] on span "skip" at bounding box center [22, 86] width 15 height 11
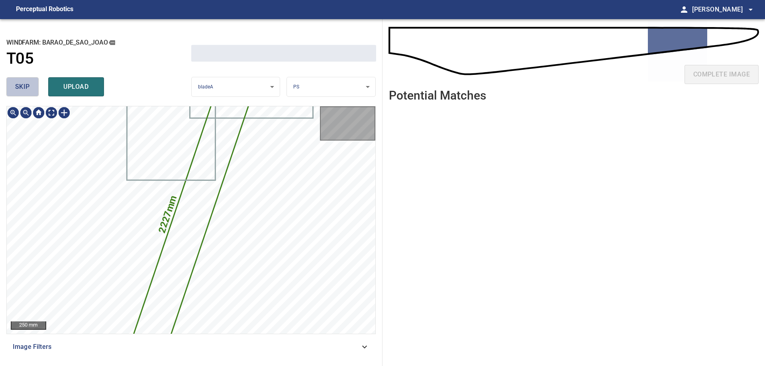
click at [24, 84] on span "skip" at bounding box center [22, 86] width 15 height 11
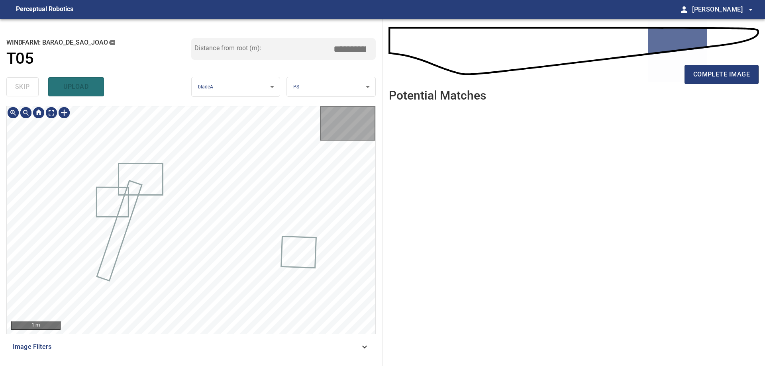
click at [24, 84] on div "skip upload" at bounding box center [98, 86] width 185 height 25
type input "*****"
click at [24, 84] on div "skip upload" at bounding box center [98, 86] width 185 height 25
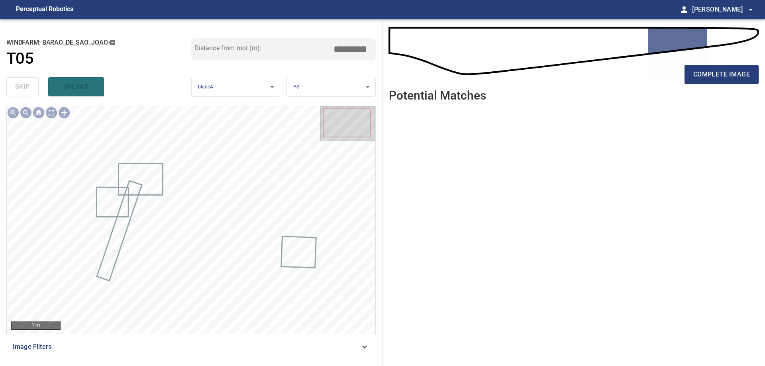
click at [318, 348] on span "Image Filters" at bounding box center [186, 347] width 347 height 10
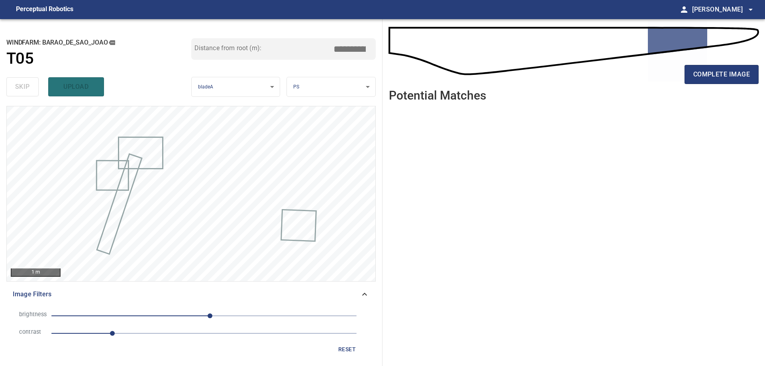
drag, startPoint x: 192, startPoint y: 337, endPoint x: 171, endPoint y: 329, distance: 22.9
click at [192, 336] on span "1" at bounding box center [203, 333] width 305 height 11
click at [149, 315] on span "10" at bounding box center [203, 315] width 305 height 11
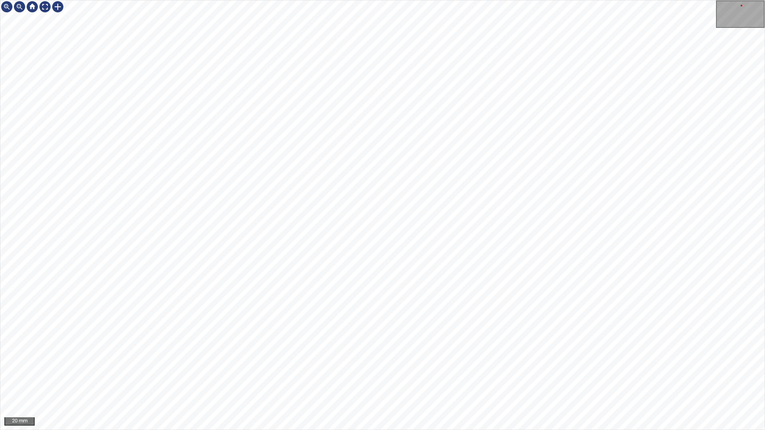
click at [474, 366] on div "20 mm" at bounding box center [382, 215] width 765 height 430
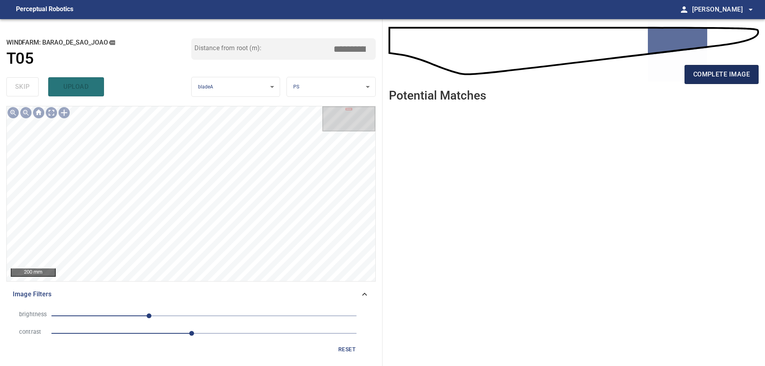
click at [747, 74] on span "complete image" at bounding box center [721, 74] width 57 height 11
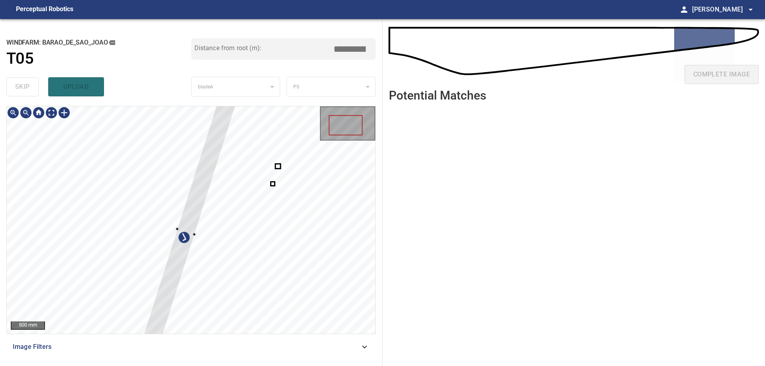
click at [135, 251] on div at bounding box center [185, 231] width 101 height 268
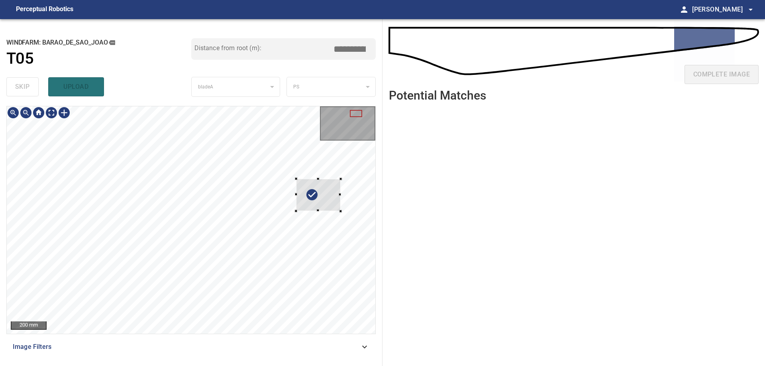
click at [341, 189] on div at bounding box center [191, 219] width 368 height 227
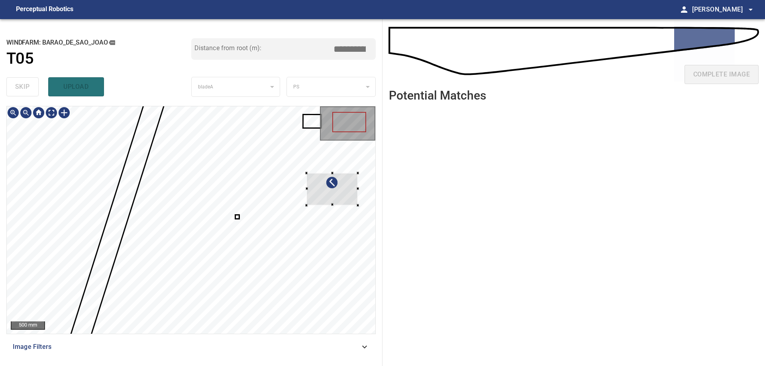
click at [335, 196] on div at bounding box center [331, 189] width 51 height 32
click at [331, 189] on div at bounding box center [331, 189] width 51 height 32
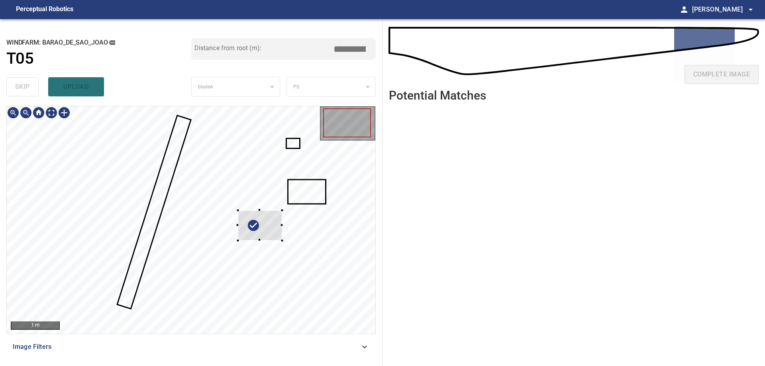
click at [362, 182] on div at bounding box center [191, 219] width 368 height 227
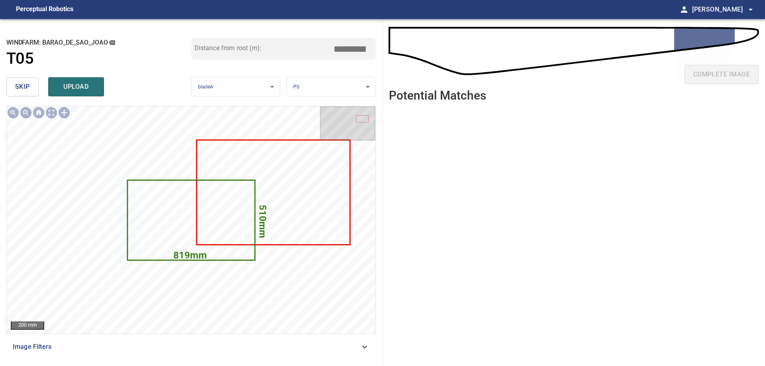
click at [31, 90] on button "skip" at bounding box center [22, 86] width 32 height 19
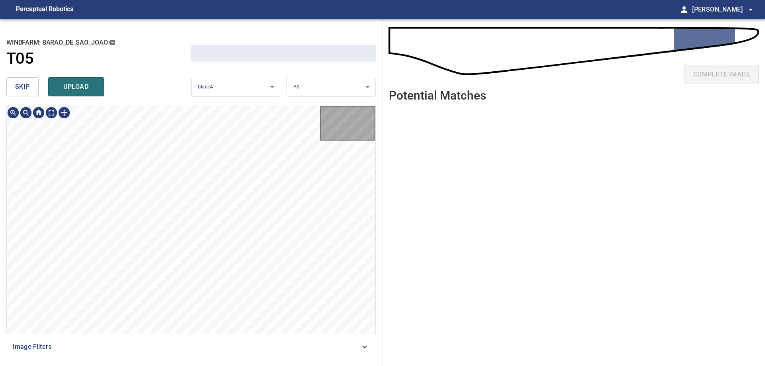
click at [33, 88] on button "skip" at bounding box center [22, 86] width 32 height 19
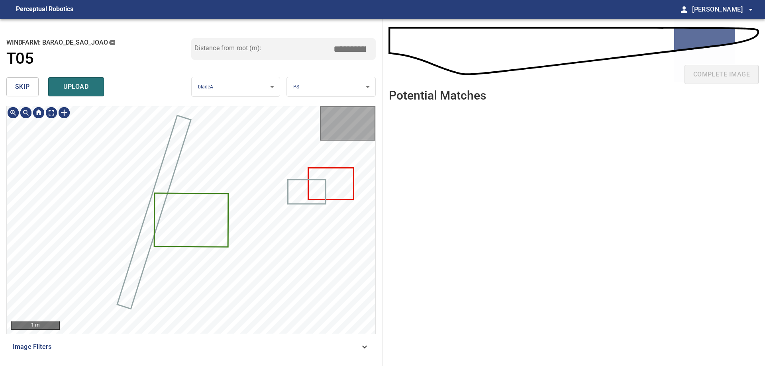
click at [33, 88] on button "skip" at bounding box center [22, 86] width 32 height 19
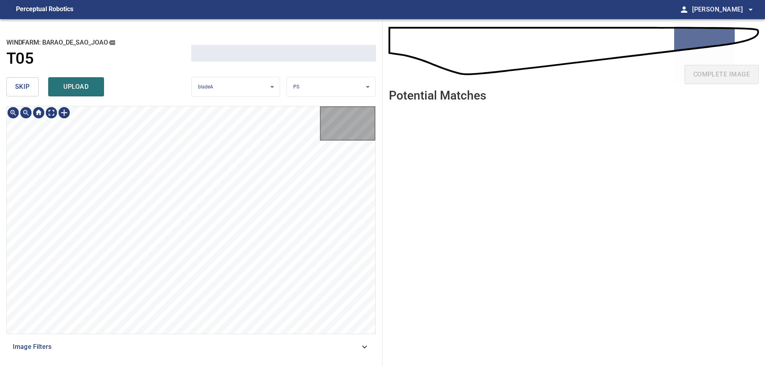
click at [33, 88] on button "skip" at bounding box center [22, 86] width 32 height 19
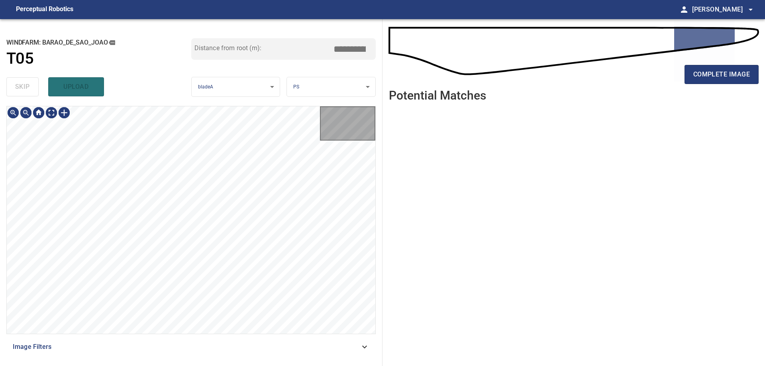
click at [33, 88] on div "skip upload" at bounding box center [98, 86] width 185 height 25
type input "*****"
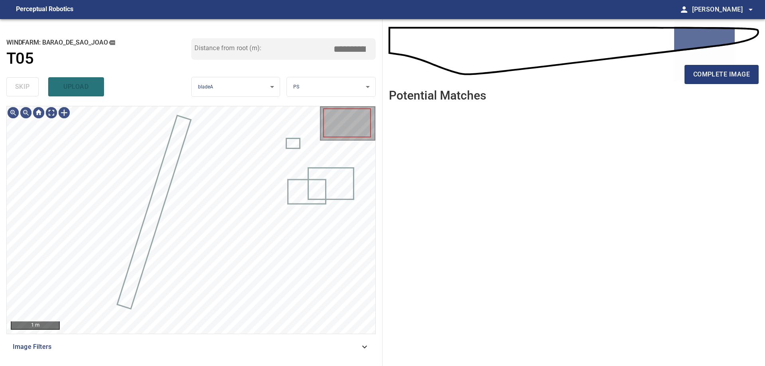
click at [33, 88] on div "skip upload" at bounding box center [98, 86] width 185 height 25
click at [34, 88] on div "skip upload" at bounding box center [98, 86] width 185 height 25
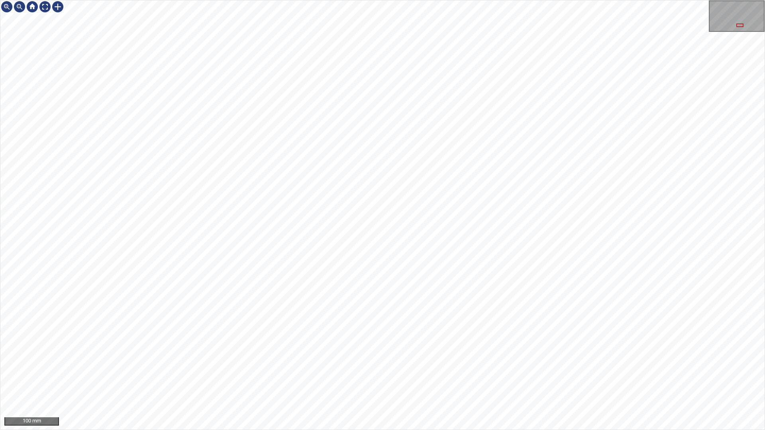
click at [311, 366] on div "100 mm" at bounding box center [382, 215] width 765 height 430
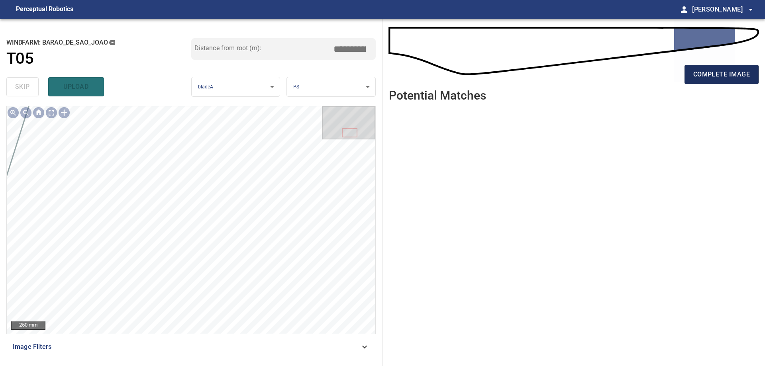
click at [733, 69] on span "complete image" at bounding box center [721, 74] width 57 height 11
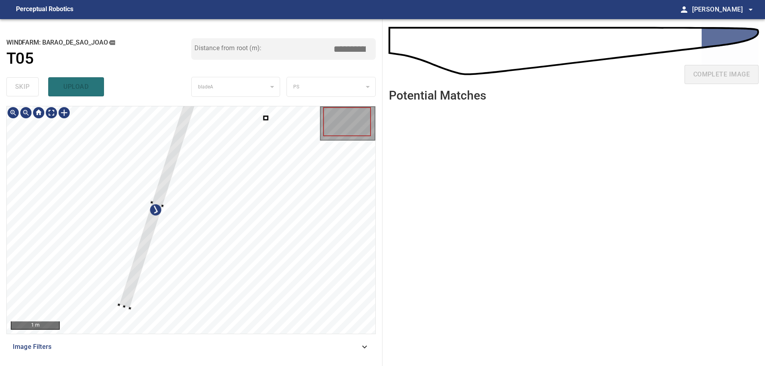
click at [133, 238] on div at bounding box center [191, 219] width 368 height 227
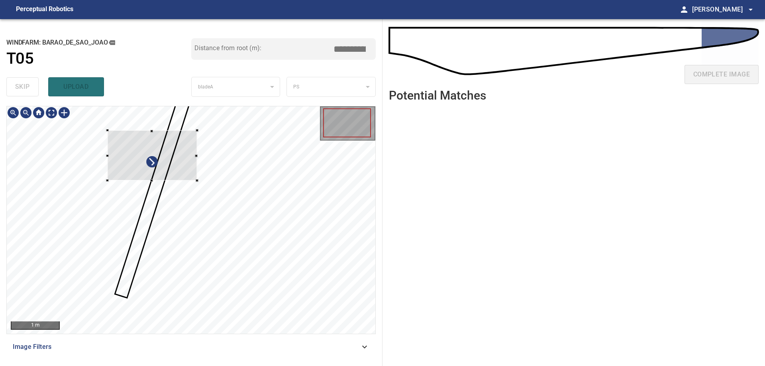
click at [132, 162] on div at bounding box center [153, 156] width 90 height 50
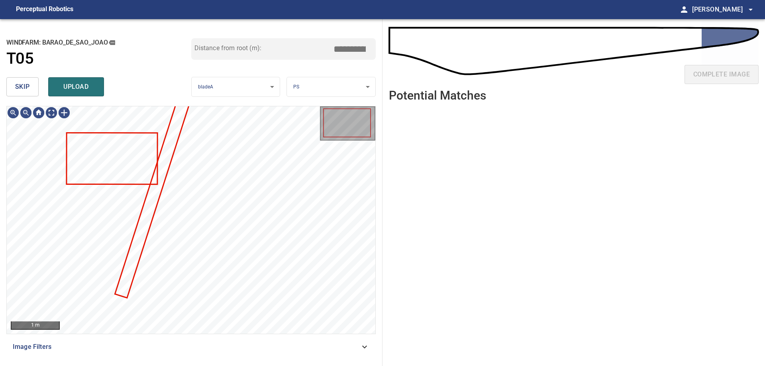
click at [302, 85] on div "**********" at bounding box center [191, 192] width 382 height 347
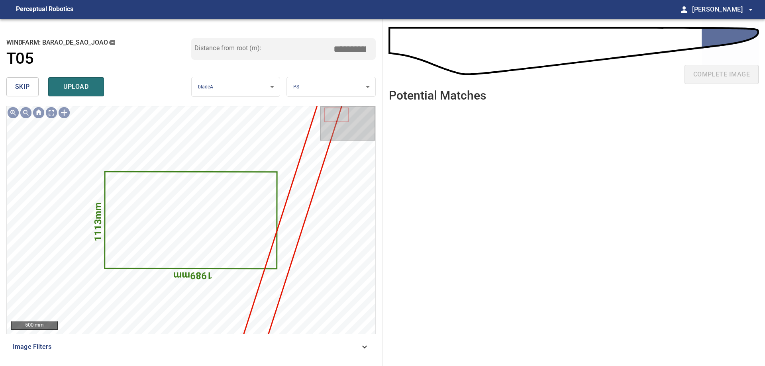
click at [24, 92] on span "skip" at bounding box center [22, 86] width 15 height 11
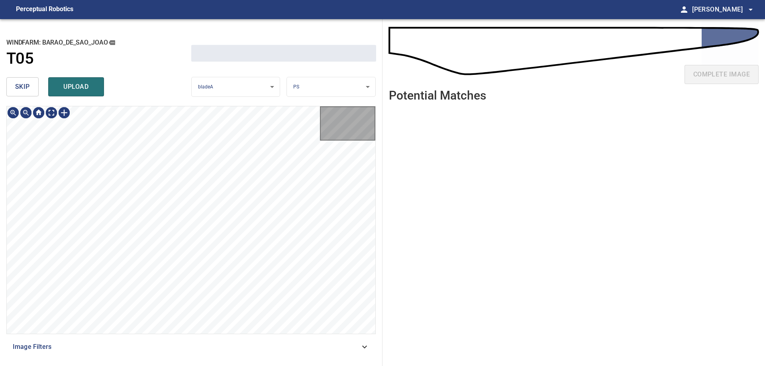
click at [24, 92] on span "skip" at bounding box center [22, 86] width 15 height 11
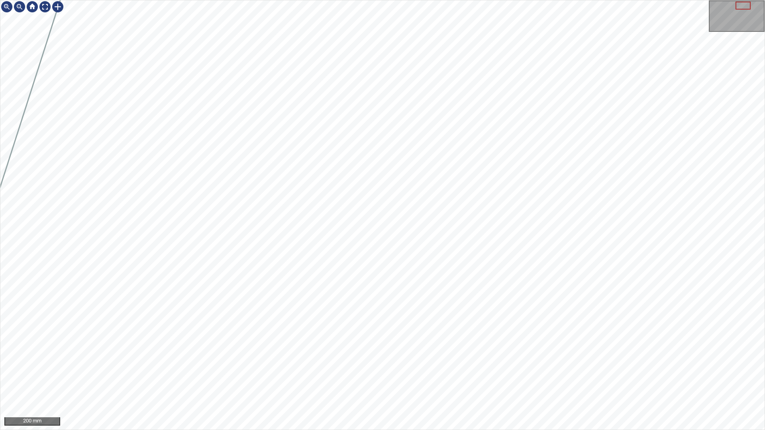
click at [366, 366] on div "200 mm" at bounding box center [382, 215] width 765 height 430
click at [548, 0] on div "100 mm" at bounding box center [382, 215] width 765 height 430
click at [560, 0] on div "100 mm" at bounding box center [382, 215] width 765 height 430
click at [615, 0] on div "100 mm" at bounding box center [382, 215] width 765 height 430
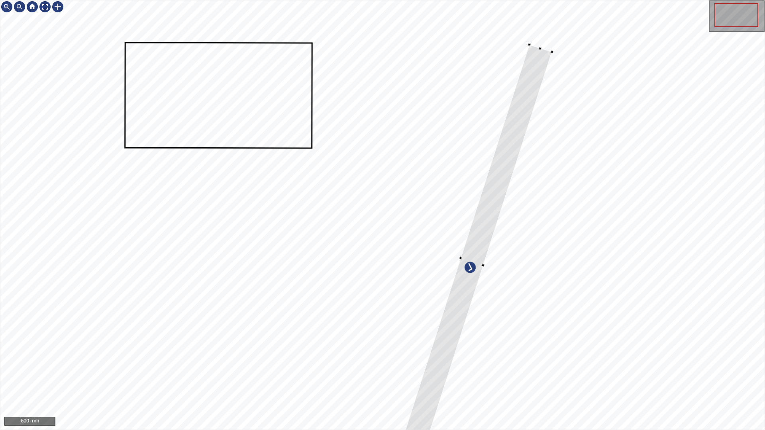
click at [474, 303] on div at bounding box center [382, 214] width 764 height 429
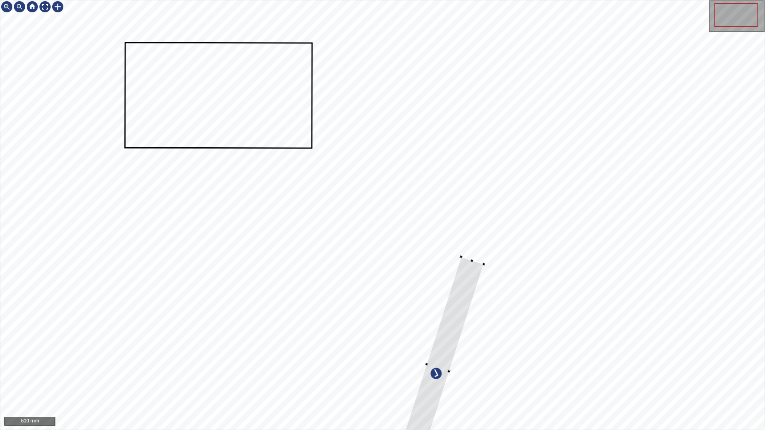
click at [440, 255] on div at bounding box center [382, 214] width 764 height 429
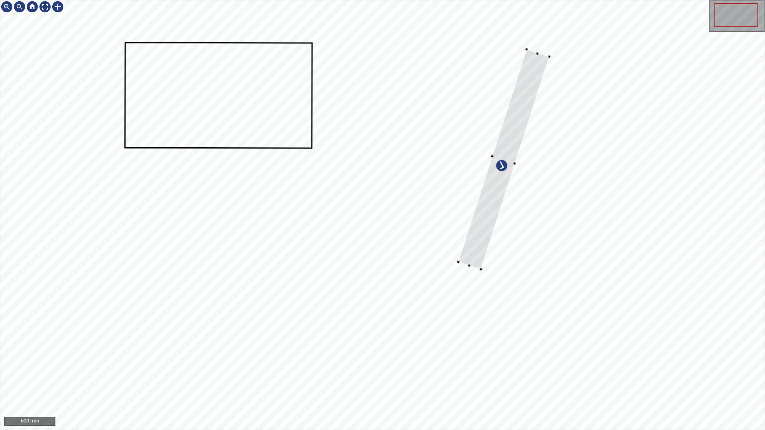
click at [519, 114] on div at bounding box center [503, 159] width 91 height 220
click at [466, 264] on div at bounding box center [503, 159] width 91 height 220
click at [477, 245] on div at bounding box center [506, 157] width 91 height 220
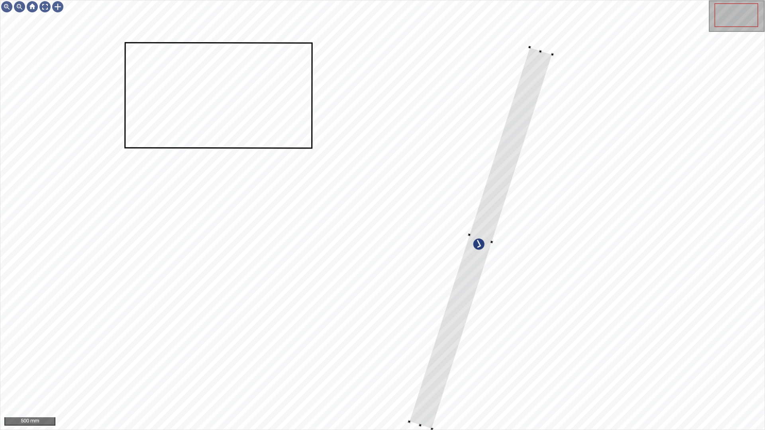
click at [426, 366] on div "500 mm" at bounding box center [382, 215] width 765 height 430
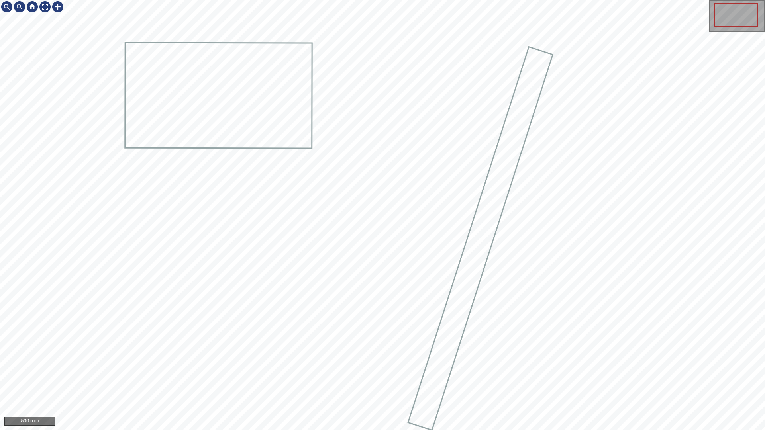
click at [478, 244] on icon at bounding box center [480, 238] width 143 height 382
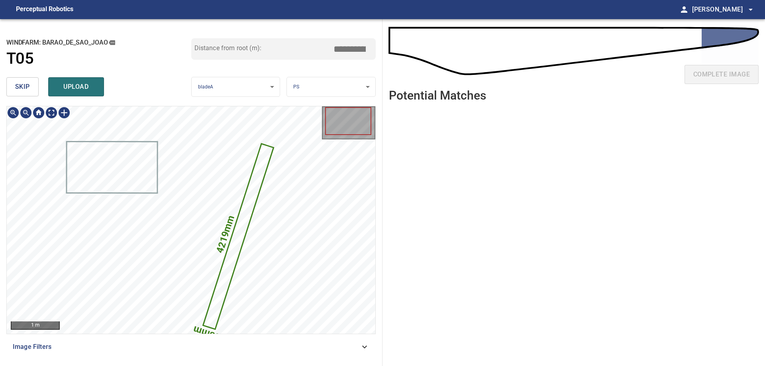
click at [221, 290] on icon at bounding box center [238, 236] width 69 height 184
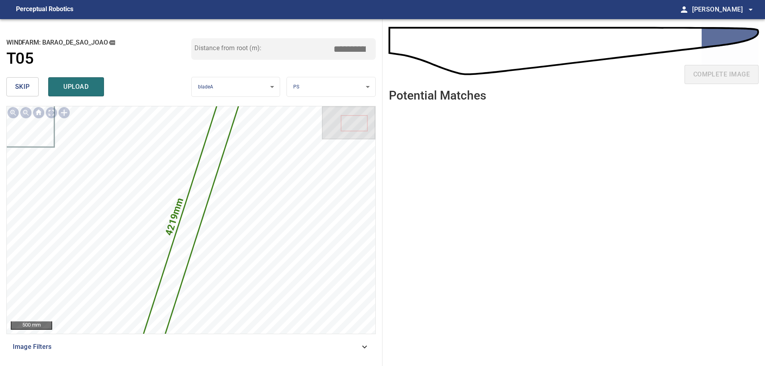
drag, startPoint x: 347, startPoint y: 51, endPoint x: 588, endPoint y: 88, distance: 243.0
click at [480, 69] on div "**********" at bounding box center [382, 192] width 765 height 347
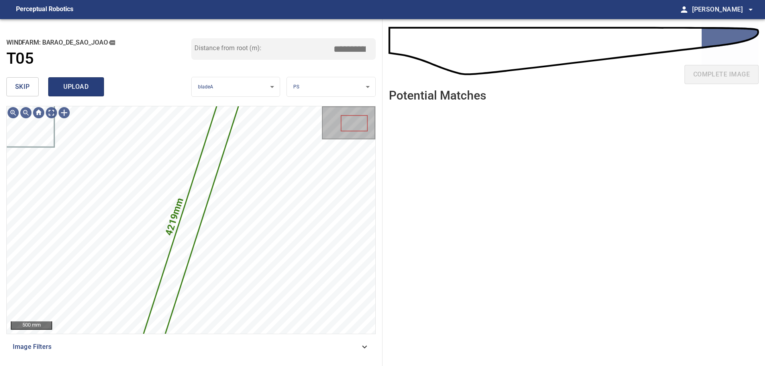
type input "*****"
click at [89, 88] on span "upload" at bounding box center [76, 86] width 38 height 11
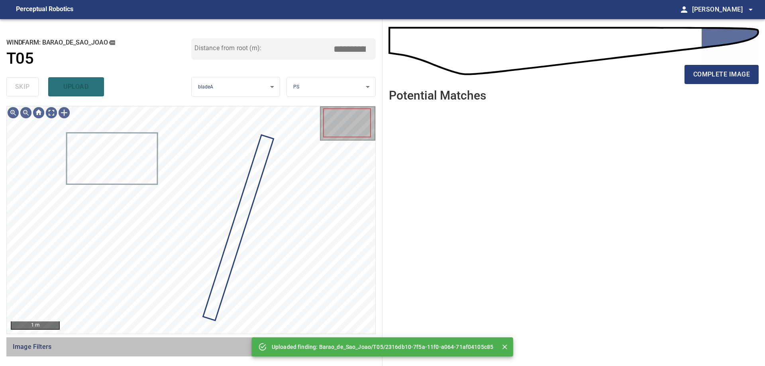
click at [169, 355] on div "Image Filters" at bounding box center [190, 346] width 369 height 19
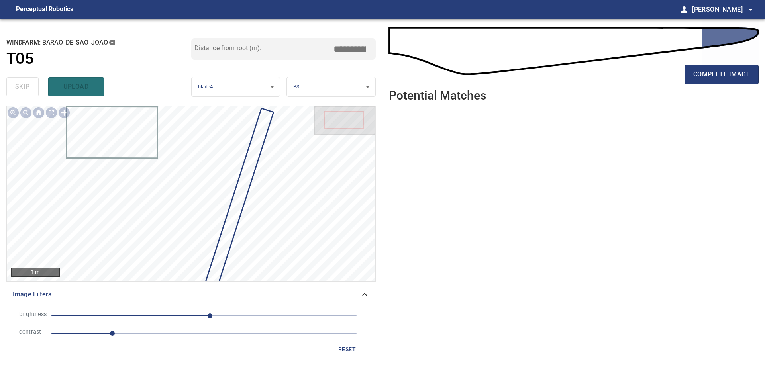
click at [176, 332] on span "1" at bounding box center [203, 333] width 305 height 11
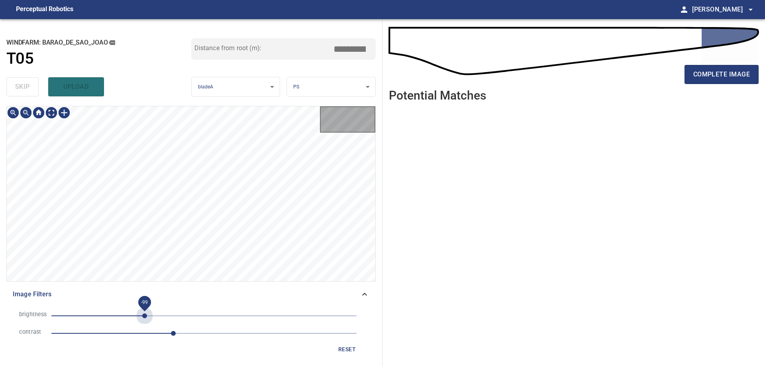
click at [145, 315] on span "-99" at bounding box center [203, 315] width 305 height 11
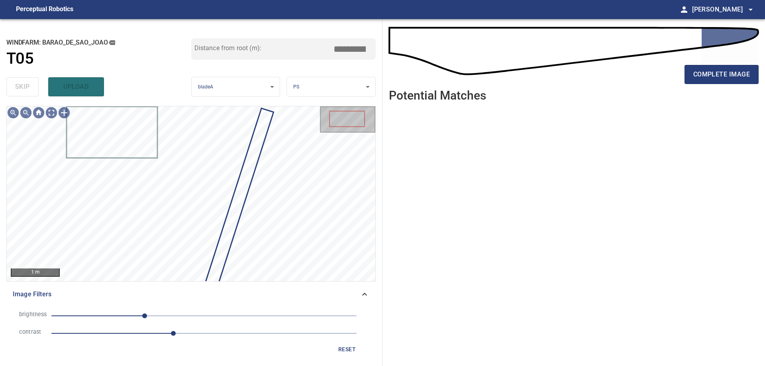
click at [155, 314] on span "-99" at bounding box center [203, 315] width 305 height 11
click at [142, 315] on span "-81" at bounding box center [203, 315] width 305 height 11
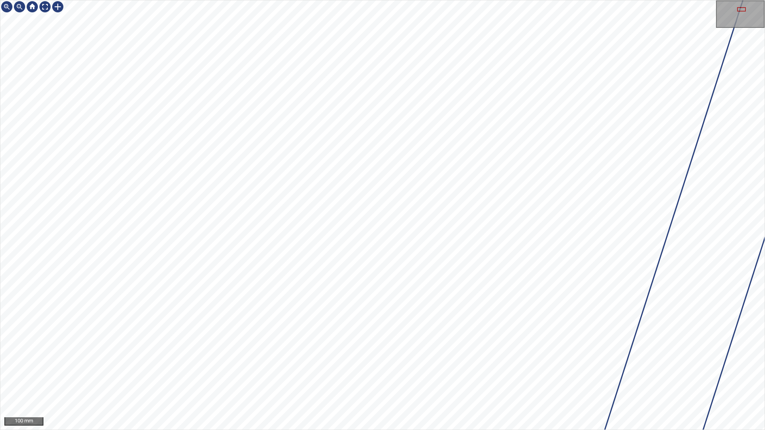
click at [556, 0] on div "100 mm" at bounding box center [382, 215] width 765 height 430
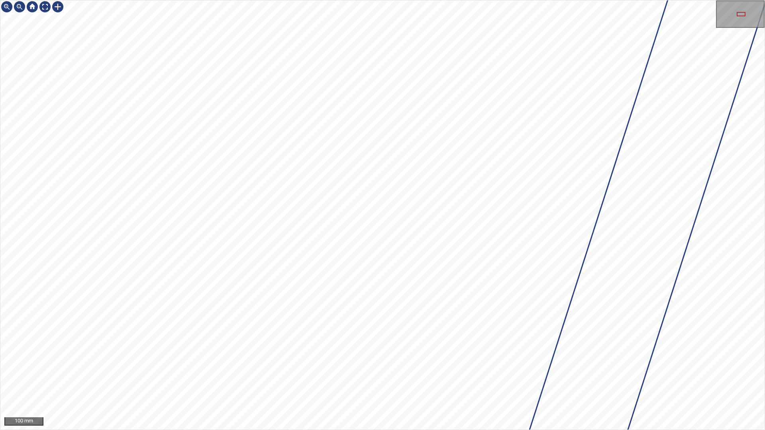
click at [450, 0] on div "100 mm" at bounding box center [382, 215] width 765 height 430
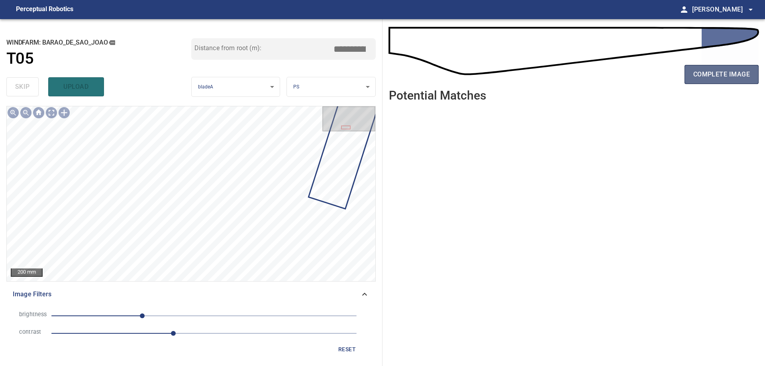
click at [740, 73] on span "complete image" at bounding box center [721, 74] width 57 height 11
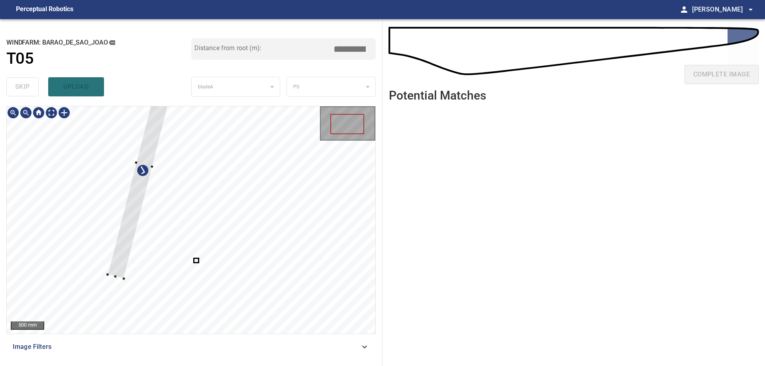
click at [106, 250] on div at bounding box center [191, 219] width 368 height 227
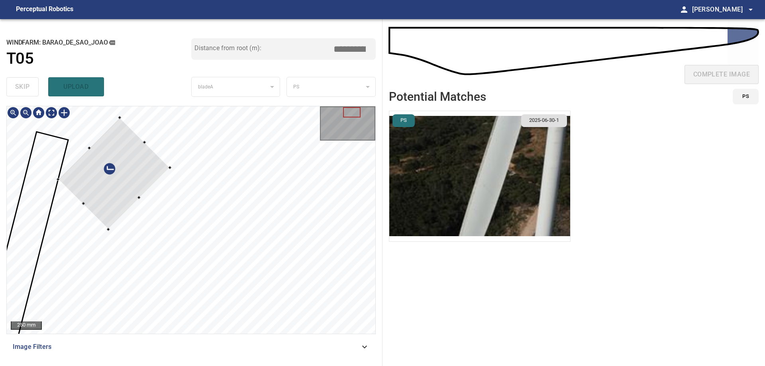
click at [81, 145] on div at bounding box center [191, 219] width 368 height 227
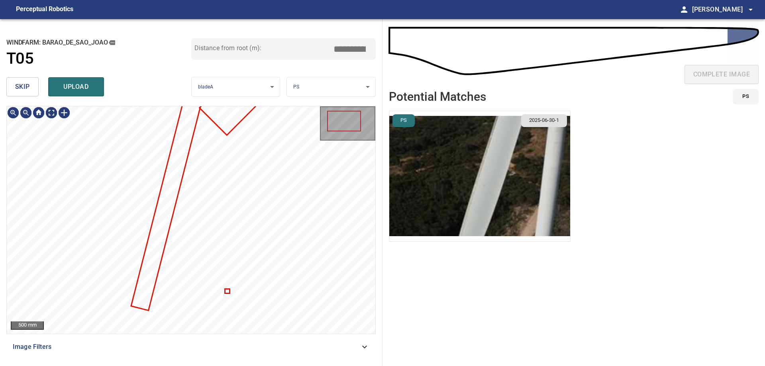
click at [26, 86] on span "skip" at bounding box center [22, 86] width 15 height 11
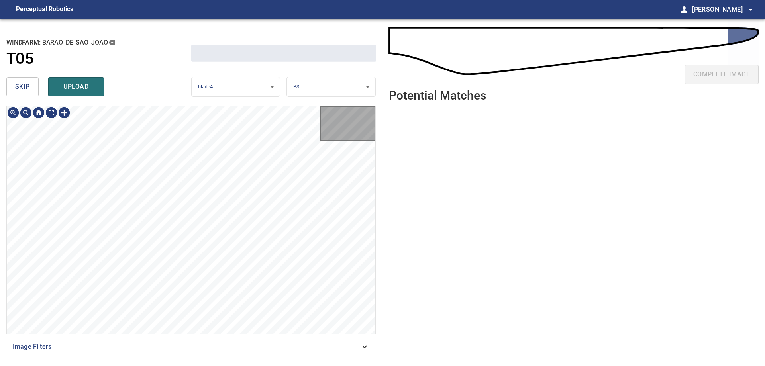
click at [26, 86] on span "skip" at bounding box center [22, 86] width 15 height 11
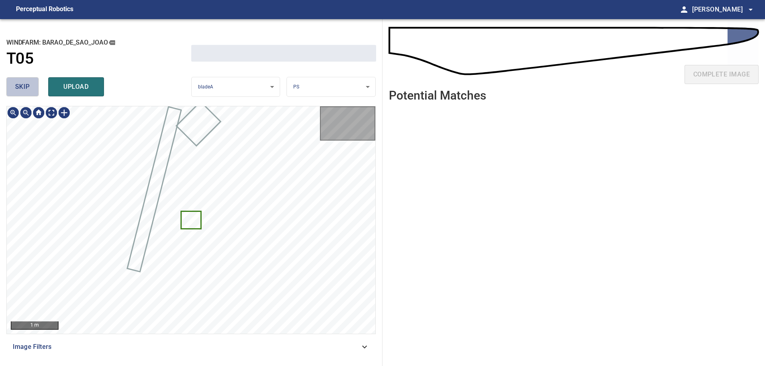
click at [26, 86] on span "skip" at bounding box center [22, 86] width 15 height 11
click at [26, 86] on div "skip upload" at bounding box center [98, 86] width 185 height 25
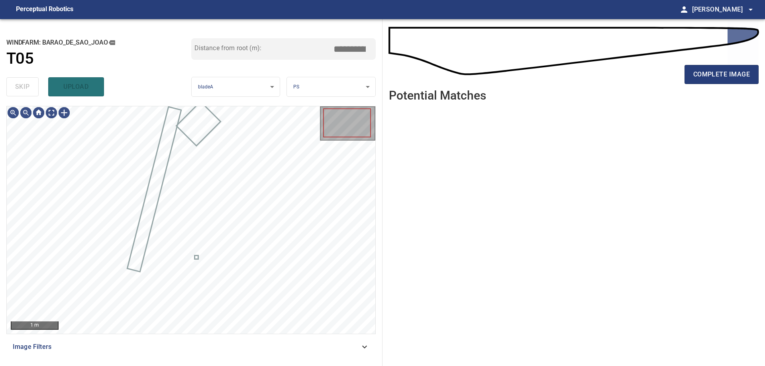
click at [26, 86] on div "skip upload" at bounding box center [98, 86] width 185 height 25
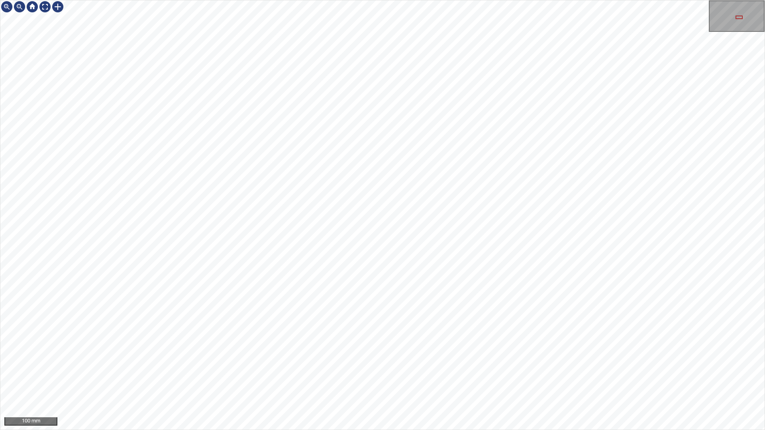
click at [599, 366] on div "100 mm" at bounding box center [382, 215] width 765 height 430
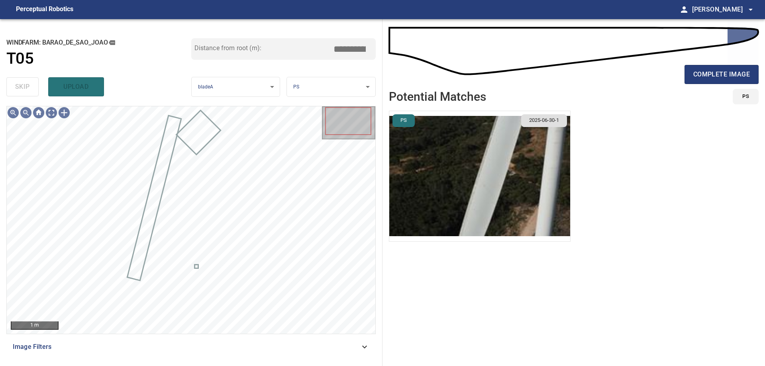
click at [243, 352] on span "Image Filters" at bounding box center [186, 347] width 347 height 10
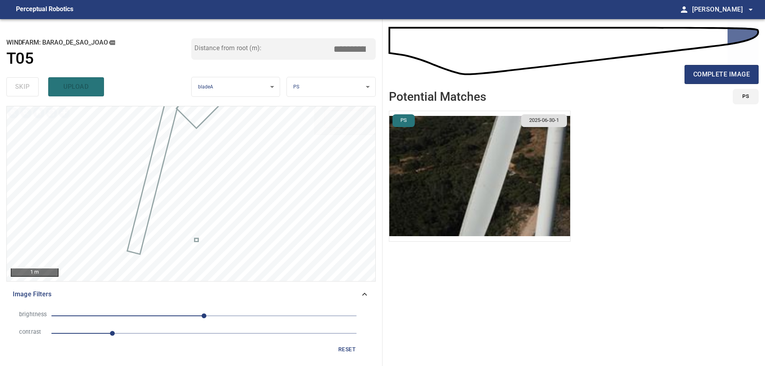
click at [179, 336] on span "1" at bounding box center [203, 333] width 305 height 11
click at [130, 316] on span "0" at bounding box center [203, 315] width 305 height 11
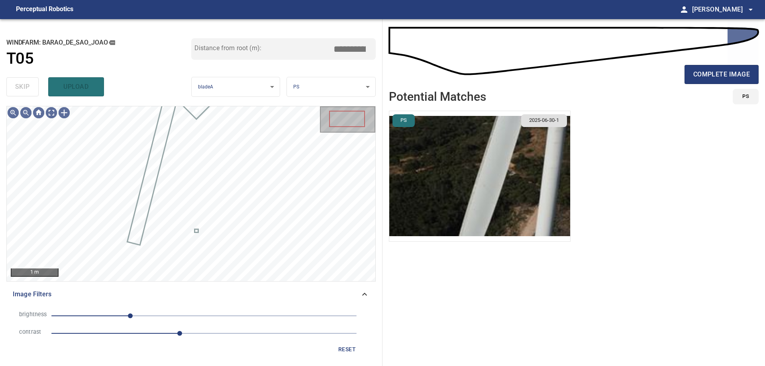
click at [107, 317] on span "-123" at bounding box center [203, 315] width 305 height 11
click at [115, 318] on span "-148" at bounding box center [115, 315] width 5 height 5
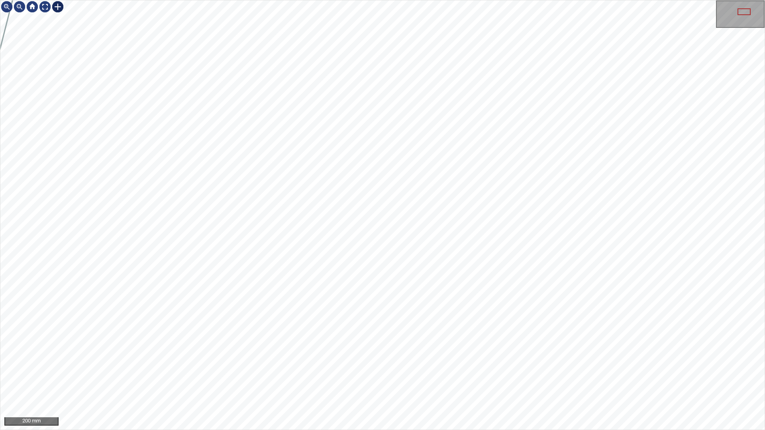
click at [58, 6] on div at bounding box center [57, 6] width 13 height 13
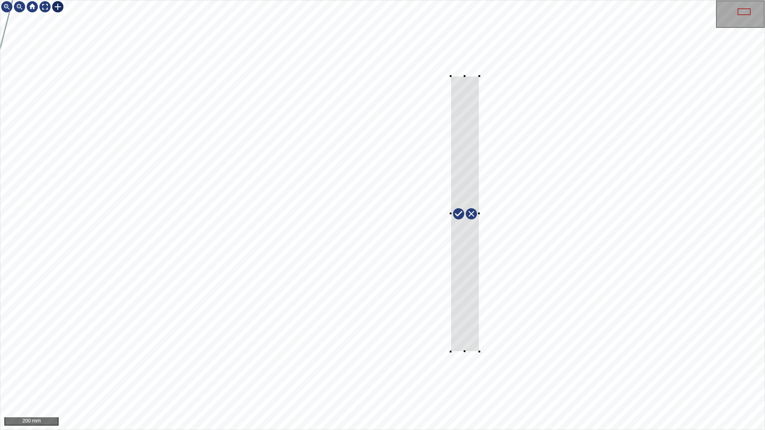
click at [451, 352] on div at bounding box center [382, 214] width 764 height 429
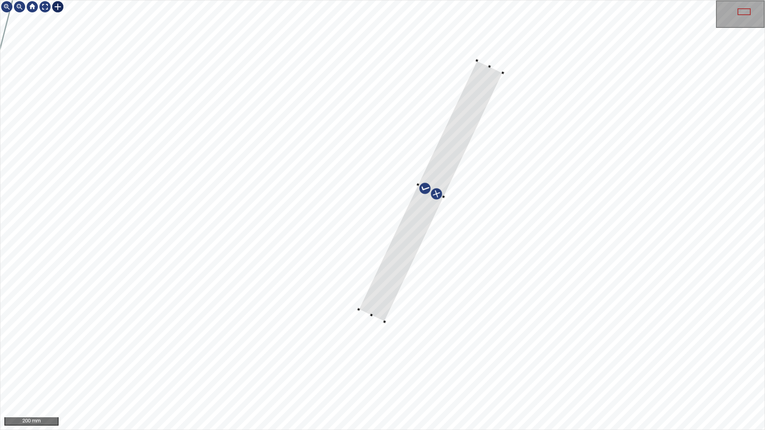
click at [396, 265] on div at bounding box center [431, 191] width 144 height 261
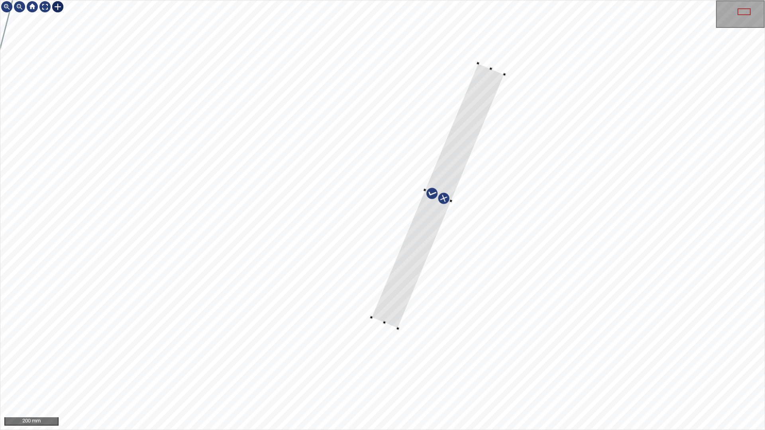
click at [485, 105] on div at bounding box center [437, 195] width 133 height 265
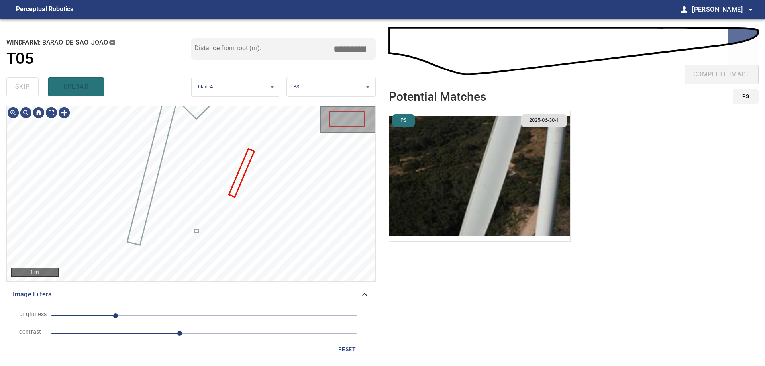
click at [416, 152] on img "button" at bounding box center [479, 176] width 181 height 130
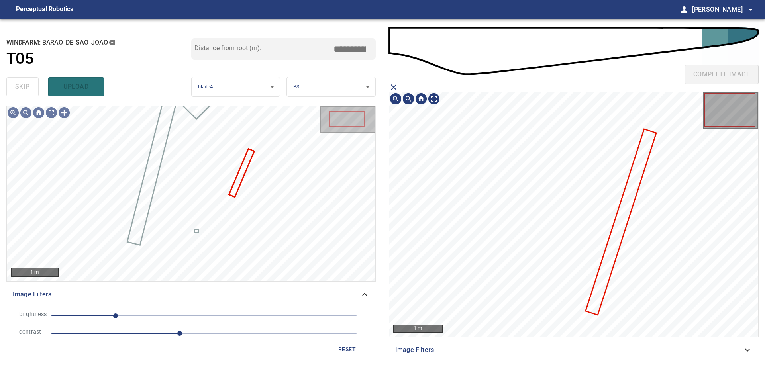
click at [633, 188] on icon at bounding box center [620, 222] width 69 height 184
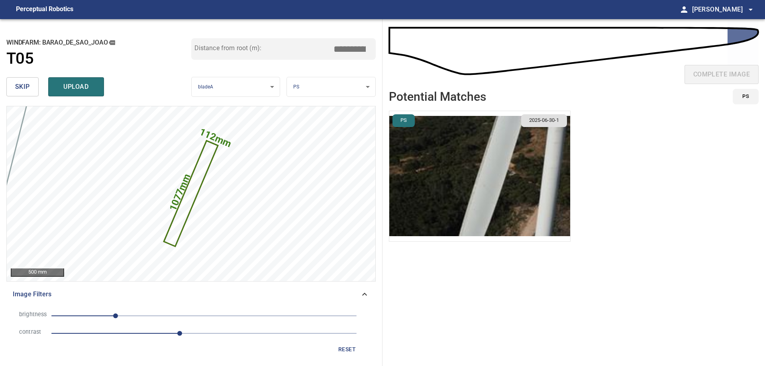
click at [535, 212] on img "button" at bounding box center [479, 176] width 181 height 130
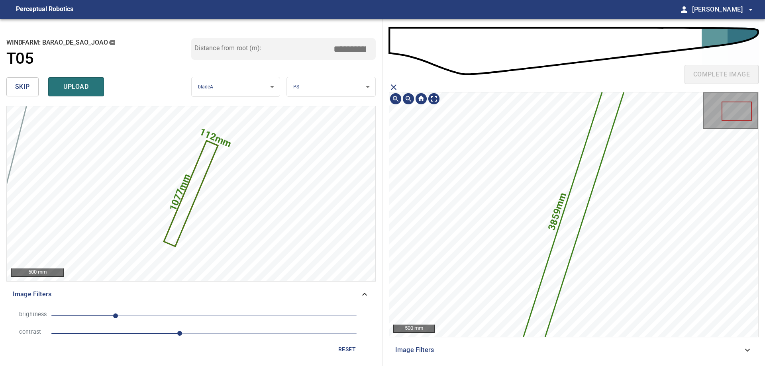
click at [567, 224] on icon at bounding box center [573, 215] width 116 height 310
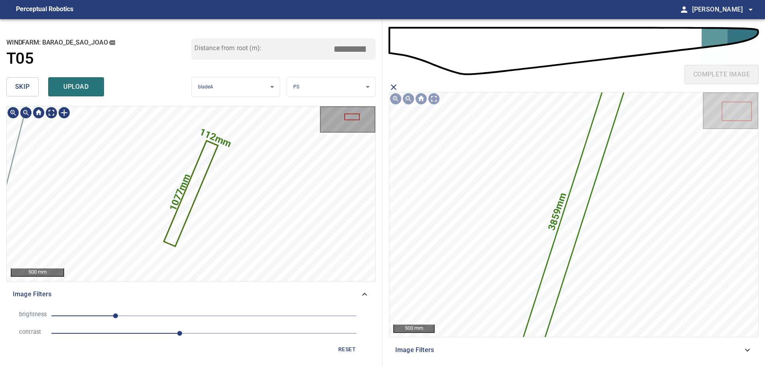
click at [201, 165] on icon at bounding box center [191, 193] width 53 height 104
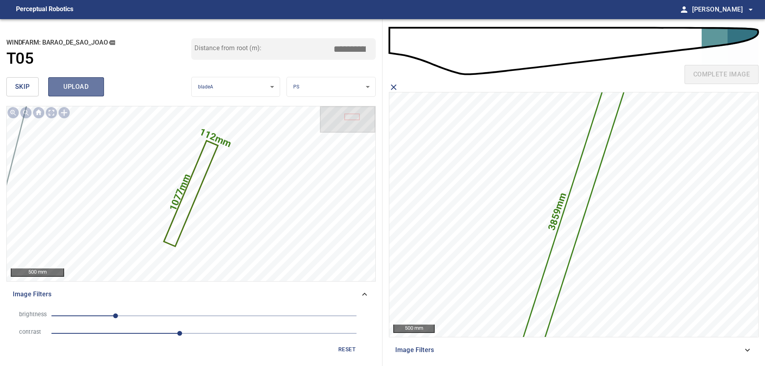
click at [95, 89] on span "upload" at bounding box center [76, 86] width 38 height 11
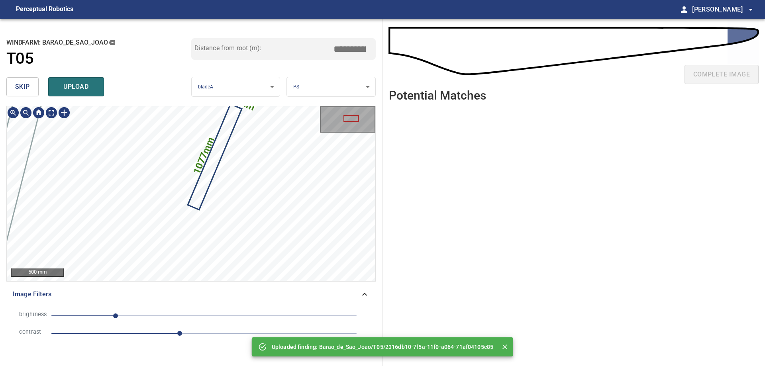
click at [218, 86] on div "**********" at bounding box center [191, 192] width 382 height 347
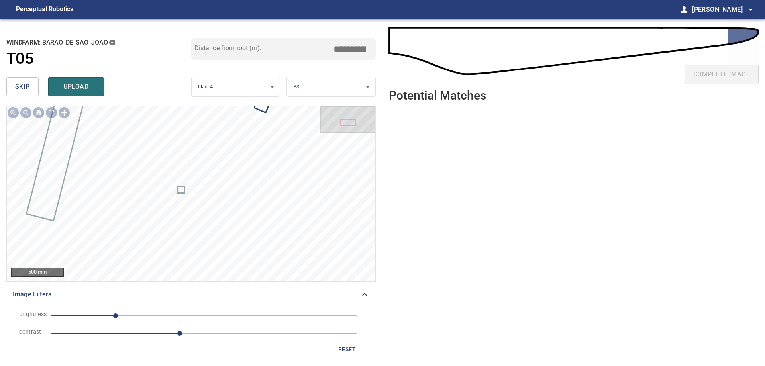
drag, startPoint x: 348, startPoint y: 349, endPoint x: 335, endPoint y: 348, distance: 13.6
click at [348, 349] on span "reset" at bounding box center [346, 350] width 19 height 10
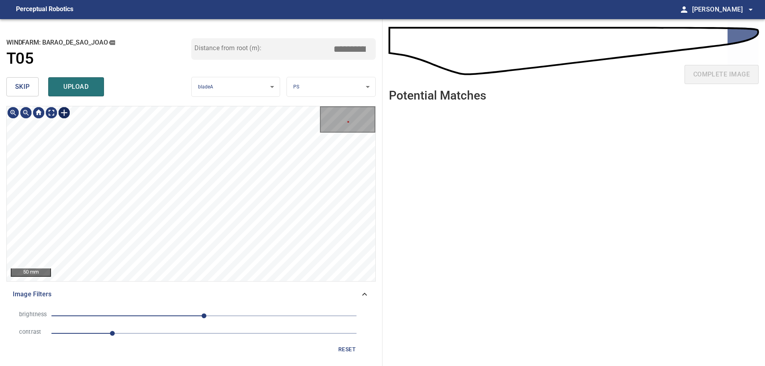
click at [67, 111] on div at bounding box center [64, 112] width 13 height 13
click at [84, 183] on div "112mm 1077mm" at bounding box center [191, 193] width 368 height 174
click at [17, 92] on span "skip" at bounding box center [22, 86] width 15 height 11
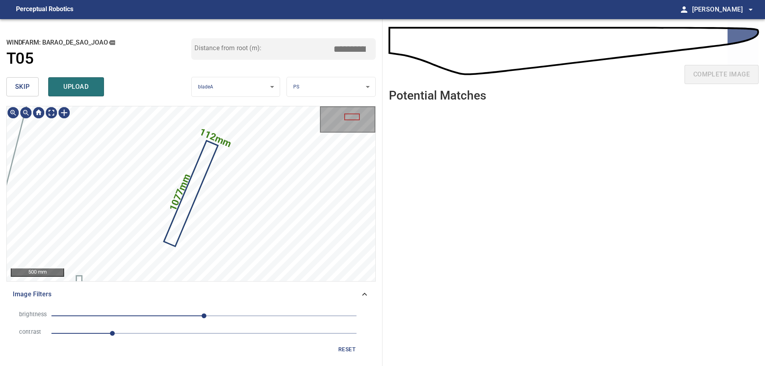
click at [16, 80] on button "skip" at bounding box center [22, 86] width 32 height 19
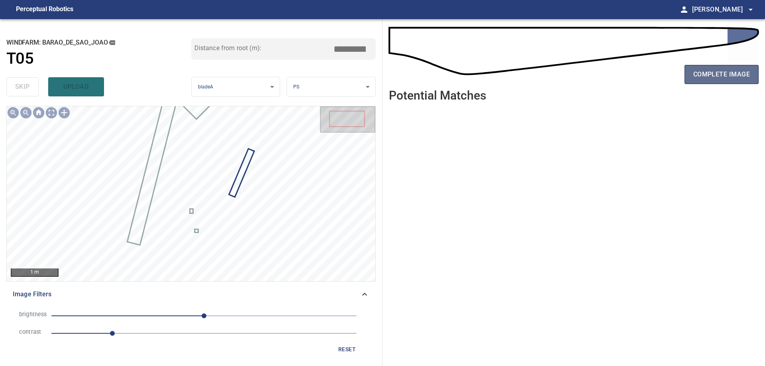
click at [719, 79] on span "complete image" at bounding box center [721, 74] width 57 height 11
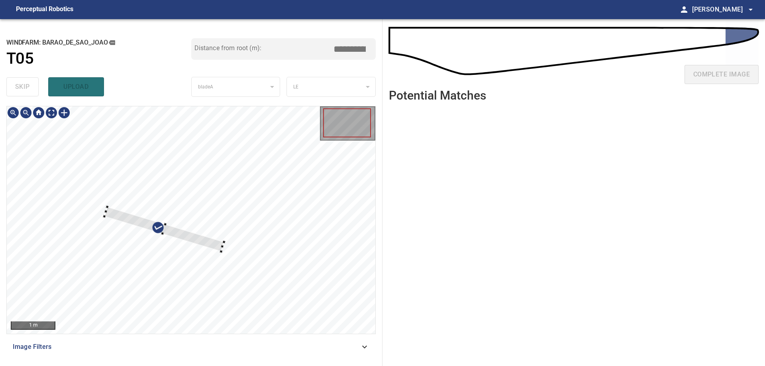
click at [214, 240] on div at bounding box center [164, 229] width 120 height 45
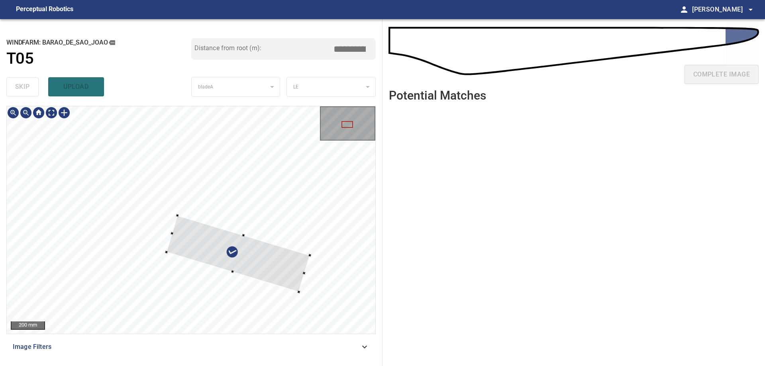
click at [319, 270] on div at bounding box center [191, 219] width 368 height 227
click at [215, 239] on div at bounding box center [196, 242] width 61 height 52
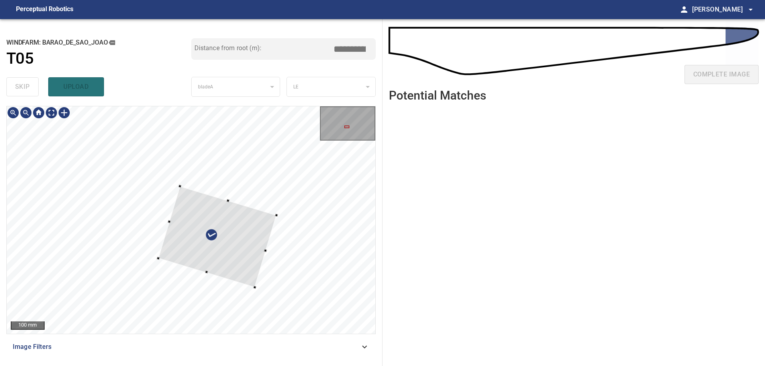
click at [239, 259] on div at bounding box center [217, 236] width 118 height 101
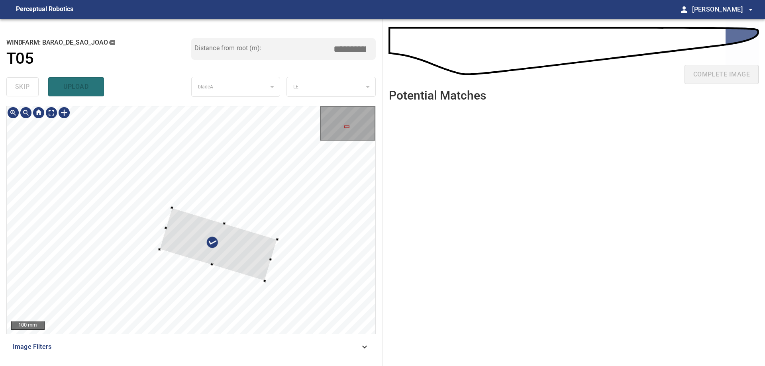
click at [276, 242] on div at bounding box center [191, 219] width 368 height 227
click at [257, 260] on div at bounding box center [219, 239] width 116 height 75
click at [245, 263] on div at bounding box center [191, 219] width 368 height 227
click at [256, 230] on div at bounding box center [256, 229] width 3 height 3
click at [231, 253] on div at bounding box center [204, 234] width 94 height 57
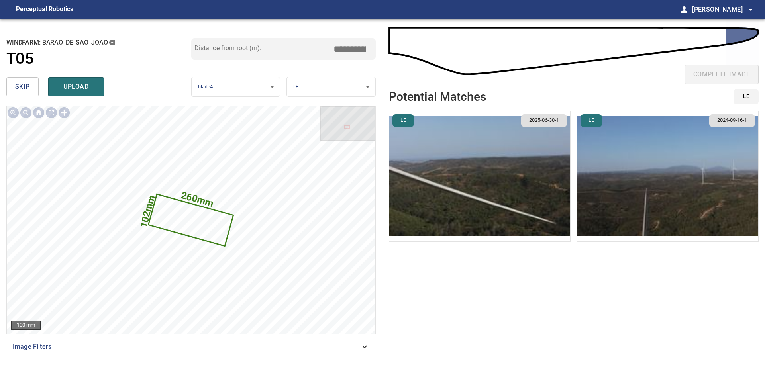
click at [345, 51] on input "*****" at bounding box center [353, 48] width 40 height 15
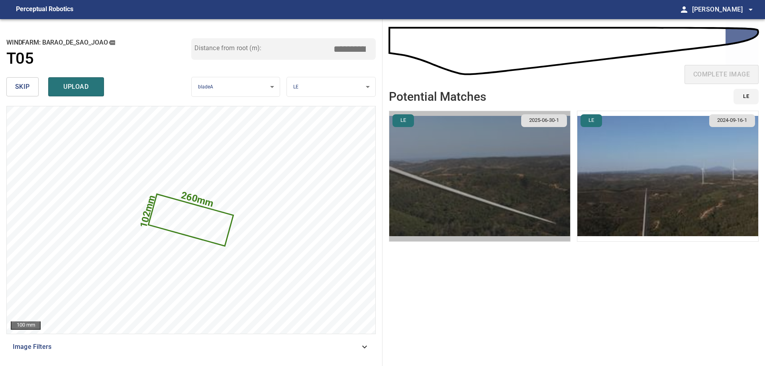
click at [519, 167] on img "button" at bounding box center [479, 176] width 181 height 130
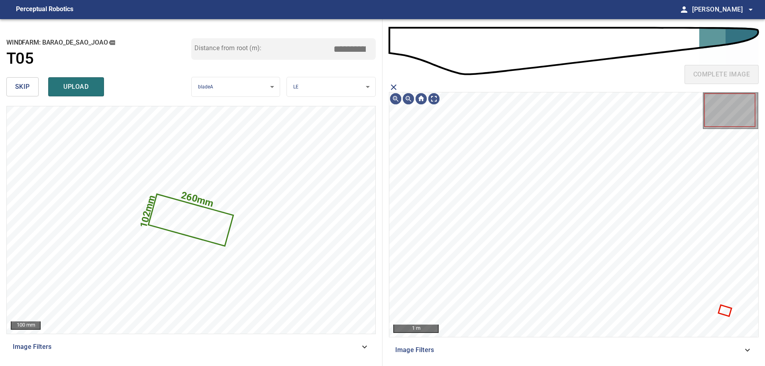
drag, startPoint x: 395, startPoint y: 86, endPoint x: 372, endPoint y: 62, distance: 33.5
click at [393, 84] on icon "close matching imageResolution:" at bounding box center [394, 87] width 10 height 10
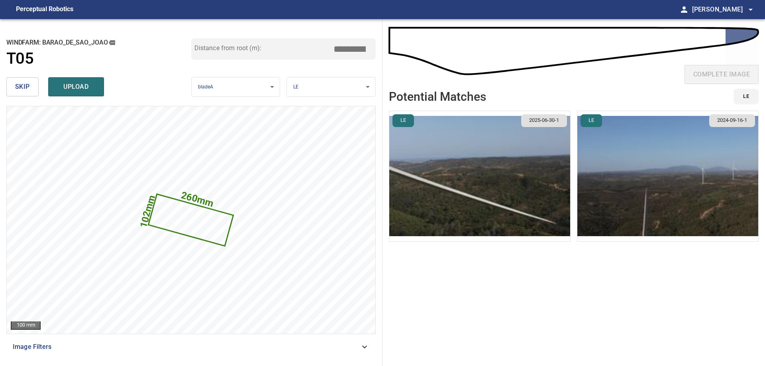
click at [347, 50] on input "*****" at bounding box center [353, 48] width 40 height 15
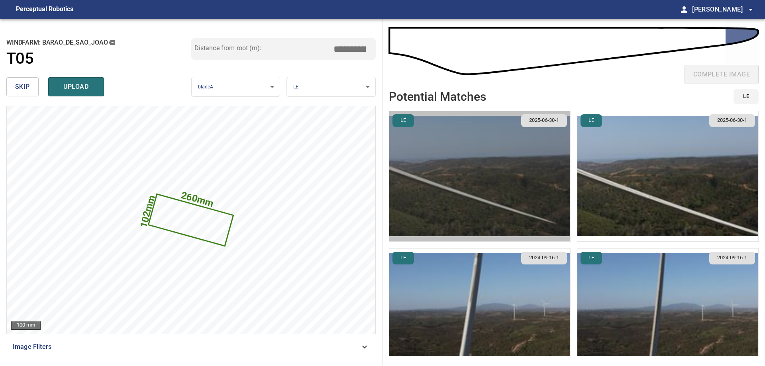
click at [523, 182] on img "button" at bounding box center [479, 176] width 181 height 130
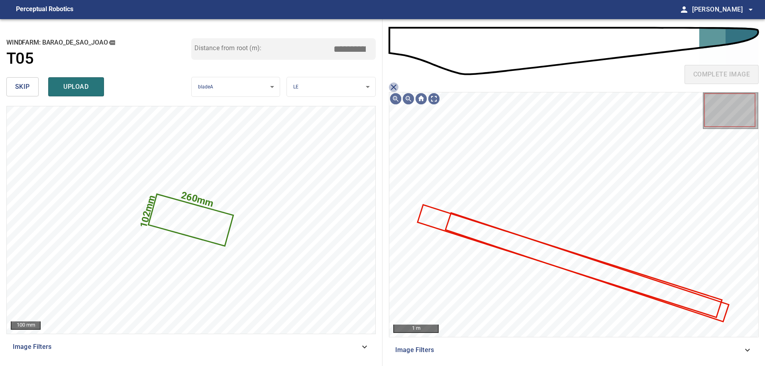
click at [395, 86] on icon "close matching imageResolution:" at bounding box center [394, 87] width 10 height 10
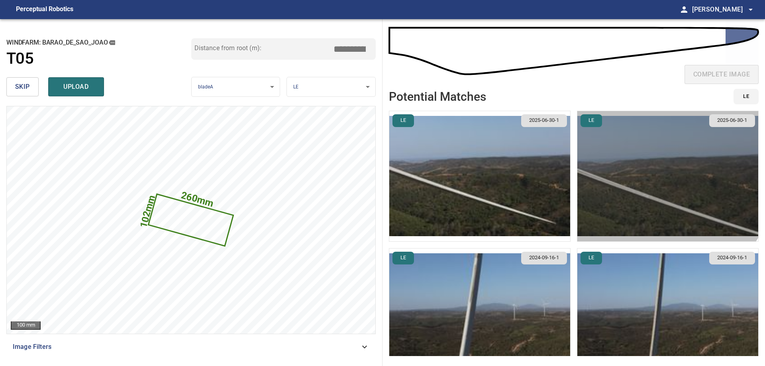
click at [626, 157] on img "button" at bounding box center [667, 176] width 181 height 130
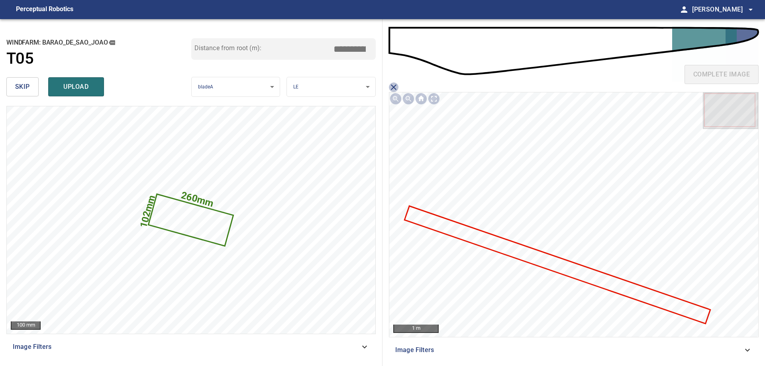
drag, startPoint x: 393, startPoint y: 86, endPoint x: 402, endPoint y: 94, distance: 11.3
click at [398, 90] on icon "close matching imageResolution:" at bounding box center [394, 87] width 10 height 10
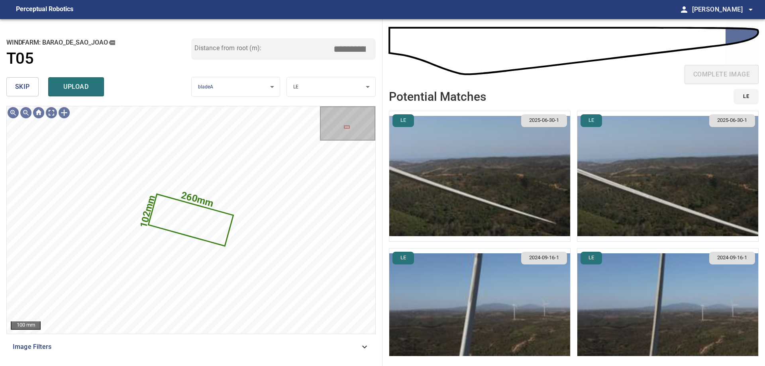
click at [488, 151] on img "button" at bounding box center [479, 176] width 181 height 130
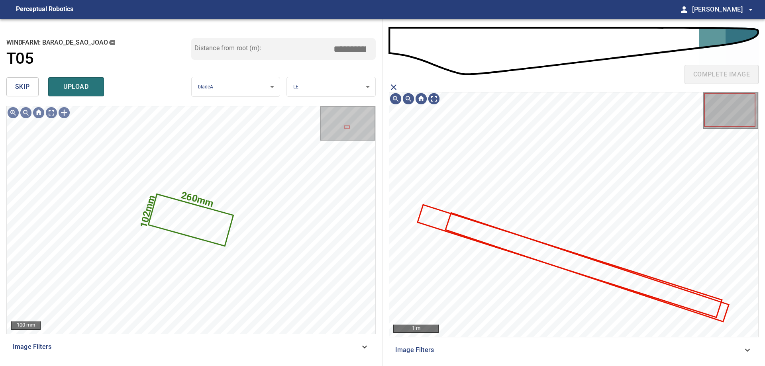
click at [395, 88] on icon "close matching imageResolution:" at bounding box center [394, 87] width 10 height 10
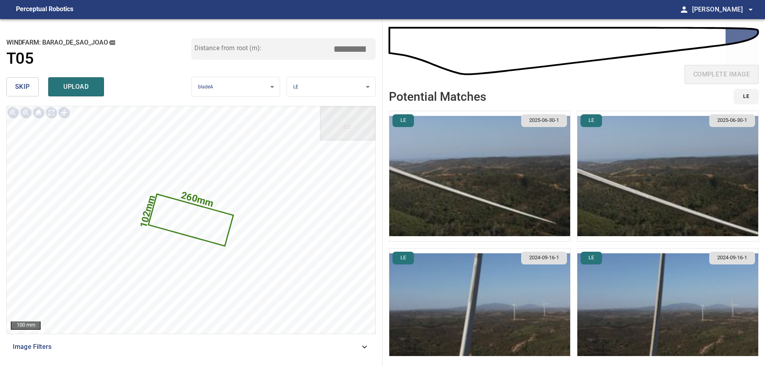
click at [350, 49] on input "*****" at bounding box center [353, 48] width 40 height 15
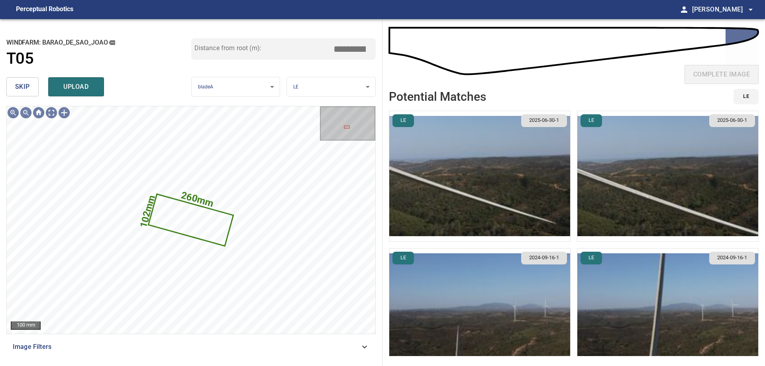
type input "*****"
click at [492, 166] on img "button" at bounding box center [479, 176] width 181 height 130
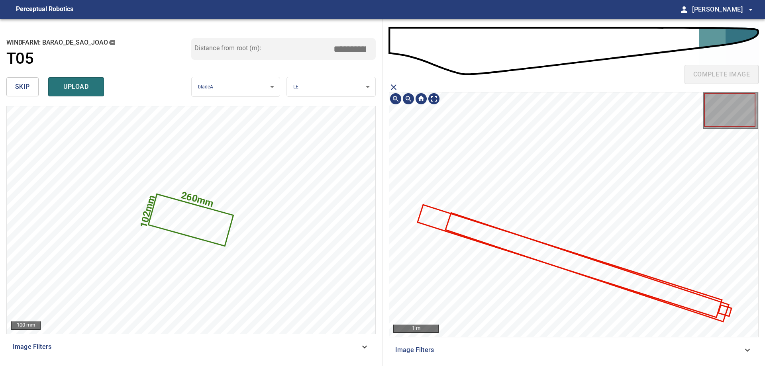
click at [727, 313] on icon at bounding box center [725, 311] width 12 height 10
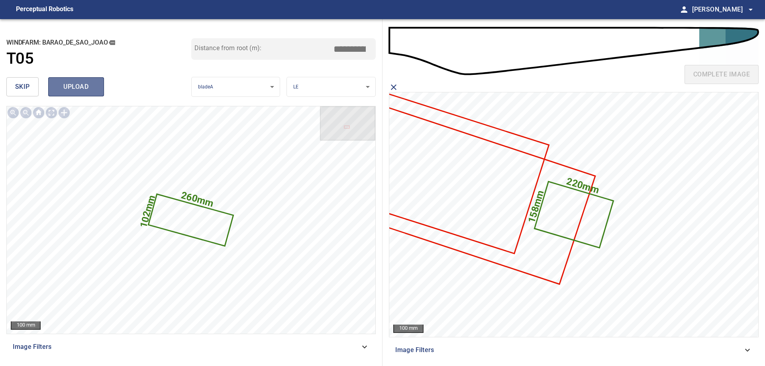
click at [54, 86] on button "upload" at bounding box center [76, 86] width 56 height 19
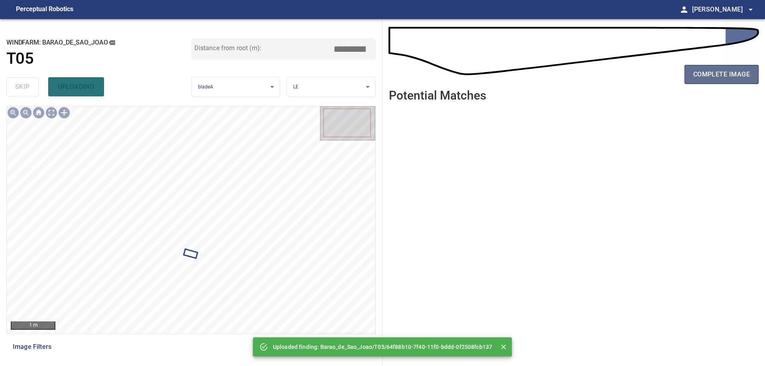
click at [721, 74] on span "complete image" at bounding box center [721, 74] width 57 height 11
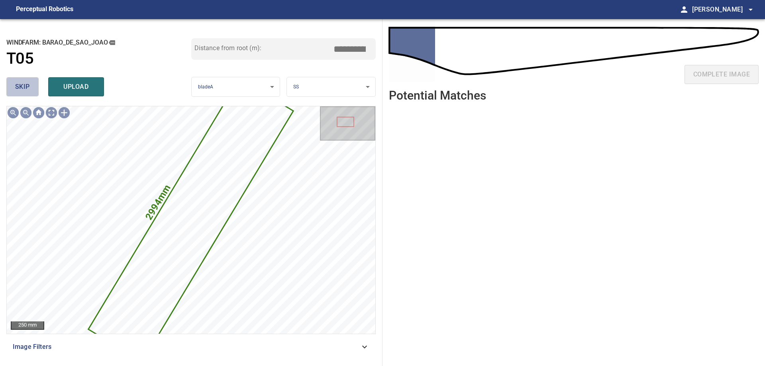
click at [26, 80] on button "skip" at bounding box center [22, 86] width 32 height 19
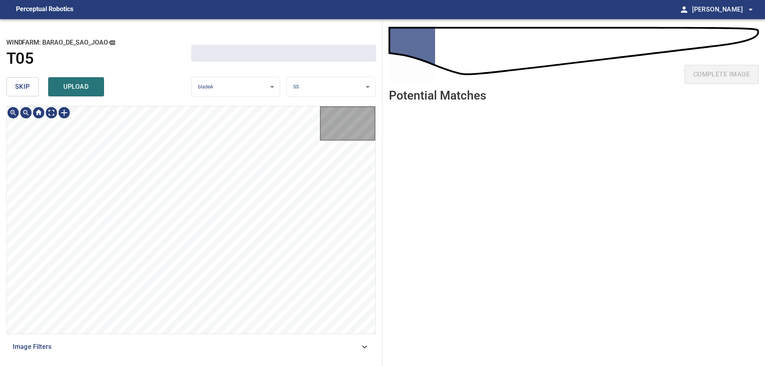
click at [26, 80] on button "skip" at bounding box center [22, 86] width 32 height 19
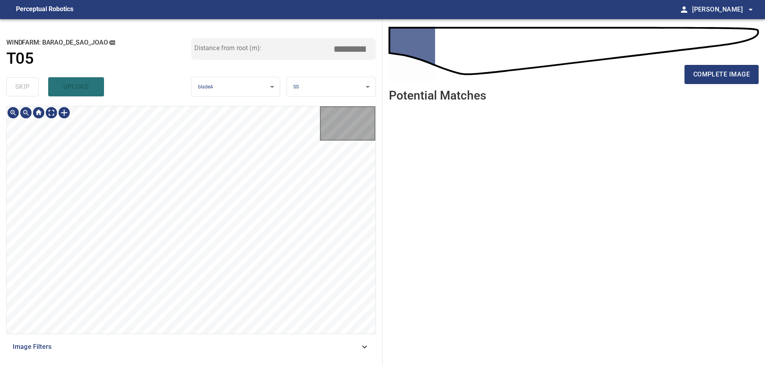
click at [26, 80] on div "skip upload" at bounding box center [98, 86] width 185 height 25
type input "****"
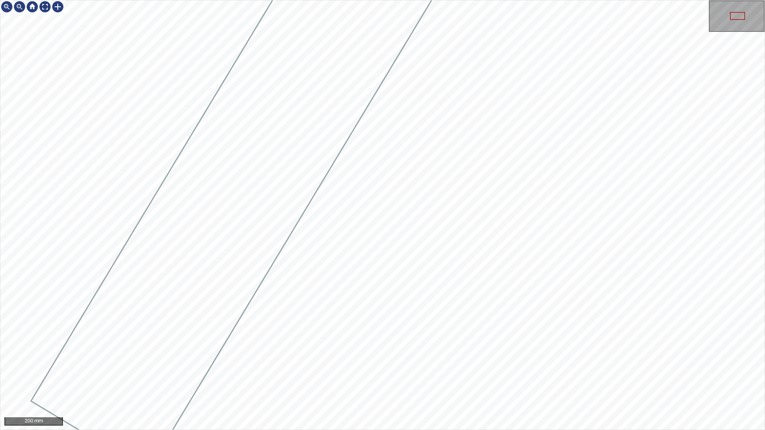
click at [414, 46] on div at bounding box center [382, 214] width 764 height 429
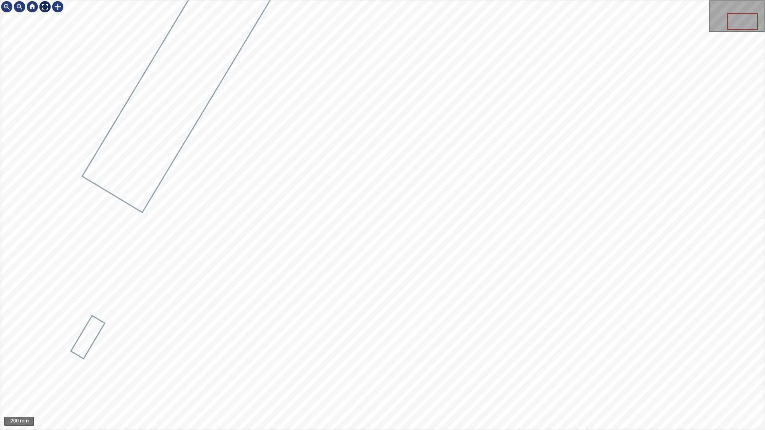
click at [47, 9] on div at bounding box center [45, 6] width 13 height 13
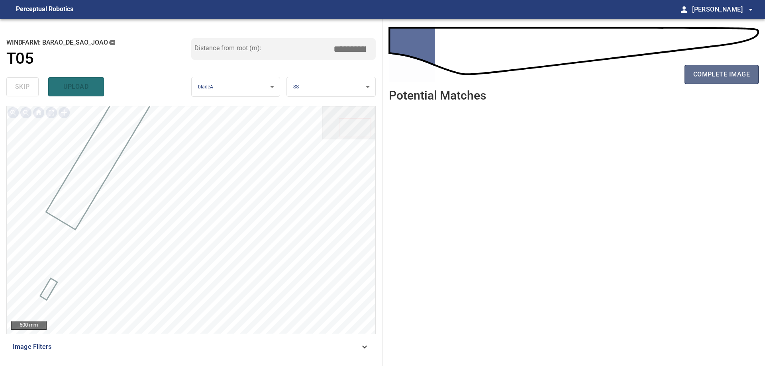
click at [711, 73] on span "complete image" at bounding box center [721, 74] width 57 height 11
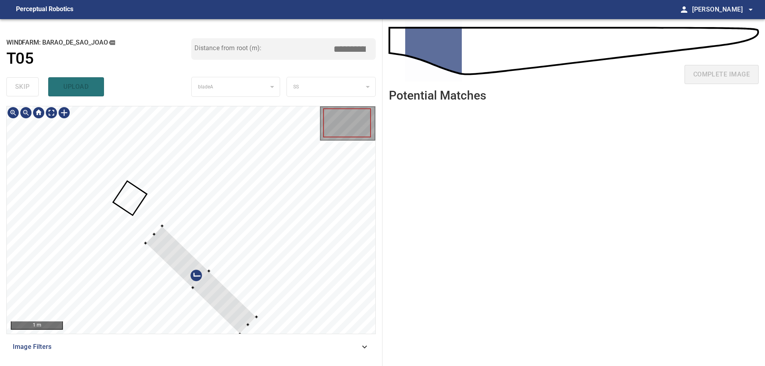
click at [274, 182] on div at bounding box center [191, 219] width 368 height 227
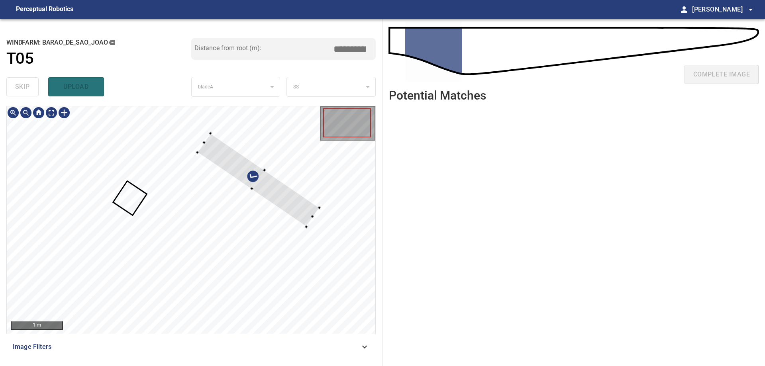
click at [291, 189] on div at bounding box center [259, 179] width 122 height 93
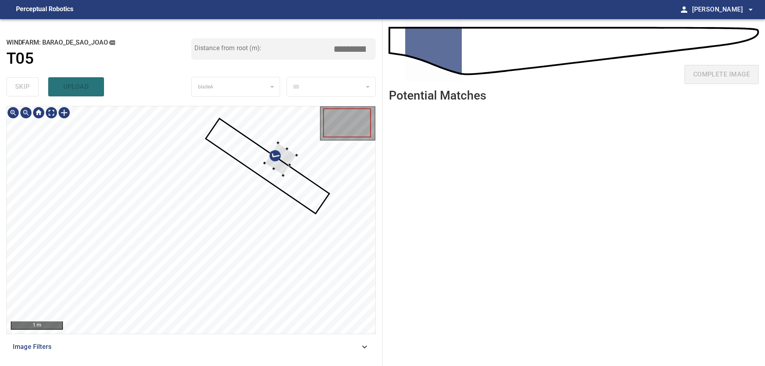
click at [288, 163] on div at bounding box center [281, 159] width 32 height 33
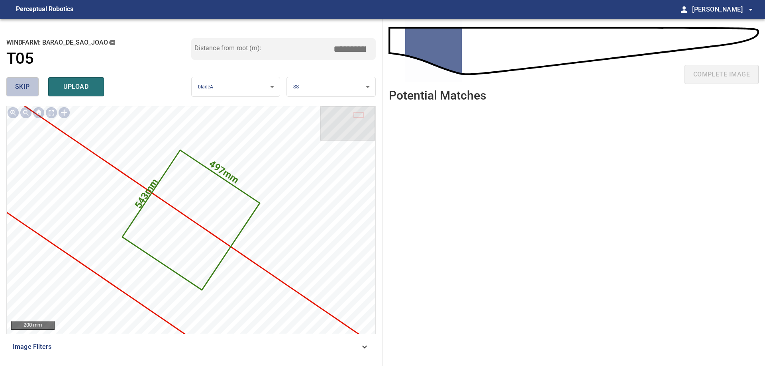
click at [20, 89] on span "skip" at bounding box center [22, 86] width 15 height 11
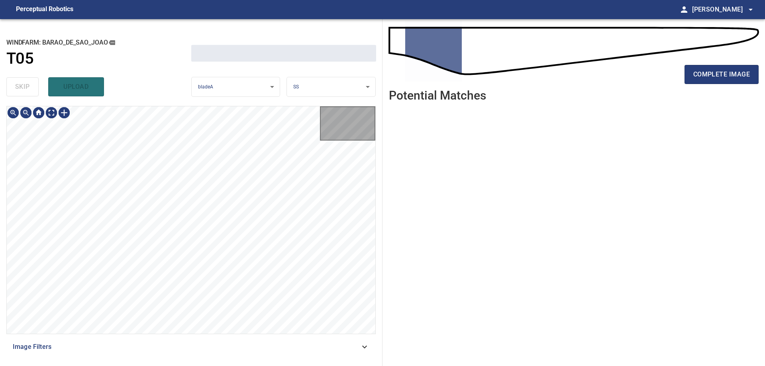
click at [20, 89] on div "skip upload" at bounding box center [98, 86] width 185 height 25
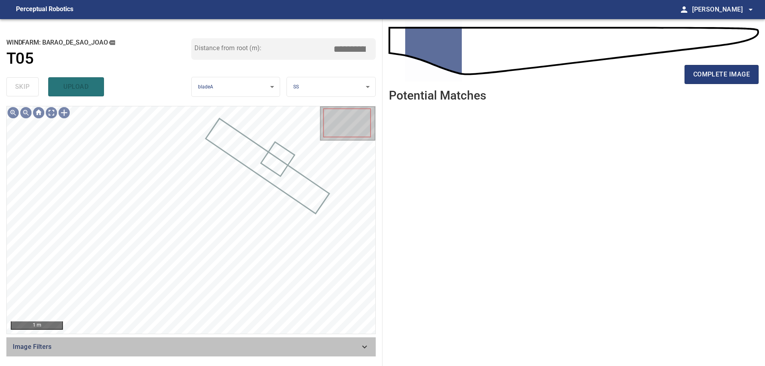
click at [367, 350] on icon at bounding box center [365, 347] width 10 height 10
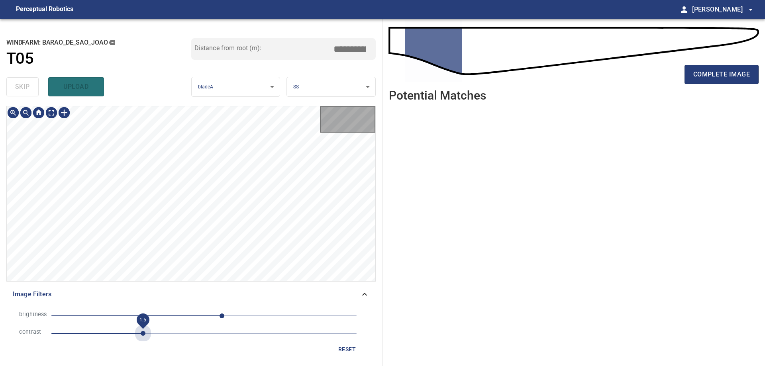
drag, startPoint x: 146, startPoint y: 333, endPoint x: 168, endPoint y: 336, distance: 22.6
click at [146, 334] on span "1.5" at bounding box center [203, 333] width 305 height 11
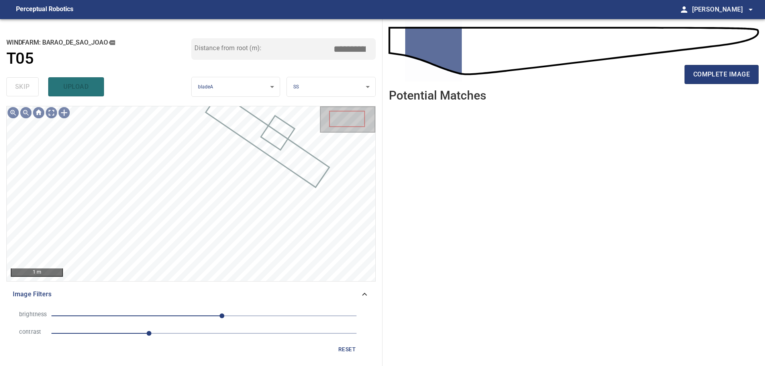
click at [117, 331] on span "1.6" at bounding box center [203, 333] width 305 height 11
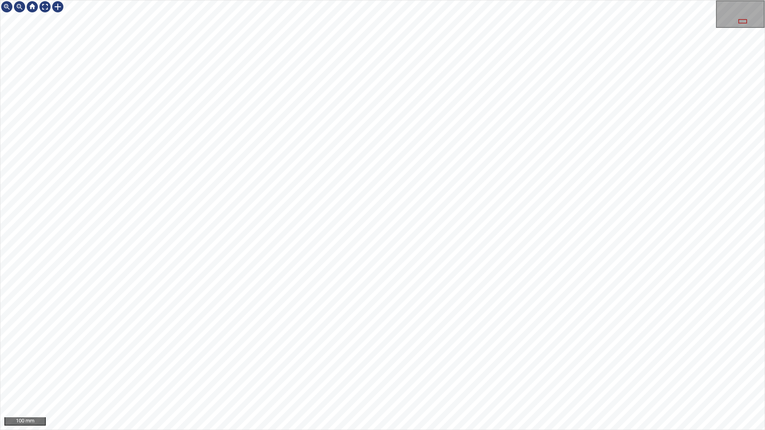
click at [479, 366] on div "100 mm" at bounding box center [382, 215] width 765 height 430
click at [45, 3] on div at bounding box center [45, 6] width 13 height 13
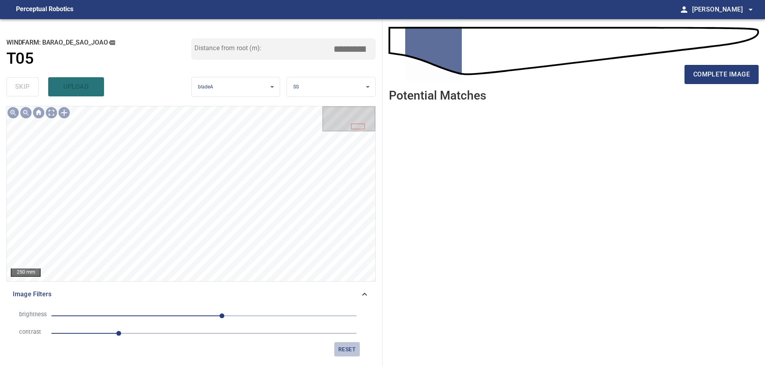
click at [352, 349] on span "reset" at bounding box center [346, 350] width 19 height 10
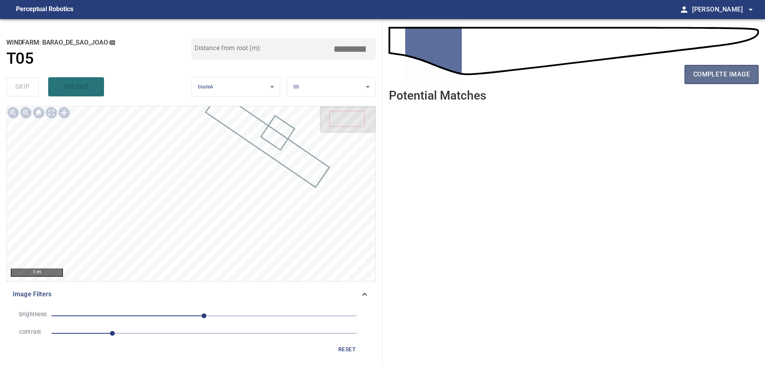
drag, startPoint x: 718, startPoint y: 75, endPoint x: 702, endPoint y: 80, distance: 17.0
click at [718, 76] on span "complete image" at bounding box center [721, 74] width 57 height 11
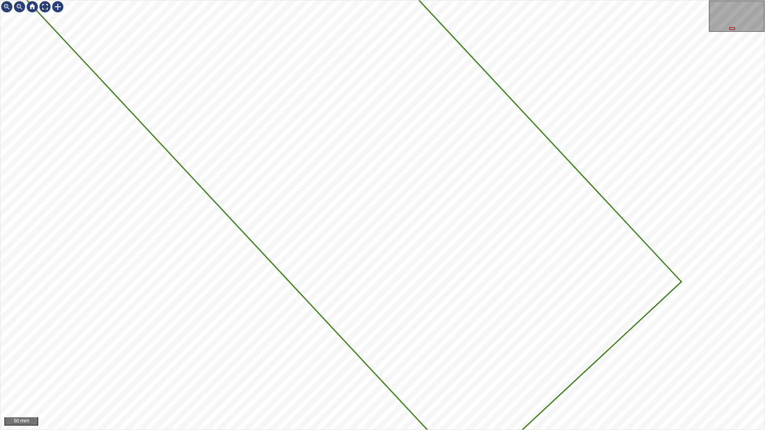
click at [0, 50] on html "2435mm 560mm 50 mm" at bounding box center [382, 215] width 765 height 430
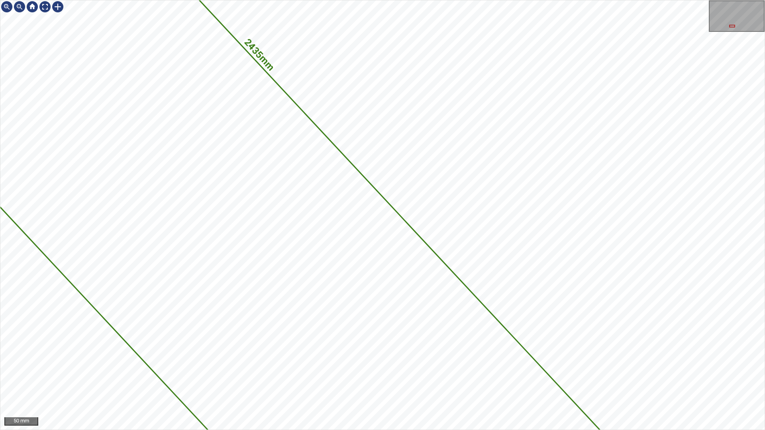
click at [764, 430] on div "2435mm 560mm 50 mm" at bounding box center [382, 215] width 765 height 430
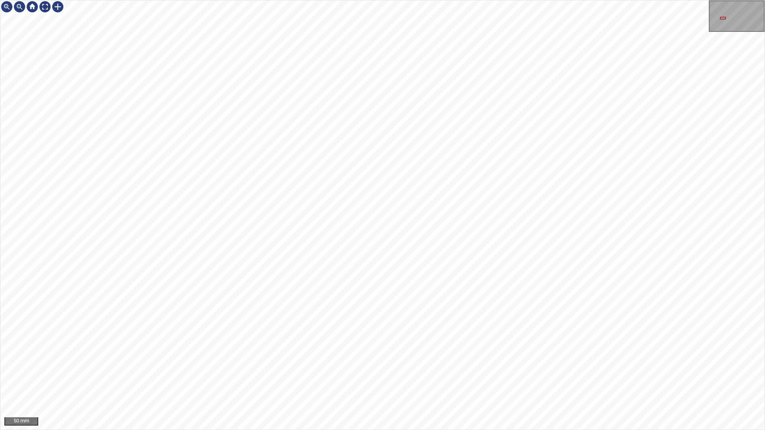
click at [584, 430] on div "2435mm 560mm 50 mm" at bounding box center [382, 215] width 765 height 430
click at [570, 430] on div "2435mm 560mm 50 mm" at bounding box center [382, 215] width 765 height 430
click at [548, 430] on div "2435mm 560mm 200 mm" at bounding box center [382, 215] width 765 height 430
click at [753, 430] on div "2435mm 560mm 200 mm" at bounding box center [382, 215] width 765 height 430
click at [764, 430] on div "2435mm 560mm 200 mm" at bounding box center [382, 215] width 765 height 430
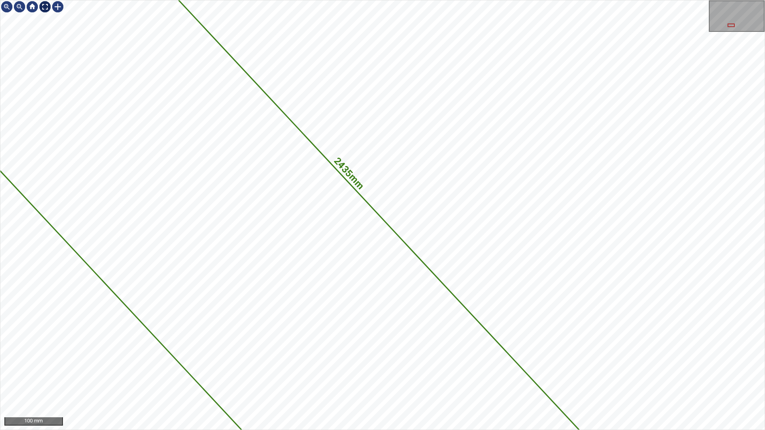
click at [46, 4] on div at bounding box center [45, 6] width 13 height 13
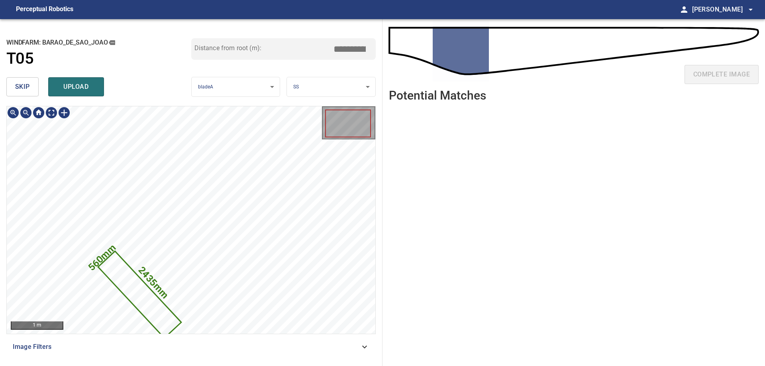
click at [147, 306] on icon at bounding box center [139, 294] width 81 height 85
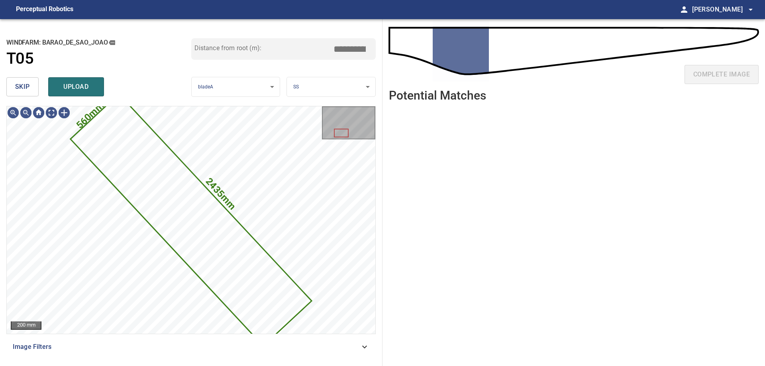
drag, startPoint x: 27, startPoint y: 81, endPoint x: 56, endPoint y: 93, distance: 30.9
click at [28, 81] on span "skip" at bounding box center [22, 86] width 15 height 11
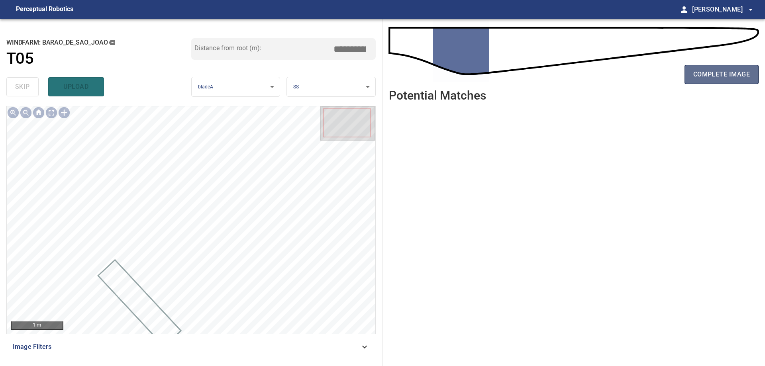
click at [737, 74] on span "complete image" at bounding box center [721, 74] width 57 height 11
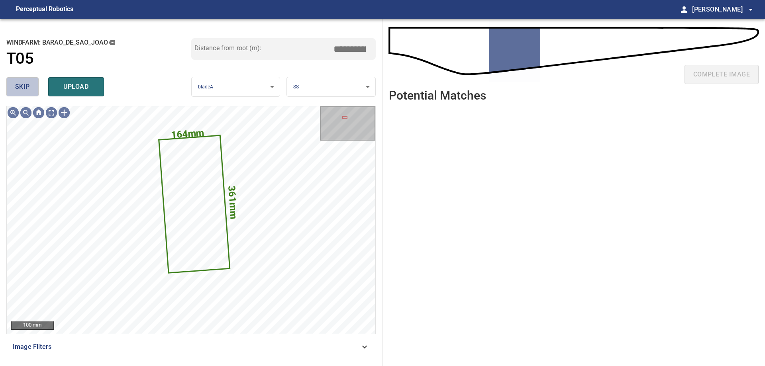
click at [36, 90] on button "skip" at bounding box center [22, 86] width 32 height 19
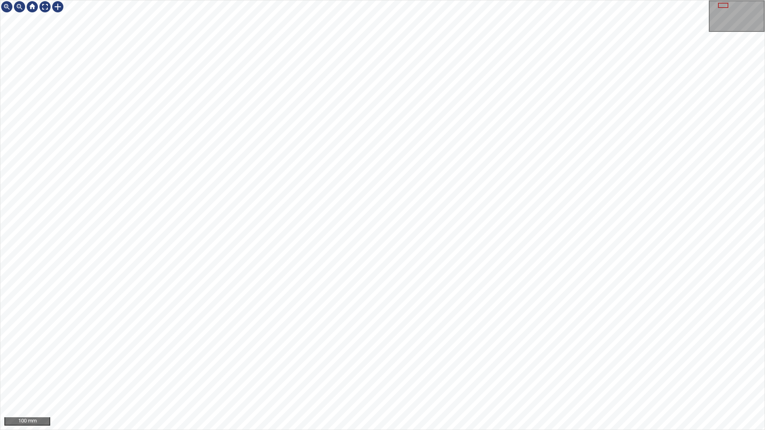
click at [454, 430] on div "100 mm" at bounding box center [382, 215] width 765 height 430
click at [543, 0] on div "100 mm" at bounding box center [382, 215] width 765 height 430
click at [510, 430] on div "100 mm" at bounding box center [382, 215] width 765 height 430
click at [513, 430] on div "100 mm" at bounding box center [382, 215] width 765 height 430
click at [41, 4] on div at bounding box center [45, 6] width 13 height 13
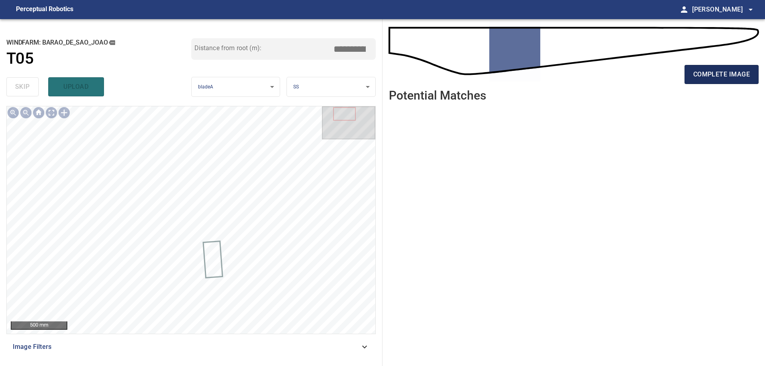
click at [733, 80] on span "complete image" at bounding box center [721, 74] width 57 height 11
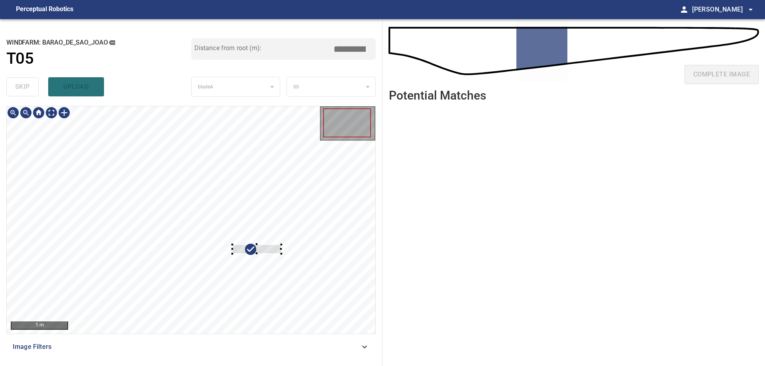
click at [340, 200] on div at bounding box center [191, 219] width 368 height 227
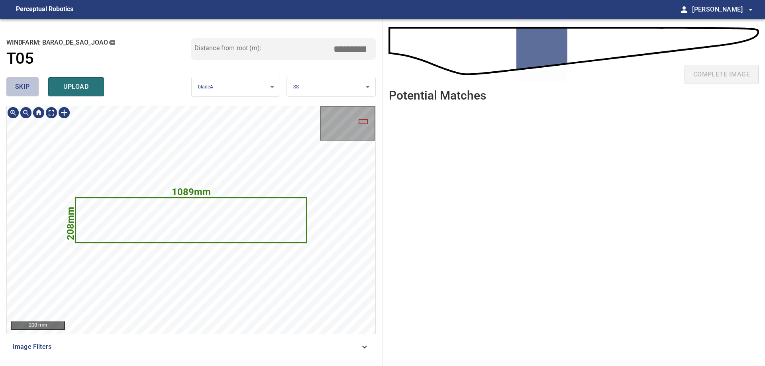
click at [18, 91] on span "skip" at bounding box center [22, 86] width 15 height 11
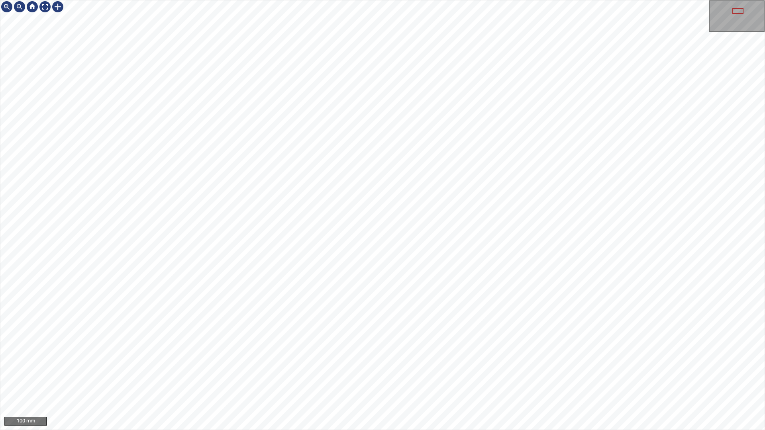
click at [620, 430] on div "100 mm" at bounding box center [382, 215] width 765 height 430
click at [500, 430] on div "100 mm" at bounding box center [382, 215] width 765 height 430
click at [548, 430] on div "100 mm" at bounding box center [382, 215] width 765 height 430
click at [519, 430] on div "100 mm" at bounding box center [382, 215] width 765 height 430
click at [300, 0] on div "100 mm" at bounding box center [382, 215] width 765 height 430
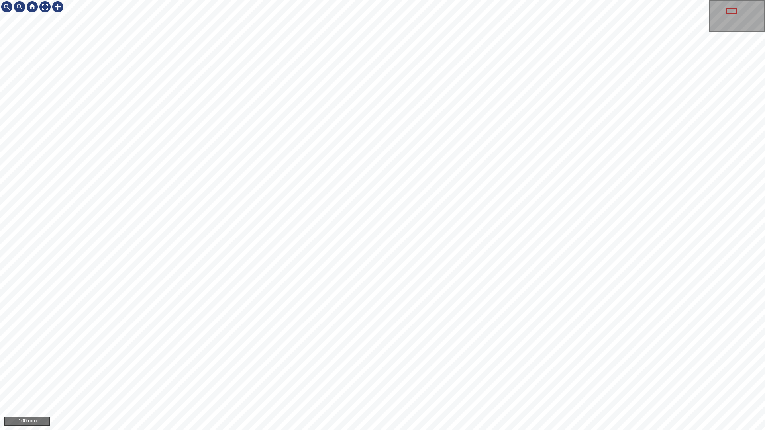
click at [422, 170] on div "100 mm" at bounding box center [382, 215] width 765 height 430
click at [335, 430] on div "100 mm" at bounding box center [382, 215] width 765 height 430
click at [279, 430] on div "100 mm" at bounding box center [382, 215] width 765 height 430
click at [259, 430] on div "100 mm" at bounding box center [382, 215] width 765 height 430
click at [73, 0] on div "100 mm" at bounding box center [382, 215] width 765 height 430
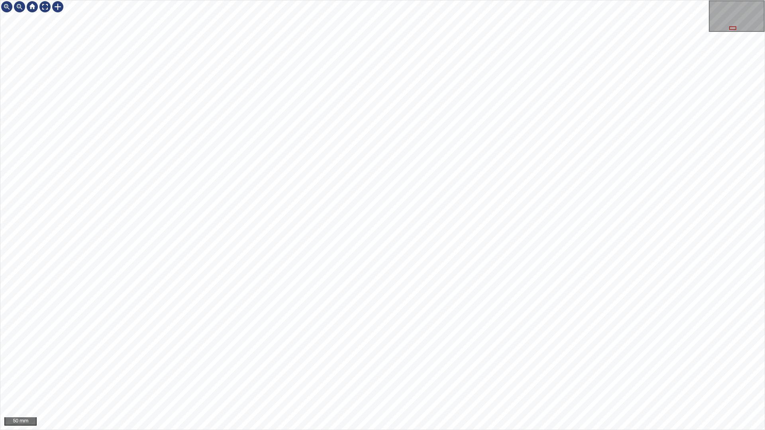
click at [189, 0] on div "50 mm" at bounding box center [382, 215] width 765 height 430
click at [482, 430] on div "50 mm" at bounding box center [382, 215] width 765 height 430
click at [44, 10] on div at bounding box center [45, 6] width 13 height 13
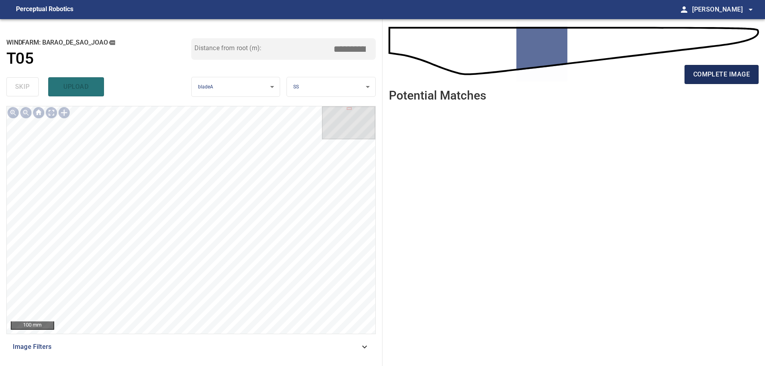
click at [711, 69] on button "complete image" at bounding box center [721, 74] width 74 height 19
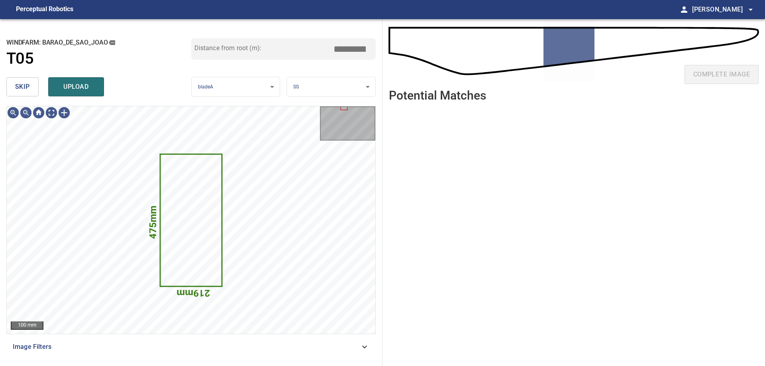
click at [16, 82] on span "skip" at bounding box center [22, 86] width 15 height 11
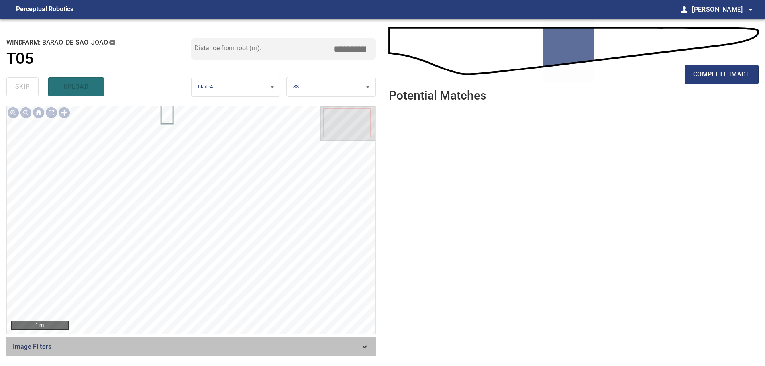
click at [330, 347] on span "Image Filters" at bounding box center [186, 347] width 347 height 10
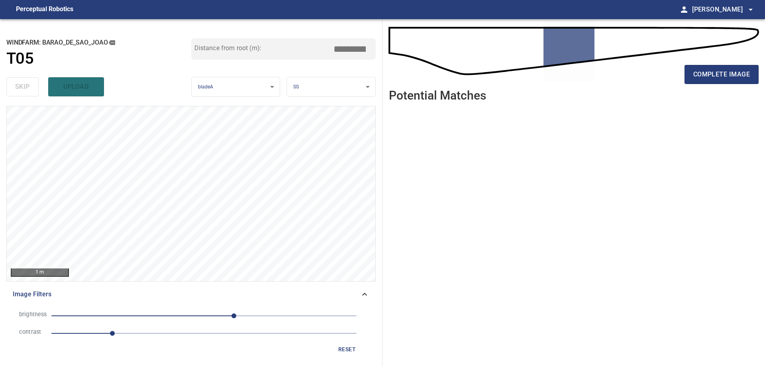
click at [164, 333] on span "1" at bounding box center [203, 333] width 305 height 11
click at [176, 321] on li "brightness 50" at bounding box center [191, 316] width 357 height 18
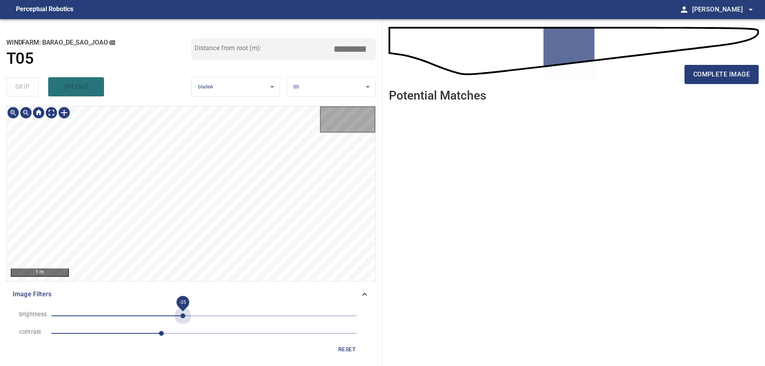
click at [183, 312] on span "-35" at bounding box center [203, 315] width 305 height 11
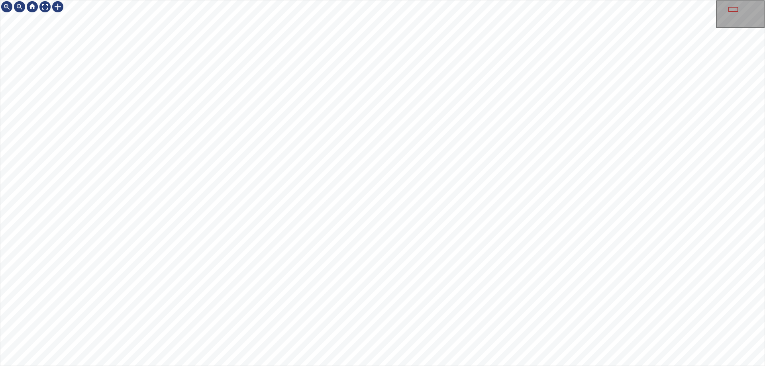
click at [180, 366] on div "100 mm" at bounding box center [382, 183] width 765 height 366
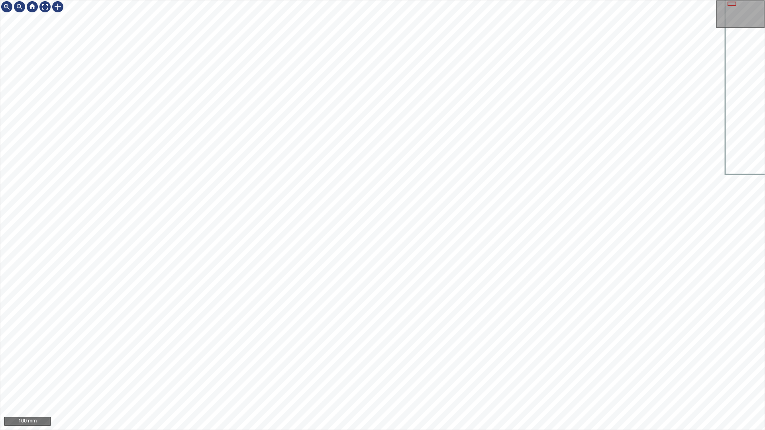
click at [272, 430] on div "100 mm" at bounding box center [382, 215] width 765 height 430
click at [407, 430] on div "100 mm" at bounding box center [382, 215] width 765 height 430
click at [431, 430] on div "100 mm" at bounding box center [382, 215] width 765 height 430
click at [404, 0] on div "100 mm" at bounding box center [382, 215] width 765 height 430
click at [396, 0] on div "100 mm" at bounding box center [382, 215] width 765 height 430
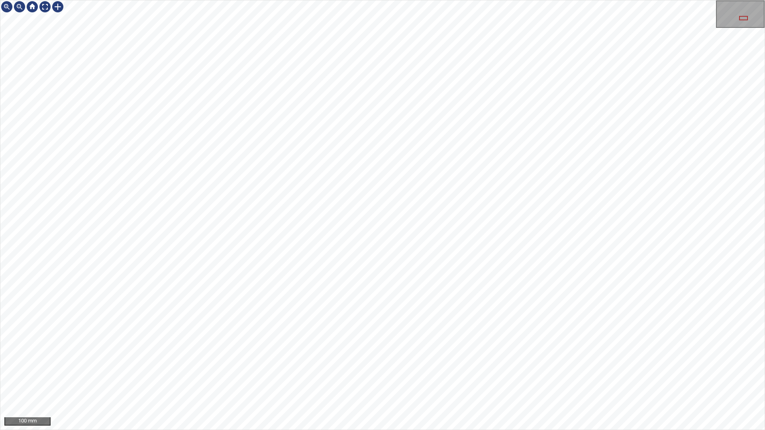
click at [483, 0] on div "100 mm" at bounding box center [382, 215] width 765 height 430
click at [578, 430] on div "100 mm" at bounding box center [382, 215] width 765 height 430
click at [510, 430] on div "50 mm" at bounding box center [382, 215] width 765 height 430
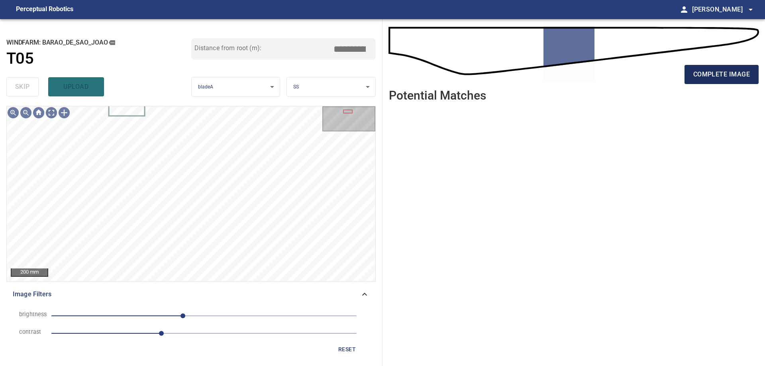
click at [730, 76] on span "complete image" at bounding box center [721, 74] width 57 height 11
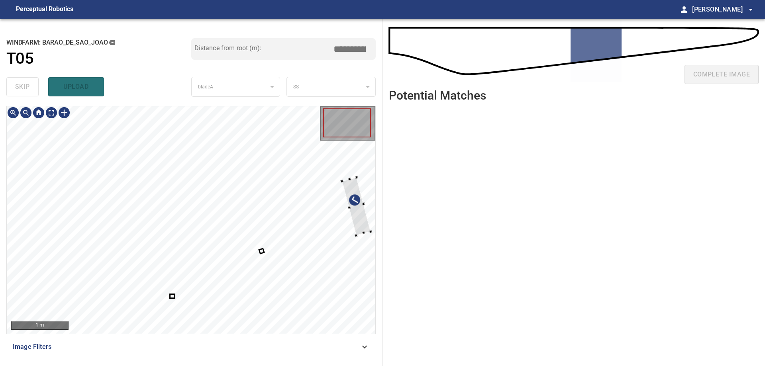
click at [356, 208] on div at bounding box center [356, 206] width 29 height 58
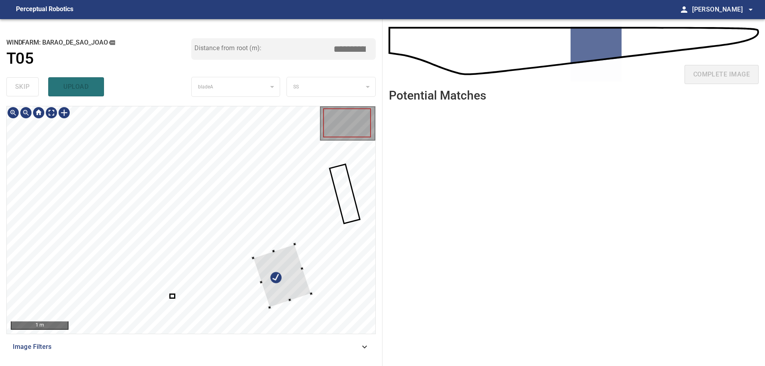
click at [311, 244] on div at bounding box center [282, 275] width 58 height 63
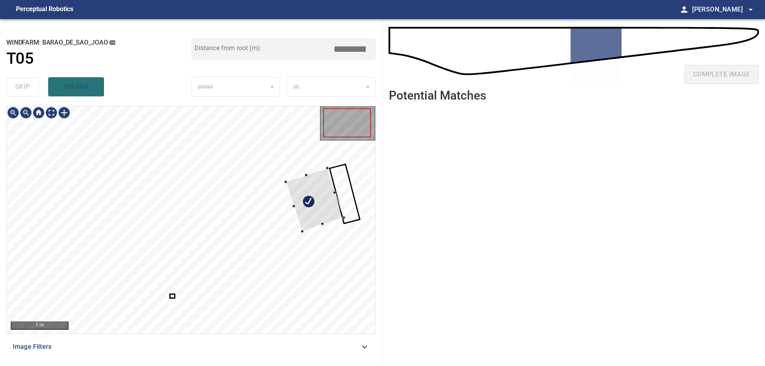
click at [312, 209] on div at bounding box center [315, 199] width 58 height 63
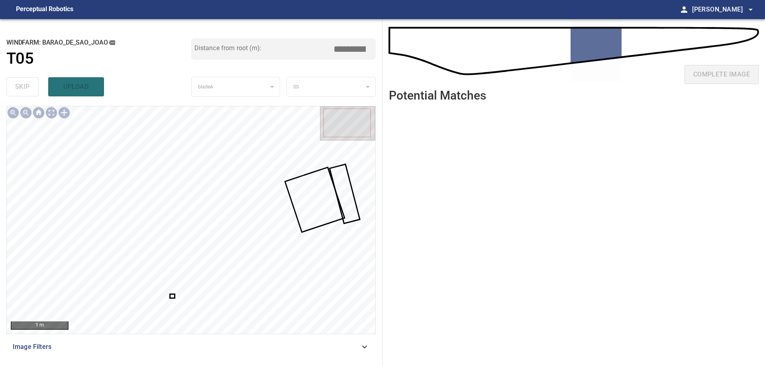
click at [171, 296] on div at bounding box center [191, 219] width 368 height 227
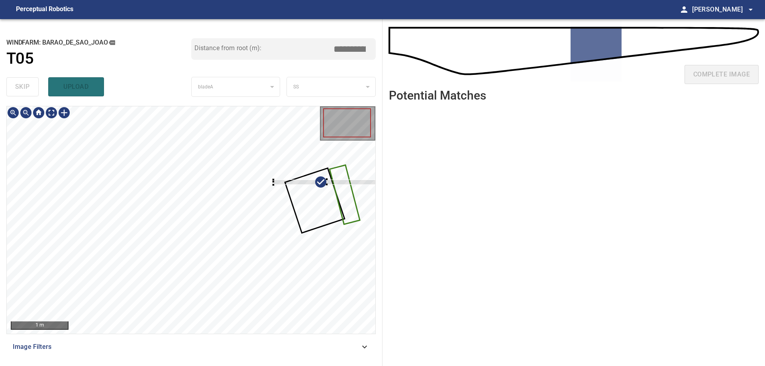
click at [343, 178] on div at bounding box center [191, 219] width 368 height 227
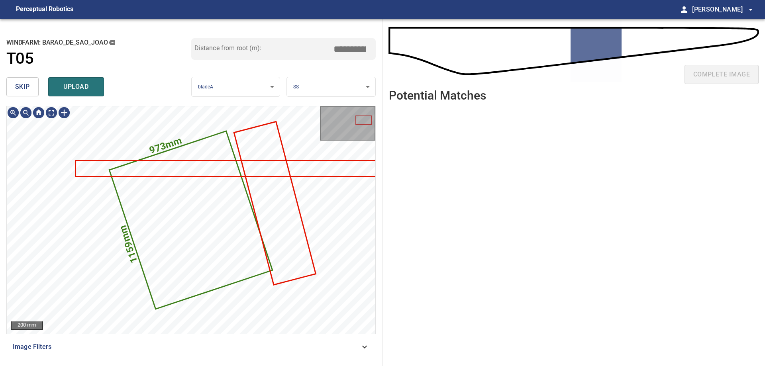
click at [18, 86] on span "skip" at bounding box center [22, 86] width 15 height 11
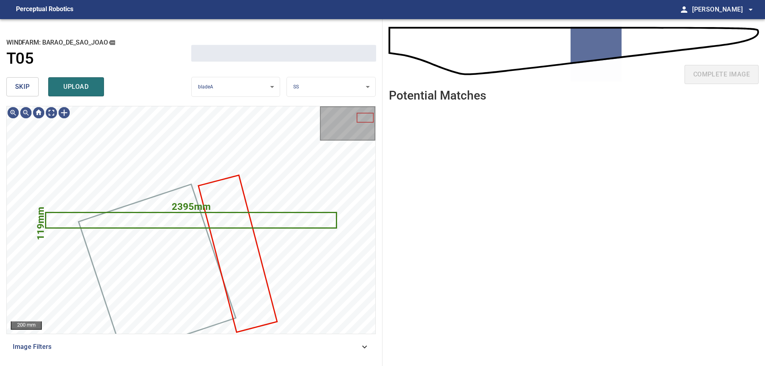
click at [13, 86] on button "skip" at bounding box center [22, 86] width 32 height 19
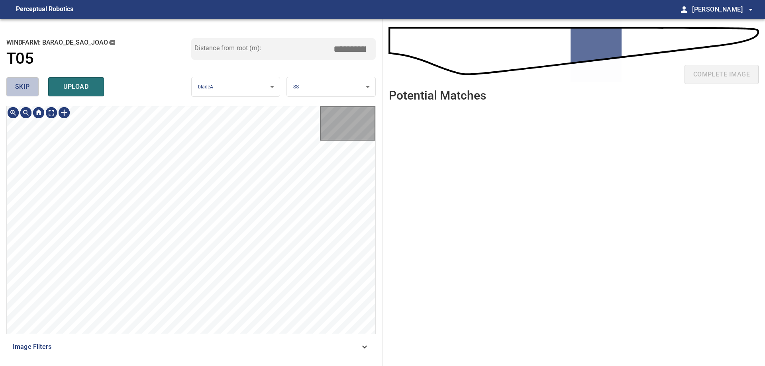
click at [13, 86] on button "skip" at bounding box center [22, 86] width 32 height 19
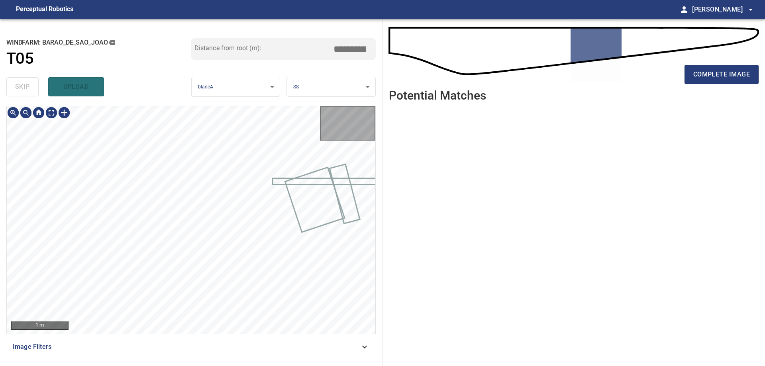
type input "*****"
click at [13, 86] on div "skip upload" at bounding box center [98, 86] width 185 height 25
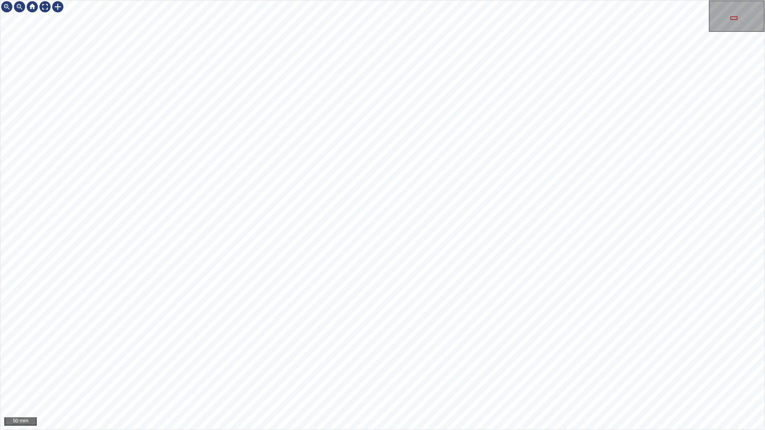
click at [435, 430] on div "50 mm" at bounding box center [382, 215] width 765 height 430
click at [405, 430] on div "50 mm" at bounding box center [382, 215] width 765 height 430
click at [364, 174] on div "50 mm" at bounding box center [382, 215] width 765 height 430
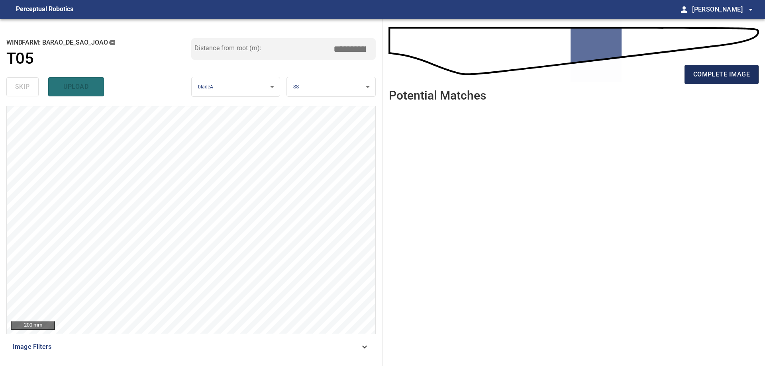
click at [738, 80] on span "complete image" at bounding box center [721, 74] width 57 height 11
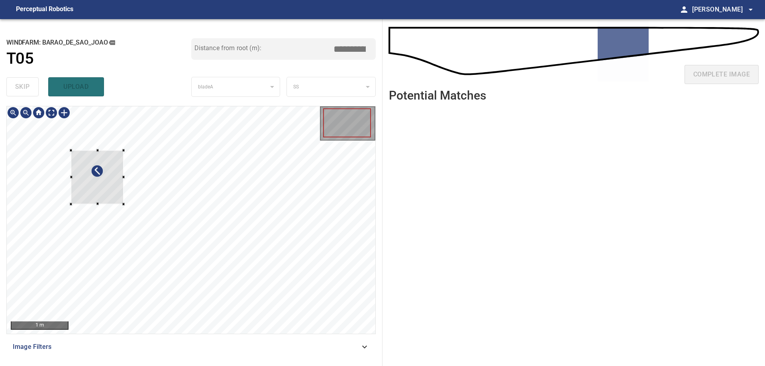
click at [104, 176] on div at bounding box center [97, 178] width 53 height 54
click at [62, 207] on div at bounding box center [88, 180] width 53 height 54
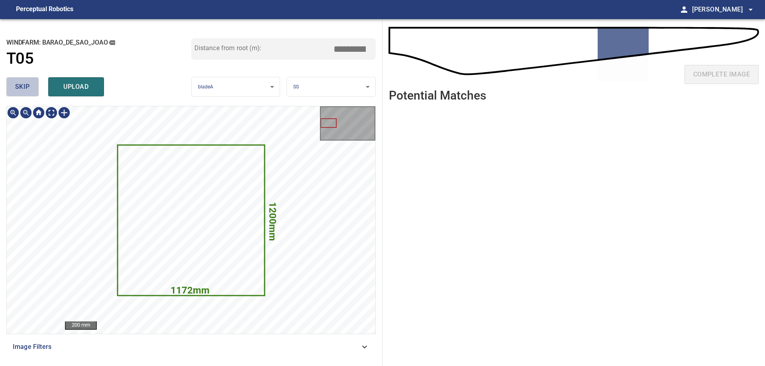
click at [33, 89] on button "skip" at bounding box center [22, 86] width 32 height 19
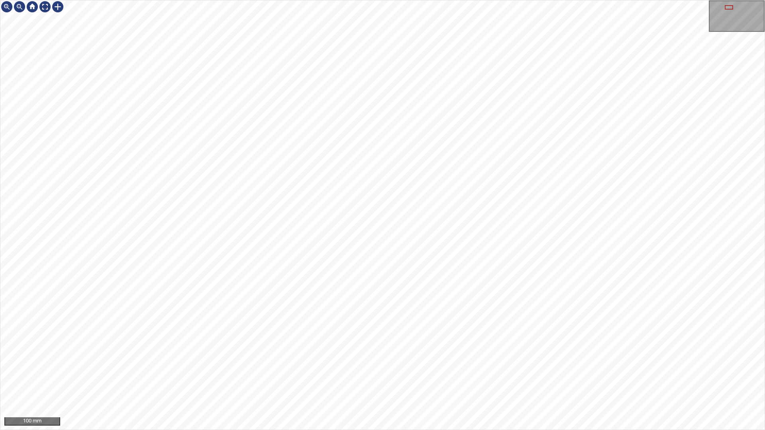
click at [141, 430] on div "100 mm" at bounding box center [382, 215] width 765 height 430
click at [509, 430] on div "50 mm" at bounding box center [382, 215] width 765 height 430
click at [439, 430] on div "50 mm" at bounding box center [382, 215] width 765 height 430
click at [500, 430] on div "50 mm" at bounding box center [382, 215] width 765 height 430
click at [539, 430] on div "50 mm" at bounding box center [382, 215] width 765 height 430
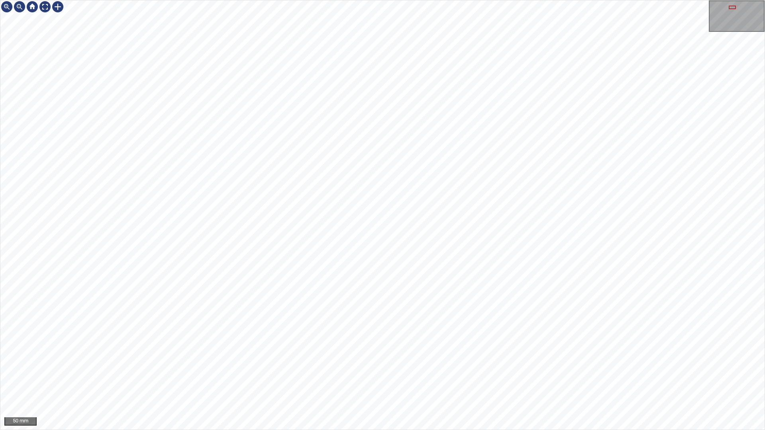
click at [459, 430] on div "50 mm" at bounding box center [382, 215] width 765 height 430
click at [390, 430] on div "50 mm" at bounding box center [382, 215] width 765 height 430
click at [723, 430] on div "50 mm" at bounding box center [382, 215] width 765 height 430
click at [540, 0] on div "50 mm" at bounding box center [382, 215] width 765 height 430
click at [46, 12] on div at bounding box center [45, 6] width 13 height 13
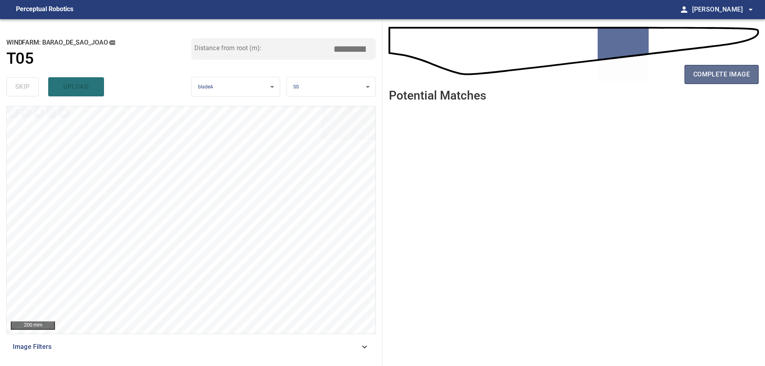
click at [692, 67] on button "complete image" at bounding box center [721, 74] width 74 height 19
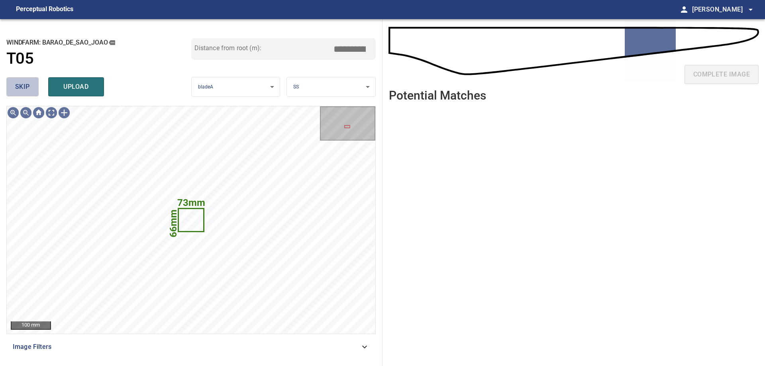
drag, startPoint x: 25, startPoint y: 86, endPoint x: 40, endPoint y: 92, distance: 15.9
click at [26, 87] on span "skip" at bounding box center [22, 86] width 15 height 11
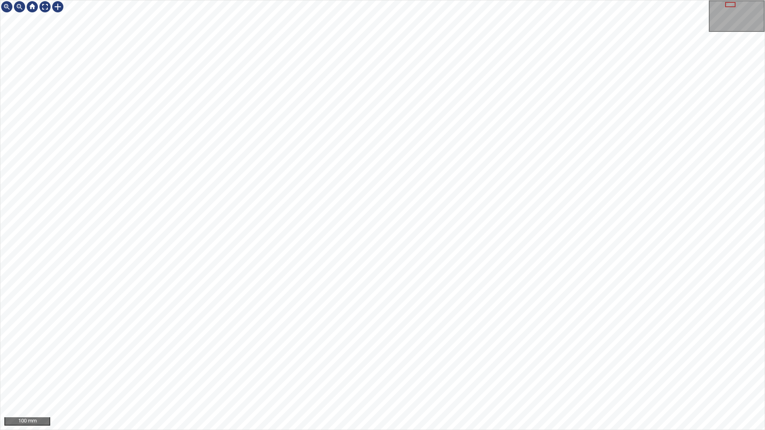
click at [619, 430] on div "100 mm" at bounding box center [382, 215] width 765 height 430
click at [362, 0] on div "100 mm" at bounding box center [382, 215] width 765 height 430
click at [360, 430] on div "100 mm" at bounding box center [382, 215] width 765 height 430
click at [481, 430] on div "100 mm" at bounding box center [382, 215] width 765 height 430
click at [314, 0] on div "50 mm" at bounding box center [382, 215] width 765 height 430
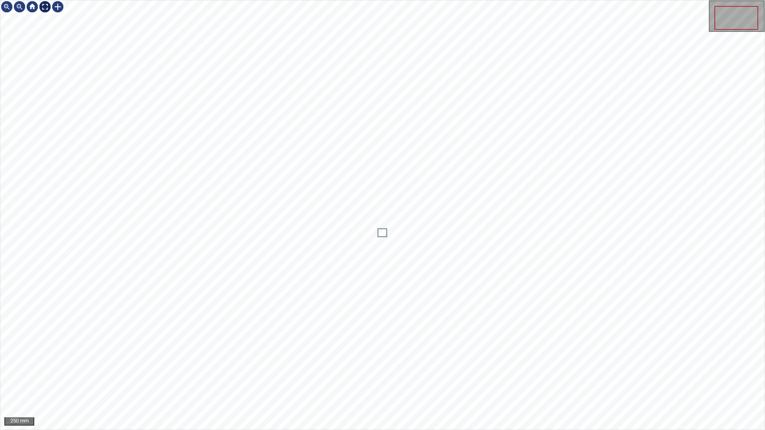
click at [43, 7] on div at bounding box center [45, 6] width 13 height 13
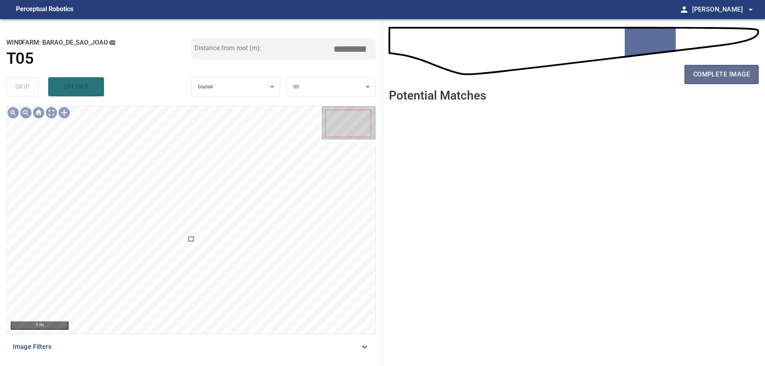
click at [716, 77] on span "complete image" at bounding box center [721, 74] width 57 height 11
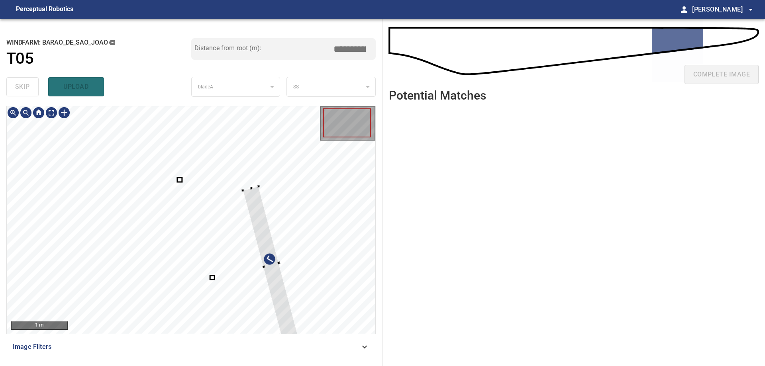
click at [306, 261] on div at bounding box center [191, 219] width 368 height 227
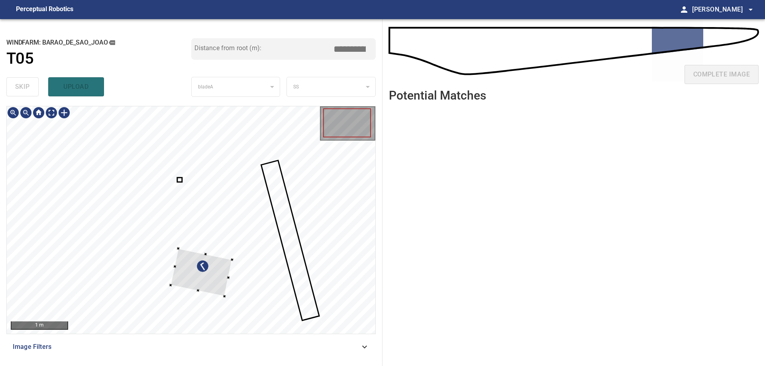
click at [166, 285] on div at bounding box center [191, 219] width 368 height 227
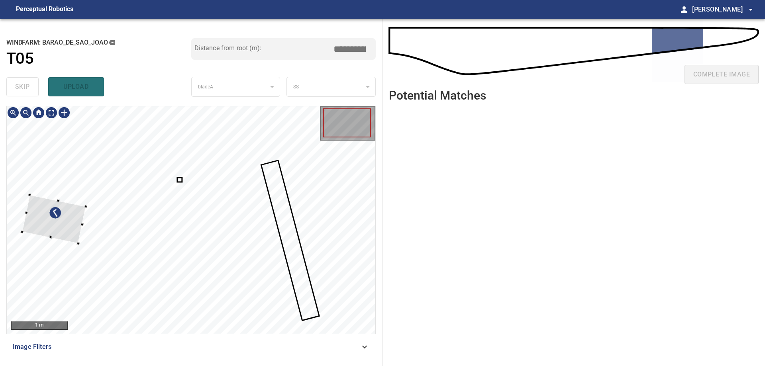
click at [63, 231] on div at bounding box center [54, 219] width 64 height 49
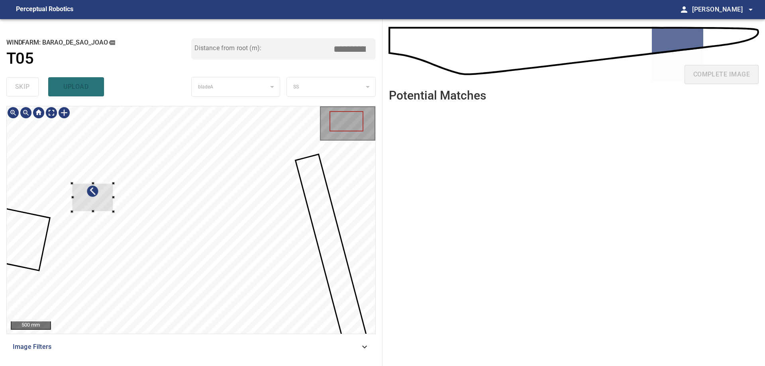
click at [102, 204] on div at bounding box center [92, 197] width 41 height 28
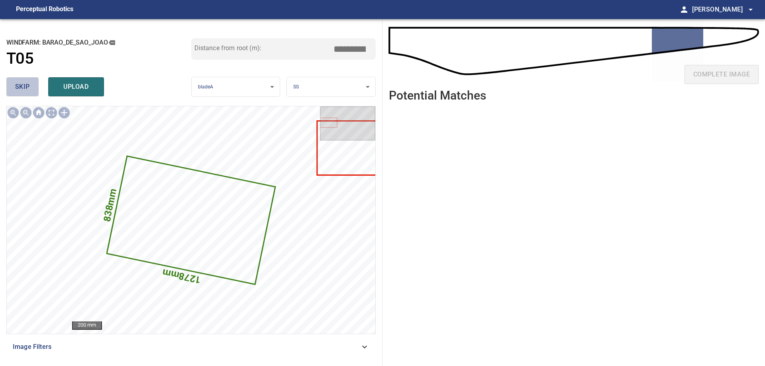
click at [19, 93] on button "skip" at bounding box center [22, 86] width 32 height 19
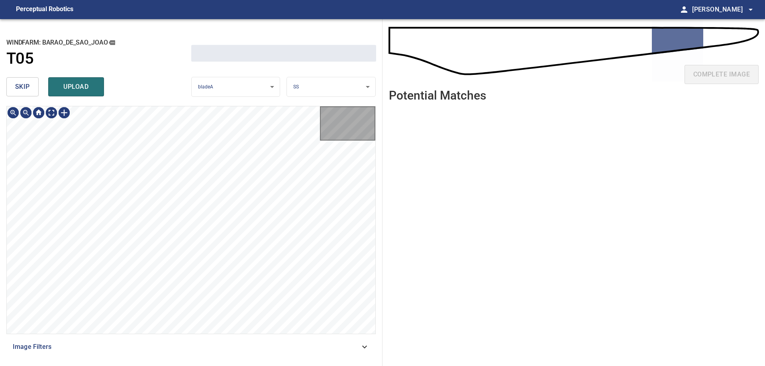
click at [19, 93] on button "skip" at bounding box center [22, 86] width 32 height 19
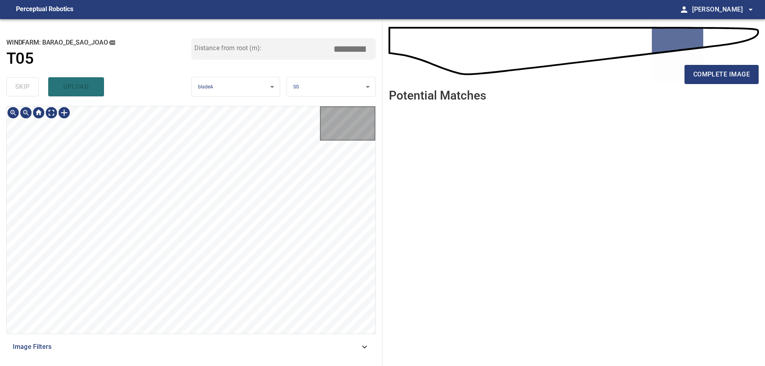
click at [19, 93] on div "skip upload" at bounding box center [98, 86] width 185 height 25
type input "*****"
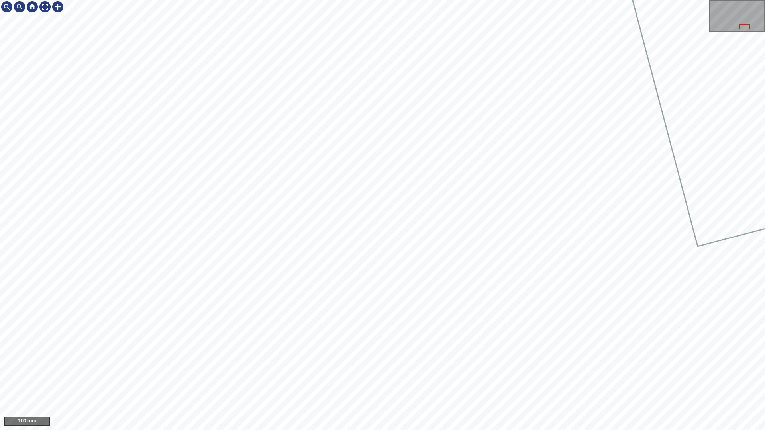
click at [464, 430] on div "100 mm" at bounding box center [382, 215] width 765 height 430
click at [511, 430] on div "50 mm" at bounding box center [382, 215] width 765 height 430
click at [764, 430] on div "50 mm" at bounding box center [382, 215] width 765 height 430
click at [551, 430] on div "50 mm" at bounding box center [382, 215] width 765 height 430
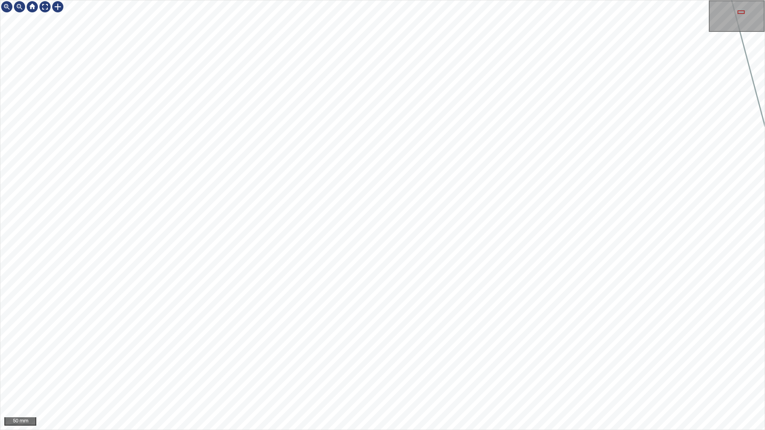
click at [446, 0] on div "50 mm" at bounding box center [382, 215] width 765 height 430
click at [479, 0] on div "50 mm" at bounding box center [382, 215] width 765 height 430
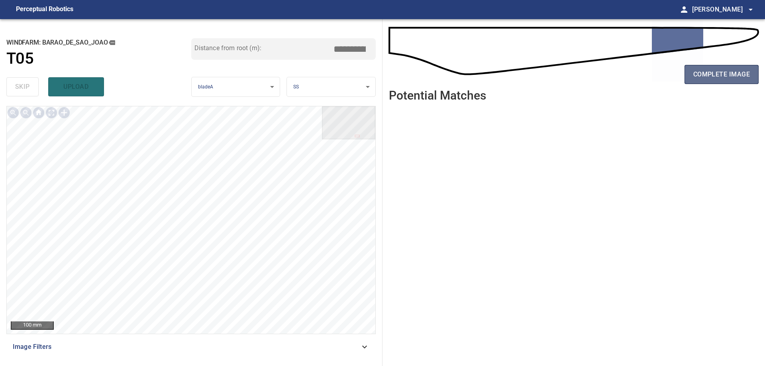
click at [699, 70] on span "complete image" at bounding box center [721, 74] width 57 height 11
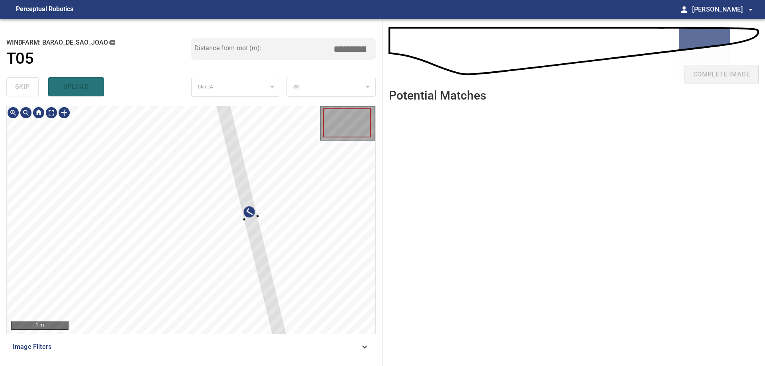
click at [266, 276] on div at bounding box center [250, 218] width 73 height 244
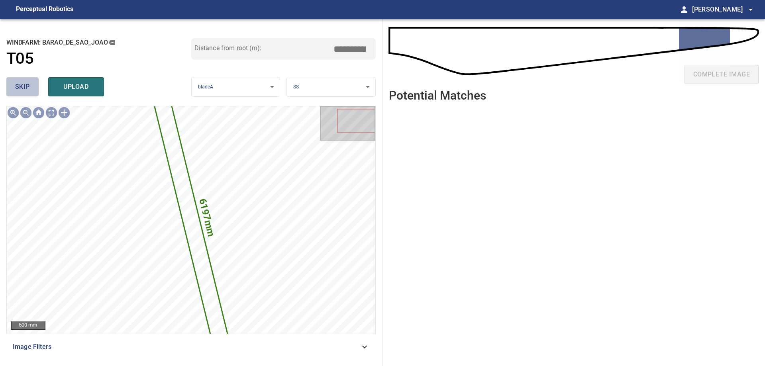
click at [27, 88] on span "skip" at bounding box center [22, 86] width 15 height 11
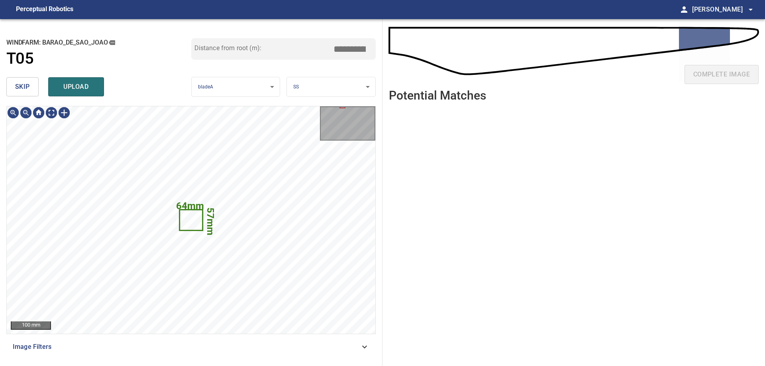
click at [20, 85] on span "skip" at bounding box center [22, 86] width 15 height 11
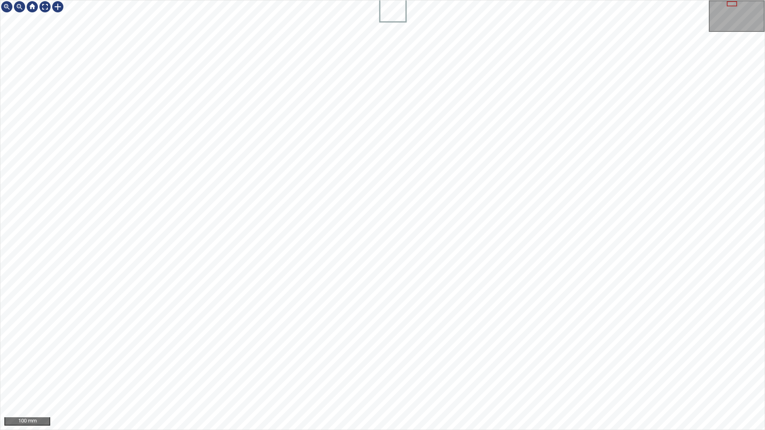
click at [423, 430] on div "100 mm" at bounding box center [382, 215] width 765 height 430
click at [457, 430] on div "100 mm" at bounding box center [382, 215] width 765 height 430
click at [391, 430] on div "50 mm" at bounding box center [382, 215] width 765 height 430
click at [484, 430] on div "50 mm" at bounding box center [382, 215] width 765 height 430
click at [298, 430] on div "50 mm" at bounding box center [382, 215] width 765 height 430
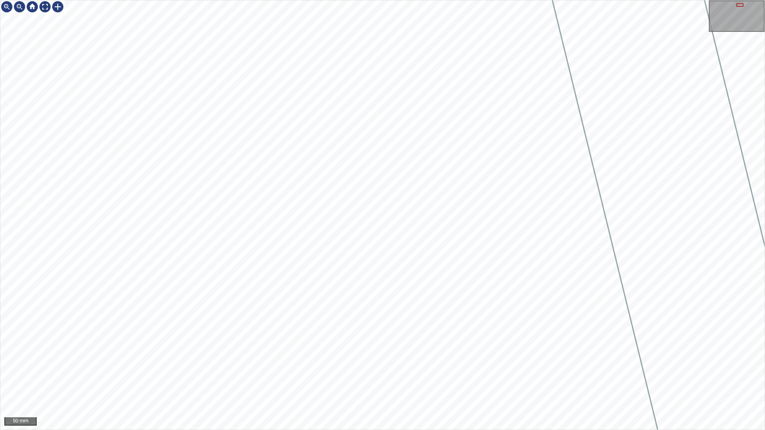
click at [396, 0] on div "50 mm" at bounding box center [382, 215] width 765 height 430
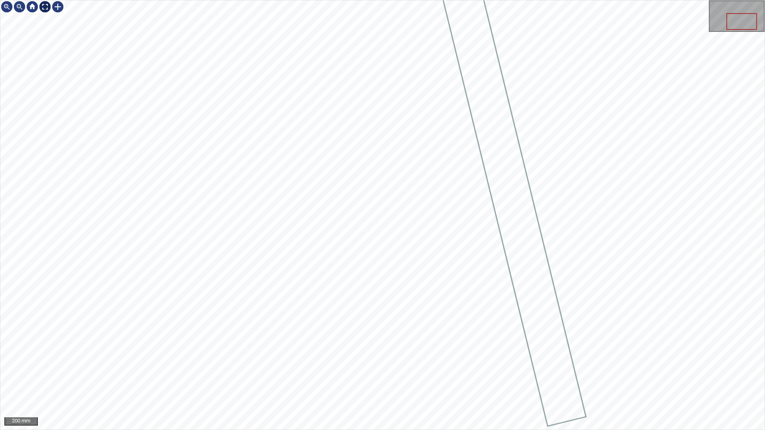
click at [45, 8] on div at bounding box center [45, 6] width 13 height 13
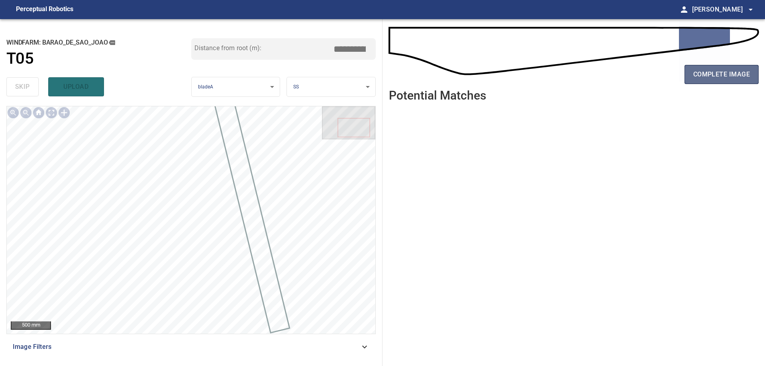
click at [735, 77] on span "complete image" at bounding box center [721, 74] width 57 height 11
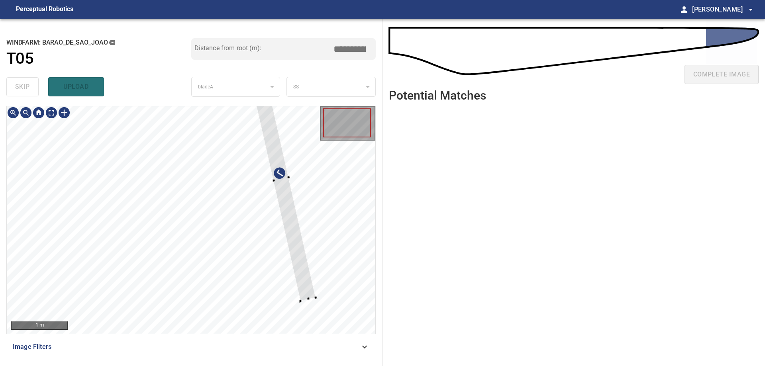
click at [296, 208] on div at bounding box center [191, 219] width 368 height 227
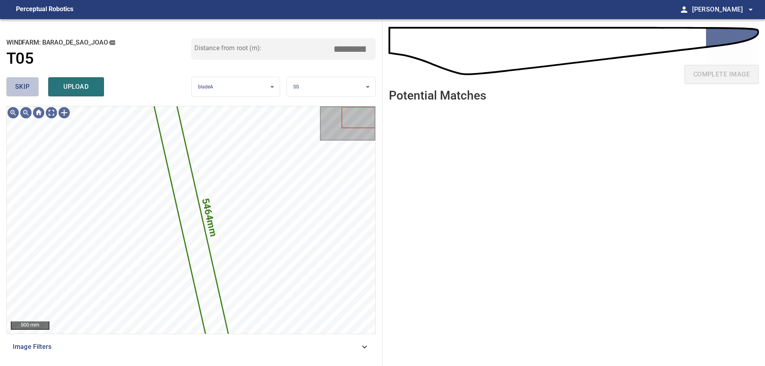
click at [30, 96] on button "skip" at bounding box center [22, 86] width 32 height 19
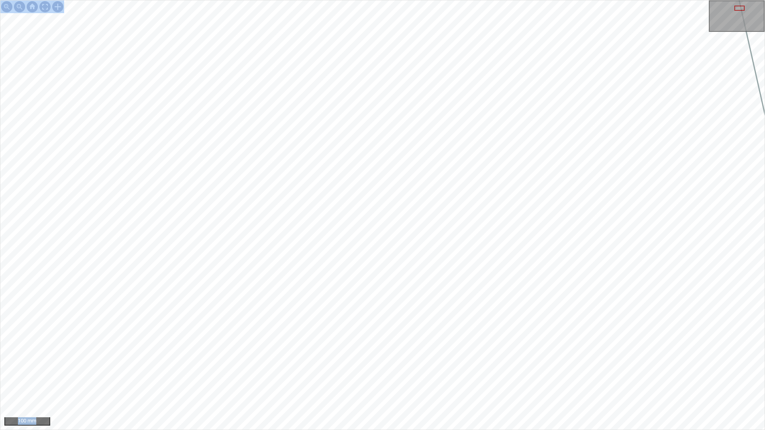
click at [442, 343] on div "100 mm" at bounding box center [382, 215] width 765 height 430
click at [127, 0] on div "100 mm" at bounding box center [382, 215] width 765 height 430
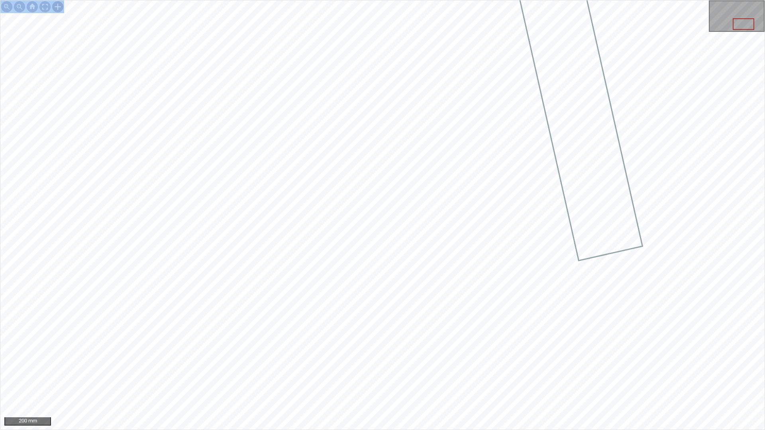
drag, startPoint x: 468, startPoint y: 430, endPoint x: 56, endPoint y: 2, distance: 593.9
click at [58, 4] on div at bounding box center [57, 6] width 13 height 13
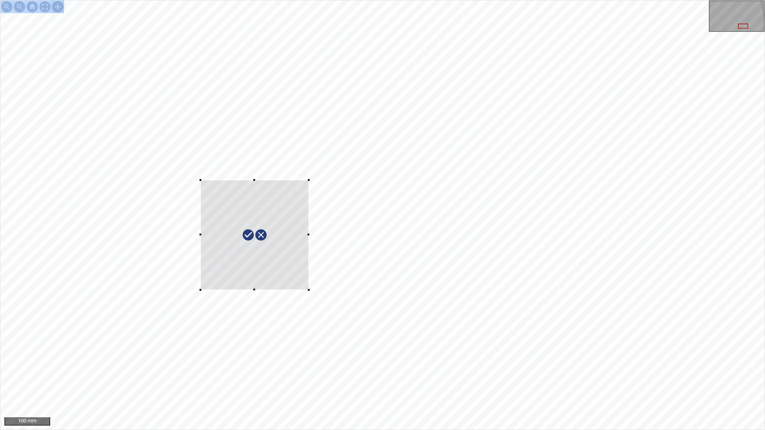
click at [309, 290] on div at bounding box center [382, 214] width 764 height 429
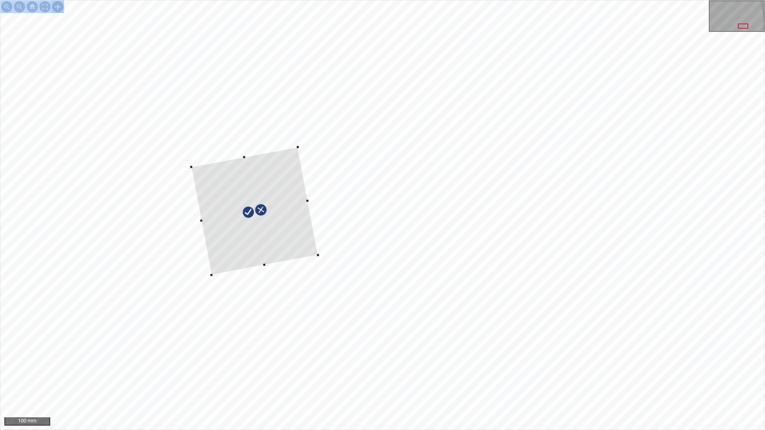
click at [298, 232] on div at bounding box center [254, 211] width 127 height 128
click at [303, 258] on div at bounding box center [382, 214] width 764 height 429
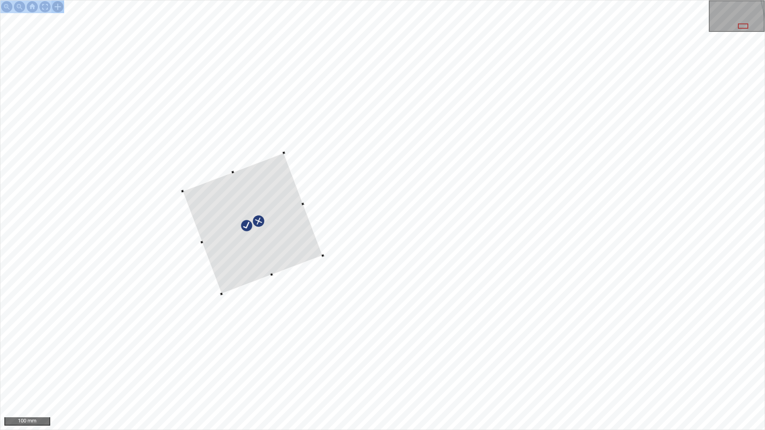
click at [310, 243] on div at bounding box center [252, 223] width 140 height 141
click at [333, 259] on div at bounding box center [382, 214] width 764 height 429
click at [293, 246] on div at bounding box center [250, 222] width 149 height 149
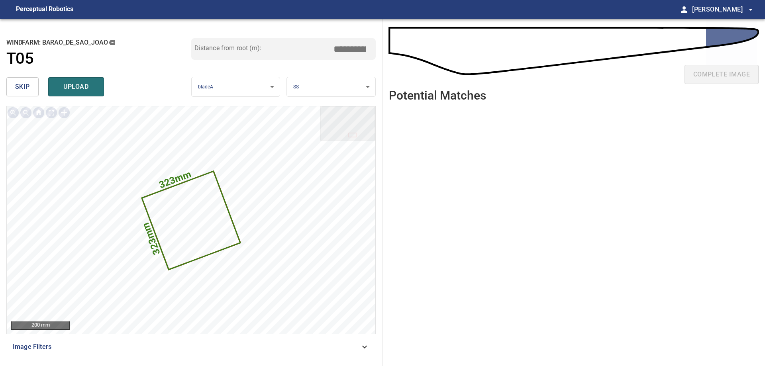
drag, startPoint x: 355, startPoint y: 49, endPoint x: 672, endPoint y: 63, distance: 316.6
click at [490, 54] on div "**********" at bounding box center [382, 192] width 765 height 347
type input "*****"
click at [77, 86] on span "upload" at bounding box center [76, 86] width 38 height 11
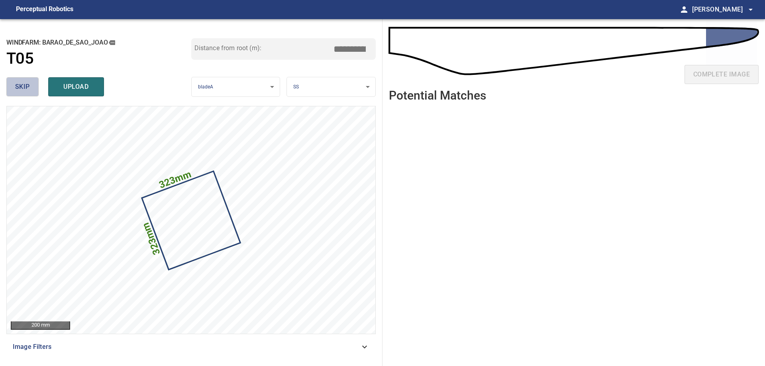
click at [27, 83] on span "skip" at bounding box center [22, 86] width 15 height 11
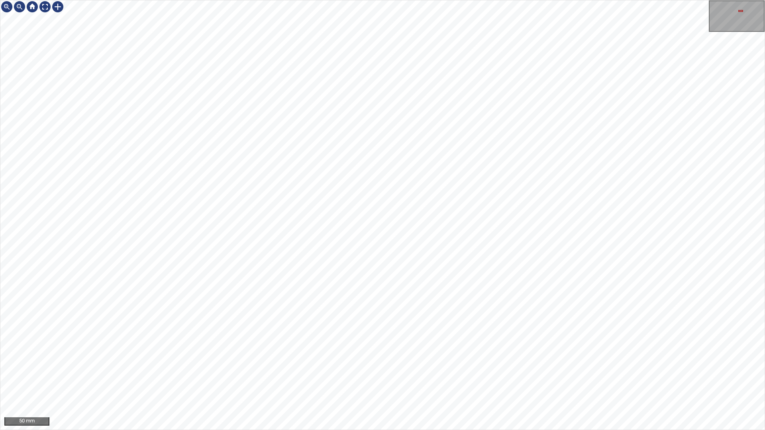
click at [433, 430] on div "50 mm" at bounding box center [382, 215] width 765 height 430
click at [478, 430] on div "50 mm" at bounding box center [382, 215] width 765 height 430
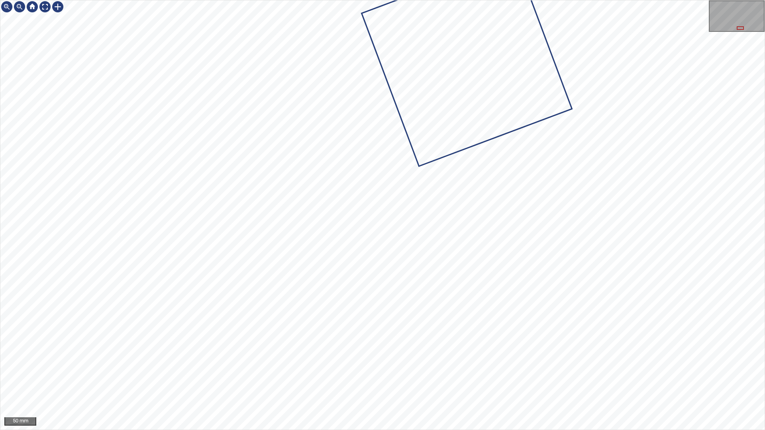
click at [538, 430] on div "50 mm" at bounding box center [382, 215] width 765 height 430
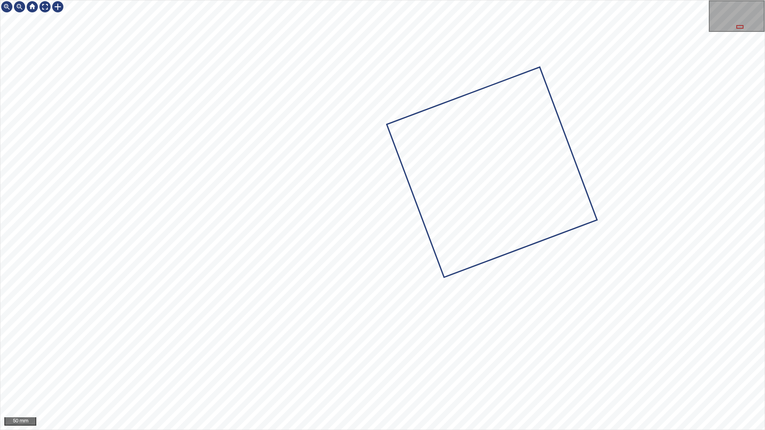
click at [301, 430] on div "50 mm" at bounding box center [382, 215] width 765 height 430
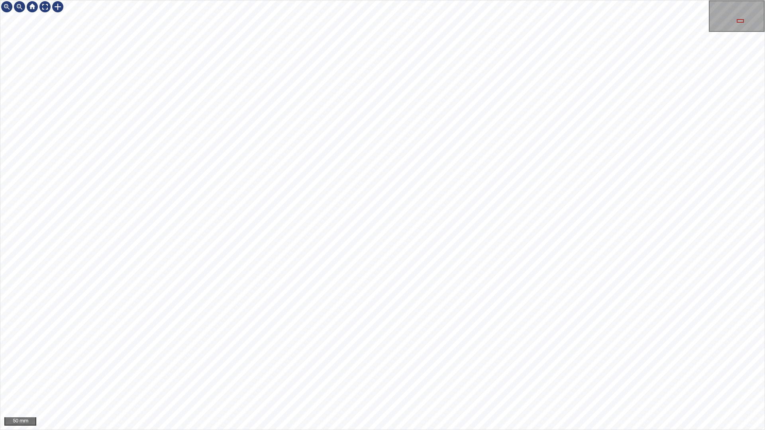
click at [356, 430] on div "50 mm" at bounding box center [382, 215] width 765 height 430
click at [446, 430] on div "50 mm" at bounding box center [382, 215] width 765 height 430
click at [527, 430] on div "50 mm" at bounding box center [382, 215] width 765 height 430
click at [437, 430] on div "50 mm" at bounding box center [382, 215] width 765 height 430
click at [43, 3] on div at bounding box center [45, 6] width 13 height 13
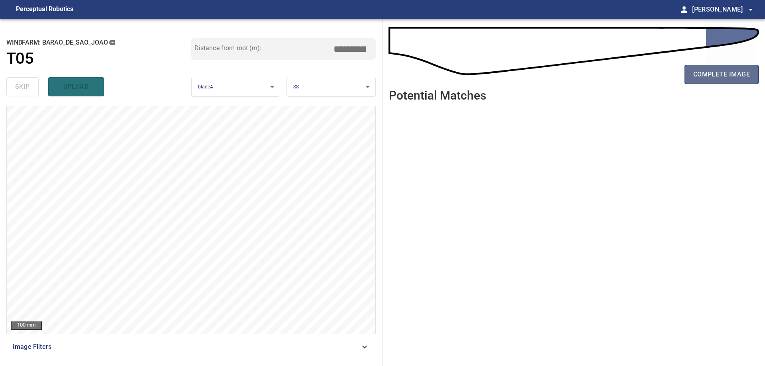
click at [729, 78] on span "complete image" at bounding box center [721, 74] width 57 height 11
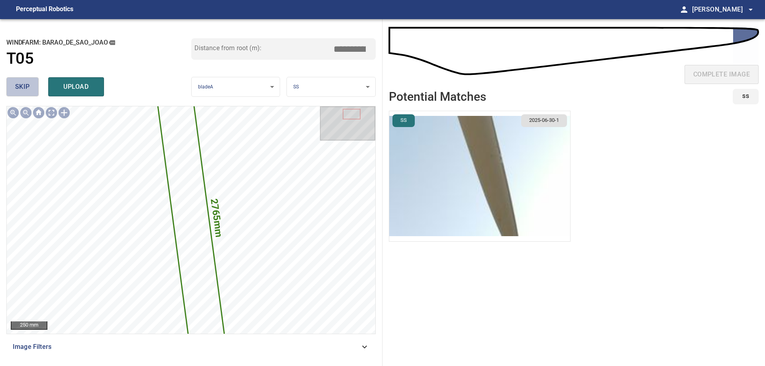
click at [28, 81] on span "skip" at bounding box center [22, 86] width 15 height 11
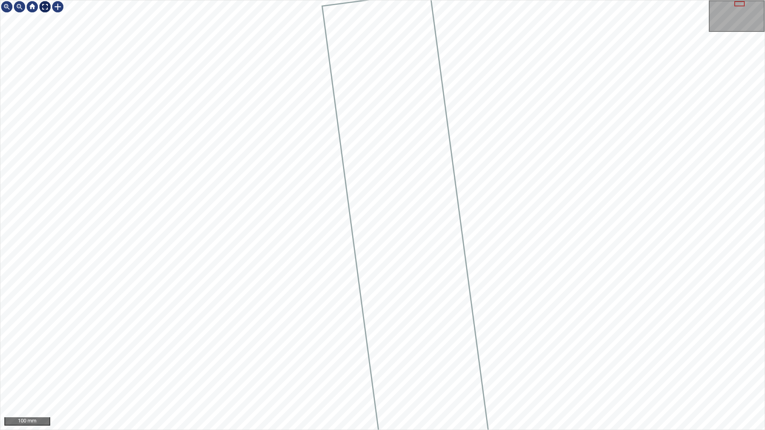
click at [47, 8] on div at bounding box center [45, 6] width 13 height 13
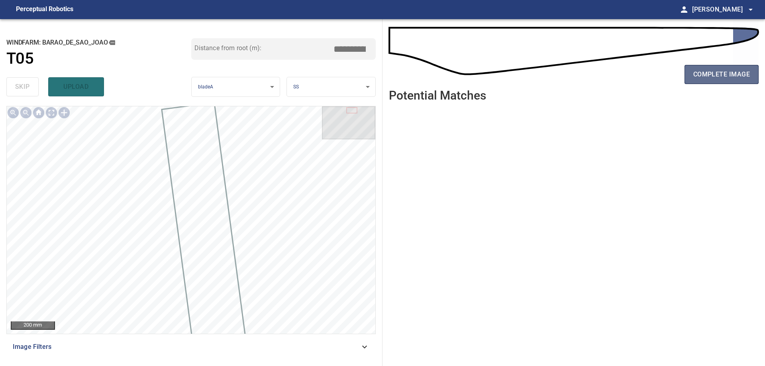
click at [746, 81] on button "complete image" at bounding box center [721, 74] width 74 height 19
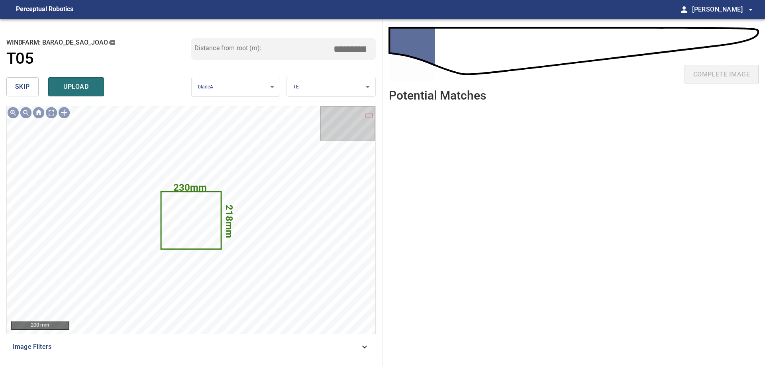
click at [14, 83] on button "skip" at bounding box center [22, 86] width 32 height 19
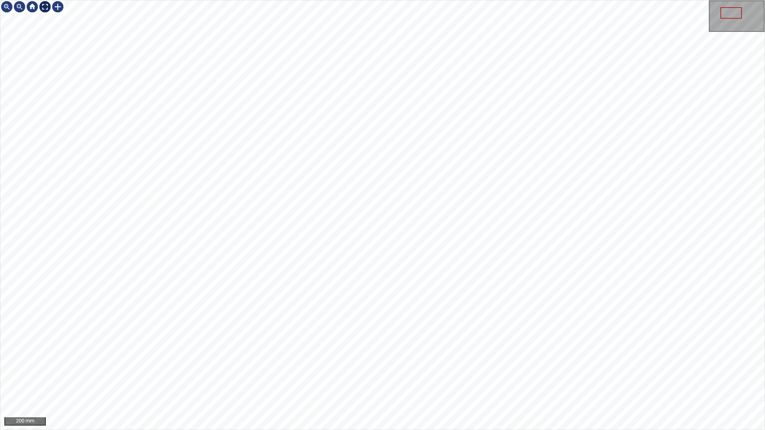
click at [46, 9] on div at bounding box center [45, 6] width 13 height 13
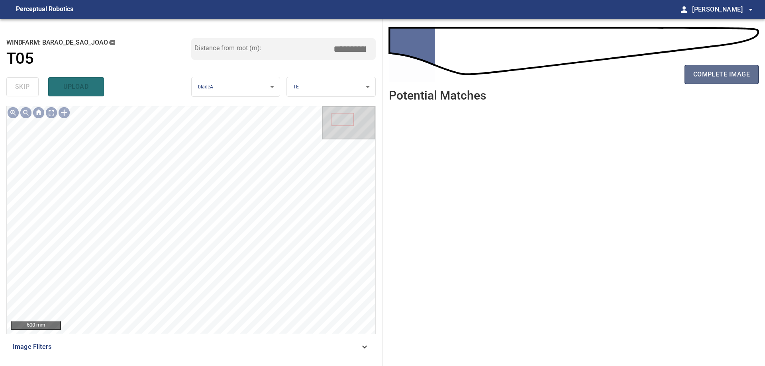
drag, startPoint x: 705, startPoint y: 75, endPoint x: 709, endPoint y: 74, distance: 4.8
click at [706, 75] on span "complete image" at bounding box center [721, 74] width 57 height 11
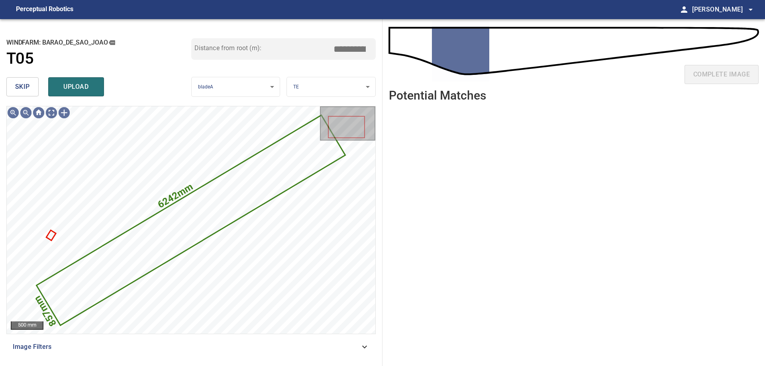
click at [21, 90] on span "skip" at bounding box center [22, 86] width 15 height 11
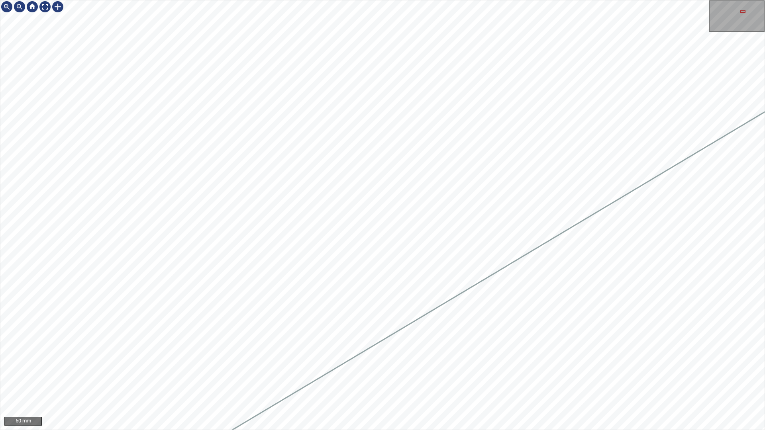
click at [363, 0] on div "50 mm" at bounding box center [382, 215] width 765 height 430
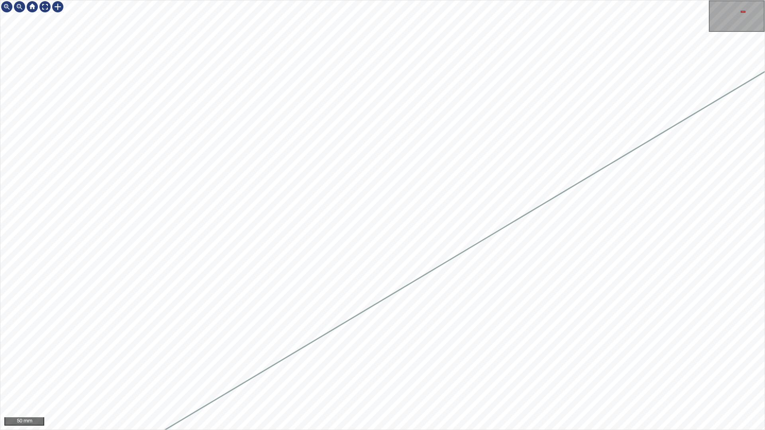
click at [114, 0] on div "50 mm" at bounding box center [382, 215] width 765 height 430
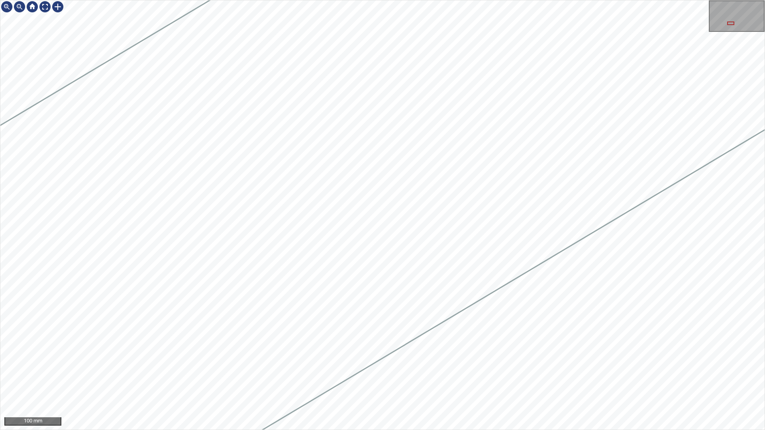
click at [764, 223] on div "100 mm" at bounding box center [382, 215] width 765 height 430
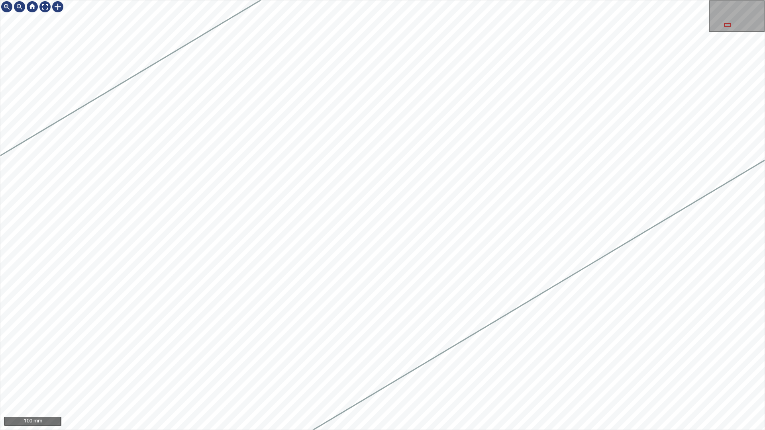
click at [764, 265] on div "100 mm" at bounding box center [382, 215] width 765 height 430
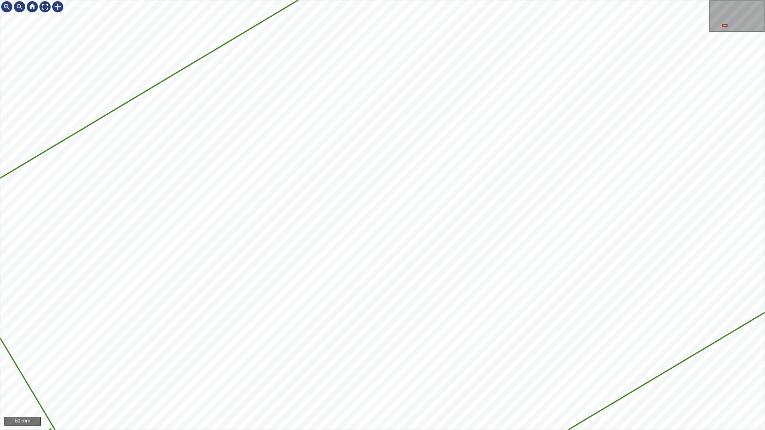
click at [620, 430] on div "6242mm 857mm 50 mm" at bounding box center [382, 215] width 765 height 430
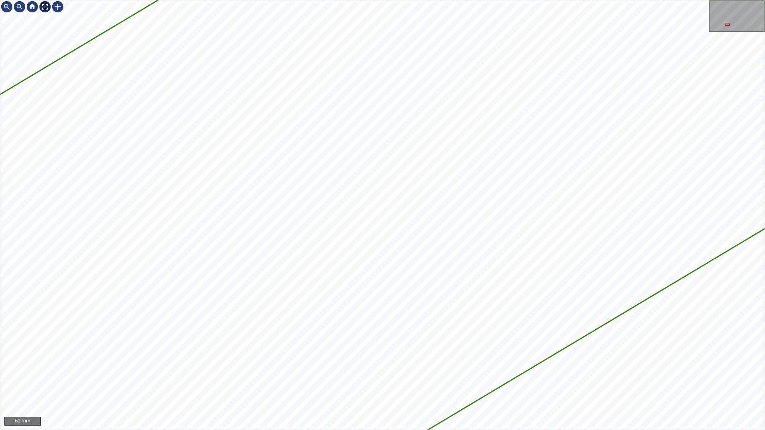
click at [45, 5] on div at bounding box center [45, 6] width 13 height 13
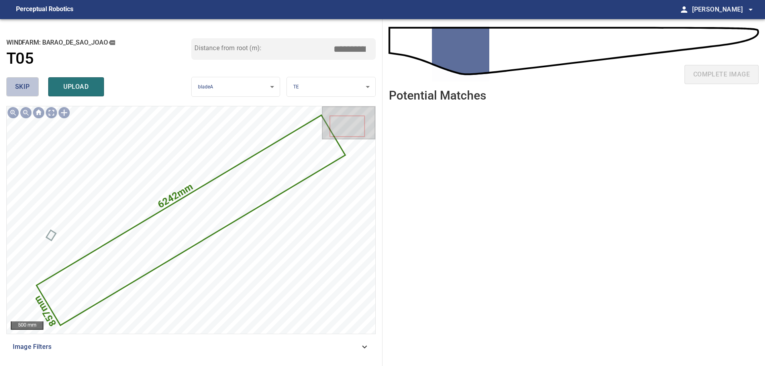
drag, startPoint x: 6, startPoint y: 83, endPoint x: 22, endPoint y: 94, distance: 19.4
click at [7, 83] on button "skip" at bounding box center [22, 86] width 32 height 19
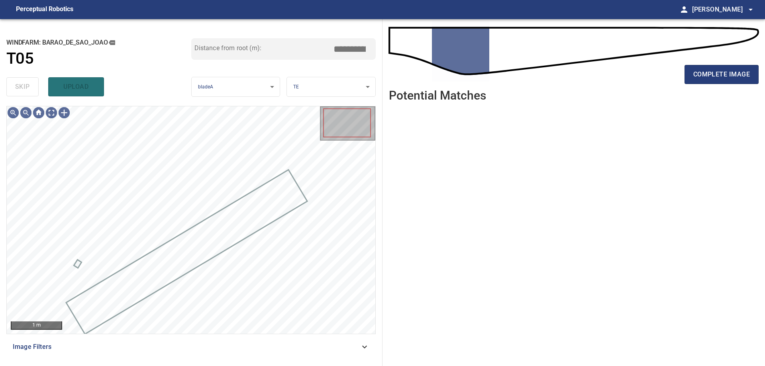
click at [23, 86] on div "skip upload" at bounding box center [98, 86] width 185 height 25
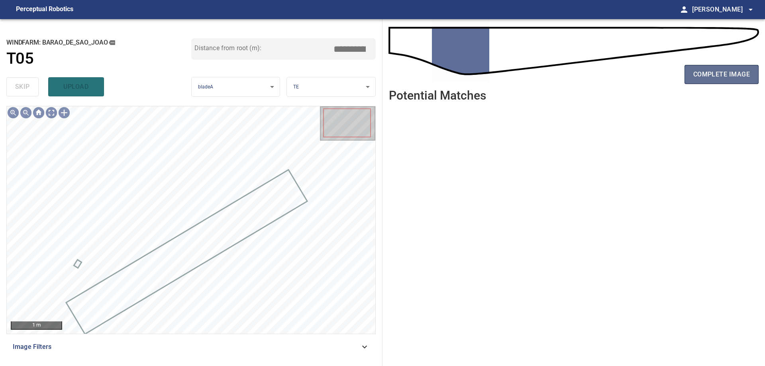
click at [754, 82] on button "complete image" at bounding box center [721, 74] width 74 height 19
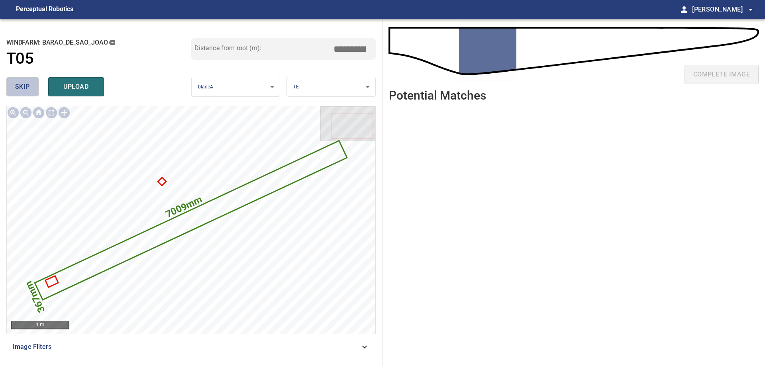
click at [25, 84] on span "skip" at bounding box center [22, 86] width 15 height 11
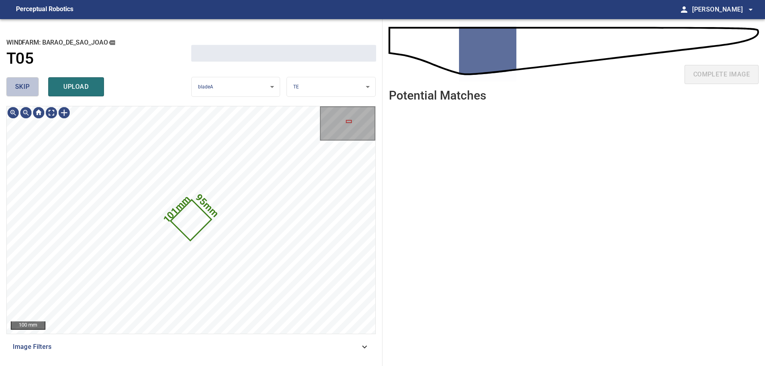
click at [25, 84] on span "skip" at bounding box center [22, 86] width 15 height 11
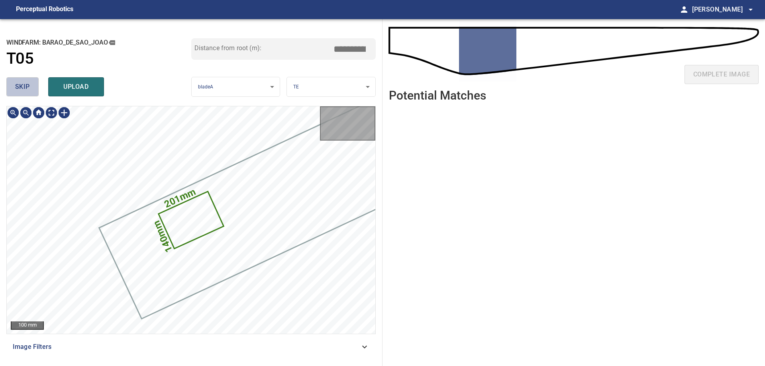
click at [25, 84] on span "skip" at bounding box center [22, 86] width 15 height 11
type input "*****"
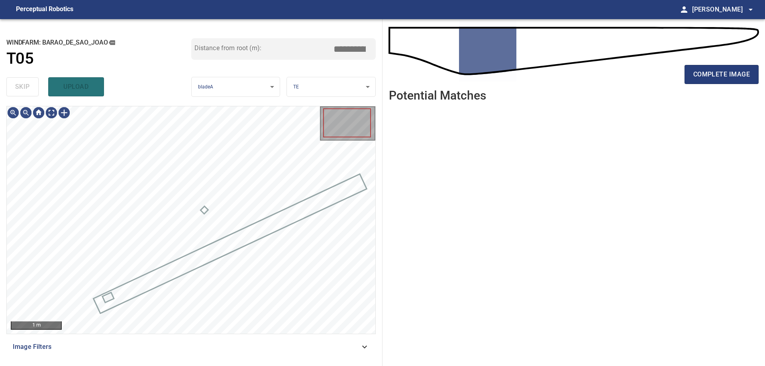
click at [25, 85] on div "skip upload" at bounding box center [98, 86] width 185 height 25
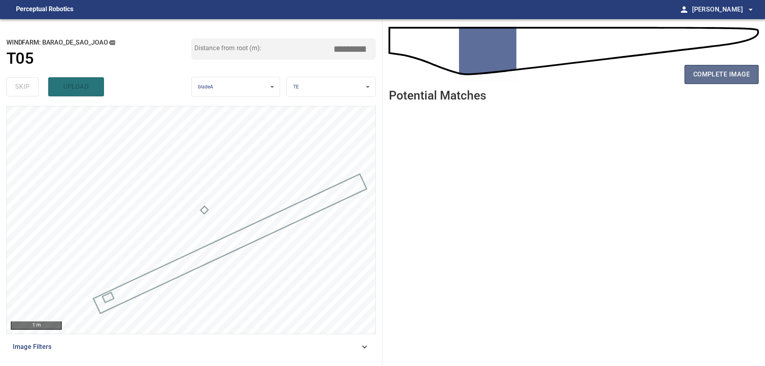
click at [721, 70] on span "complete image" at bounding box center [721, 74] width 57 height 11
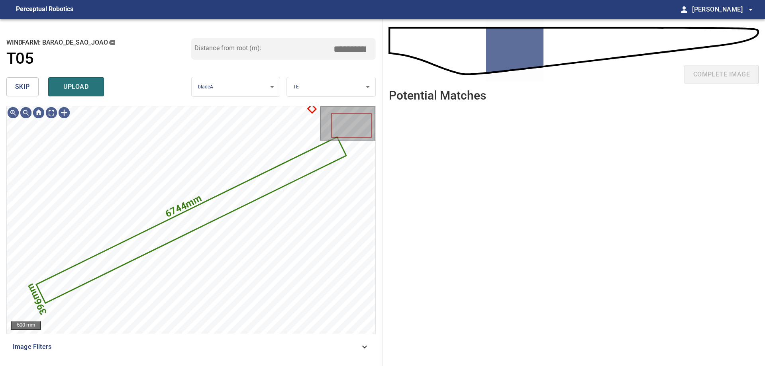
click at [19, 77] on div "skip upload" at bounding box center [98, 86] width 185 height 25
click at [16, 90] on span "skip" at bounding box center [22, 86] width 15 height 11
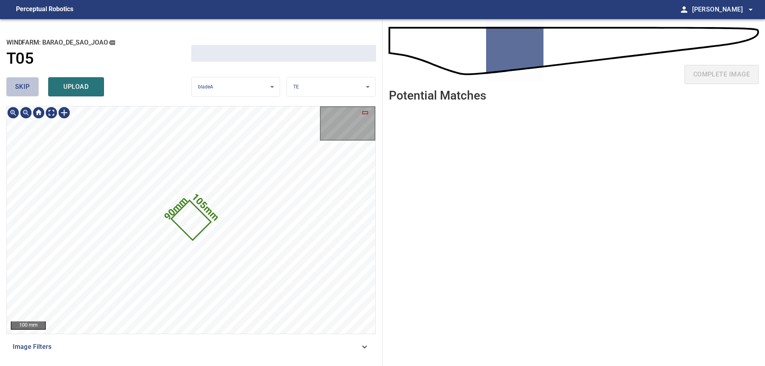
click at [16, 90] on span "skip" at bounding box center [22, 86] width 15 height 11
click at [16, 90] on div "skip upload" at bounding box center [98, 86] width 185 height 25
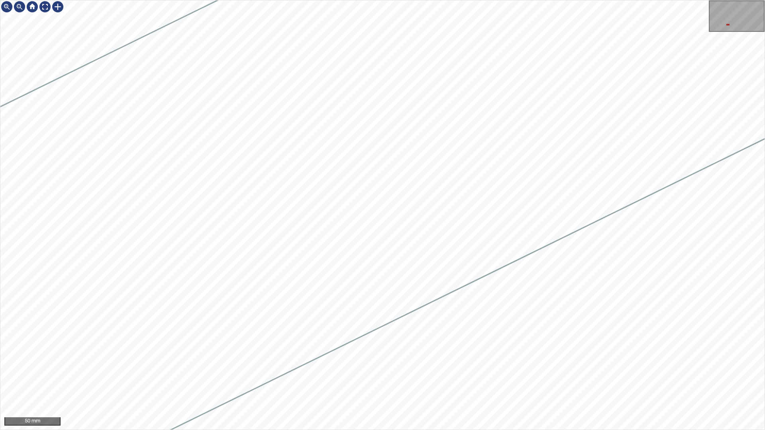
click at [764, 143] on div "50 mm" at bounding box center [382, 215] width 765 height 430
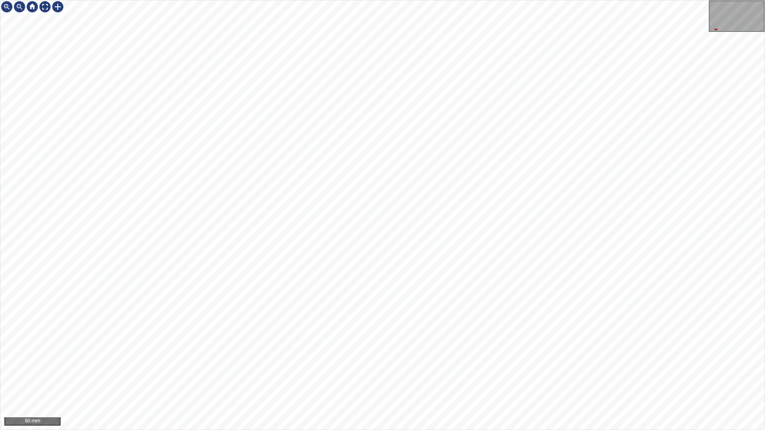
click at [764, 52] on div "50 mm" at bounding box center [382, 215] width 765 height 430
click at [39, 4] on div at bounding box center [45, 6] width 13 height 13
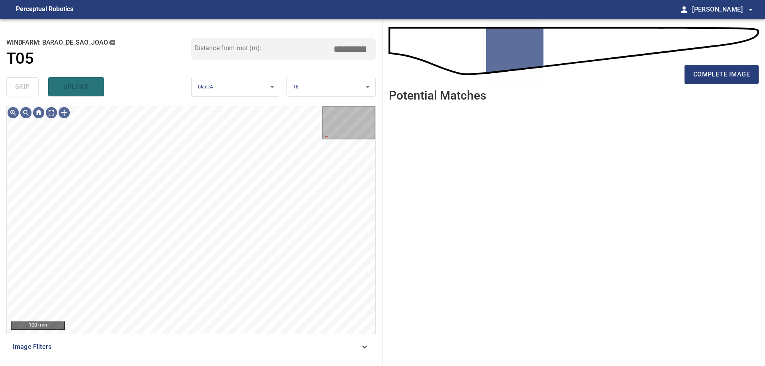
drag, startPoint x: 272, startPoint y: 360, endPoint x: 282, endPoint y: 356, distance: 10.4
click at [281, 357] on div "**********" at bounding box center [191, 192] width 382 height 347
click at [380, 342] on div "**********" at bounding box center [191, 192] width 382 height 347
click at [347, 354] on div "Image Filters" at bounding box center [190, 346] width 369 height 19
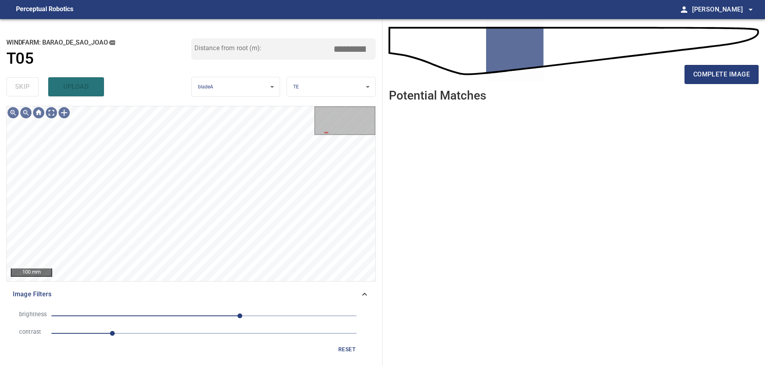
drag, startPoint x: 174, startPoint y: 342, endPoint x: 181, endPoint y: 338, distance: 7.9
click at [175, 342] on div "brightness 60 contrast 1 reset" at bounding box center [191, 332] width 357 height 50
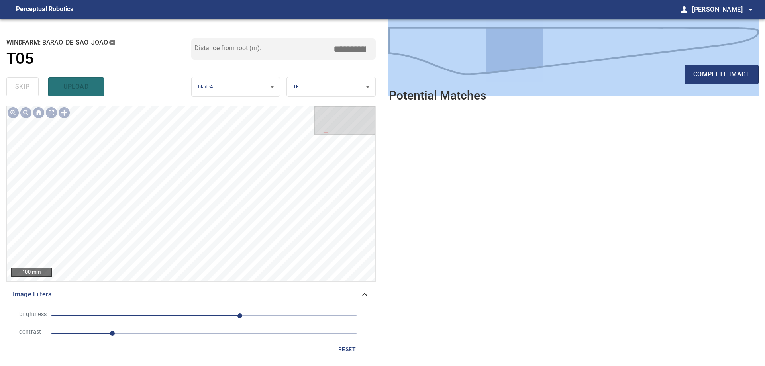
click at [200, 333] on span "1" at bounding box center [203, 333] width 305 height 11
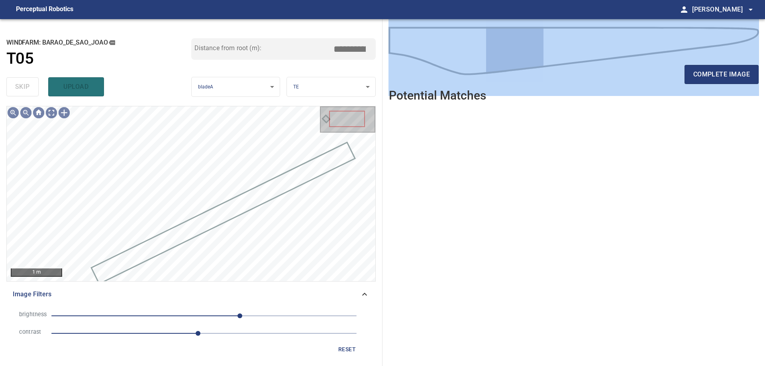
click at [157, 318] on span "60" at bounding box center [203, 315] width 305 height 11
click at [175, 315] on span "-78" at bounding box center [203, 315] width 305 height 11
drag, startPoint x: 187, startPoint y: 315, endPoint x: 191, endPoint y: 315, distance: 4.4
click at [188, 315] on span "-48" at bounding box center [203, 315] width 305 height 11
click at [203, 314] on span "-2" at bounding box center [203, 315] width 305 height 11
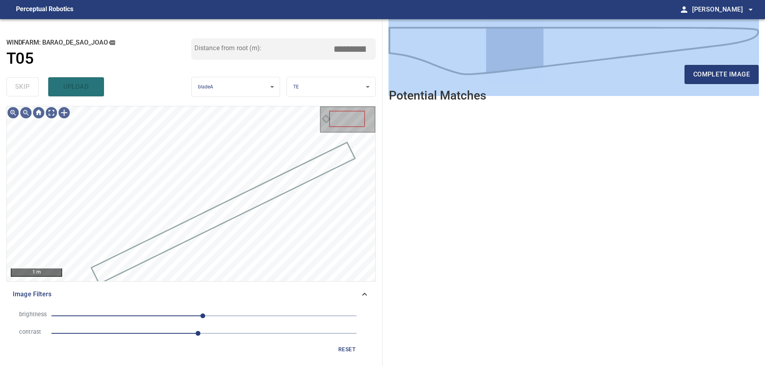
click at [157, 329] on span "2.4" at bounding box center [203, 333] width 305 height 11
click at [186, 328] on span "2.2" at bounding box center [203, 333] width 305 height 11
click at [188, 331] on span "2.2" at bounding box center [185, 333] width 5 height 5
click at [206, 329] on span "2.5" at bounding box center [203, 333] width 305 height 11
click at [177, 328] on span "2.5" at bounding box center [203, 333] width 305 height 11
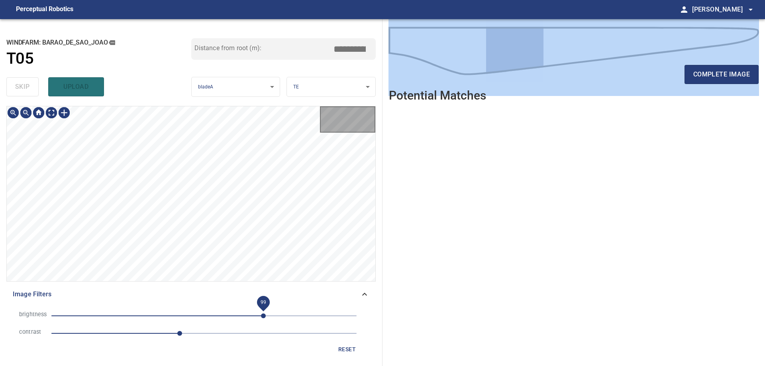
click at [263, 317] on span "99" at bounding box center [203, 315] width 305 height 11
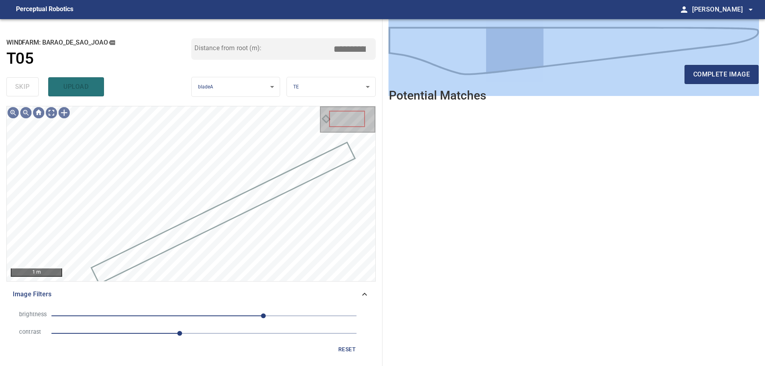
click at [232, 315] on span "99" at bounding box center [203, 315] width 305 height 11
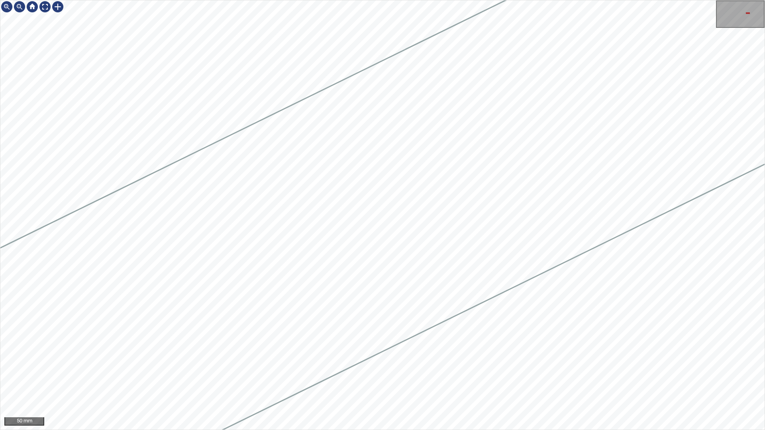
click at [764, 204] on div "50 mm" at bounding box center [382, 215] width 765 height 430
click at [764, 167] on div "50 mm" at bounding box center [382, 215] width 765 height 430
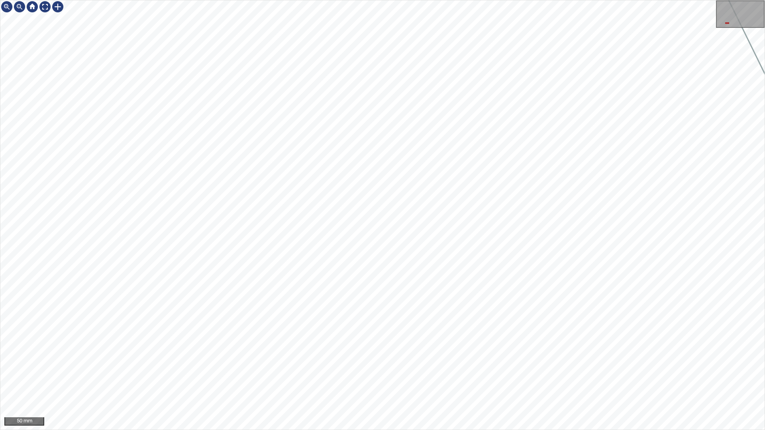
click at [764, 89] on div "50 mm" at bounding box center [382, 215] width 765 height 430
click at [44, 7] on div at bounding box center [45, 6] width 13 height 13
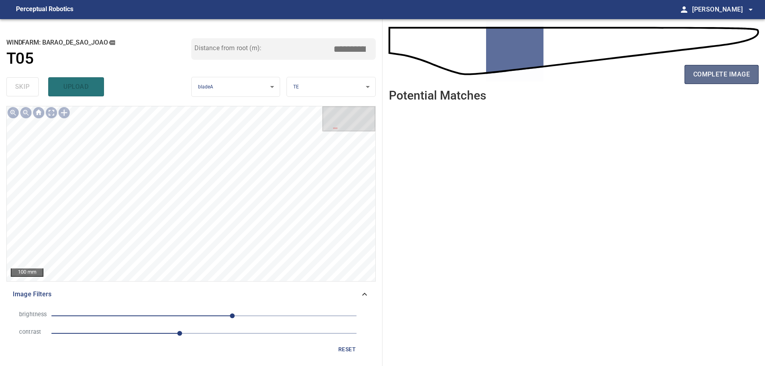
click at [733, 76] on span "complete image" at bounding box center [721, 74] width 57 height 11
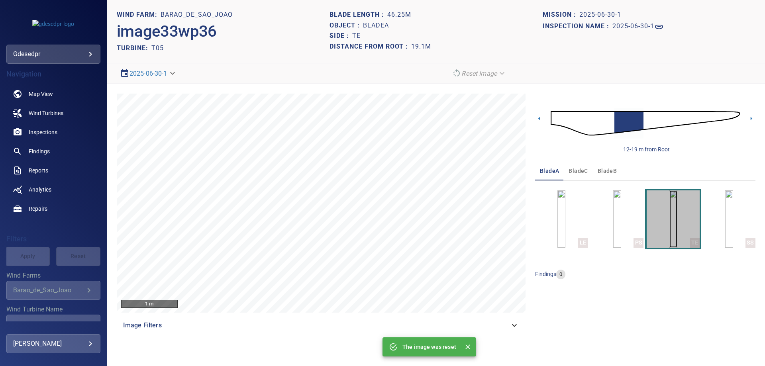
click at [669, 231] on img "button" at bounding box center [673, 218] width 8 height 57
click at [711, 119] on img at bounding box center [645, 123] width 189 height 46
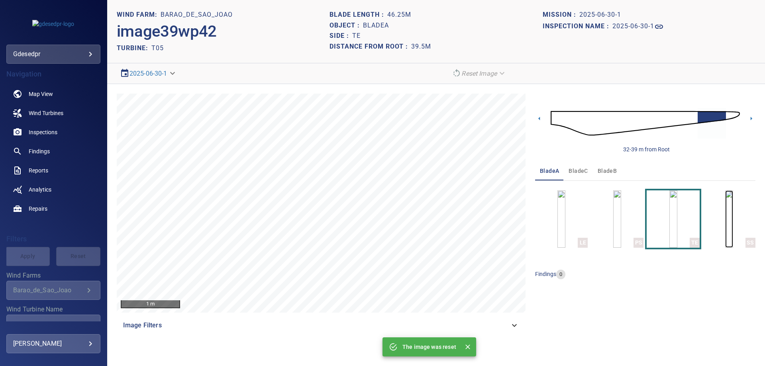
click at [725, 228] on img "button" at bounding box center [729, 218] width 8 height 57
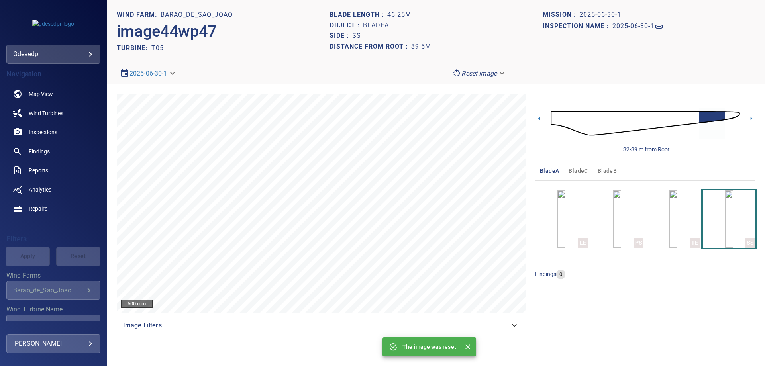
click at [690, 116] on img at bounding box center [645, 123] width 189 height 46
click at [752, 120] on icon at bounding box center [751, 118] width 8 height 8
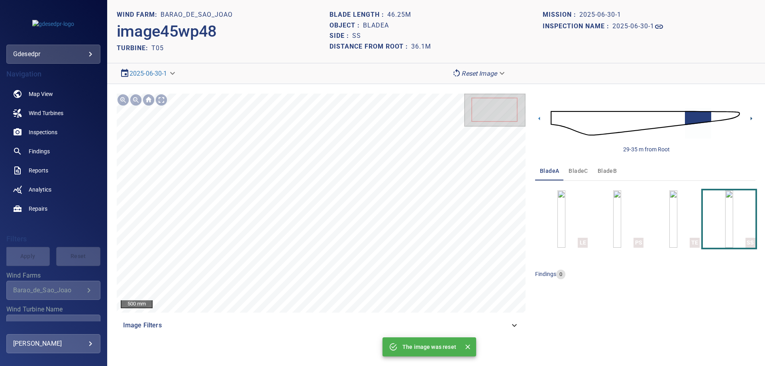
click at [750, 118] on icon at bounding box center [751, 118] width 8 height 8
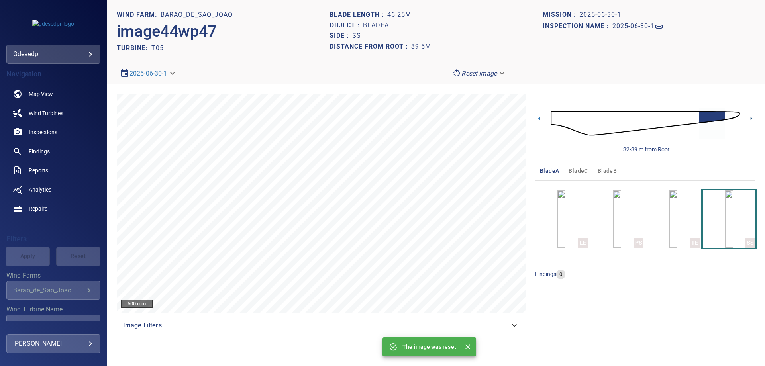
click at [749, 116] on icon at bounding box center [751, 118] width 8 height 8
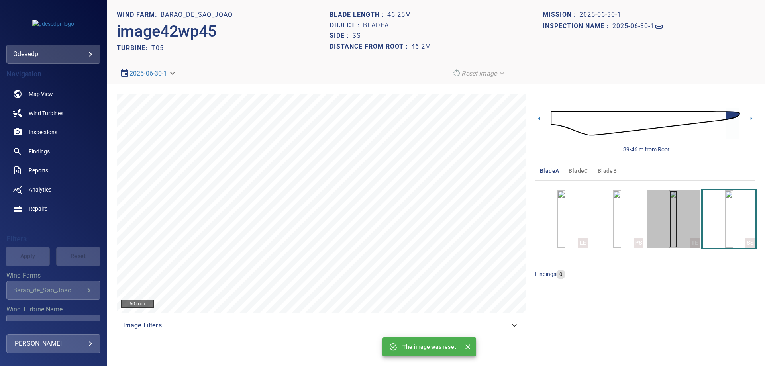
click at [677, 214] on img "button" at bounding box center [673, 218] width 8 height 57
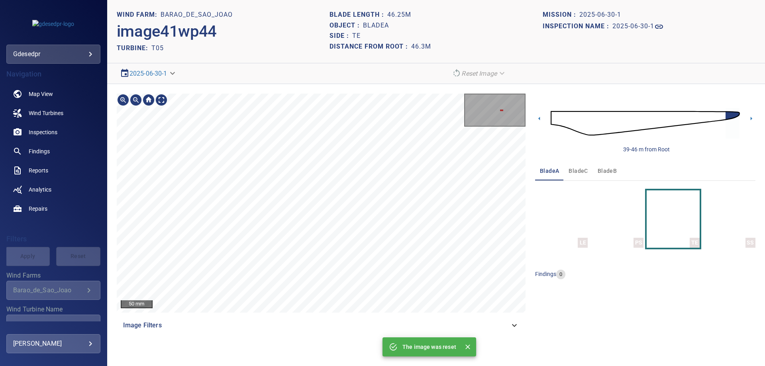
click at [439, 76] on section "**********" at bounding box center [436, 183] width 658 height 366
click at [489, 128] on div "50 mm" at bounding box center [321, 203] width 409 height 219
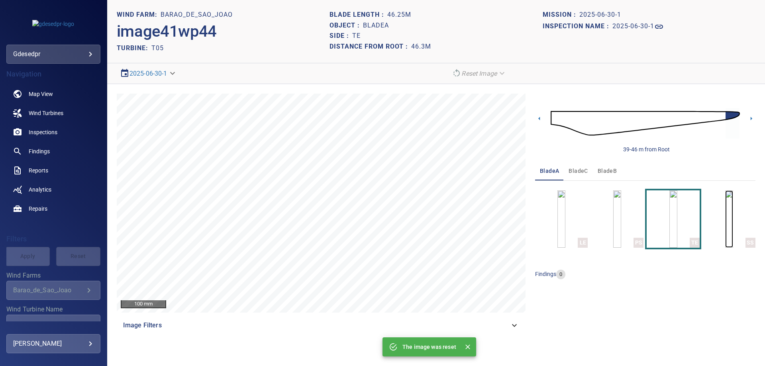
click at [725, 217] on img "button" at bounding box center [729, 218] width 8 height 57
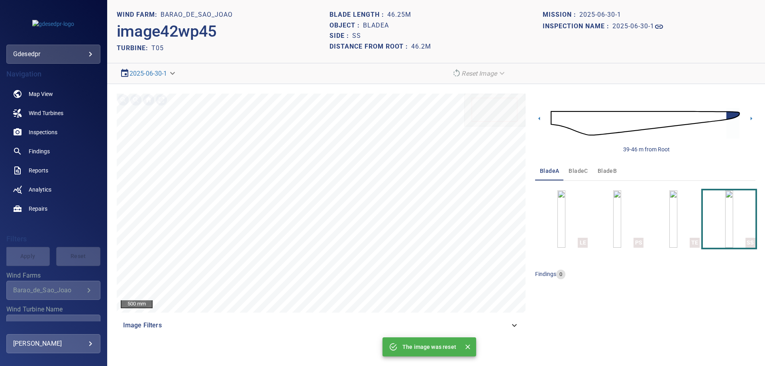
click at [724, 112] on img at bounding box center [645, 123] width 189 height 46
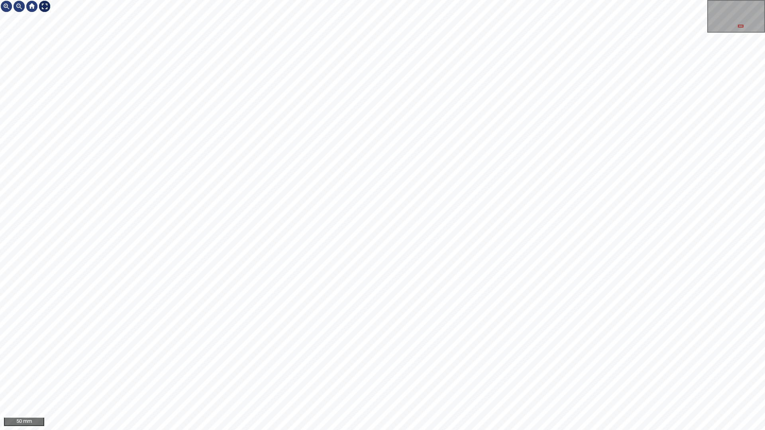
click at [46, 5] on div at bounding box center [44, 6] width 13 height 13
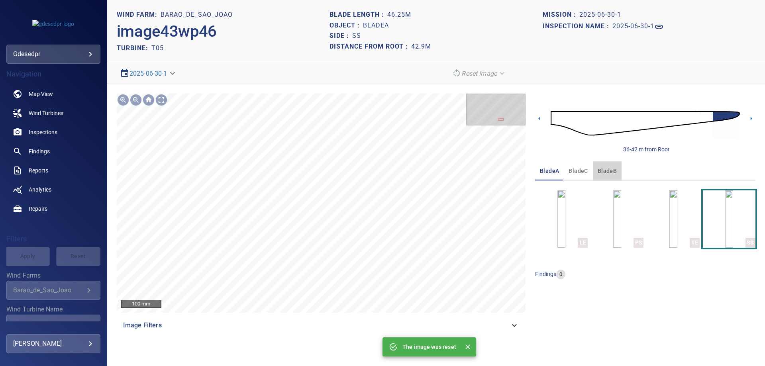
click at [595, 170] on button "bladeB" at bounding box center [607, 170] width 29 height 19
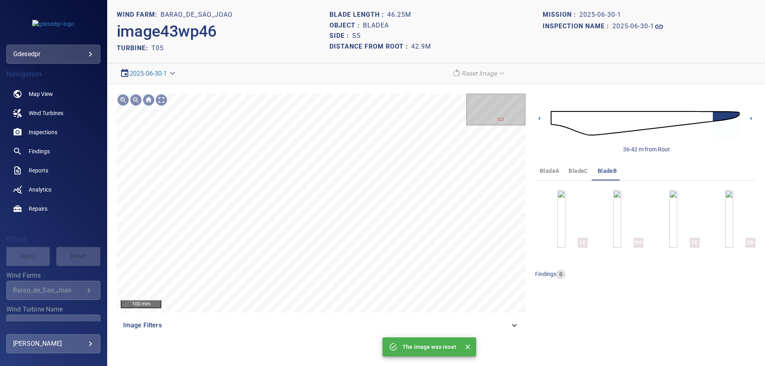
click at [556, 121] on img at bounding box center [645, 123] width 189 height 46
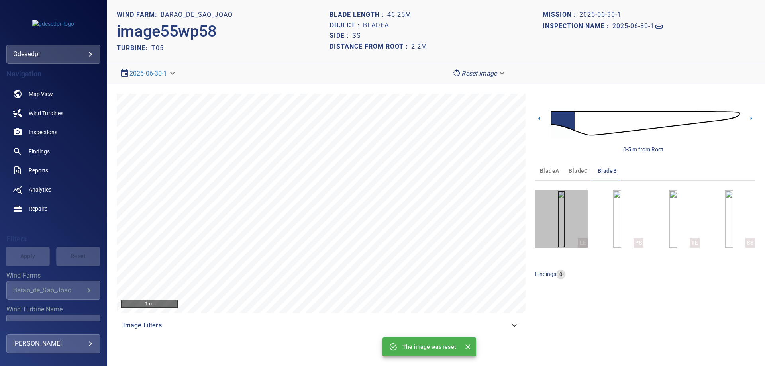
click at [565, 222] on img "button" at bounding box center [561, 218] width 8 height 57
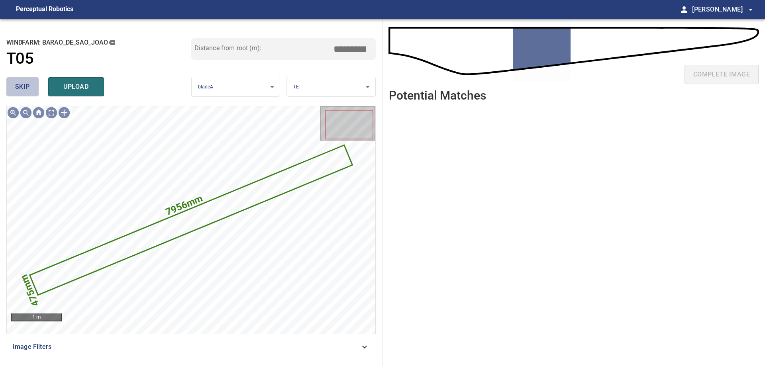
click at [30, 93] on button "skip" at bounding box center [22, 86] width 32 height 19
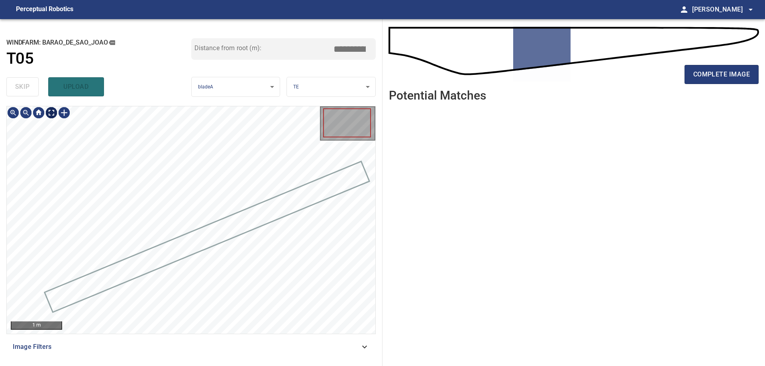
click at [53, 120] on div "1 m" at bounding box center [191, 219] width 368 height 227
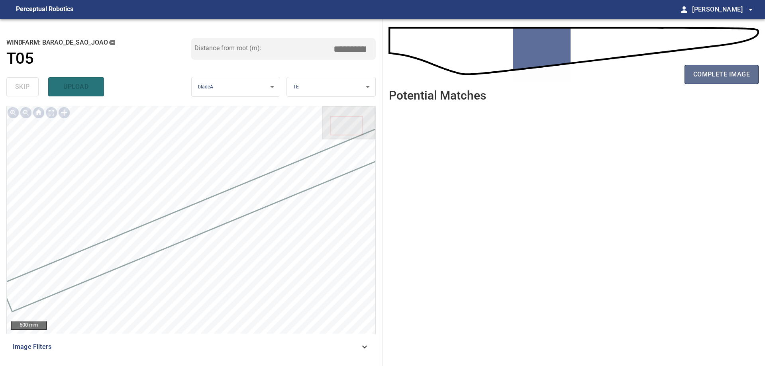
click at [742, 80] on span "complete image" at bounding box center [721, 74] width 57 height 11
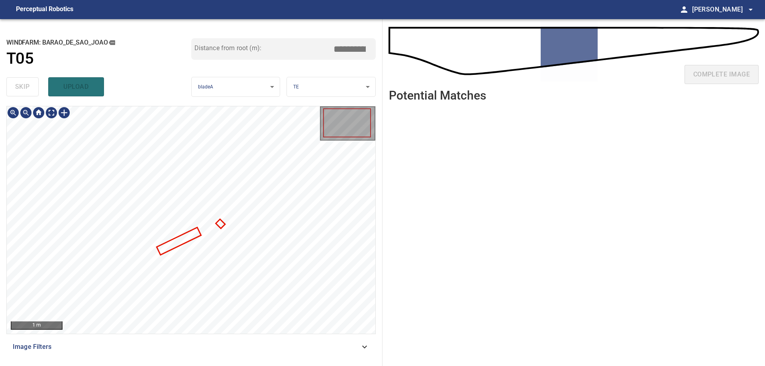
click at [184, 234] on div at bounding box center [191, 219] width 368 height 227
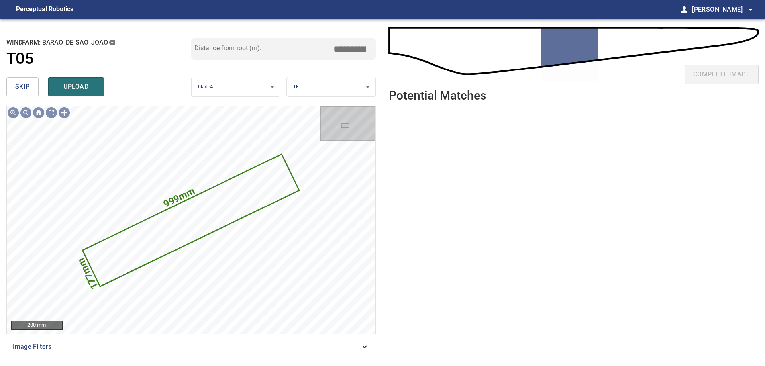
click at [25, 90] on span "skip" at bounding box center [22, 86] width 15 height 11
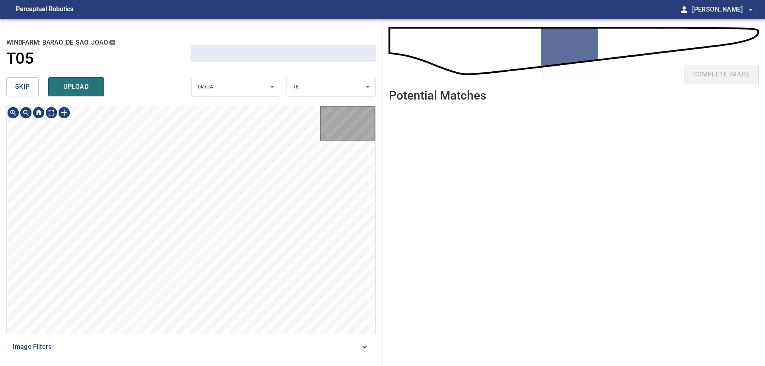
click at [25, 90] on span "skip" at bounding box center [22, 86] width 15 height 11
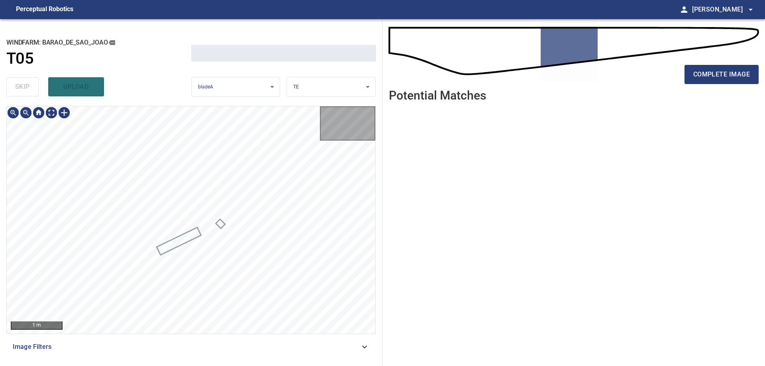
click at [25, 90] on div "skip upload" at bounding box center [98, 86] width 185 height 25
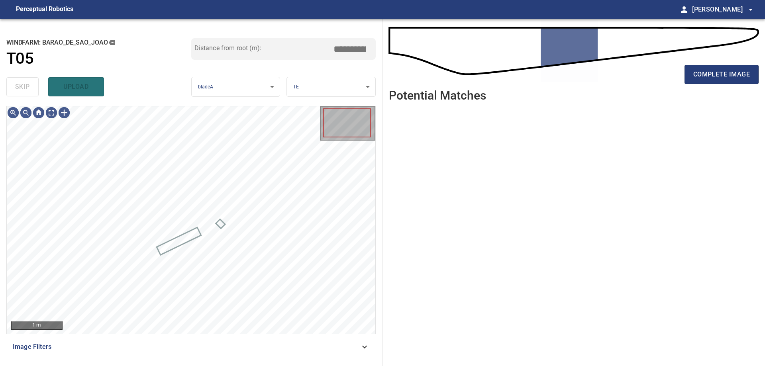
click at [25, 90] on div "skip upload" at bounding box center [98, 86] width 185 height 25
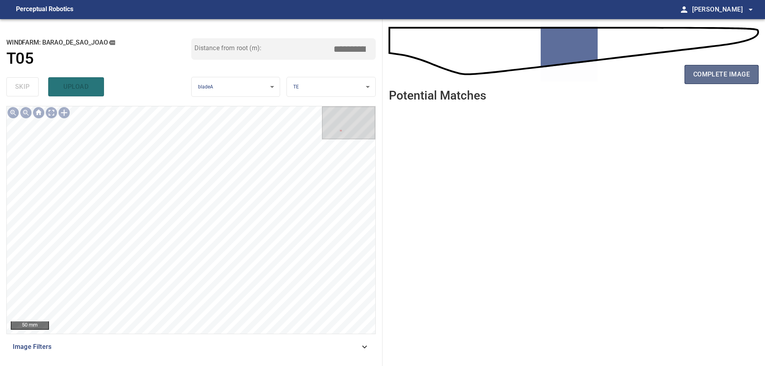
click at [743, 79] on span "complete image" at bounding box center [721, 74] width 57 height 11
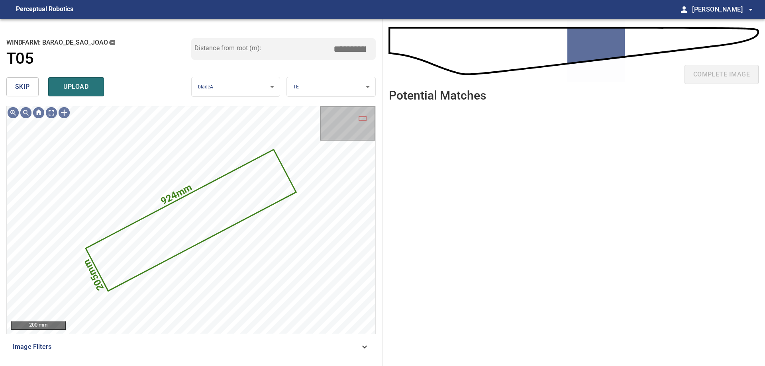
click at [25, 84] on span "skip" at bounding box center [22, 86] width 15 height 11
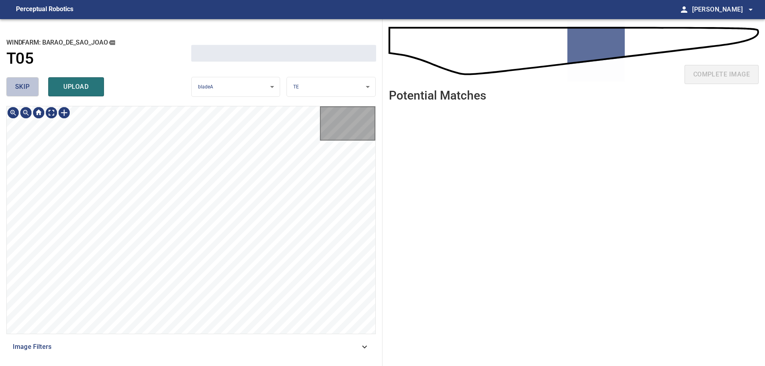
click at [25, 84] on span "skip" at bounding box center [22, 86] width 15 height 11
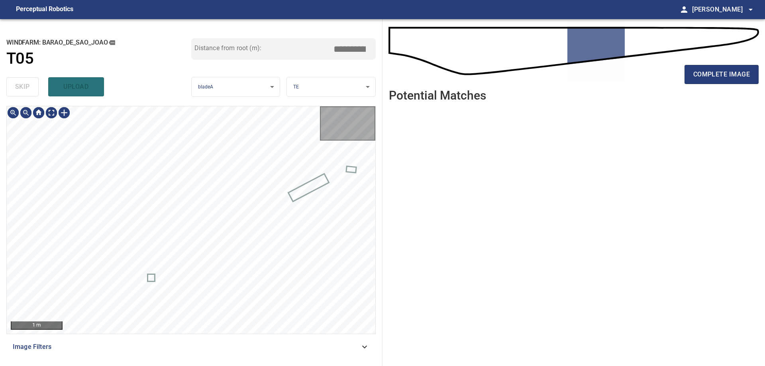
click at [25, 84] on div "skip upload" at bounding box center [98, 86] width 185 height 25
type input "*****"
click at [25, 84] on div "skip upload" at bounding box center [98, 86] width 185 height 25
drag, startPoint x: 25, startPoint y: 84, endPoint x: 25, endPoint y: 91, distance: 7.2
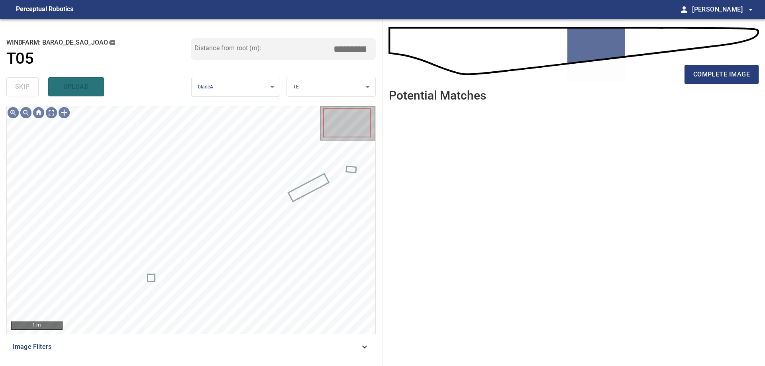
click at [25, 91] on div "skip upload" at bounding box center [98, 86] width 185 height 25
click at [353, 359] on div "1 m Image Filters" at bounding box center [190, 233] width 369 height 254
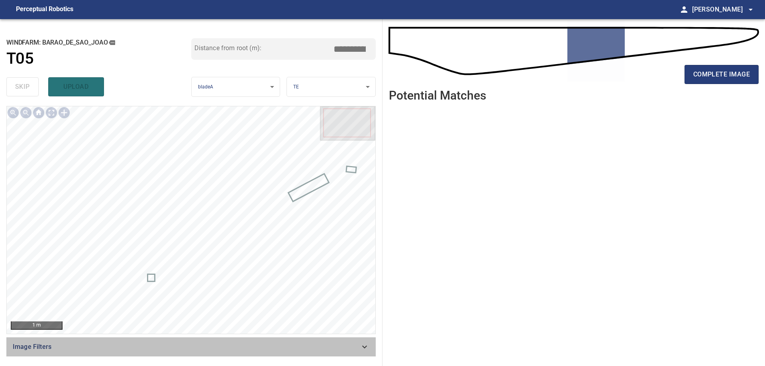
click at [355, 339] on div "Image Filters" at bounding box center [190, 346] width 369 height 19
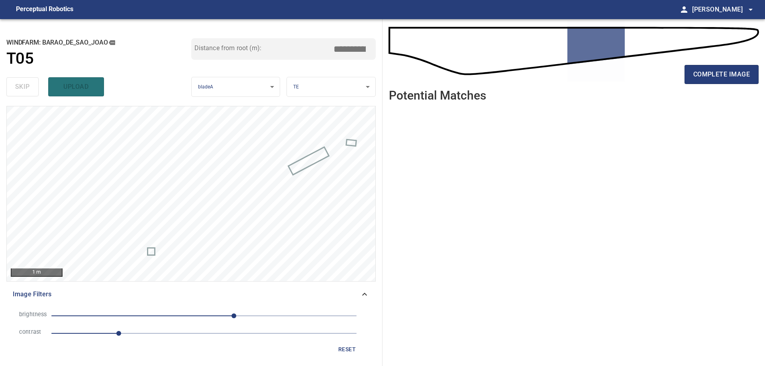
click at [206, 337] on span "1.1" at bounding box center [203, 333] width 305 height 11
drag, startPoint x: 145, startPoint y: 313, endPoint x: 147, endPoint y: 321, distance: 7.4
click at [145, 314] on span "50" at bounding box center [203, 315] width 305 height 11
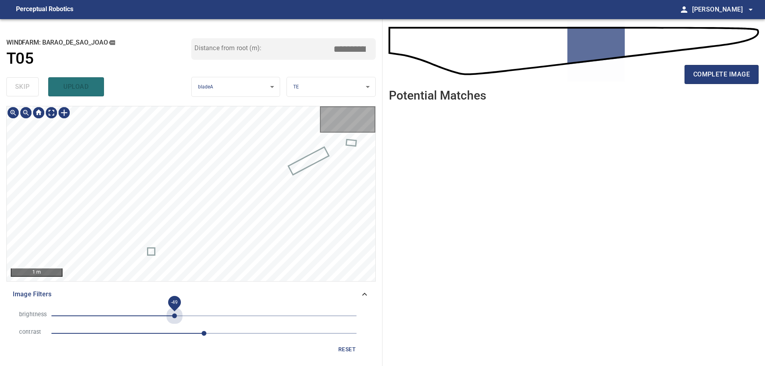
click at [174, 319] on span "-49" at bounding box center [203, 315] width 305 height 11
click at [206, 313] on span "4" at bounding box center [203, 315] width 305 height 11
click at [219, 318] on span "4" at bounding box center [203, 315] width 305 height 11
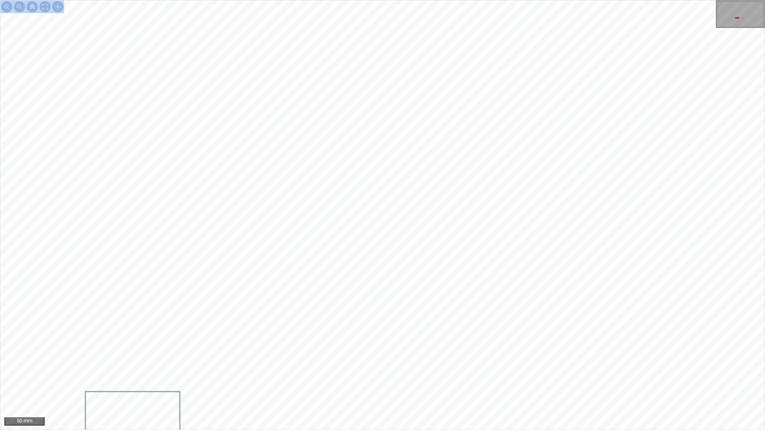
click at [329, 350] on div "50 mm" at bounding box center [382, 215] width 765 height 430
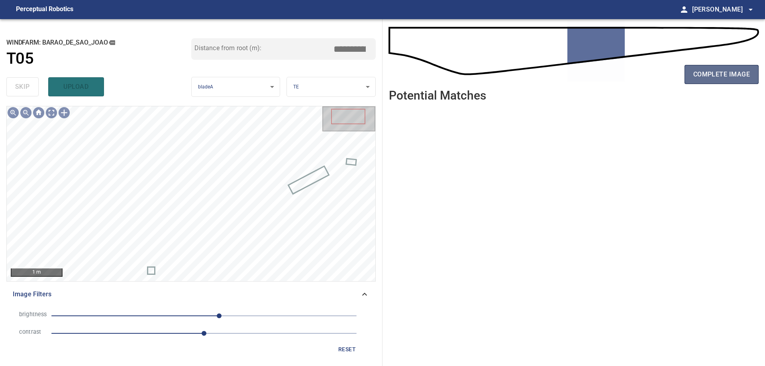
click at [726, 77] on span "complete image" at bounding box center [721, 74] width 57 height 11
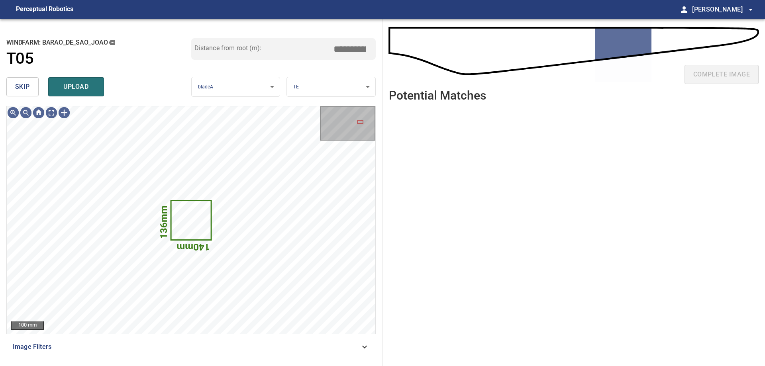
click at [23, 89] on span "skip" at bounding box center [22, 86] width 15 height 11
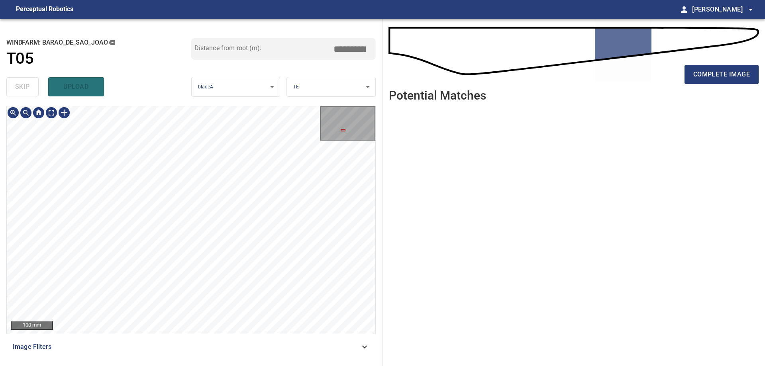
click at [163, 341] on div "100 mm Image Filters" at bounding box center [190, 233] width 369 height 254
click at [62, 335] on div "200 mm Image Filters" at bounding box center [190, 233] width 369 height 254
click at [742, 75] on span "complete image" at bounding box center [721, 74] width 57 height 11
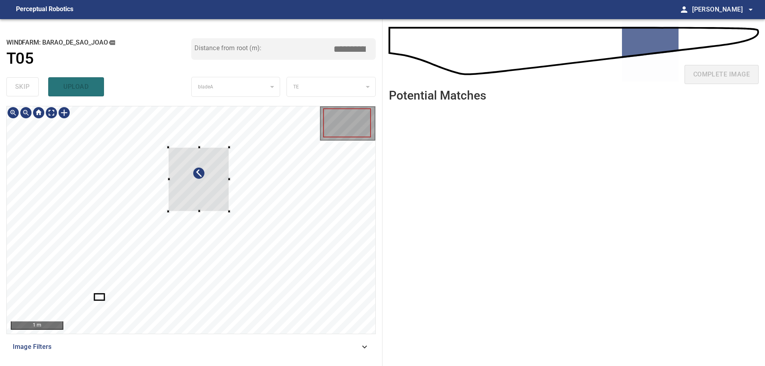
click at [225, 189] on div at bounding box center [198, 179] width 61 height 64
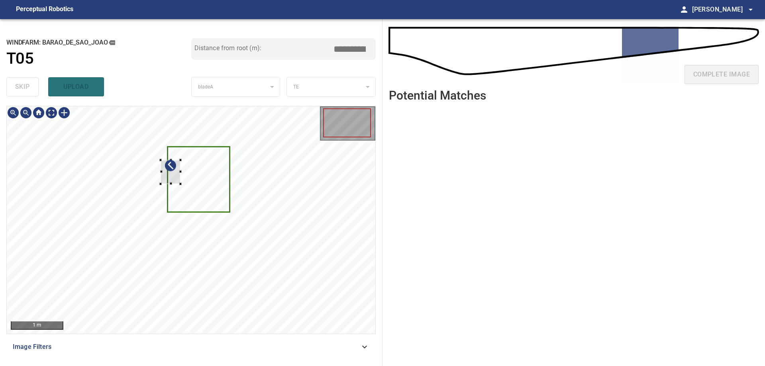
click at [185, 170] on div at bounding box center [191, 219] width 368 height 227
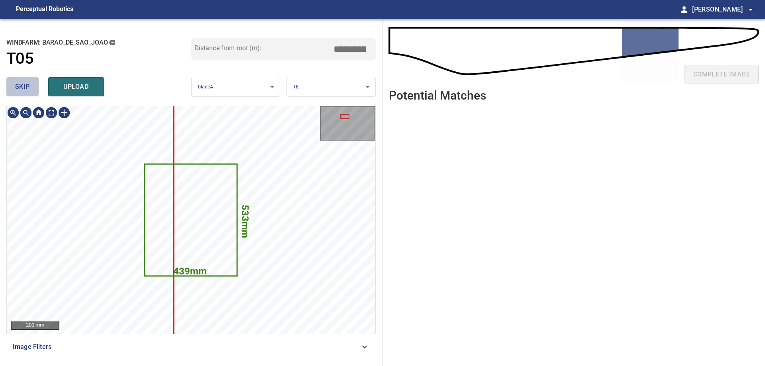
click at [24, 87] on span "skip" at bounding box center [22, 86] width 15 height 11
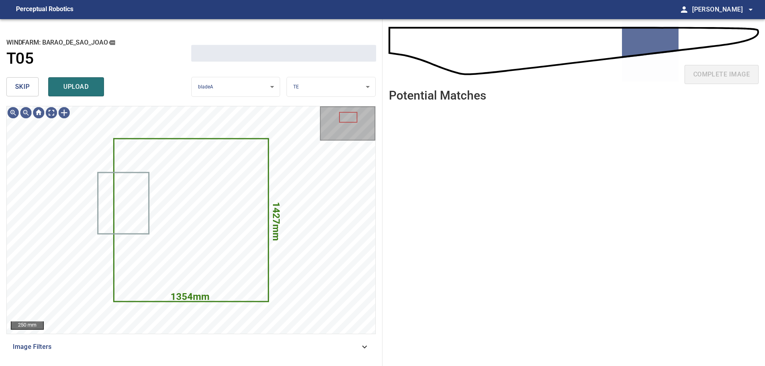
click at [22, 88] on span "skip" at bounding box center [22, 86] width 15 height 11
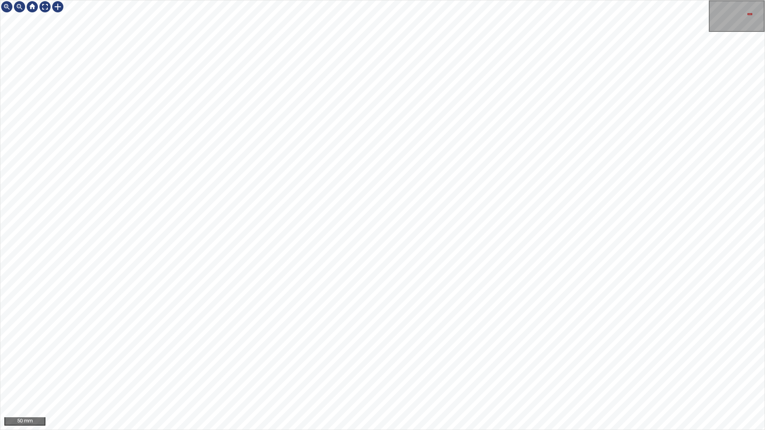
click at [764, 95] on div "50 mm" at bounding box center [382, 215] width 765 height 430
click at [764, 67] on div "50 mm" at bounding box center [382, 215] width 765 height 430
click at [764, 186] on div "50 mm" at bounding box center [382, 215] width 765 height 430
click at [764, 103] on div "50 mm" at bounding box center [382, 215] width 765 height 430
click at [764, 110] on div "50 mm" at bounding box center [382, 215] width 765 height 430
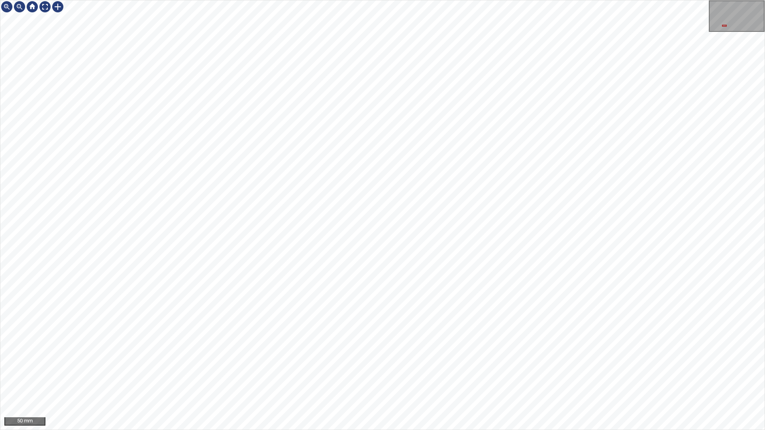
click at [764, 105] on div "50 mm" at bounding box center [382, 215] width 765 height 430
click at [764, 127] on div "50 mm" at bounding box center [382, 215] width 765 height 430
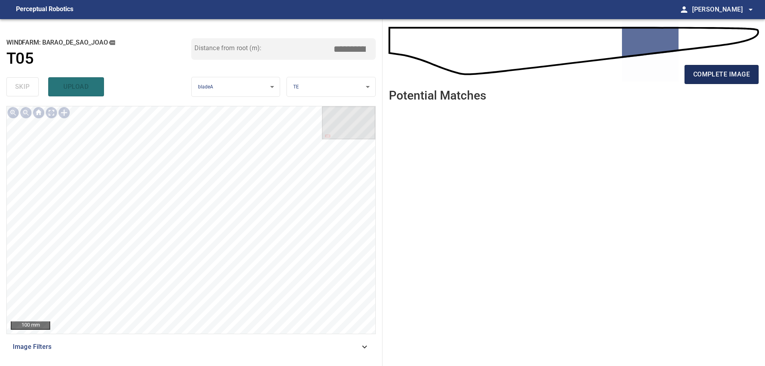
click at [696, 77] on span "complete image" at bounding box center [721, 74] width 57 height 11
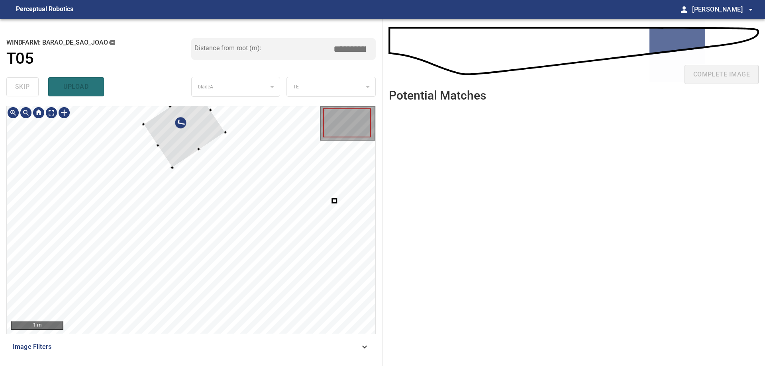
click at [189, 125] on div at bounding box center [184, 128] width 82 height 79
click at [191, 150] on div at bounding box center [171, 110] width 82 height 79
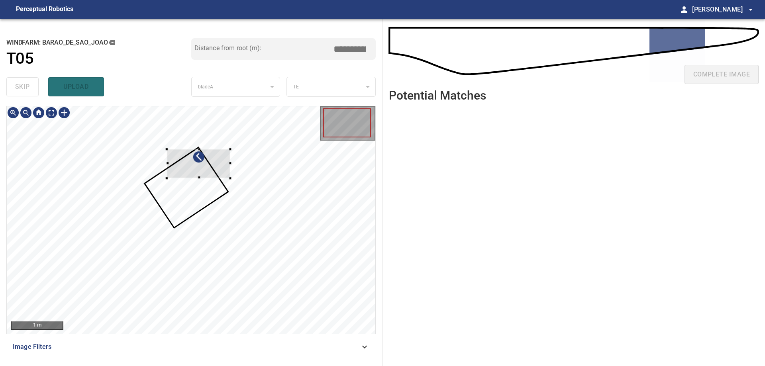
click at [181, 160] on div at bounding box center [198, 163] width 63 height 29
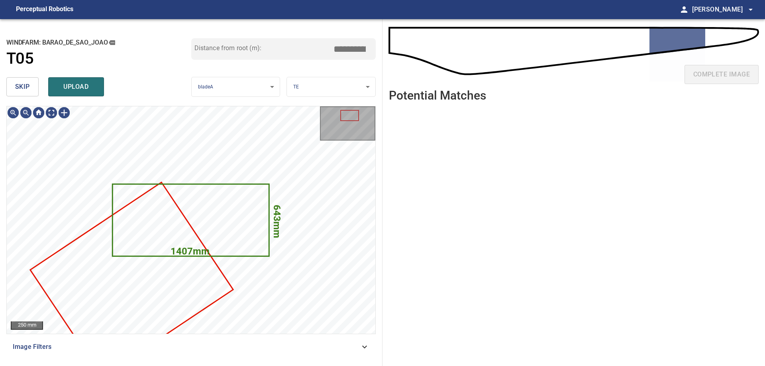
click at [24, 93] on button "skip" at bounding box center [22, 86] width 32 height 19
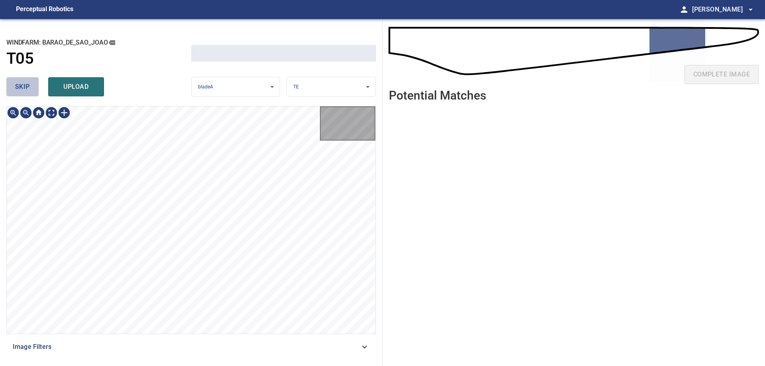
click at [24, 93] on button "skip" at bounding box center [22, 86] width 32 height 19
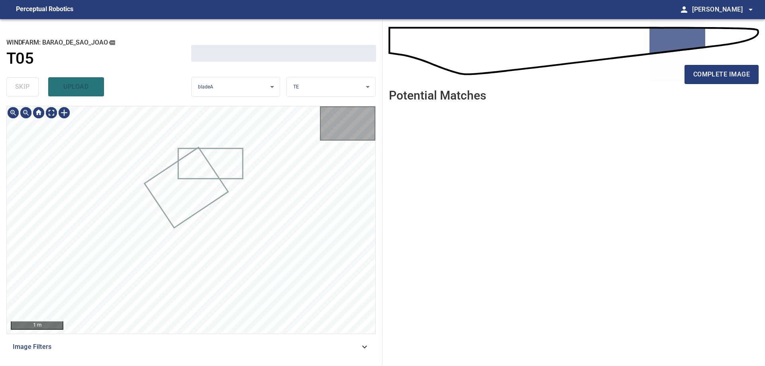
click at [24, 93] on div "skip upload" at bounding box center [98, 86] width 185 height 25
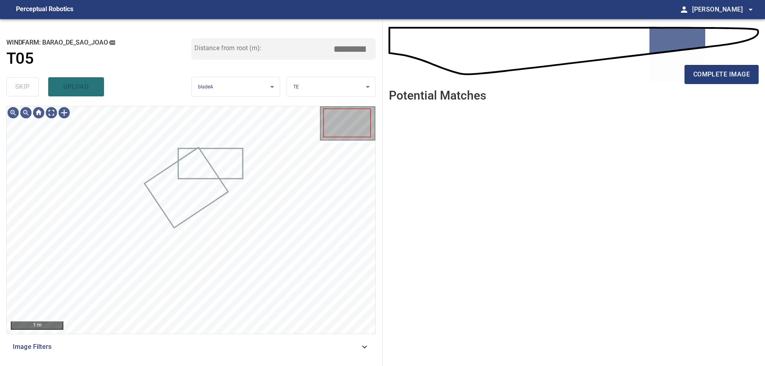
click at [24, 93] on div "skip upload" at bounding box center [98, 86] width 185 height 25
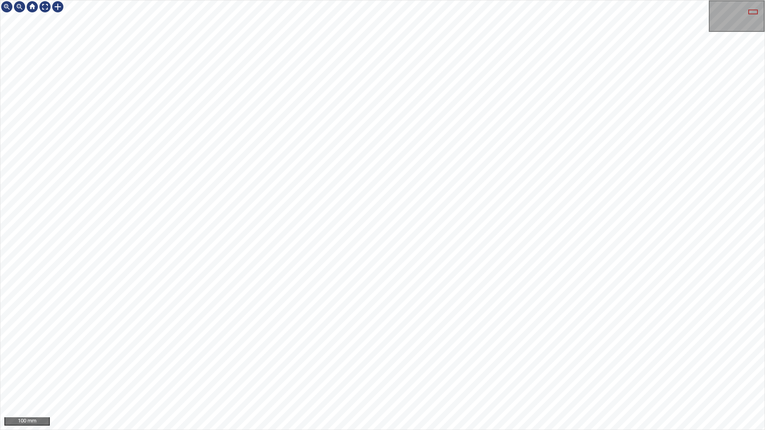
click at [761, 0] on div "100 mm" at bounding box center [382, 215] width 765 height 430
click at [47, 9] on div at bounding box center [45, 6] width 13 height 13
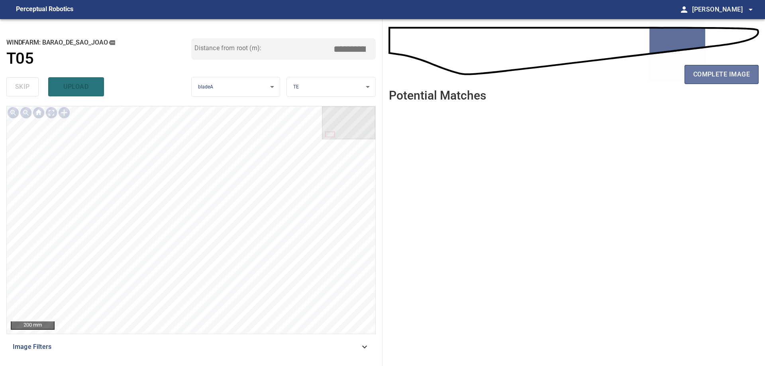
drag, startPoint x: 728, startPoint y: 80, endPoint x: 692, endPoint y: 88, distance: 36.6
click at [728, 80] on span "complete image" at bounding box center [721, 74] width 57 height 11
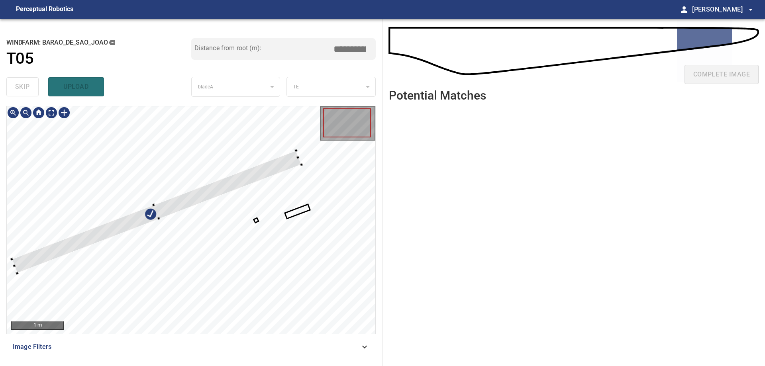
click at [235, 173] on div at bounding box center [191, 219] width 368 height 227
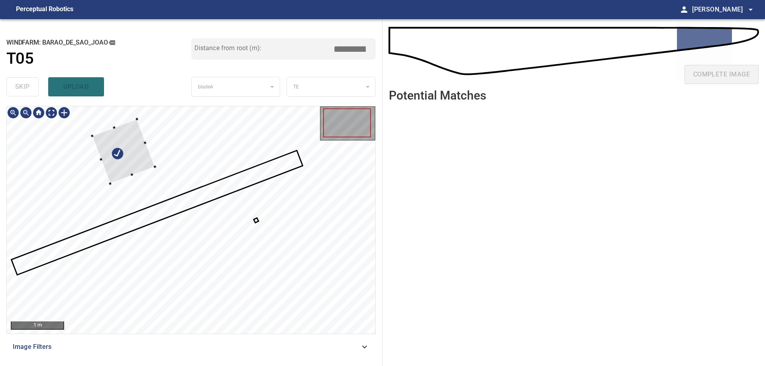
click at [104, 141] on div at bounding box center [123, 151] width 63 height 65
click at [118, 162] on div at bounding box center [123, 151] width 63 height 65
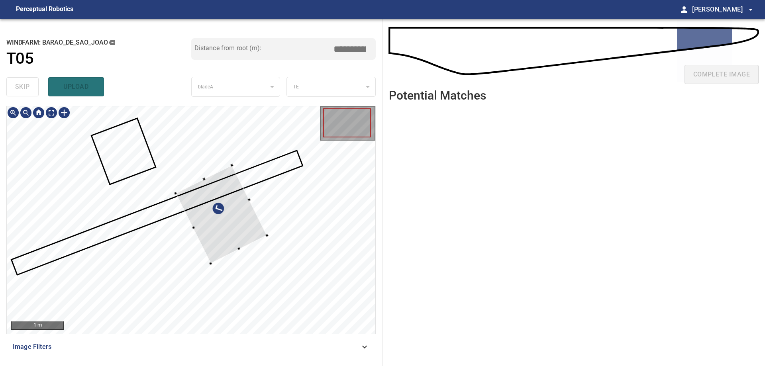
click at [228, 217] on div at bounding box center [221, 214] width 91 height 98
click at [237, 210] on div at bounding box center [215, 210] width 91 height 98
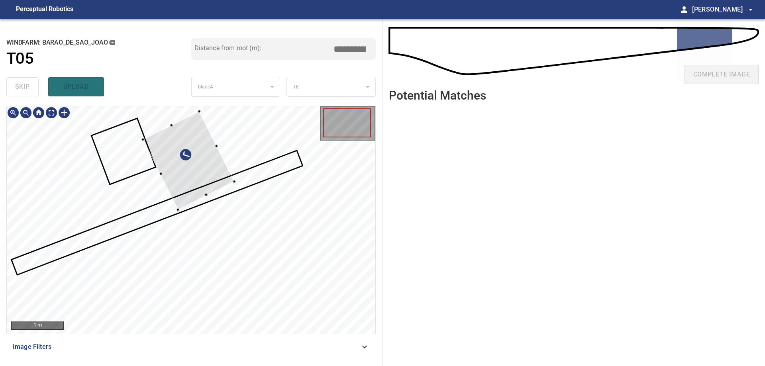
click at [217, 184] on div at bounding box center [188, 161] width 91 height 98
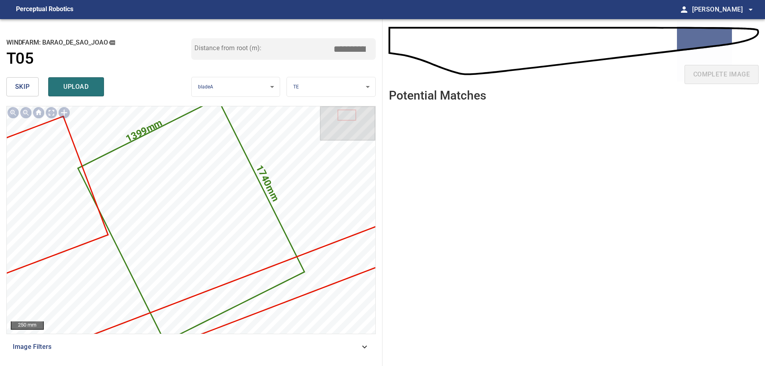
click at [20, 85] on span "skip" at bounding box center [22, 86] width 15 height 11
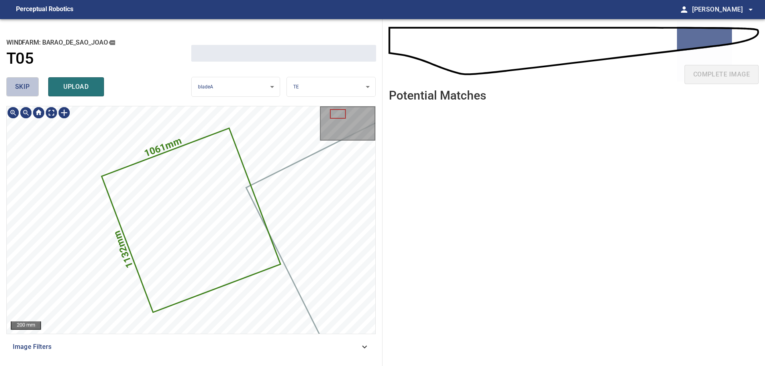
click at [20, 85] on span "skip" at bounding box center [22, 86] width 15 height 11
click at [22, 84] on span "skip" at bounding box center [22, 86] width 15 height 11
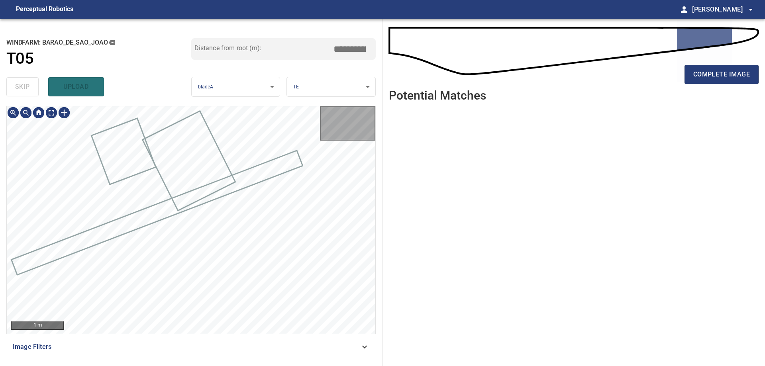
click at [22, 84] on div "skip upload" at bounding box center [98, 86] width 185 height 25
type input "*****"
click at [22, 84] on div "skip upload" at bounding box center [98, 86] width 185 height 25
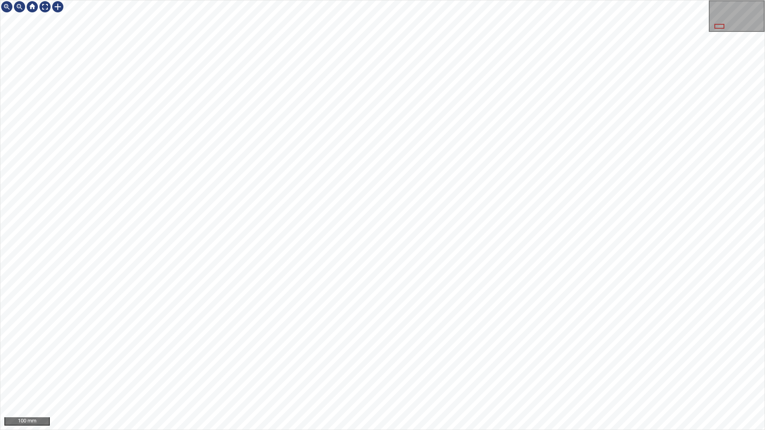
click at [764, 254] on div "100 mm" at bounding box center [382, 215] width 765 height 430
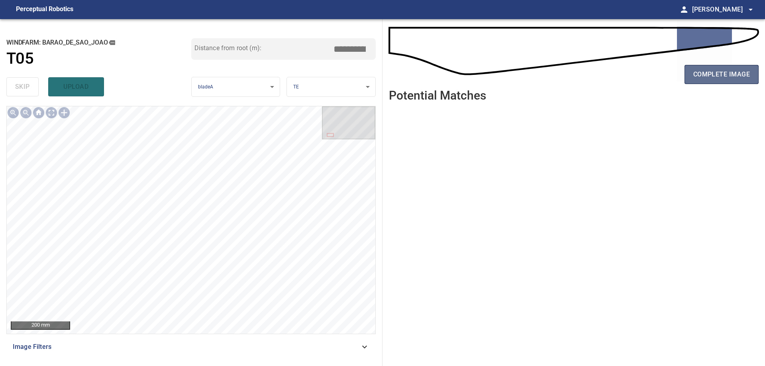
click at [752, 76] on button "complete image" at bounding box center [721, 74] width 74 height 19
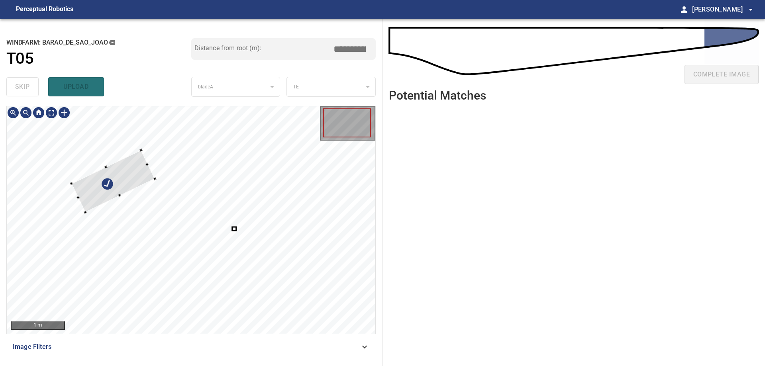
click at [133, 150] on div at bounding box center [112, 181] width 83 height 62
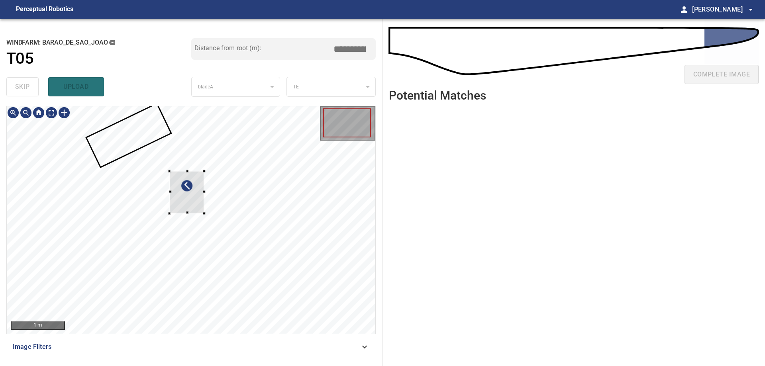
click at [170, 171] on div at bounding box center [187, 192] width 35 height 42
click at [153, 158] on div at bounding box center [144, 165] width 35 height 42
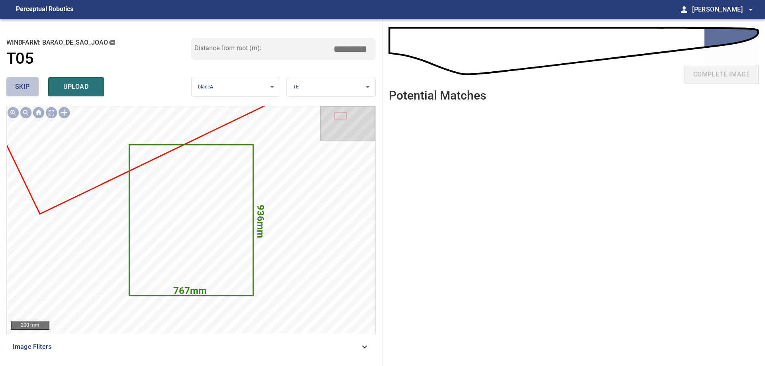
click at [27, 92] on span "skip" at bounding box center [22, 86] width 15 height 11
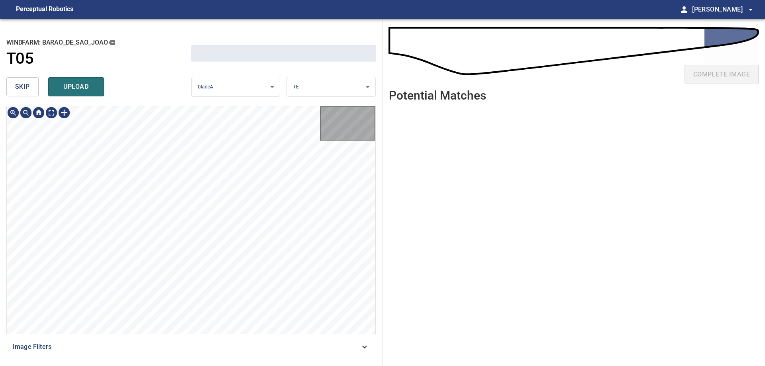
click at [27, 92] on span "skip" at bounding box center [22, 86] width 15 height 11
click at [27, 90] on div "skip upload" at bounding box center [98, 86] width 185 height 25
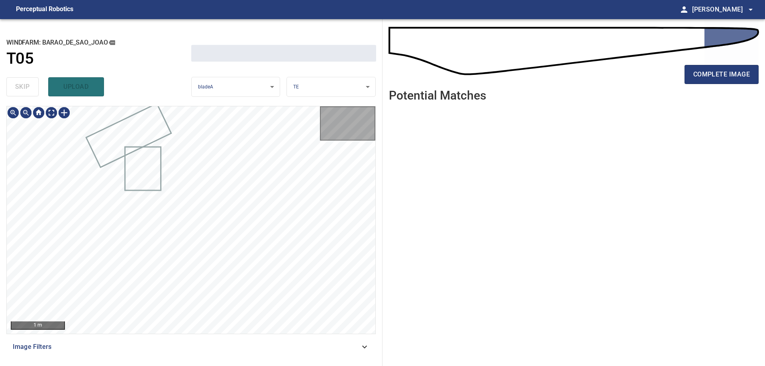
click at [26, 90] on div "skip upload" at bounding box center [98, 86] width 185 height 25
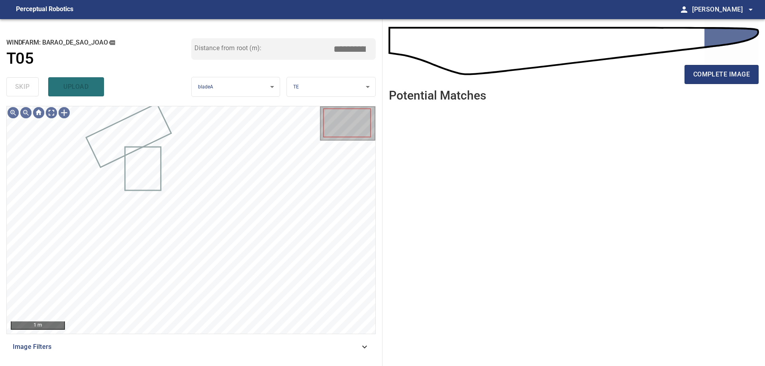
drag, startPoint x: 48, startPoint y: 106, endPoint x: 50, endPoint y: 110, distance: 5.3
click at [50, 110] on div "**********" at bounding box center [191, 192] width 382 height 347
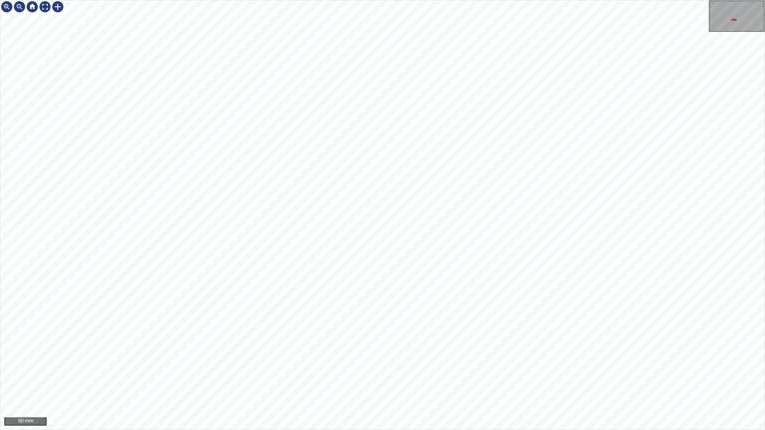
click at [764, 137] on div "50 mm" at bounding box center [382, 215] width 765 height 430
click at [764, 84] on div "50 mm" at bounding box center [382, 215] width 765 height 430
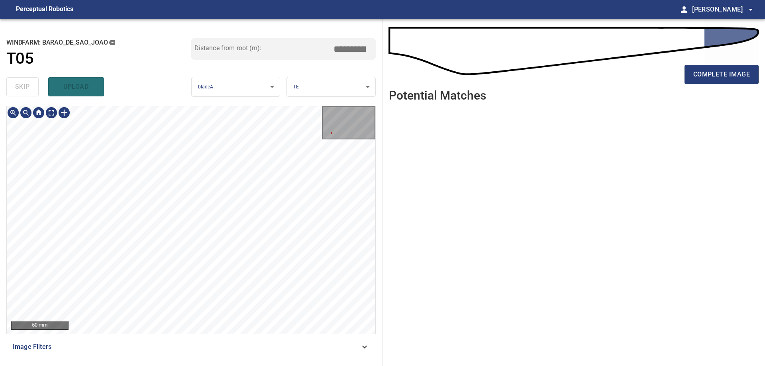
click at [337, 346] on span "Image Filters" at bounding box center [186, 347] width 347 height 10
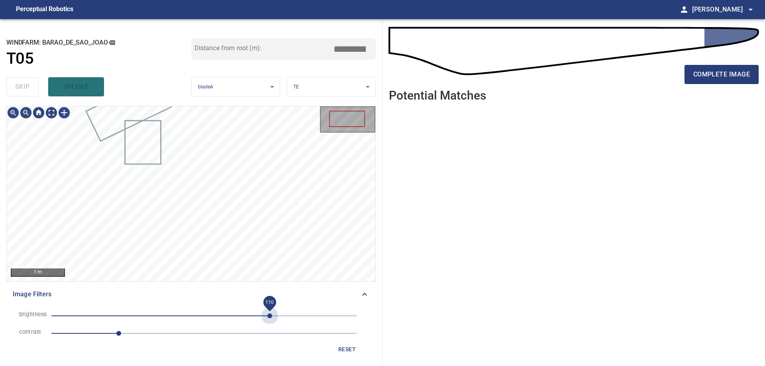
click at [270, 321] on span "110" at bounding box center [203, 315] width 305 height 11
drag, startPoint x: 241, startPoint y: 315, endPoint x: 244, endPoint y: 321, distance: 6.8
click at [241, 319] on span "110" at bounding box center [203, 315] width 305 height 11
click at [165, 335] on span "1.1" at bounding box center [203, 333] width 305 height 11
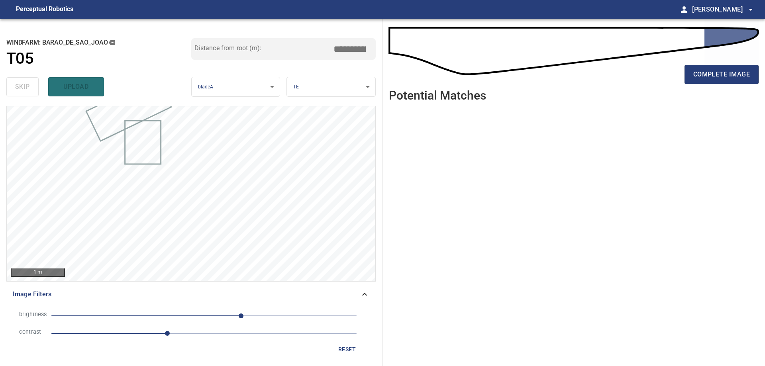
click at [206, 319] on span "62" at bounding box center [203, 315] width 305 height 11
click at [228, 312] on span "40" at bounding box center [203, 315] width 305 height 11
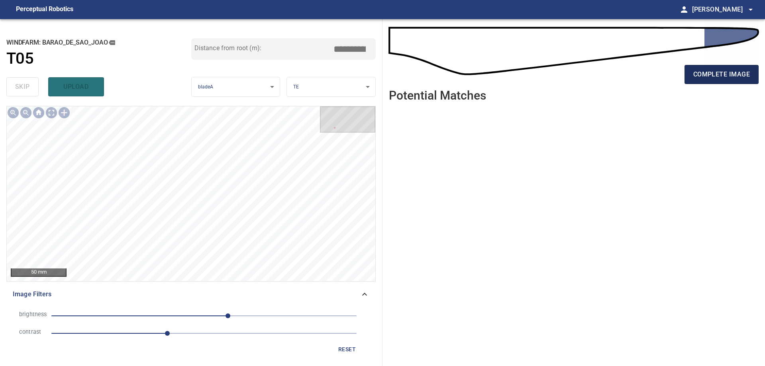
click at [723, 74] on span "complete image" at bounding box center [721, 74] width 57 height 11
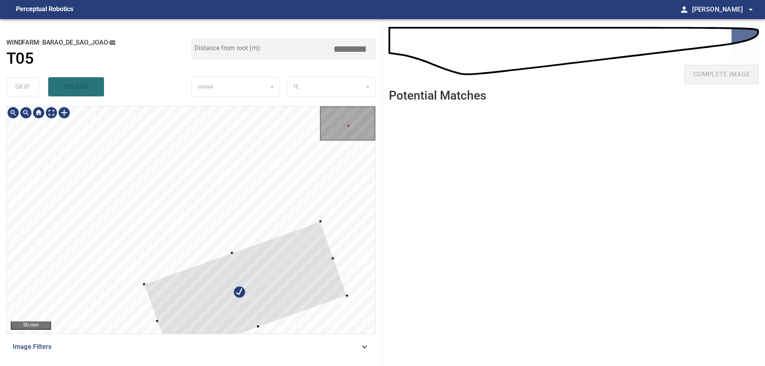
click at [276, 275] on div at bounding box center [245, 289] width 203 height 137
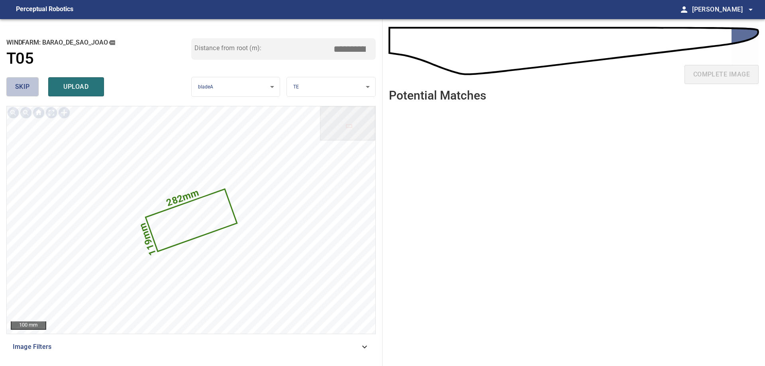
click at [6, 86] on button "skip" at bounding box center [22, 86] width 32 height 19
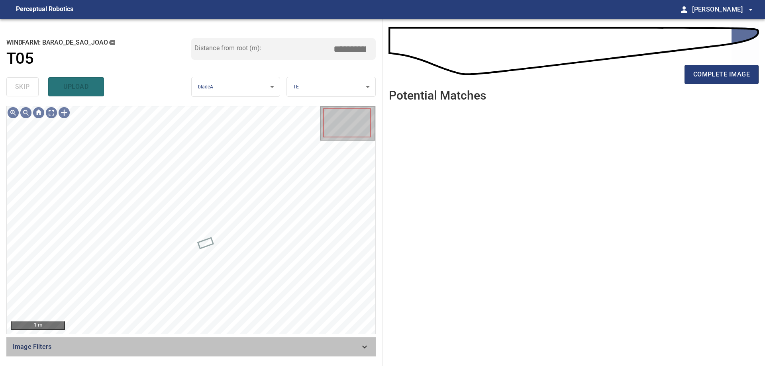
click at [366, 345] on icon at bounding box center [365, 347] width 10 height 10
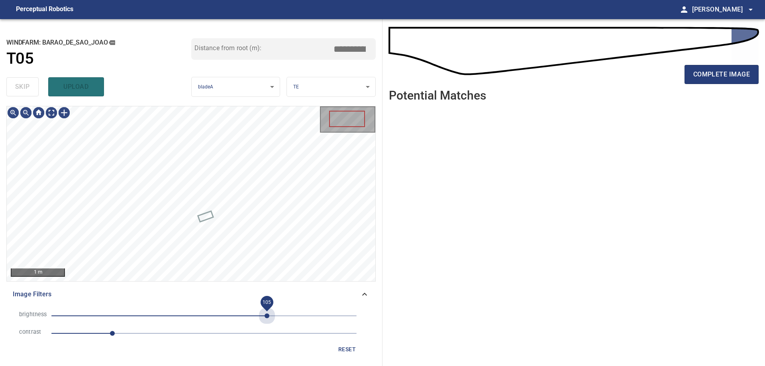
click at [267, 317] on span "105" at bounding box center [203, 315] width 305 height 11
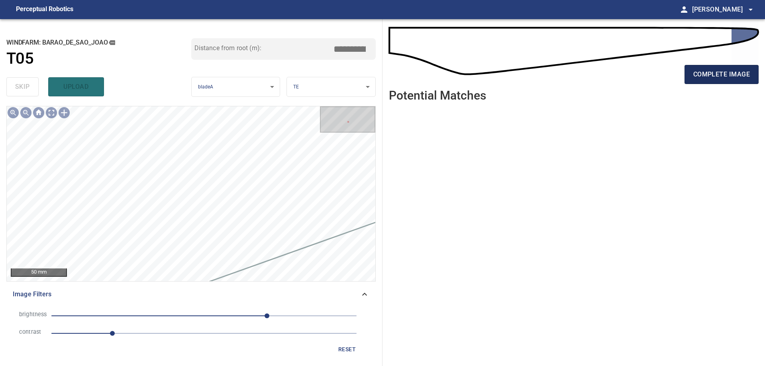
drag, startPoint x: 750, startPoint y: 64, endPoint x: 749, endPoint y: 70, distance: 6.1
click at [750, 70] on div "complete image" at bounding box center [574, 78] width 370 height 32
click at [745, 76] on span "complete image" at bounding box center [721, 74] width 57 height 11
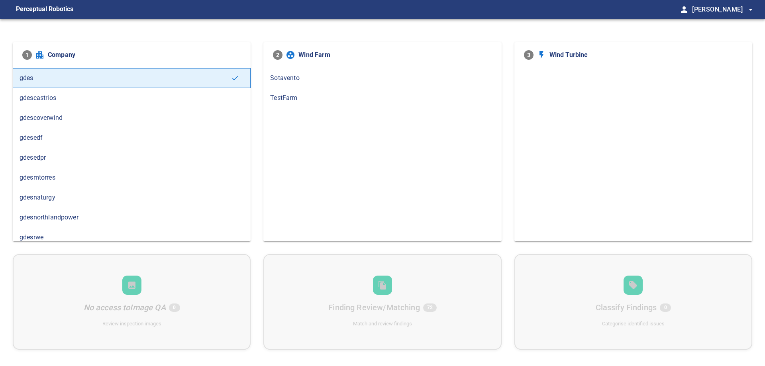
click at [36, 161] on span "gdesedpr" at bounding box center [132, 158] width 224 height 10
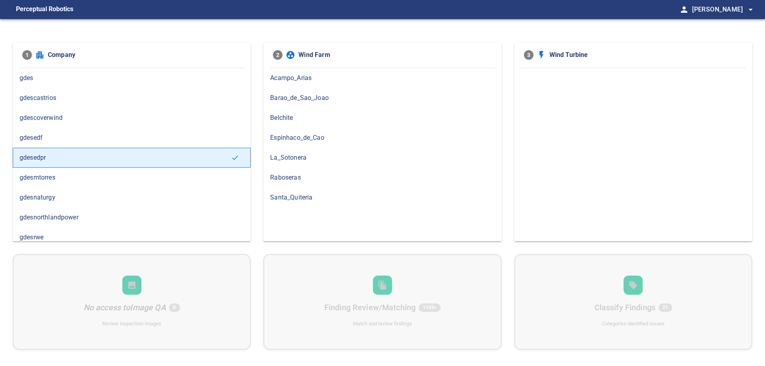
click at [310, 98] on span "Barao_de_Sao_Joao" at bounding box center [382, 98] width 224 height 10
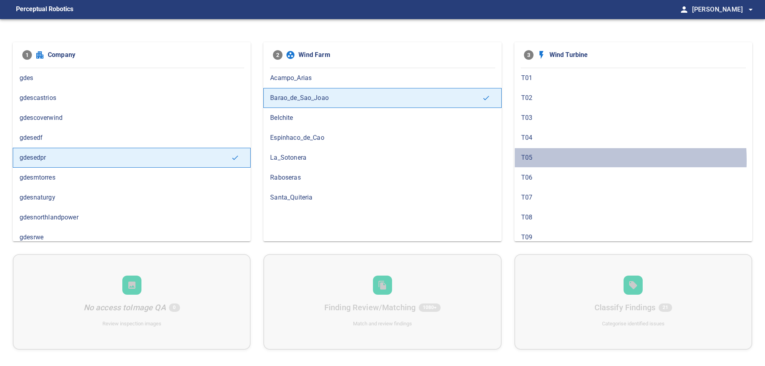
click at [556, 160] on span "T05" at bounding box center [633, 158] width 224 height 10
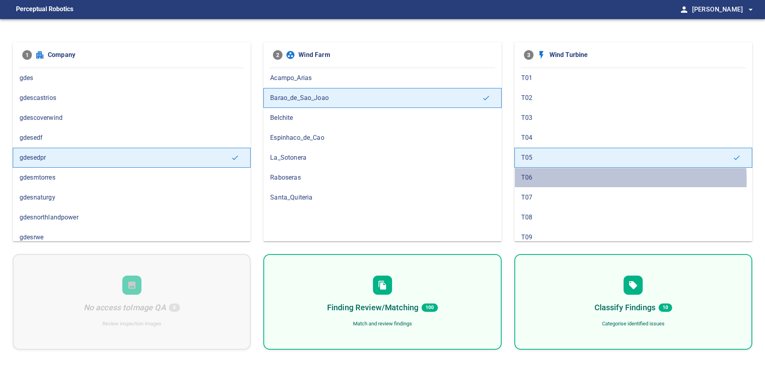
click at [558, 180] on span "T06" at bounding box center [633, 178] width 224 height 10
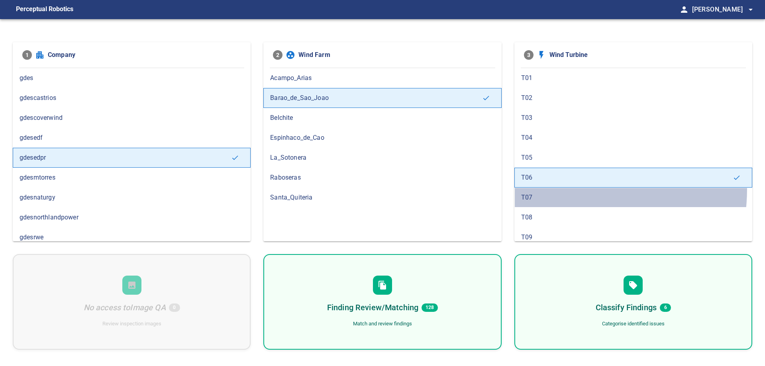
click at [555, 188] on div "T07" at bounding box center [633, 198] width 238 height 20
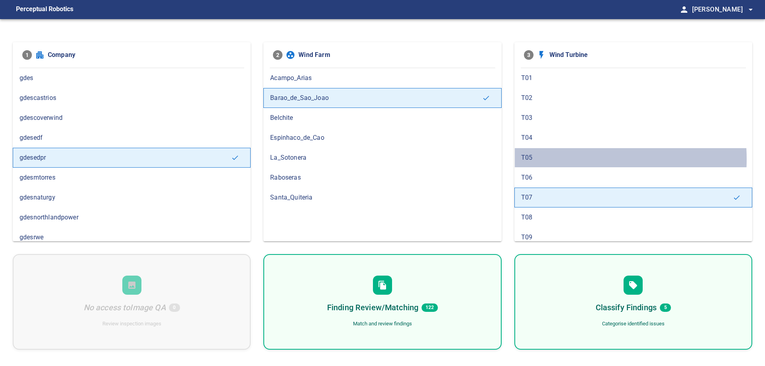
click at [549, 159] on span "T05" at bounding box center [633, 158] width 224 height 10
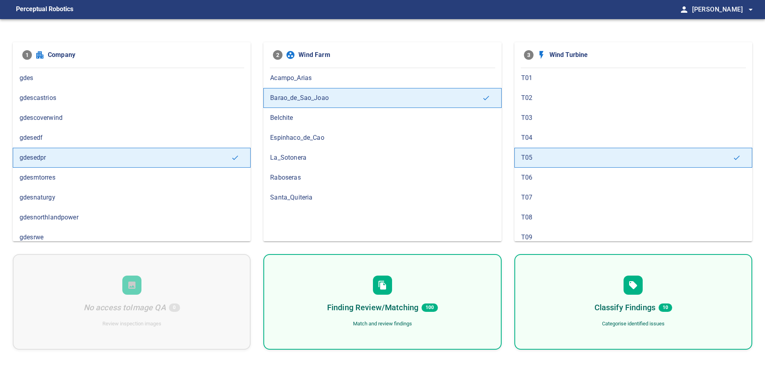
click at [440, 307] on div "Finding Review/Matching 100 Match and review findings" at bounding box center [382, 302] width 238 height 96
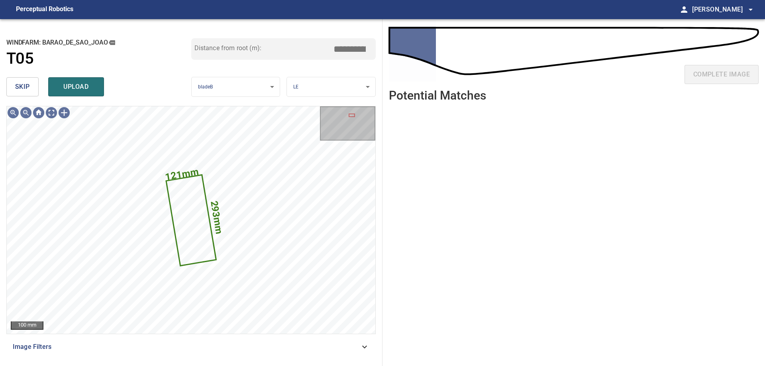
drag, startPoint x: 21, startPoint y: 85, endPoint x: 46, endPoint y: 97, distance: 27.3
click at [22, 85] on span "skip" at bounding box center [22, 86] width 15 height 11
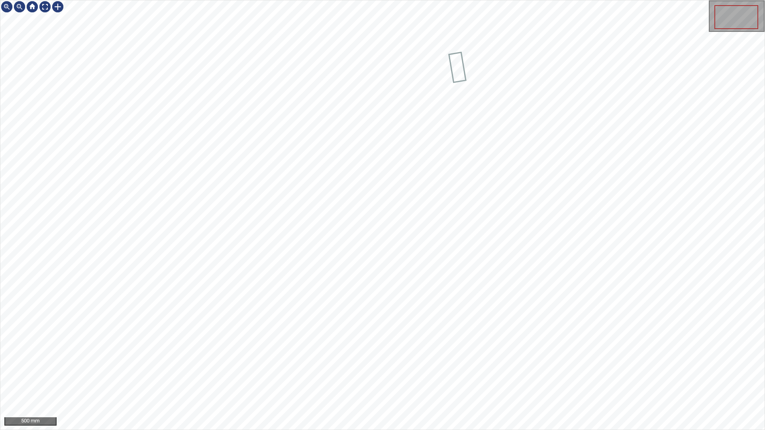
click at [372, 315] on div "500 mm" at bounding box center [382, 214] width 764 height 429
click at [424, 366] on div "100 mm" at bounding box center [382, 215] width 765 height 430
click at [451, 366] on div "100 mm" at bounding box center [382, 215] width 765 height 430
click at [515, 366] on div "100 mm" at bounding box center [382, 215] width 765 height 430
click at [42, 9] on div at bounding box center [45, 6] width 13 height 13
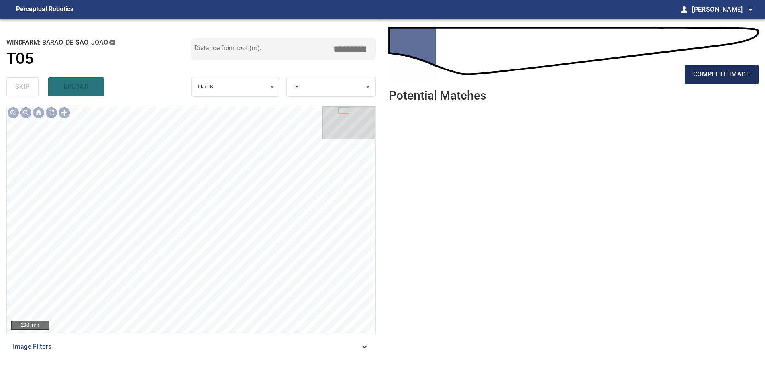
click at [701, 68] on button "complete image" at bounding box center [721, 74] width 74 height 19
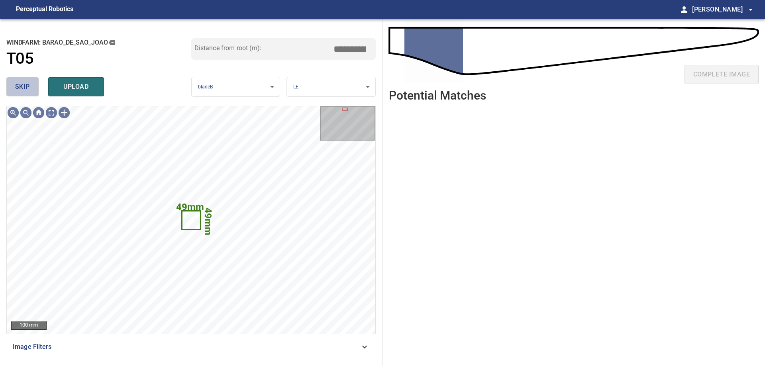
click at [26, 84] on span "skip" at bounding box center [22, 86] width 15 height 11
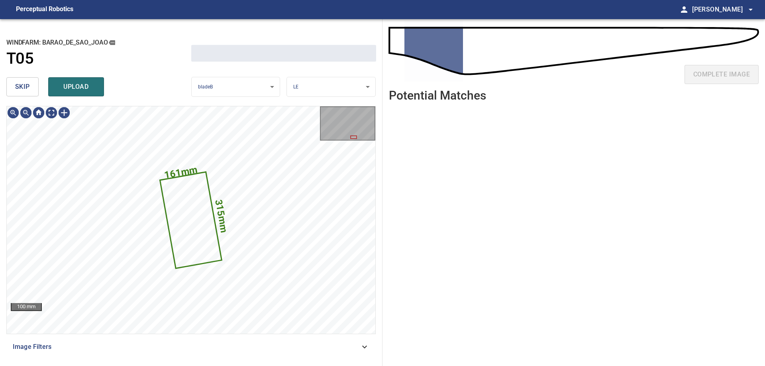
click at [26, 84] on span "skip" at bounding box center [22, 86] width 15 height 11
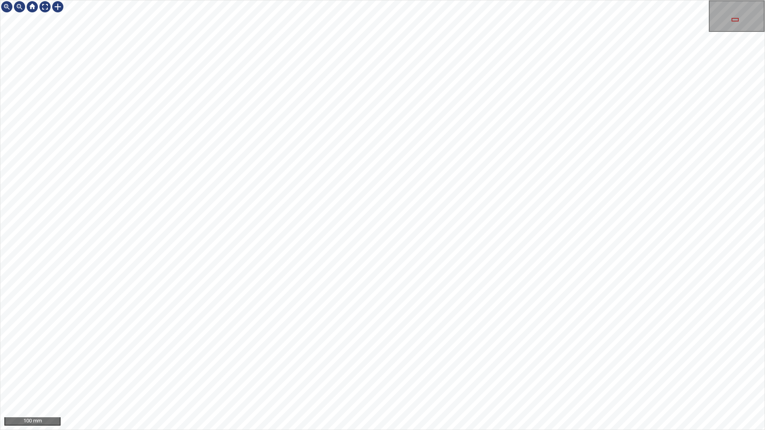
click at [513, 366] on div "100 mm" at bounding box center [382, 215] width 765 height 430
click at [455, 366] on div "100 mm" at bounding box center [382, 215] width 765 height 430
click at [413, 366] on div "100 mm" at bounding box center [382, 215] width 765 height 430
click at [372, 366] on div "100 mm" at bounding box center [382, 215] width 765 height 430
click at [451, 366] on div "100 mm" at bounding box center [382, 215] width 765 height 430
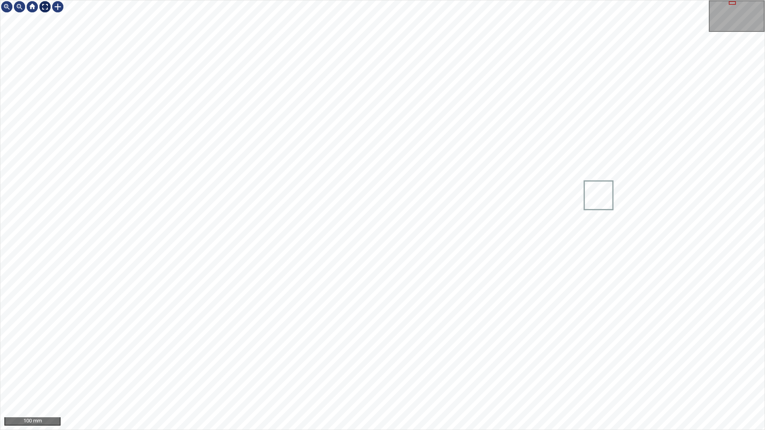
click at [39, 8] on div at bounding box center [45, 6] width 13 height 13
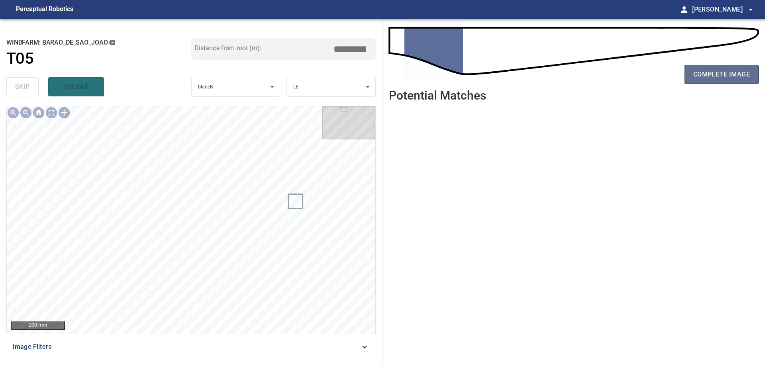
click at [717, 84] on button "complete image" at bounding box center [721, 74] width 74 height 19
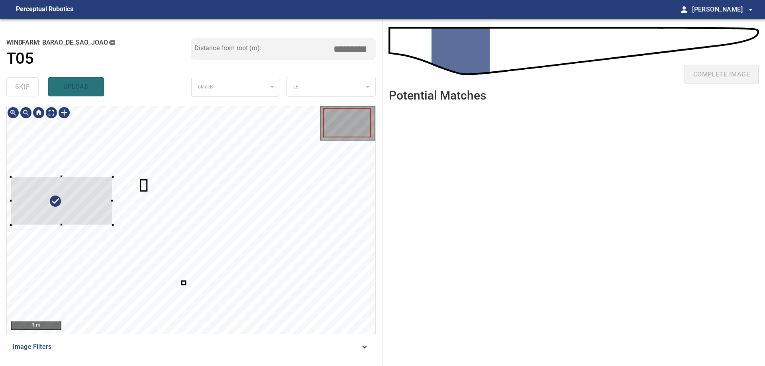
click at [78, 196] on div at bounding box center [62, 201] width 102 height 49
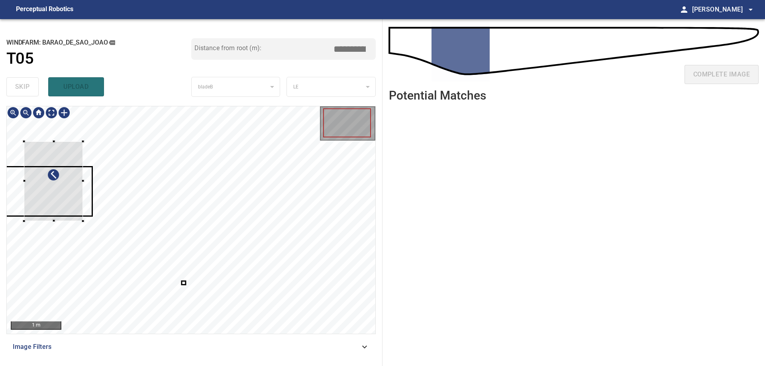
click at [51, 186] on div at bounding box center [53, 181] width 59 height 80
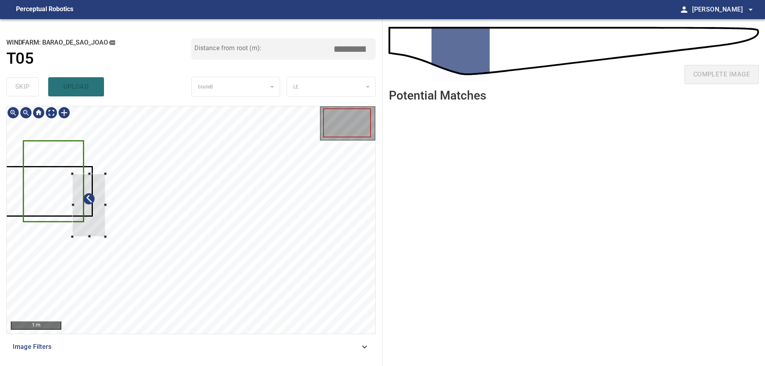
click at [72, 189] on div at bounding box center [88, 205] width 33 height 63
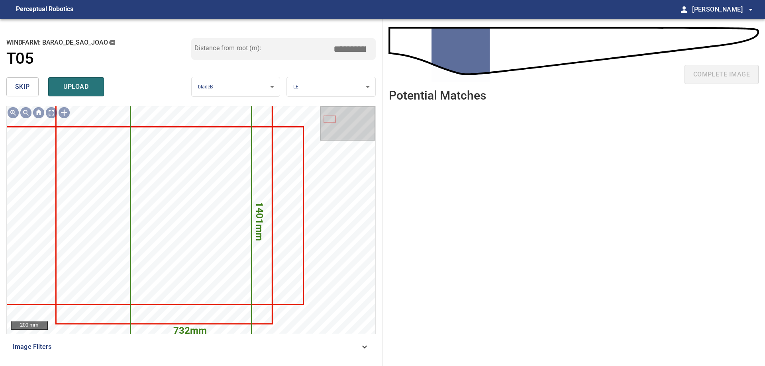
click at [20, 87] on span "skip" at bounding box center [22, 86] width 15 height 11
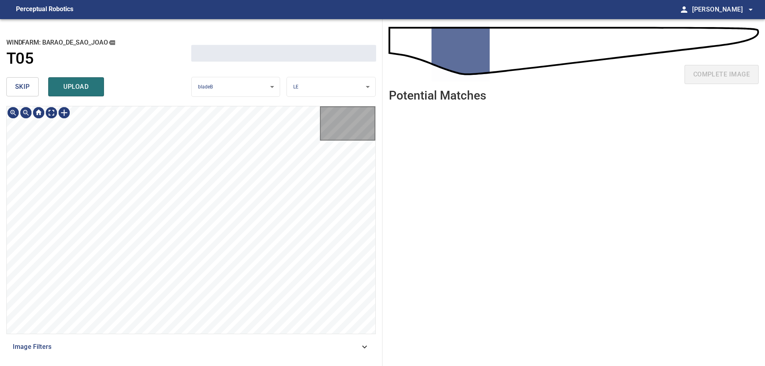
click at [20, 87] on span "skip" at bounding box center [22, 86] width 15 height 11
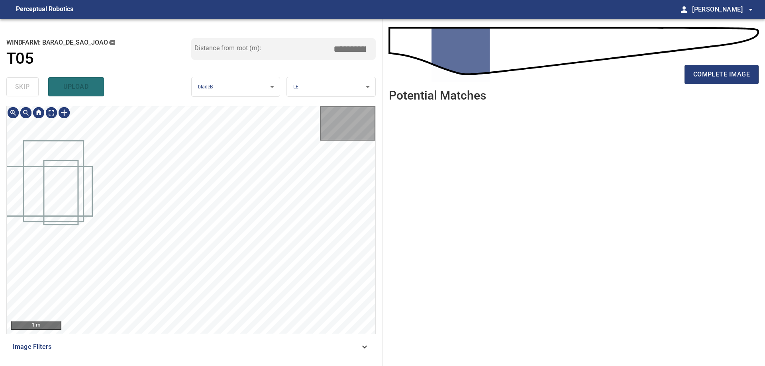
click at [20, 87] on div "skip upload" at bounding box center [98, 86] width 185 height 25
type input "****"
click at [20, 87] on div "skip upload" at bounding box center [98, 86] width 185 height 25
drag, startPoint x: 20, startPoint y: 87, endPoint x: 28, endPoint y: 91, distance: 8.6
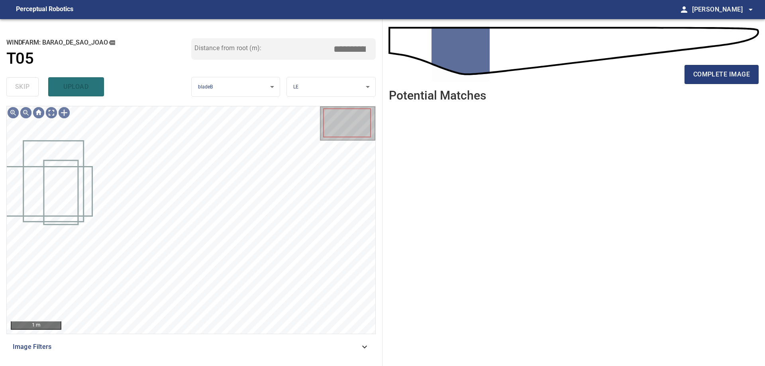
click at [25, 86] on div "skip upload" at bounding box center [98, 86] width 185 height 25
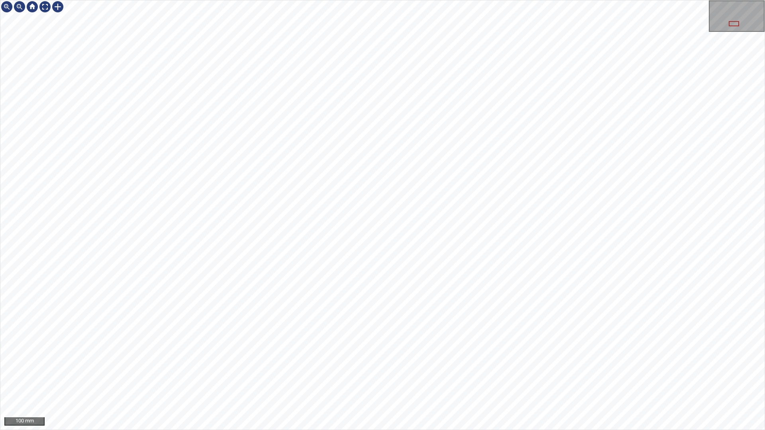
click at [453, 366] on div "100 mm" at bounding box center [382, 215] width 765 height 430
click at [496, 366] on div "100 mm" at bounding box center [382, 215] width 765 height 430
click at [393, 366] on div "100 mm" at bounding box center [382, 215] width 765 height 430
click at [44, 2] on div at bounding box center [45, 6] width 13 height 13
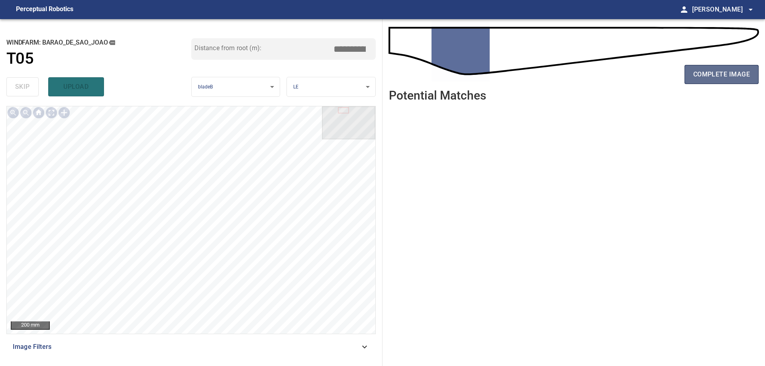
click at [740, 70] on span "complete image" at bounding box center [721, 74] width 57 height 11
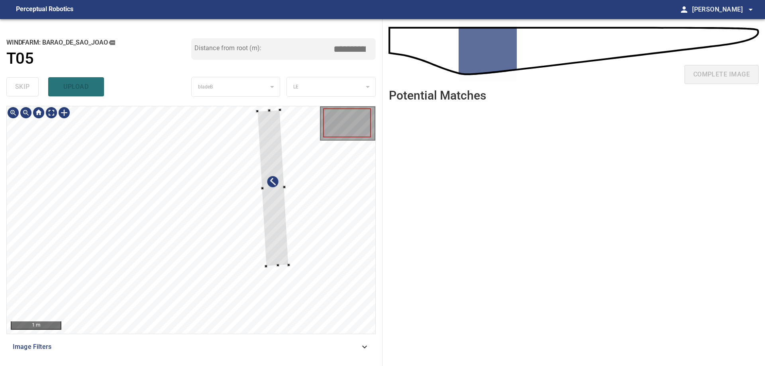
click at [303, 266] on div at bounding box center [191, 219] width 368 height 227
click at [278, 180] on div at bounding box center [271, 185] width 31 height 157
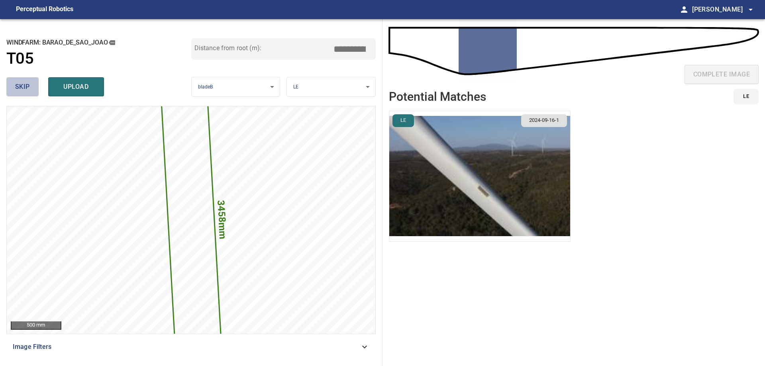
click at [29, 82] on span "skip" at bounding box center [22, 86] width 15 height 11
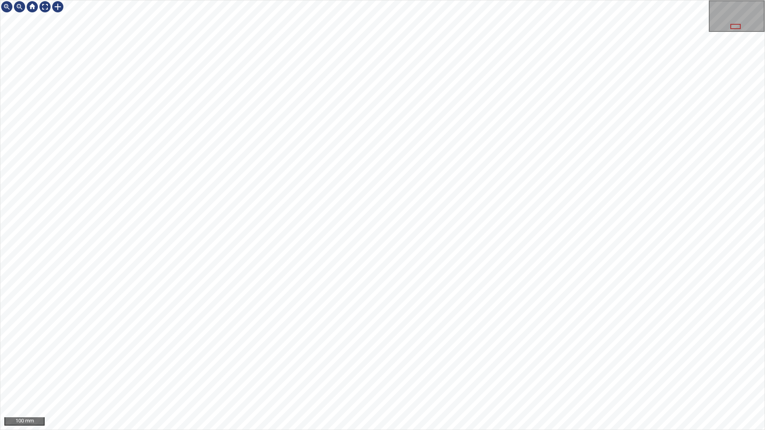
click at [239, 0] on div "100 mm" at bounding box center [382, 215] width 765 height 430
click at [439, 366] on div "100 mm" at bounding box center [382, 215] width 765 height 430
click at [46, 8] on div at bounding box center [45, 6] width 13 height 13
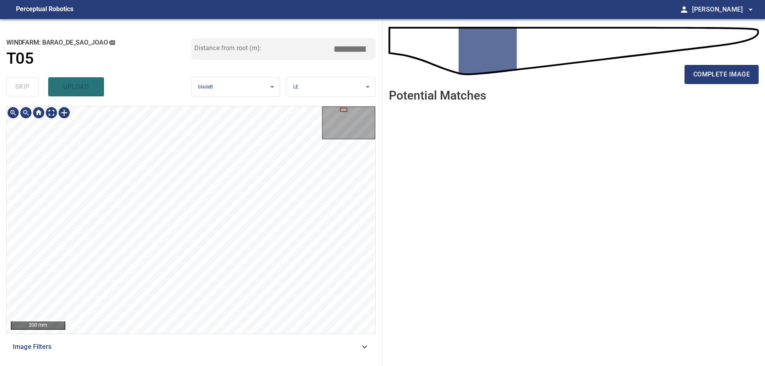
click at [292, 88] on div "**********" at bounding box center [191, 192] width 382 height 347
click at [729, 74] on span "complete image" at bounding box center [721, 74] width 57 height 11
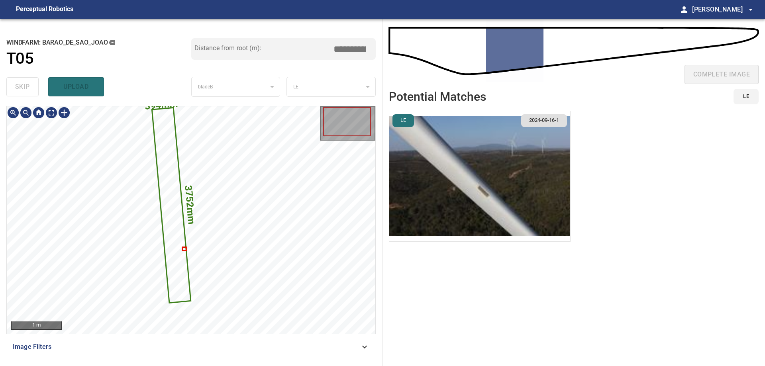
click at [178, 266] on icon at bounding box center [171, 205] width 37 height 194
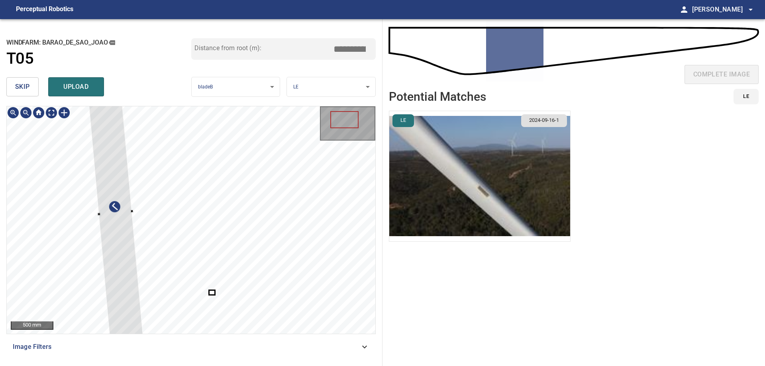
click at [121, 281] on div at bounding box center [115, 212] width 62 height 321
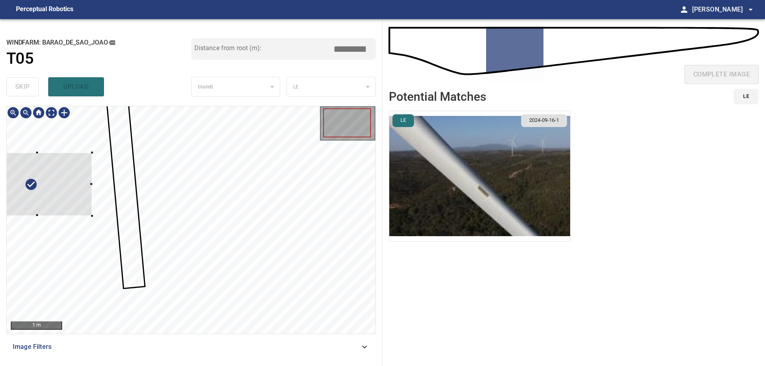
click at [77, 184] on div at bounding box center [37, 184] width 109 height 63
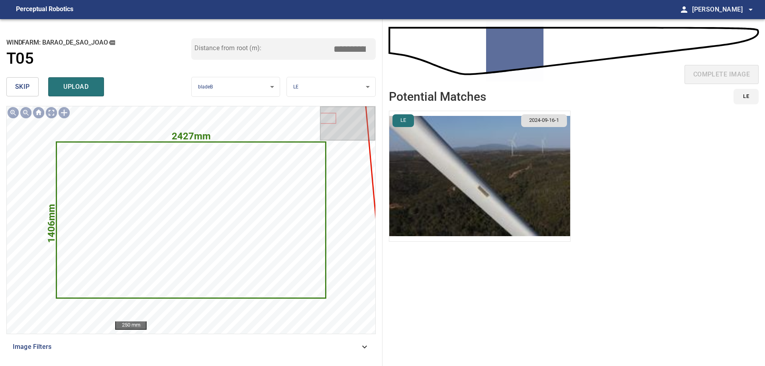
click at [35, 93] on button "skip" at bounding box center [22, 86] width 32 height 19
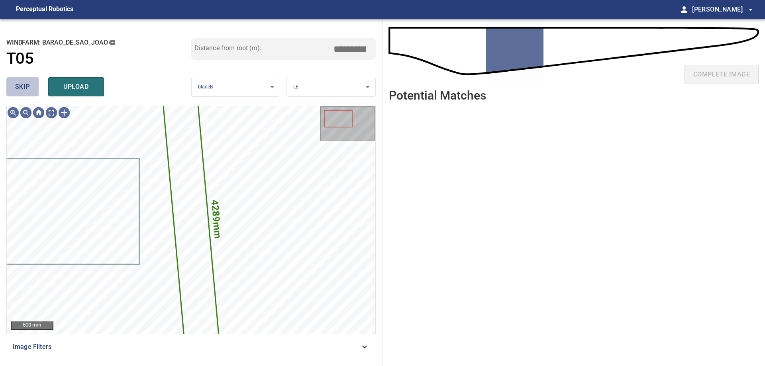
click at [35, 93] on button "skip" at bounding box center [22, 86] width 32 height 19
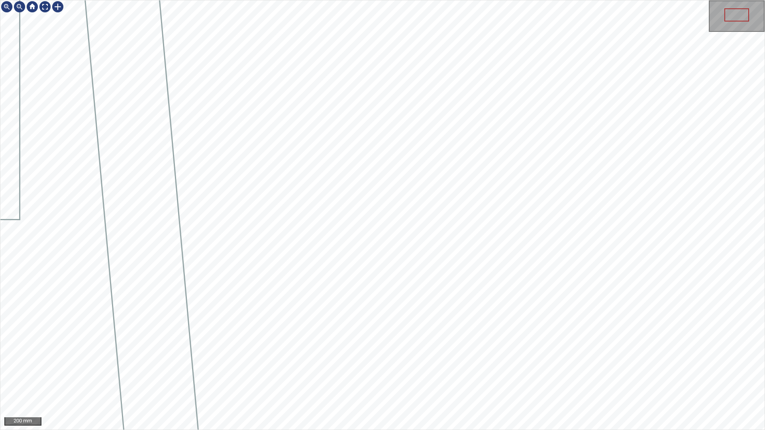
click at [273, 0] on div "200 mm" at bounding box center [382, 215] width 765 height 430
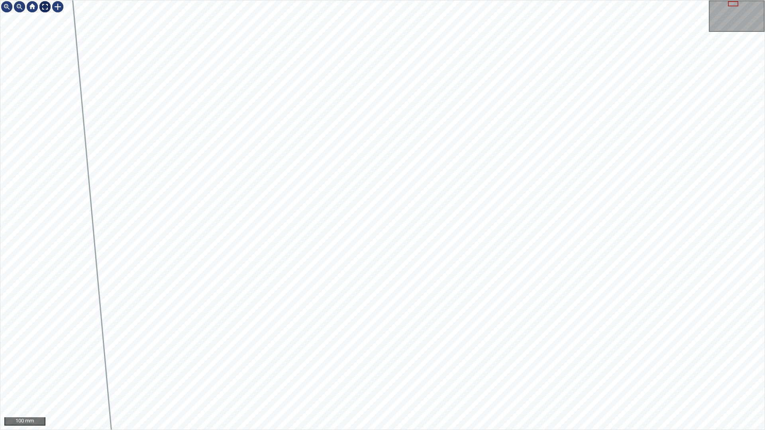
click at [47, 12] on div at bounding box center [45, 6] width 13 height 13
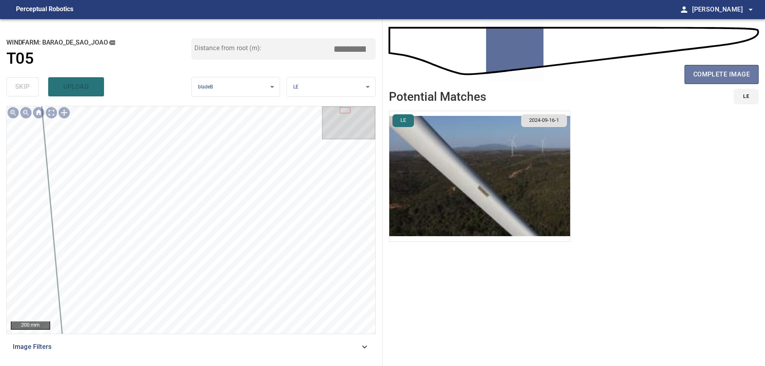
drag, startPoint x: 722, startPoint y: 75, endPoint x: 419, endPoint y: 138, distance: 310.0
click at [719, 80] on span "complete image" at bounding box center [721, 74] width 57 height 11
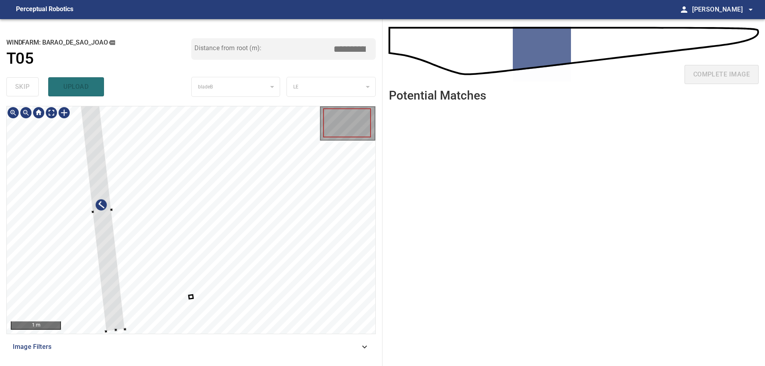
click at [96, 265] on div at bounding box center [191, 219] width 368 height 227
click at [104, 219] on div at bounding box center [101, 211] width 46 height 241
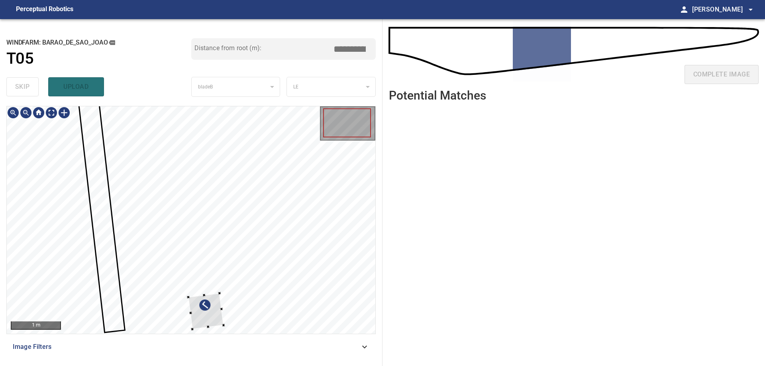
click at [263, 334] on div "1 m" at bounding box center [190, 220] width 369 height 228
click at [137, 265] on div at bounding box center [191, 219] width 368 height 227
click at [154, 268] on div at bounding box center [153, 268] width 33 height 45
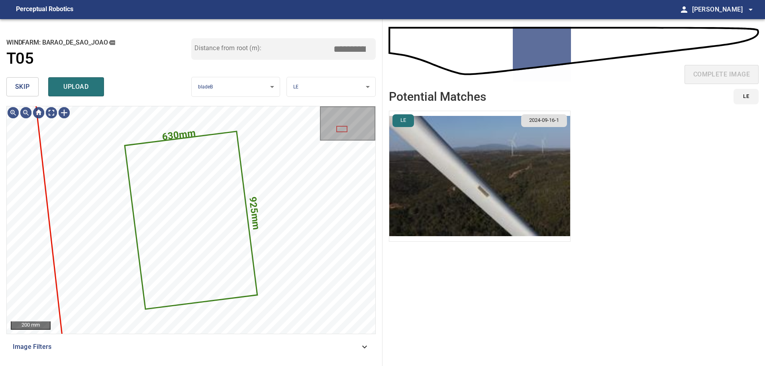
click at [19, 86] on span "skip" at bounding box center [22, 86] width 15 height 11
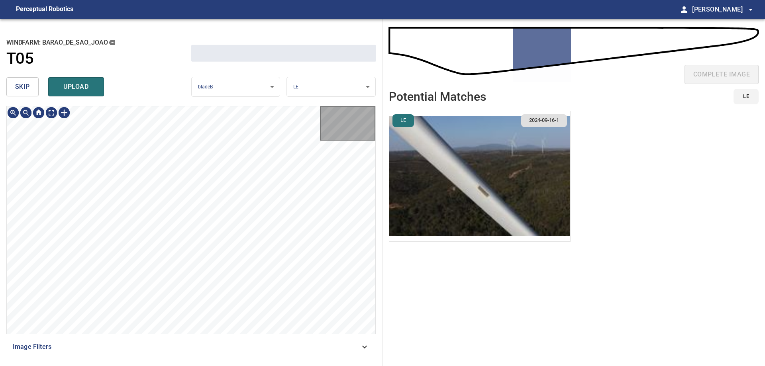
click at [19, 86] on span "skip" at bounding box center [22, 86] width 15 height 11
click at [19, 86] on div "skip upload" at bounding box center [98, 86] width 185 height 25
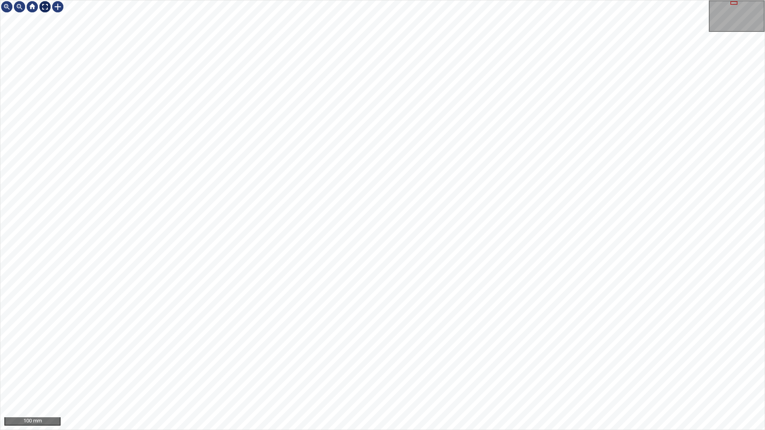
click at [42, 6] on div at bounding box center [45, 6] width 13 height 13
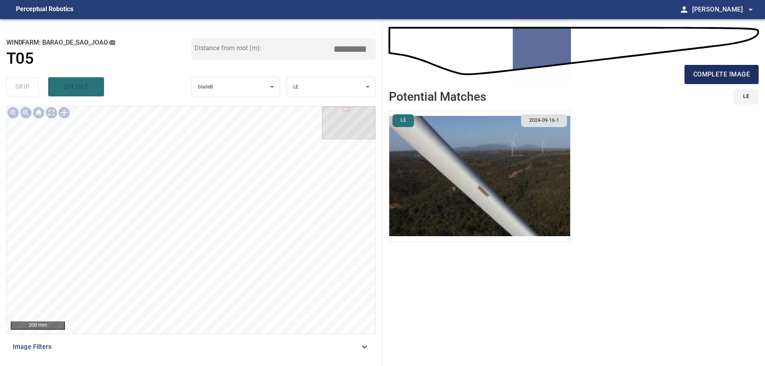
click at [743, 82] on button "complete image" at bounding box center [721, 74] width 74 height 19
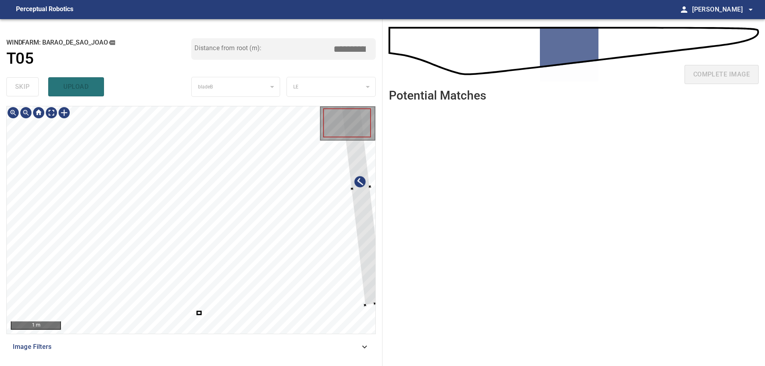
click at [382, 243] on div "**********" at bounding box center [191, 192] width 382 height 347
click at [357, 233] on div at bounding box center [356, 209] width 46 height 234
click at [351, 211] on div at bounding box center [356, 209] width 46 height 234
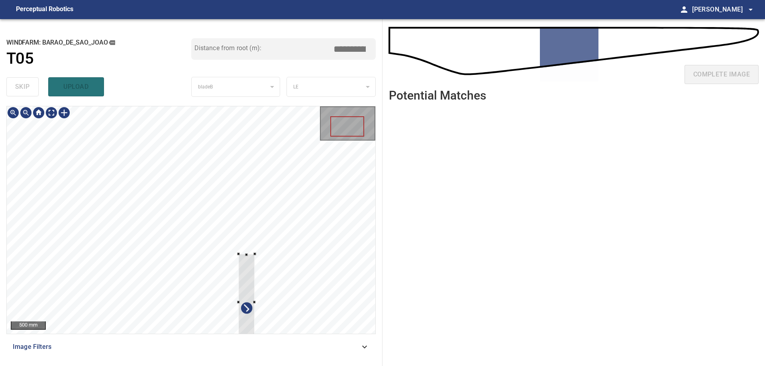
click at [255, 254] on div at bounding box center [247, 302] width 17 height 96
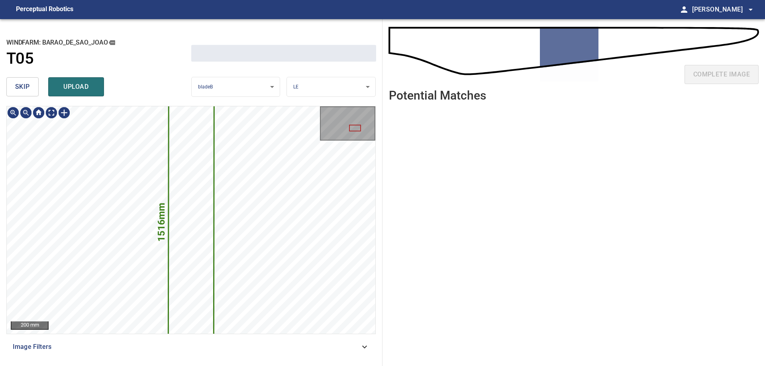
click at [35, 86] on button "skip" at bounding box center [22, 86] width 32 height 19
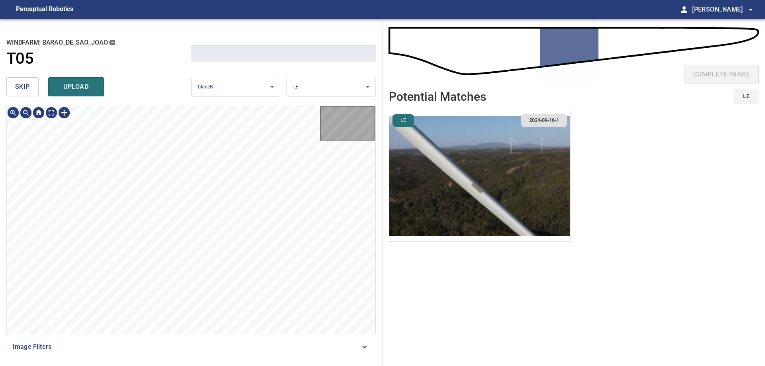
click at [35, 86] on button "skip" at bounding box center [22, 86] width 32 height 19
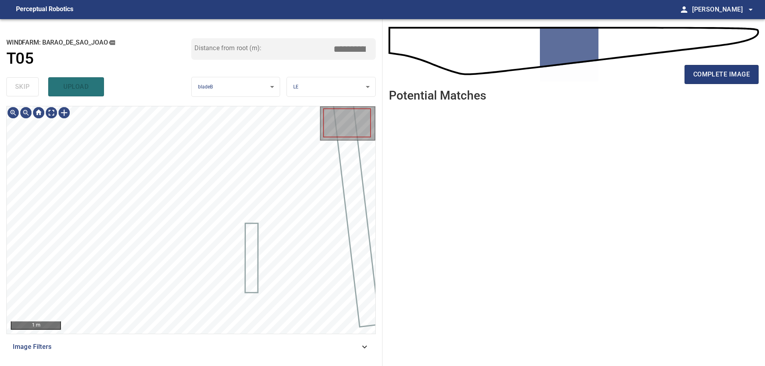
click at [35, 86] on div "skip upload" at bounding box center [98, 86] width 185 height 25
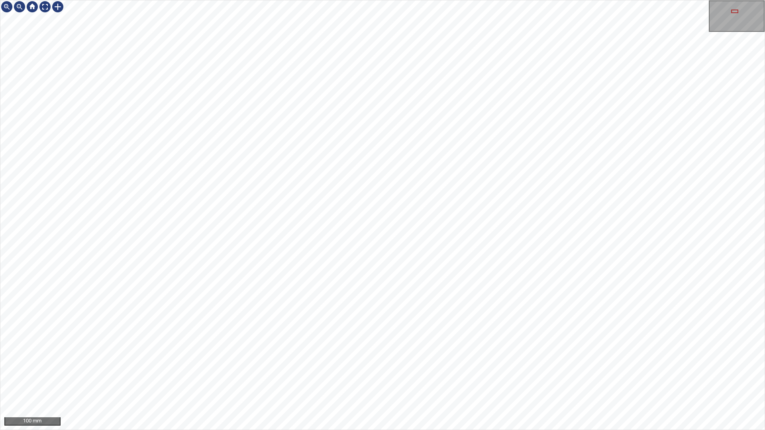
click at [331, 366] on div "100 mm" at bounding box center [382, 215] width 765 height 430
click at [43, 11] on div at bounding box center [45, 6] width 13 height 13
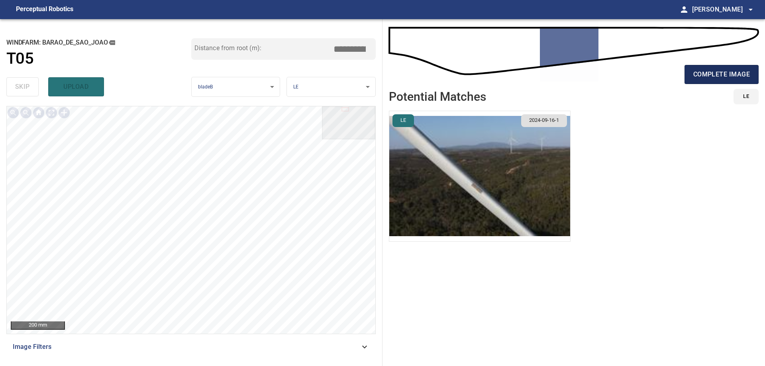
click at [698, 75] on span "complete image" at bounding box center [721, 74] width 57 height 11
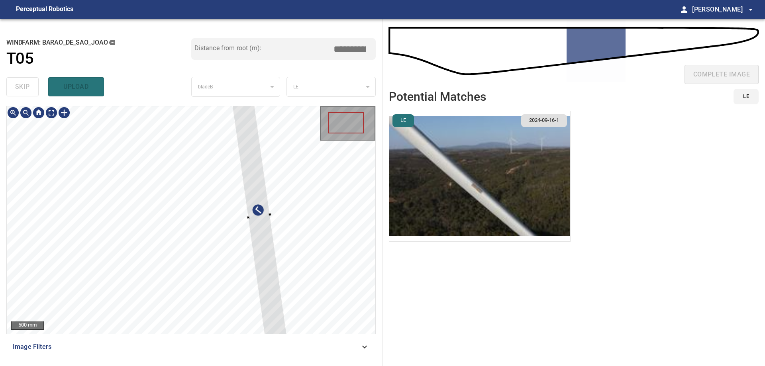
click at [264, 231] on div at bounding box center [259, 216] width 68 height 329
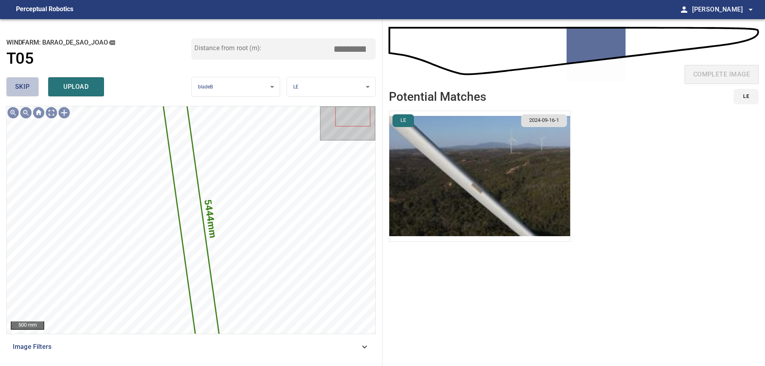
click at [27, 88] on span "skip" at bounding box center [22, 86] width 15 height 11
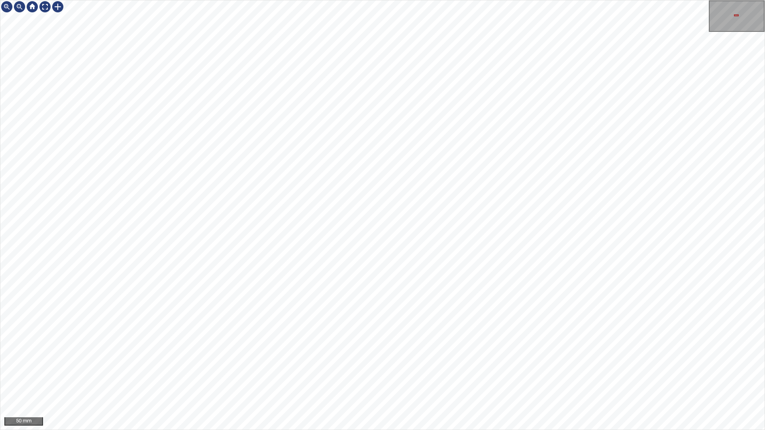
click at [372, 366] on div "50 mm" at bounding box center [382, 215] width 765 height 430
click at [308, 366] on div "50 mm" at bounding box center [382, 215] width 765 height 430
click at [48, 11] on div at bounding box center [45, 6] width 13 height 13
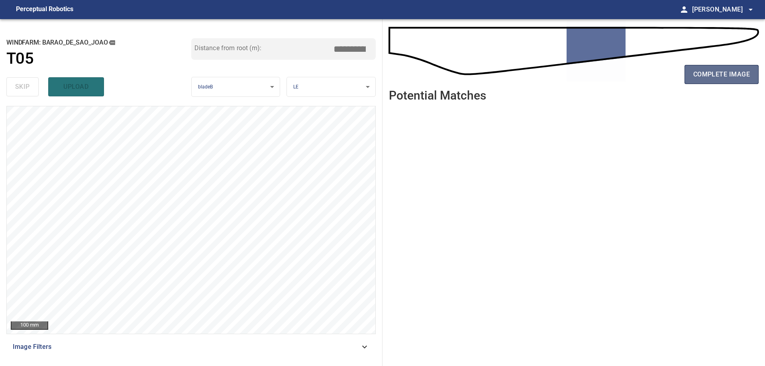
click at [714, 68] on button "complete image" at bounding box center [721, 74] width 74 height 19
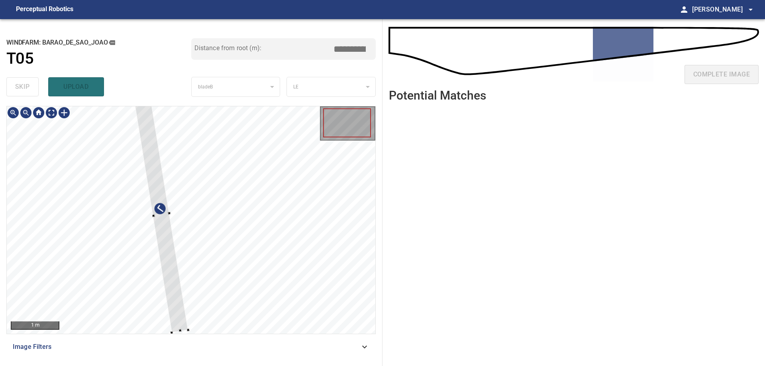
click at [148, 235] on div at bounding box center [161, 215] width 54 height 235
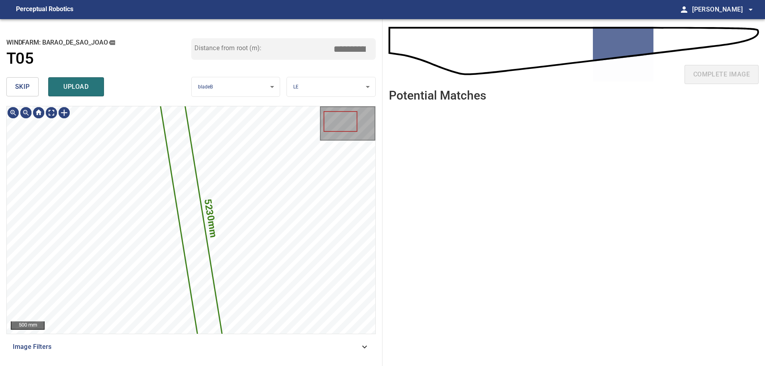
click at [31, 89] on button "skip" at bounding box center [22, 86] width 32 height 19
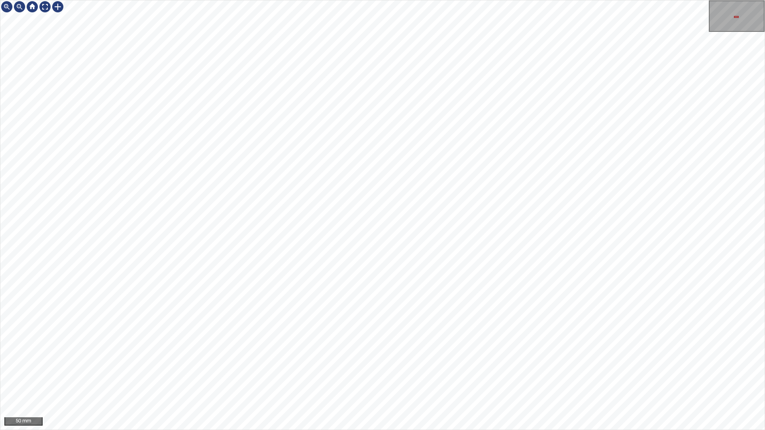
click at [312, 366] on div "50 mm" at bounding box center [382, 215] width 765 height 430
click at [244, 366] on div "50 mm" at bounding box center [382, 215] width 765 height 430
click at [46, 6] on div at bounding box center [45, 6] width 13 height 13
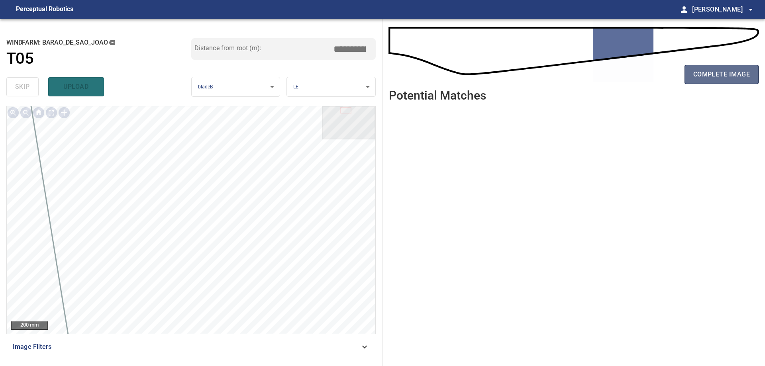
click at [738, 80] on span "complete image" at bounding box center [721, 74] width 57 height 11
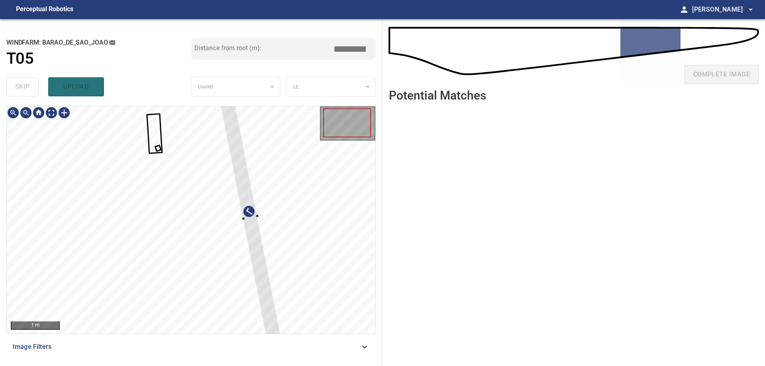
click at [287, 296] on div at bounding box center [191, 219] width 368 height 227
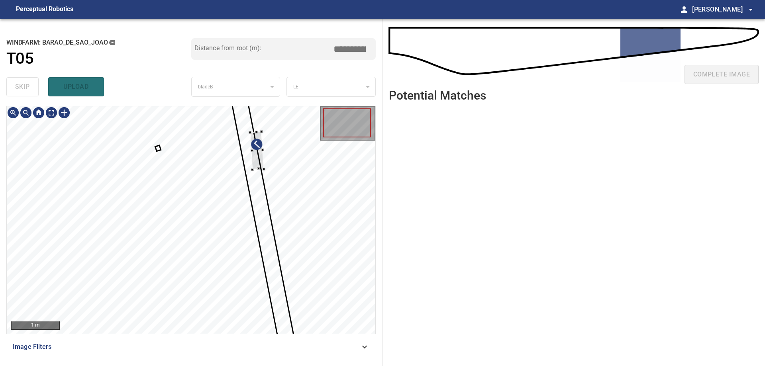
click at [263, 163] on div at bounding box center [191, 219] width 368 height 227
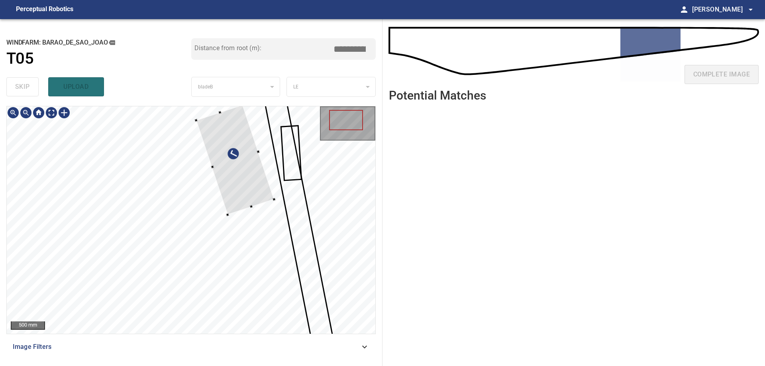
click at [268, 167] on div at bounding box center [191, 219] width 368 height 227
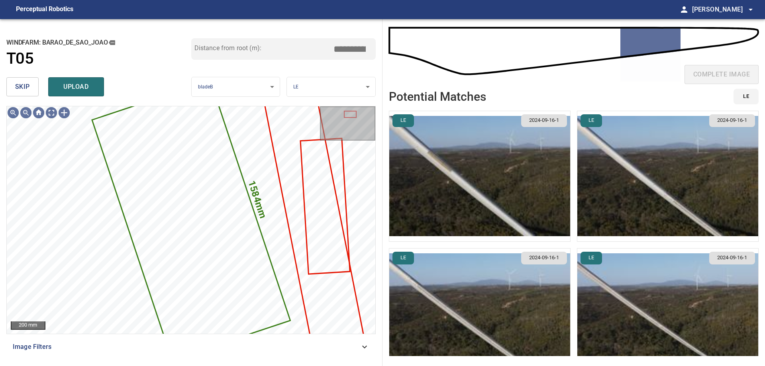
click at [12, 84] on button "skip" at bounding box center [22, 86] width 32 height 19
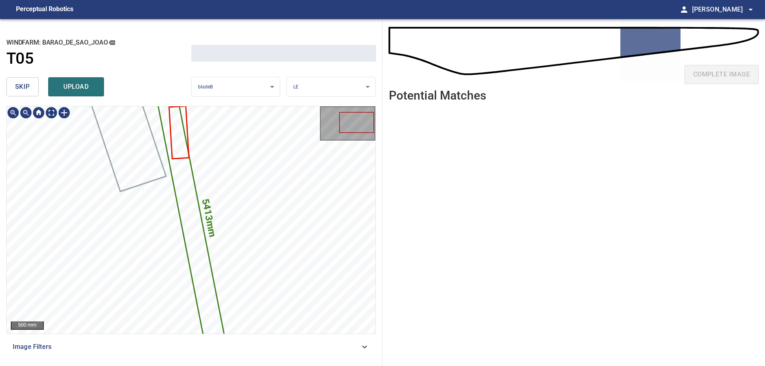
click at [12, 84] on button "skip" at bounding box center [22, 86] width 32 height 19
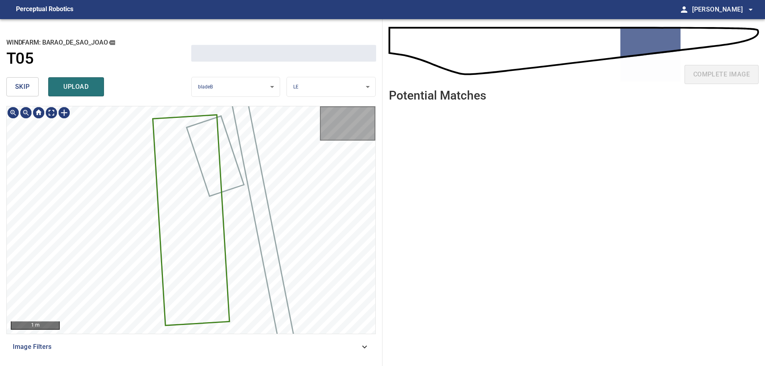
click at [12, 84] on button "skip" at bounding box center [22, 86] width 32 height 19
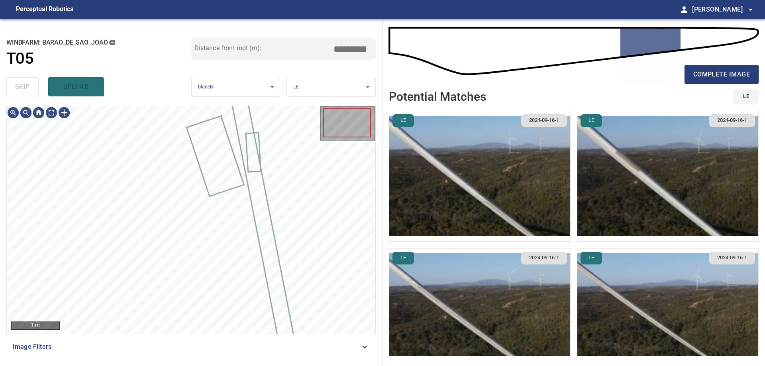
type input "*****"
click at [12, 84] on div "skip upload" at bounding box center [98, 86] width 185 height 25
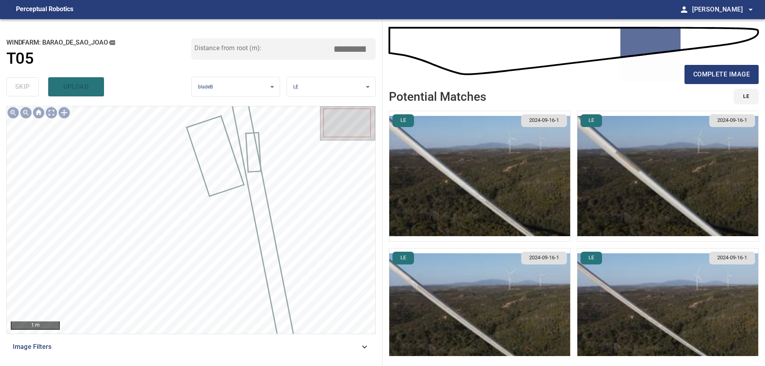
click at [12, 84] on div "skip upload" at bounding box center [98, 86] width 185 height 25
